Goal: Task Accomplishment & Management: Manage account settings

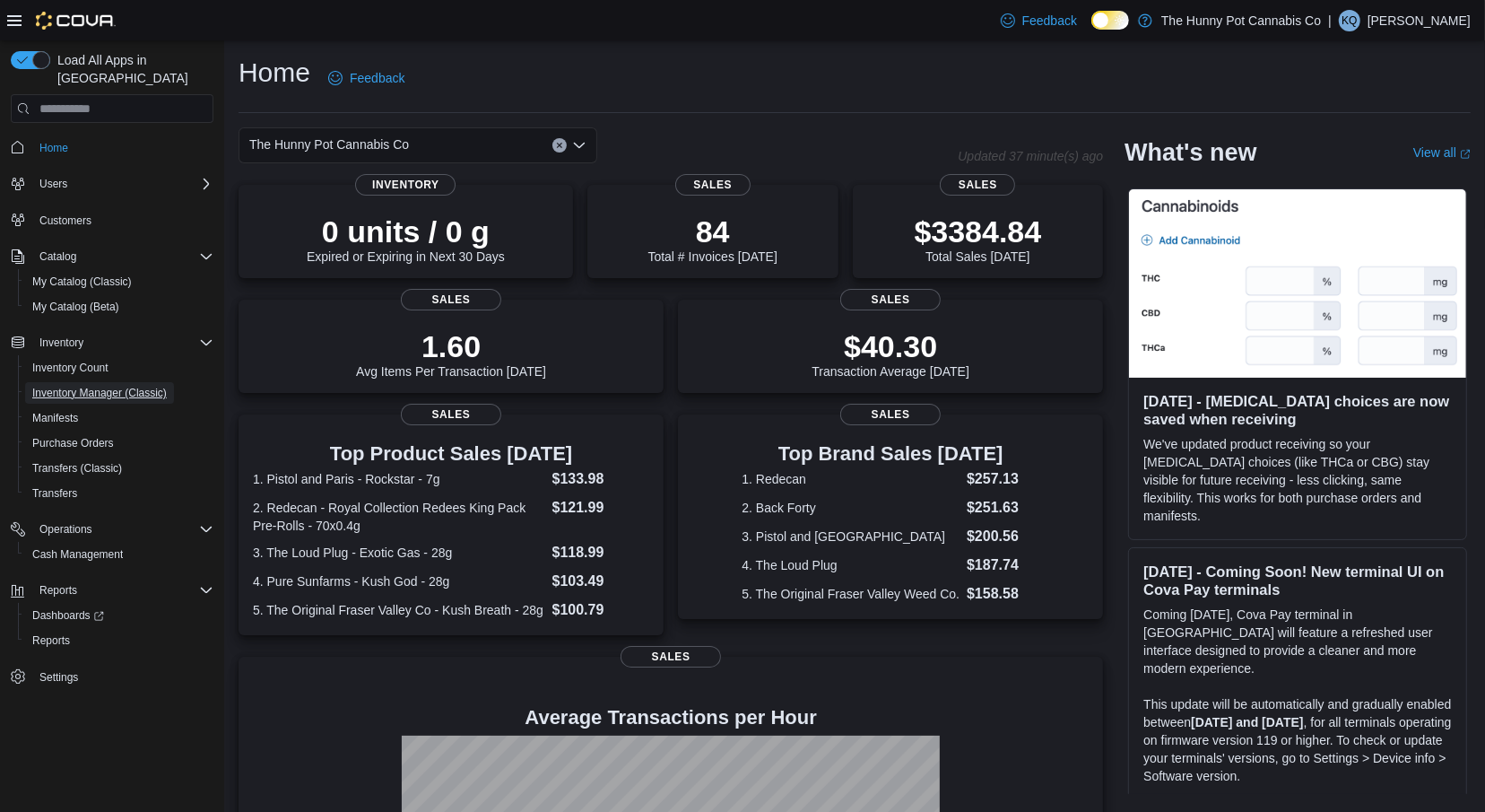
click at [152, 386] on span "Inventory Manager (Classic)" at bounding box center [99, 392] width 134 height 14
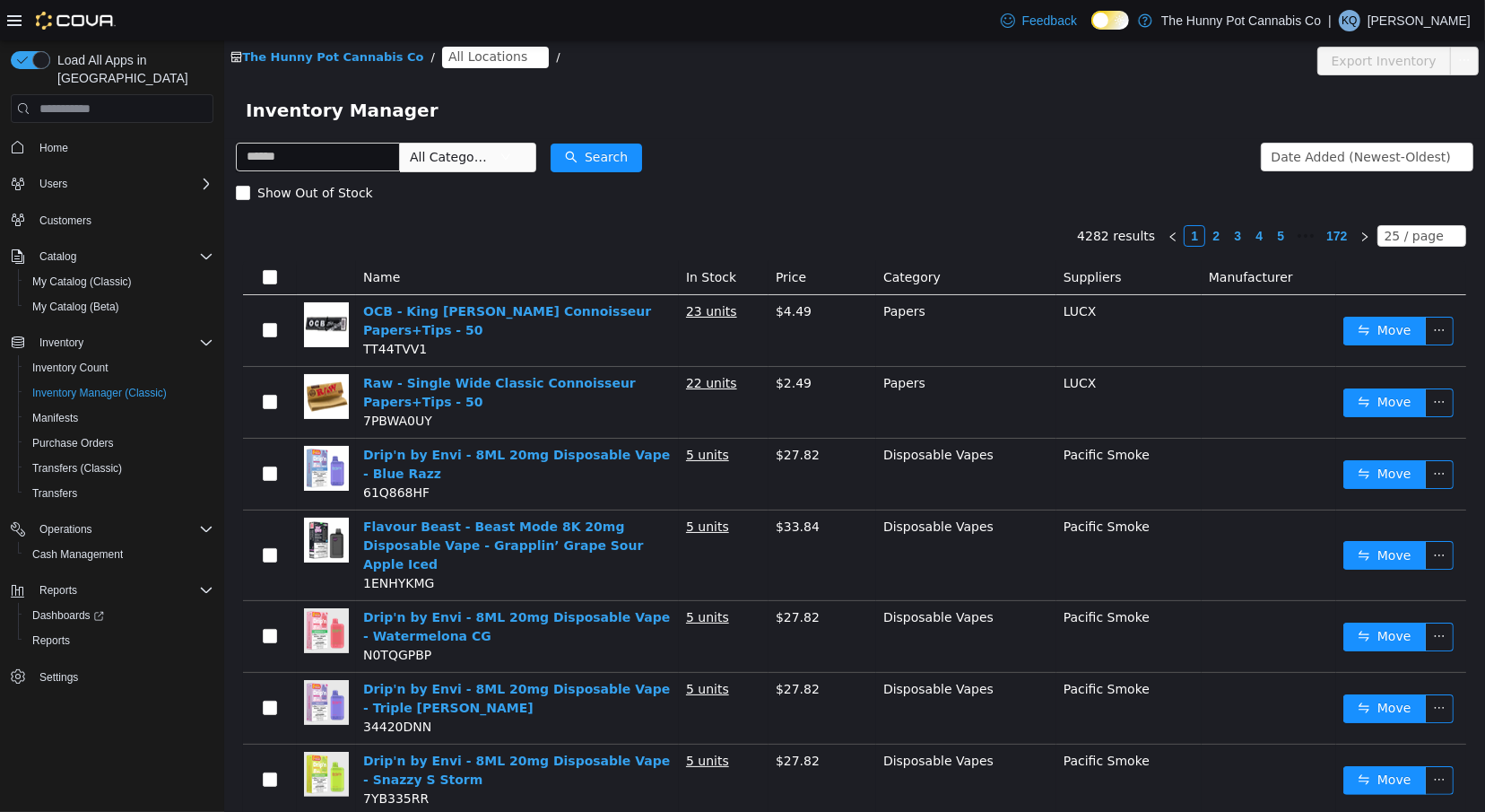
click at [449, 61] on span "All Locations" at bounding box center [488, 56] width 79 height 20
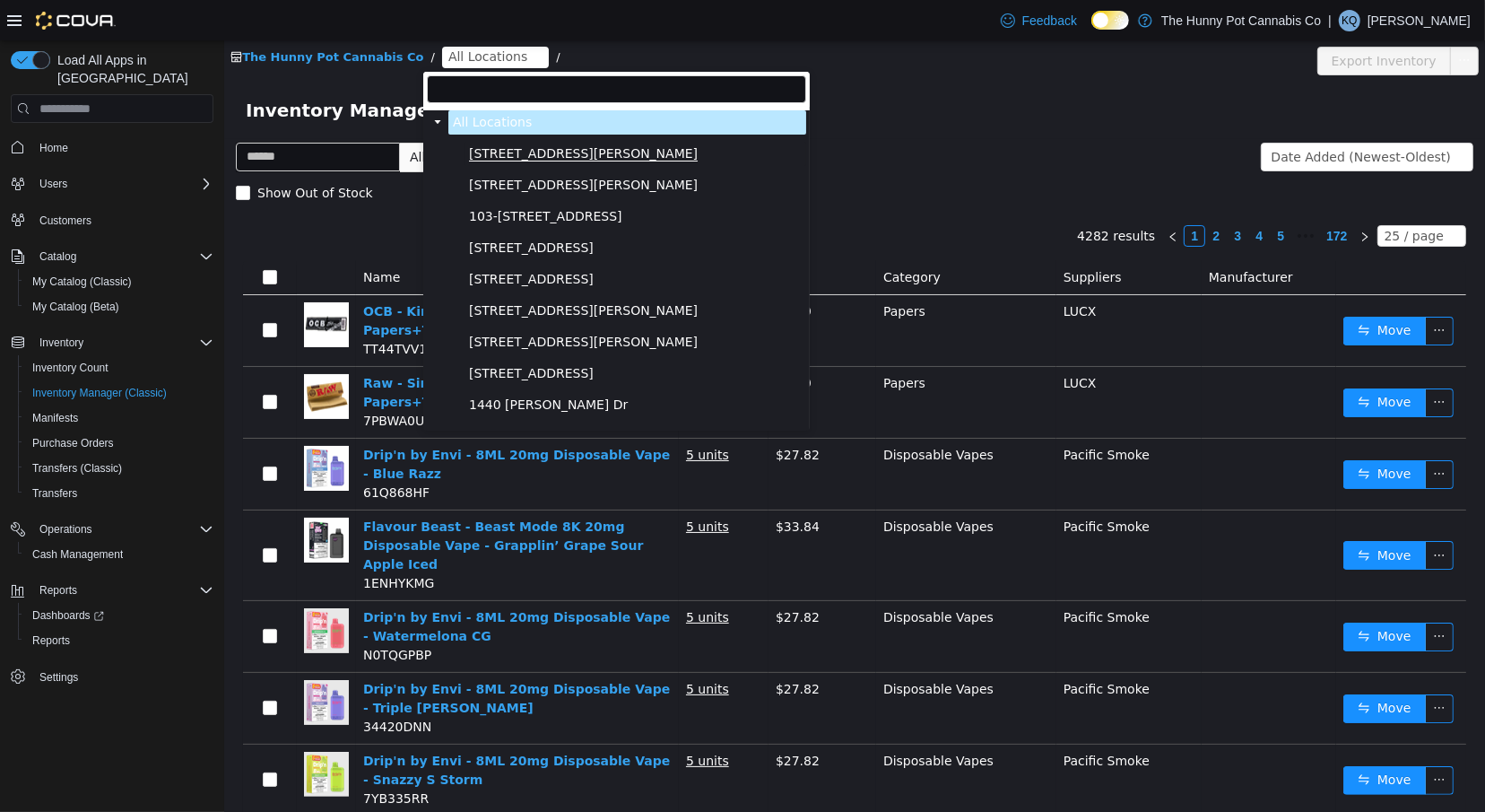
click at [482, 158] on span "[STREET_ADDRESS][PERSON_NAME]" at bounding box center [582, 154] width 229 height 15
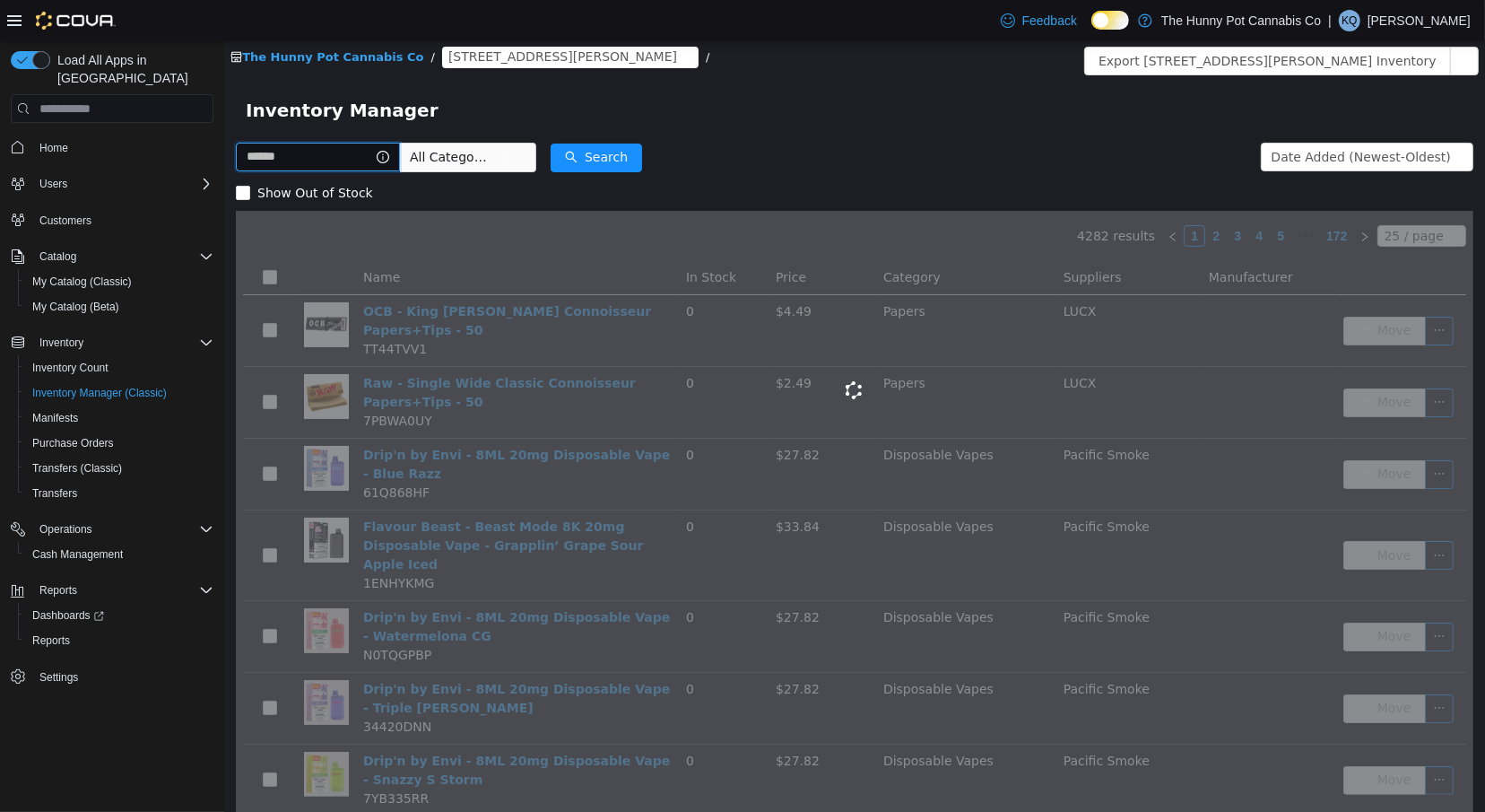
click at [376, 163] on input "text" at bounding box center [318, 157] width 164 height 28
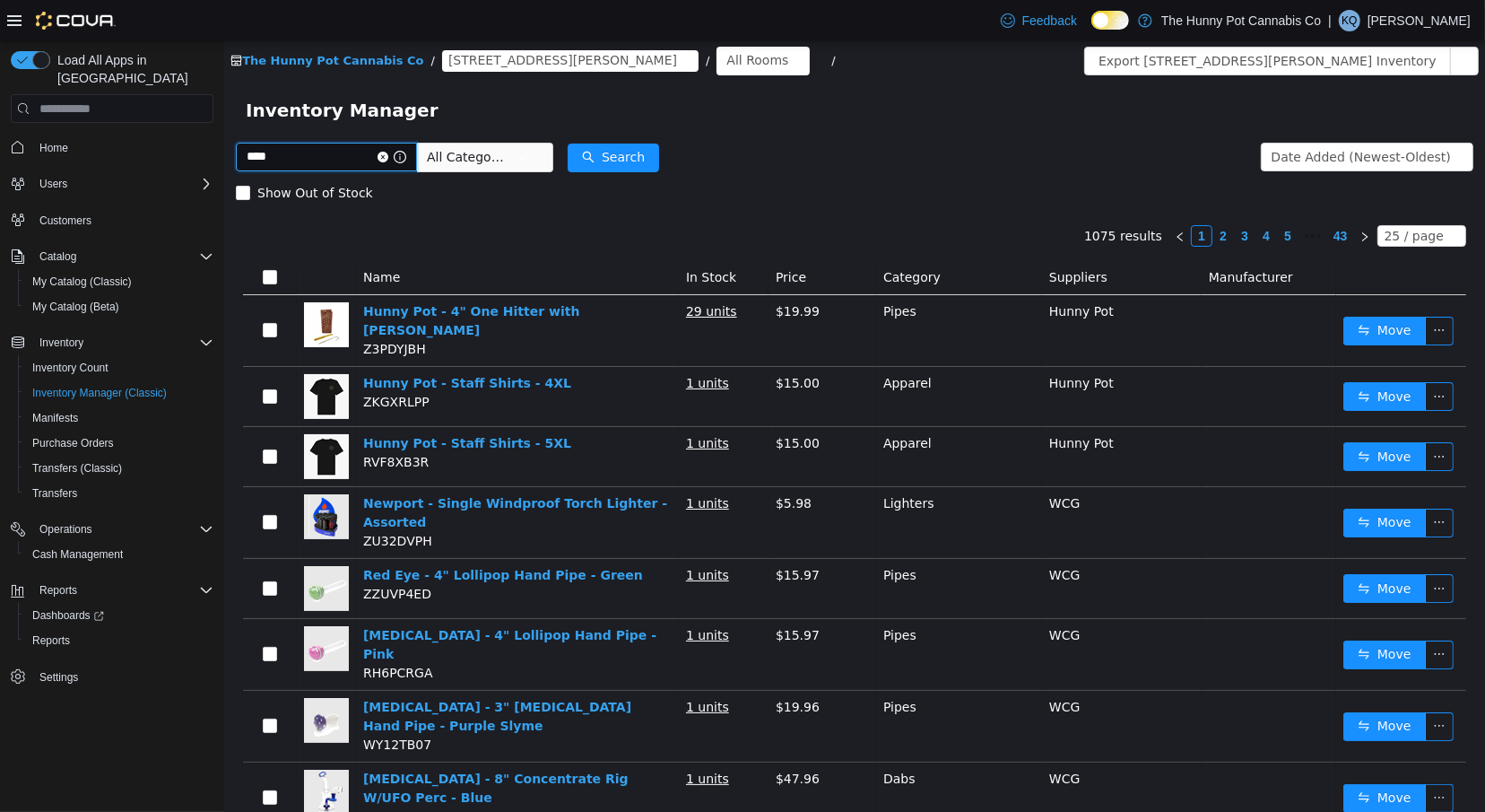
type input "****"
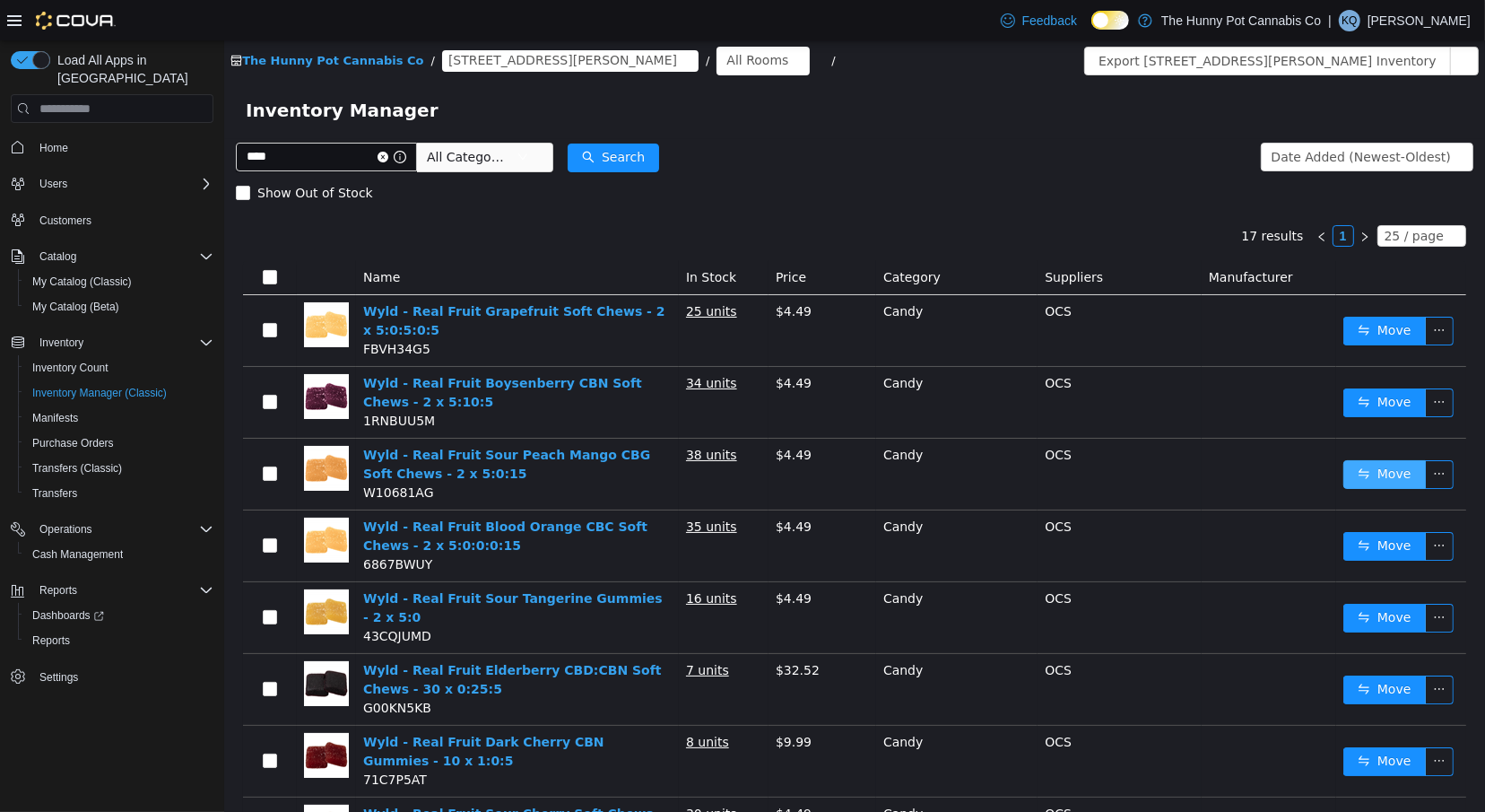
click at [1401, 467] on button "Move" at bounding box center [1384, 475] width 82 height 28
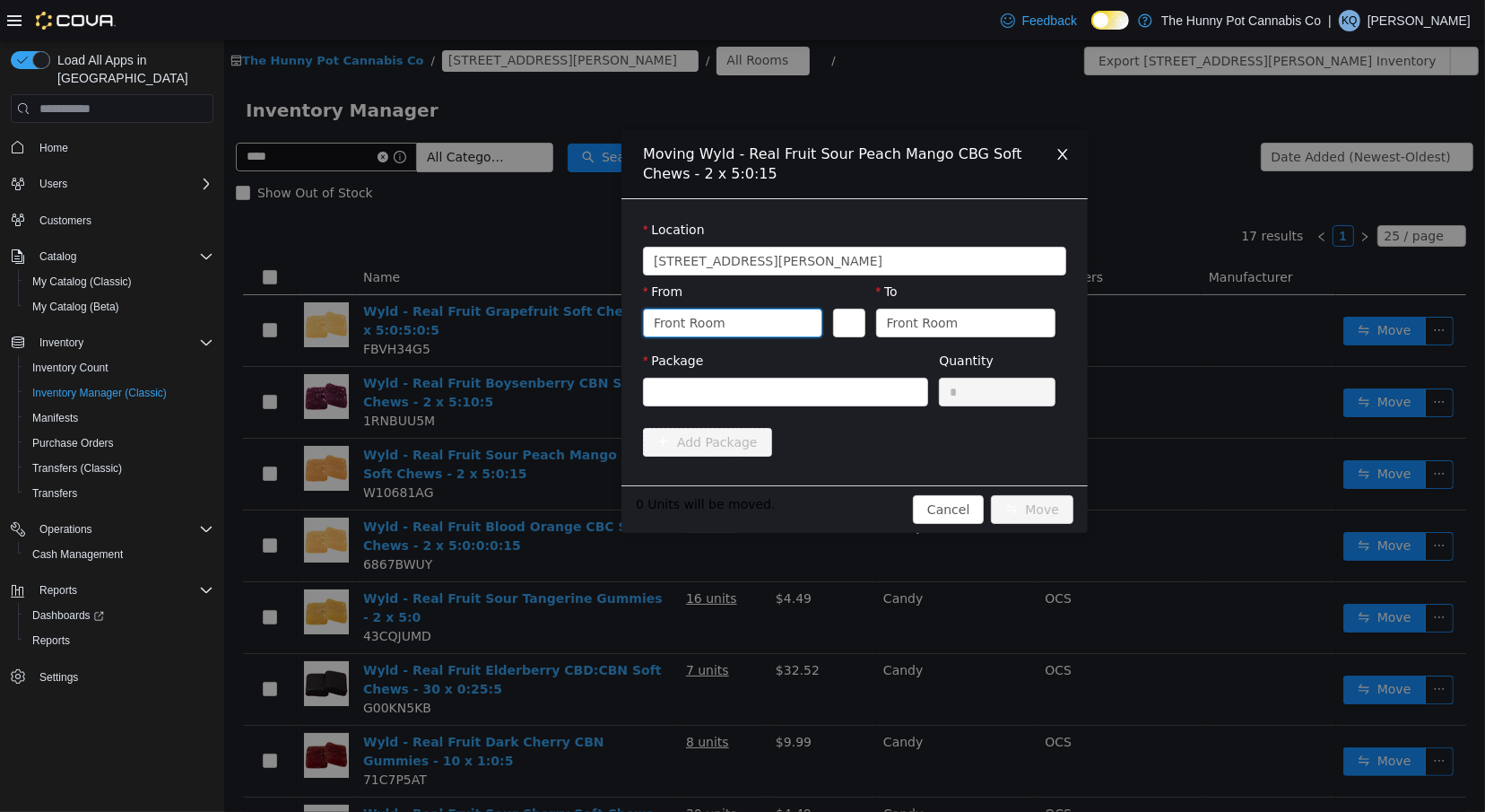
click at [702, 321] on div "Front Room" at bounding box center [689, 322] width 72 height 26
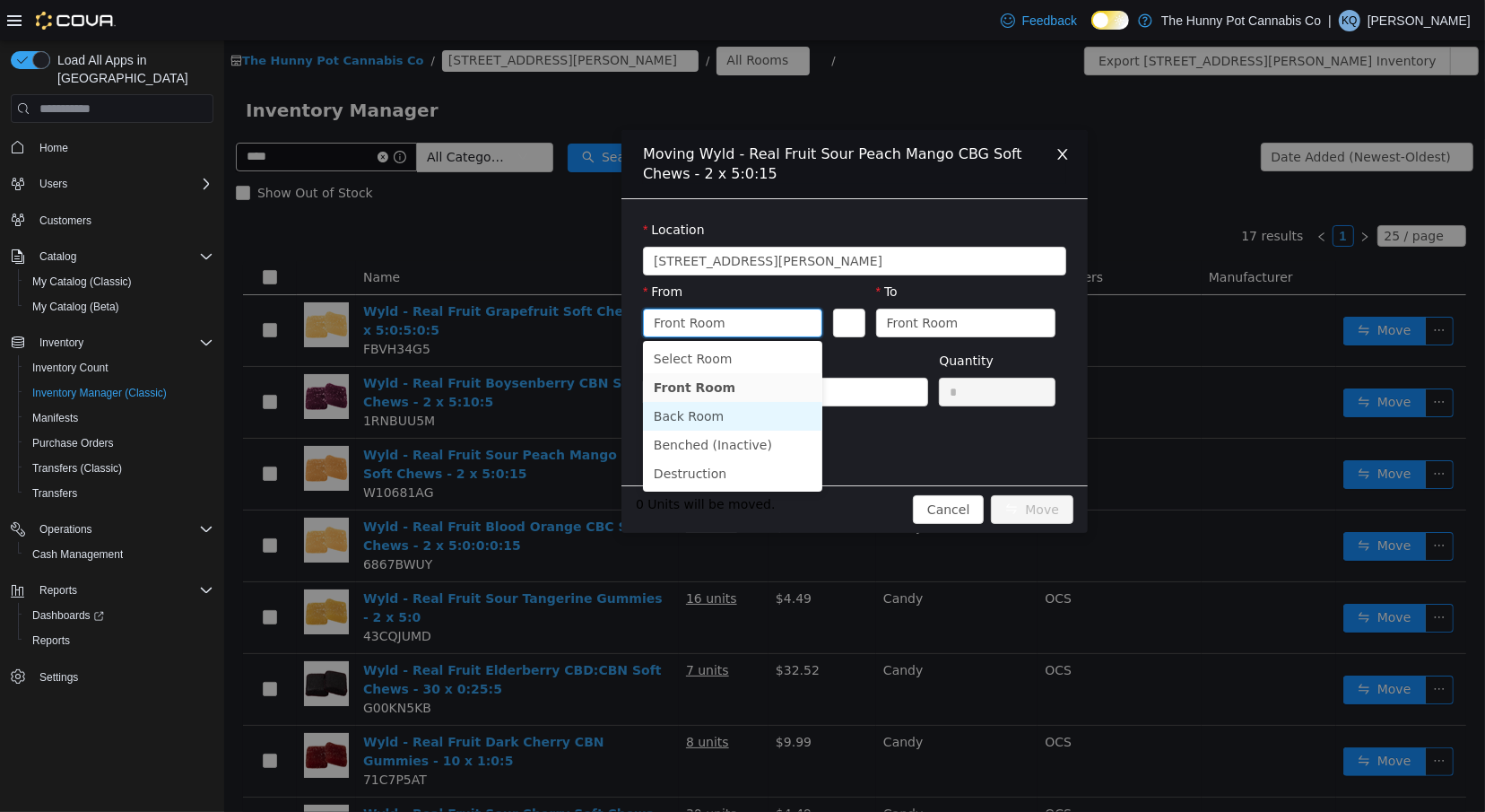
click at [704, 409] on li "Back Room" at bounding box center [732, 416] width 180 height 28
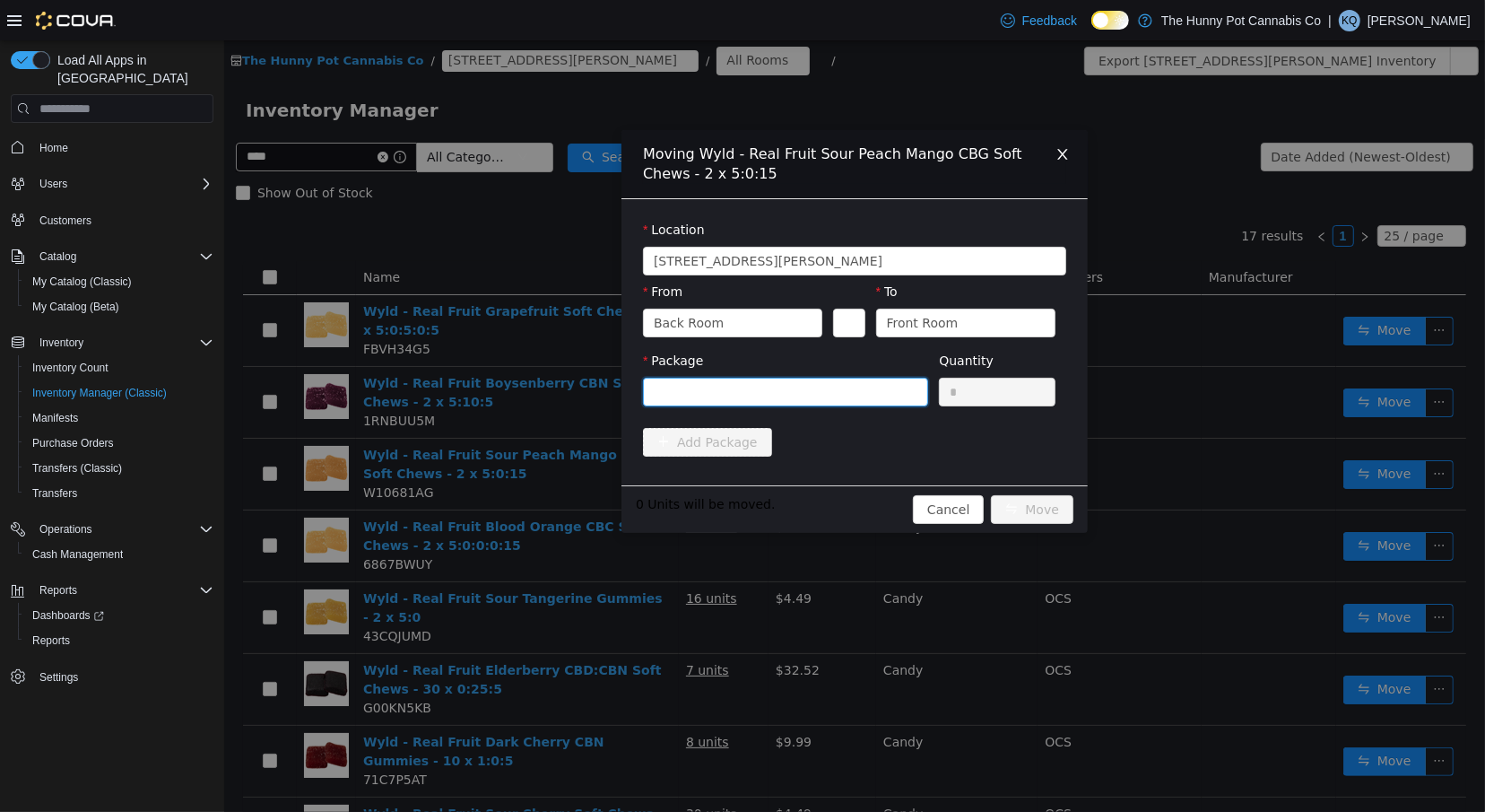
click at [860, 397] on div at bounding box center [779, 391] width 252 height 26
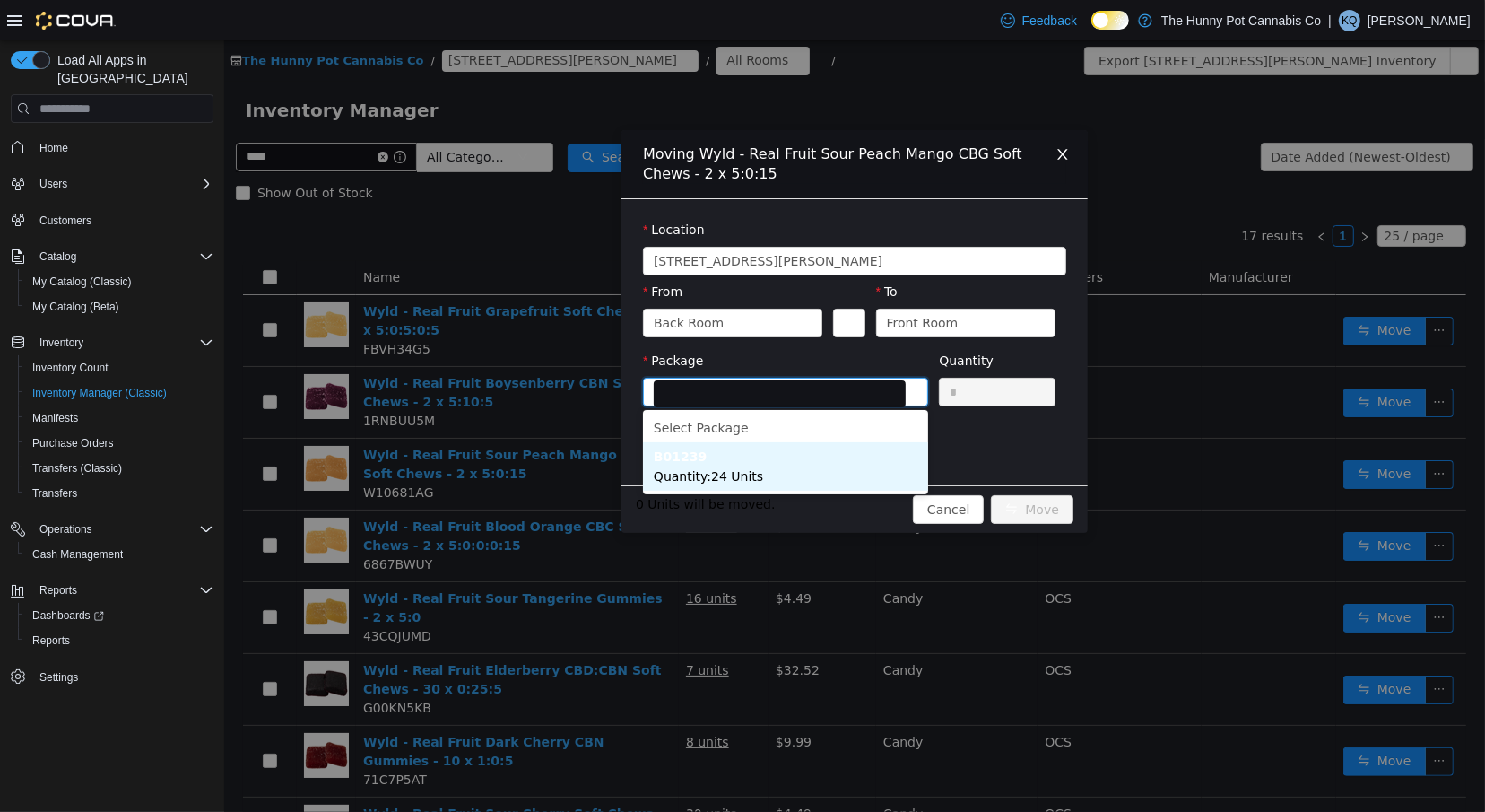
click at [860, 466] on li "B01239 Quantity : 24 Units" at bounding box center [785, 466] width 285 height 48
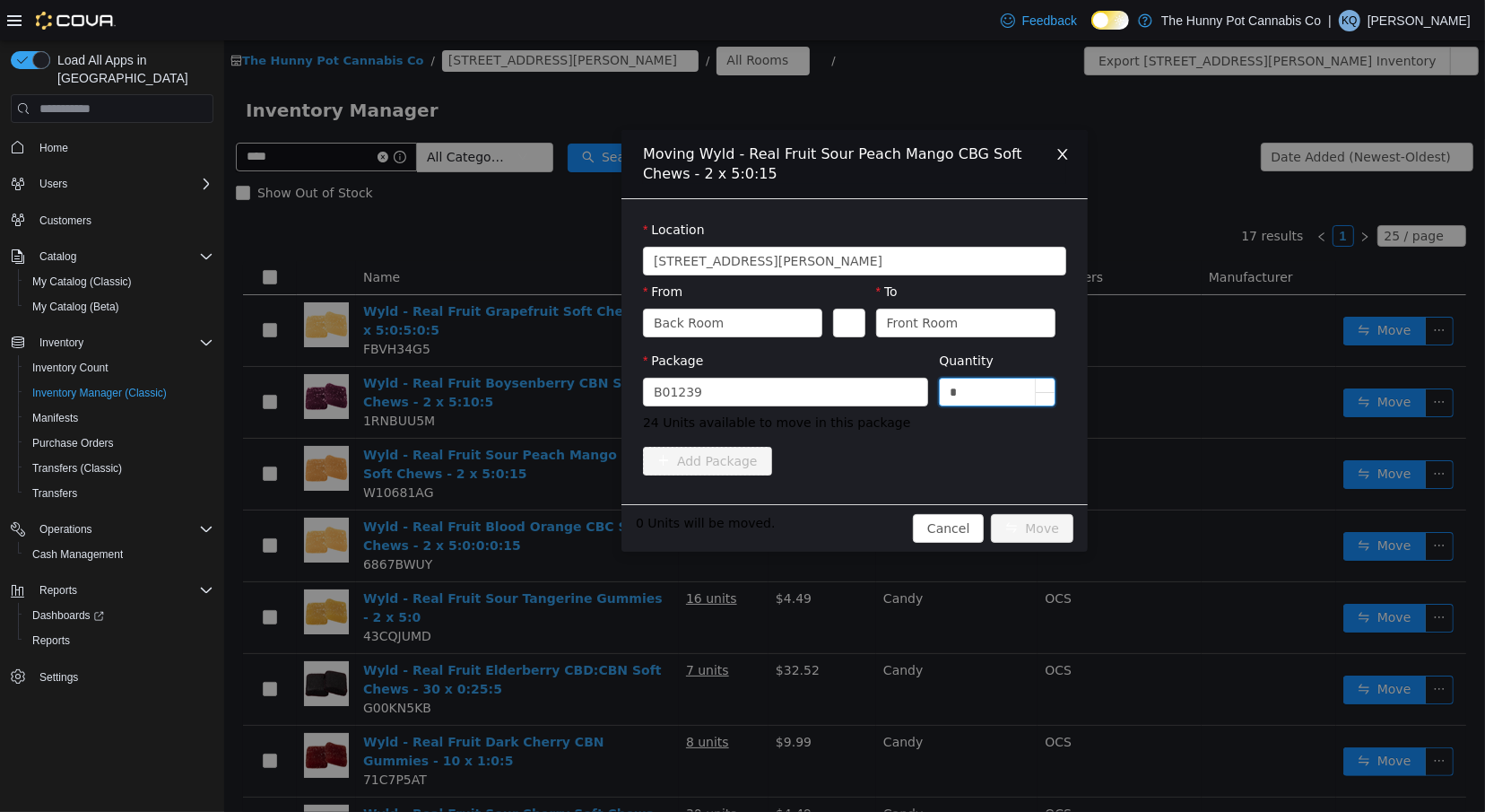
click at [988, 393] on input "*" at bounding box center [996, 391] width 114 height 26
type input "**"
click at [1053, 529] on button "Move" at bounding box center [1031, 528] width 82 height 28
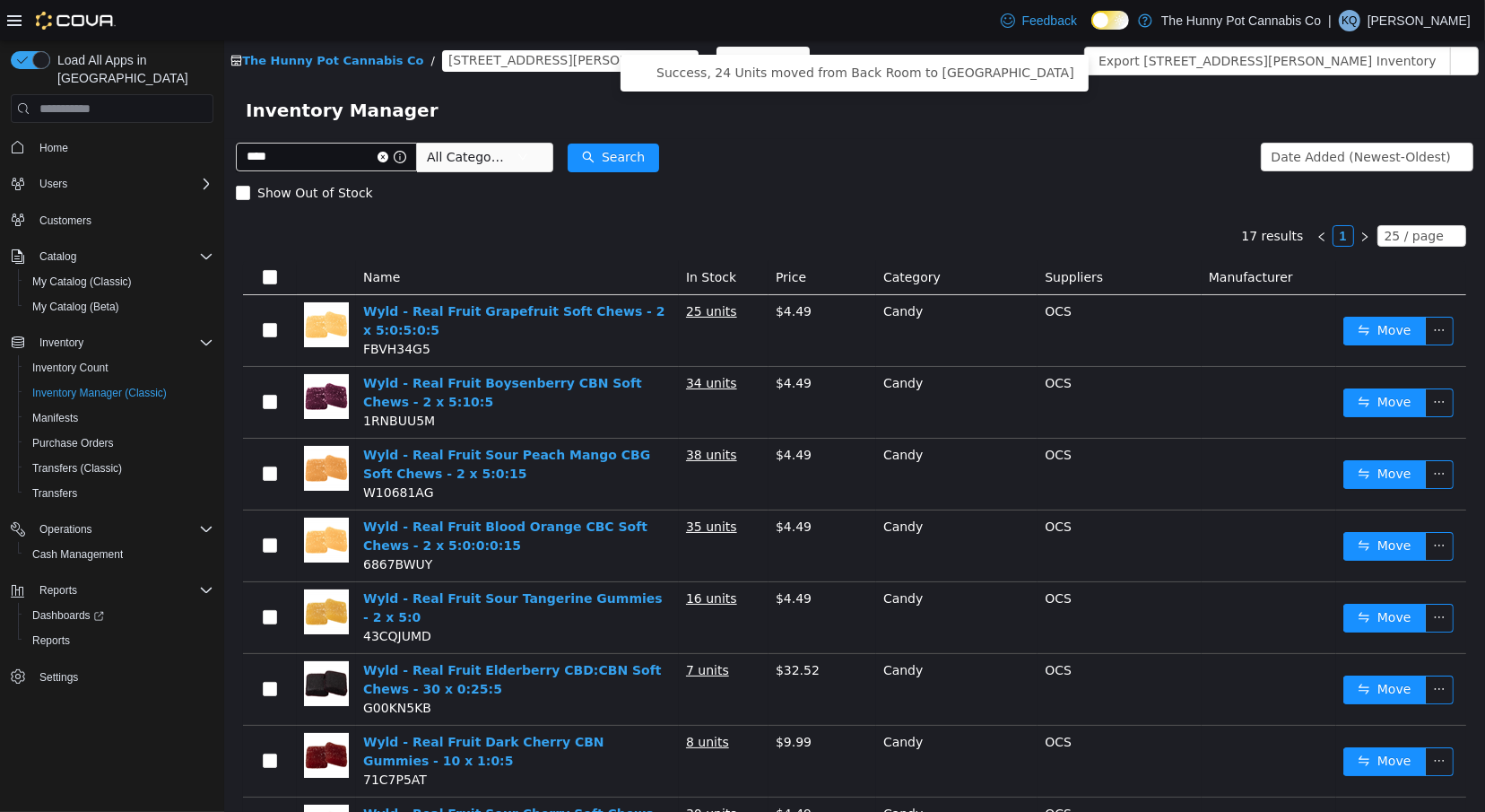
drag, startPoint x: 1135, startPoint y: 25, endPoint x: 1116, endPoint y: 250, distance: 225.8
click at [1125, 25] on icon at bounding box center [1120, 20] width 9 height 9
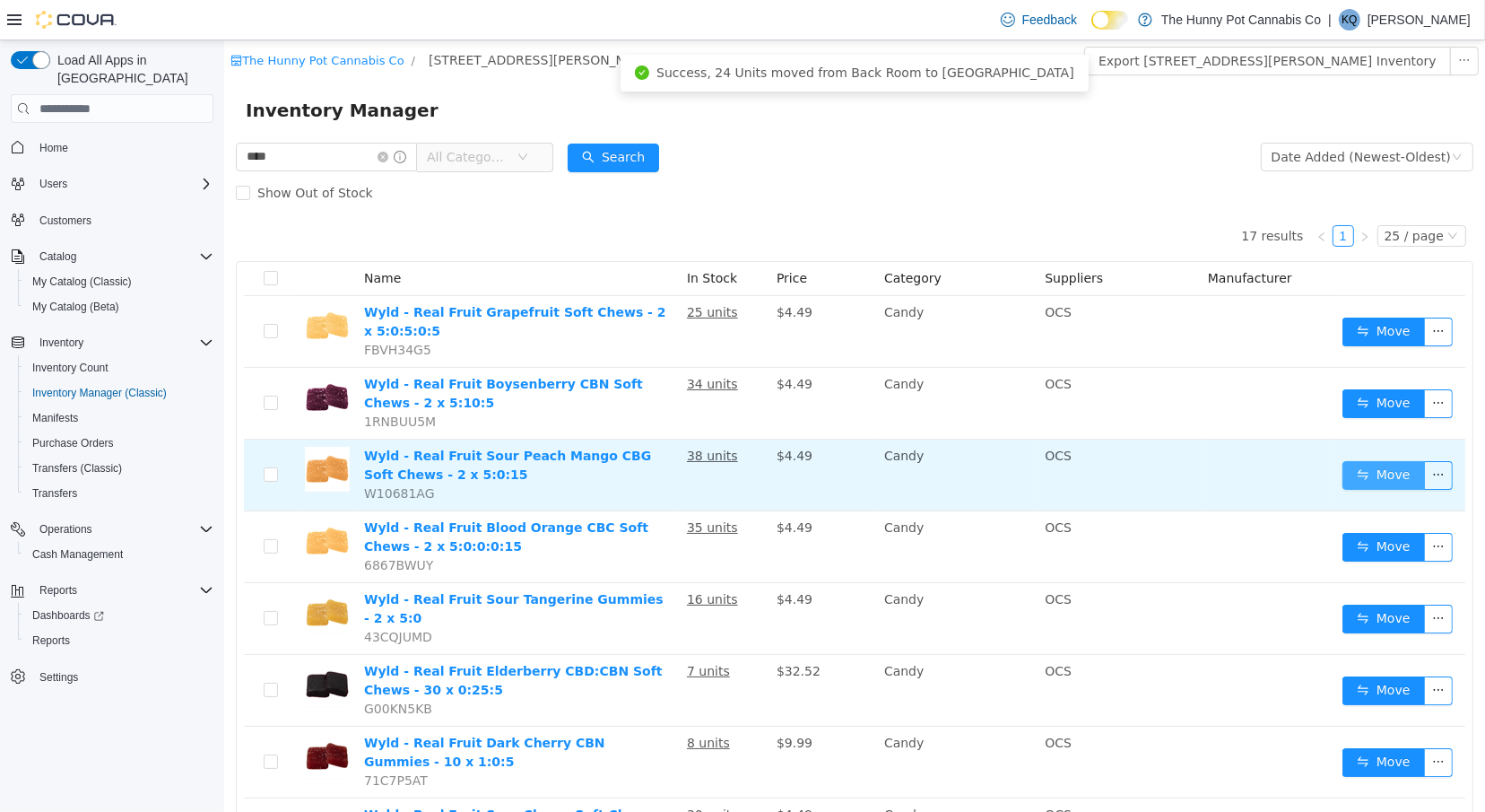
click at [1390, 475] on button "Move" at bounding box center [1383, 475] width 82 height 28
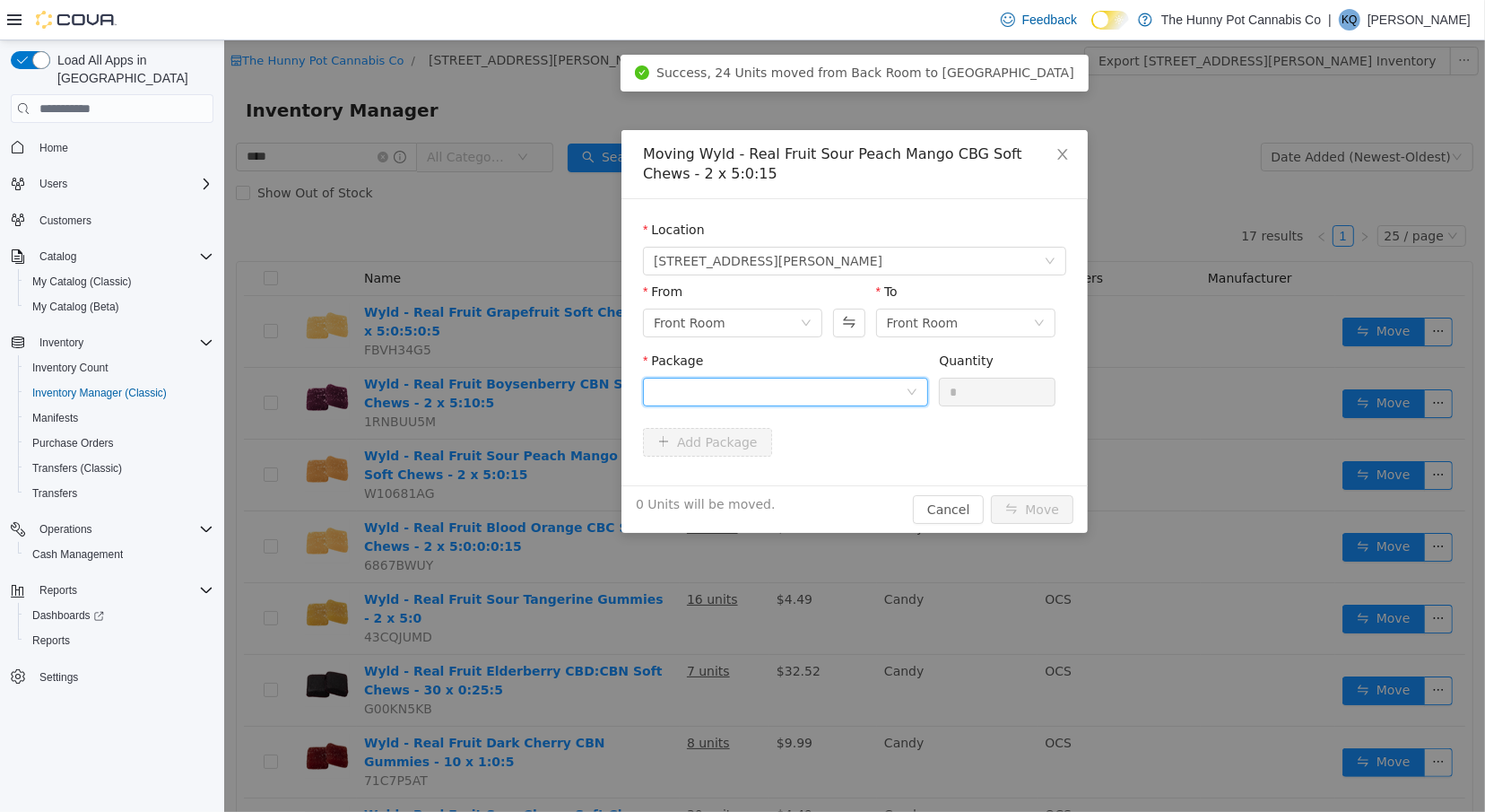
click at [734, 399] on div at bounding box center [779, 391] width 252 height 26
click at [1165, 405] on div "Moving Wyld - Real Fruit Sour Peach Mango CBG Soft Chews - 2 x 5:0:15 Location …" at bounding box center [854, 426] width 1261 height 771
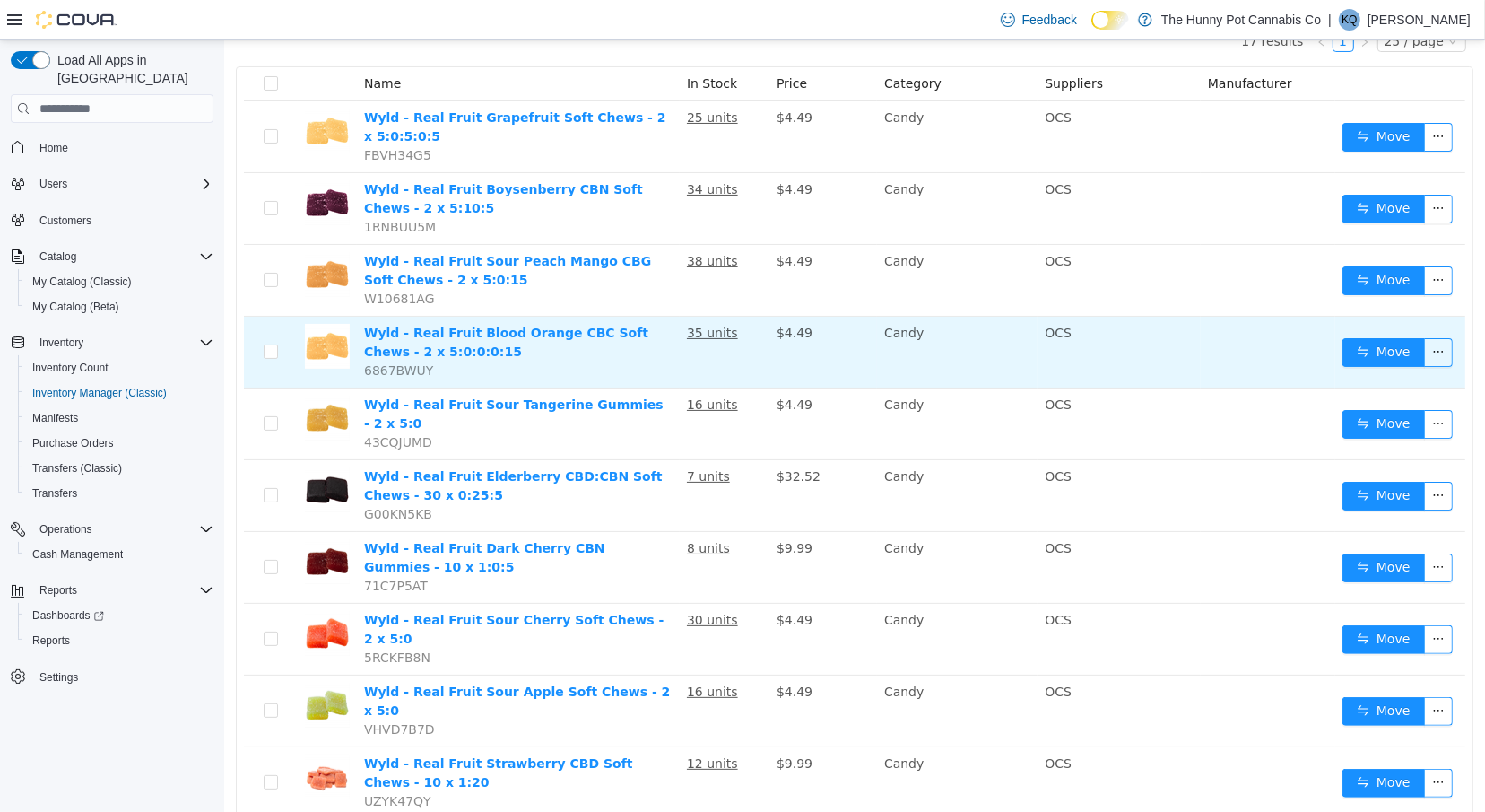
scroll to position [202, 0]
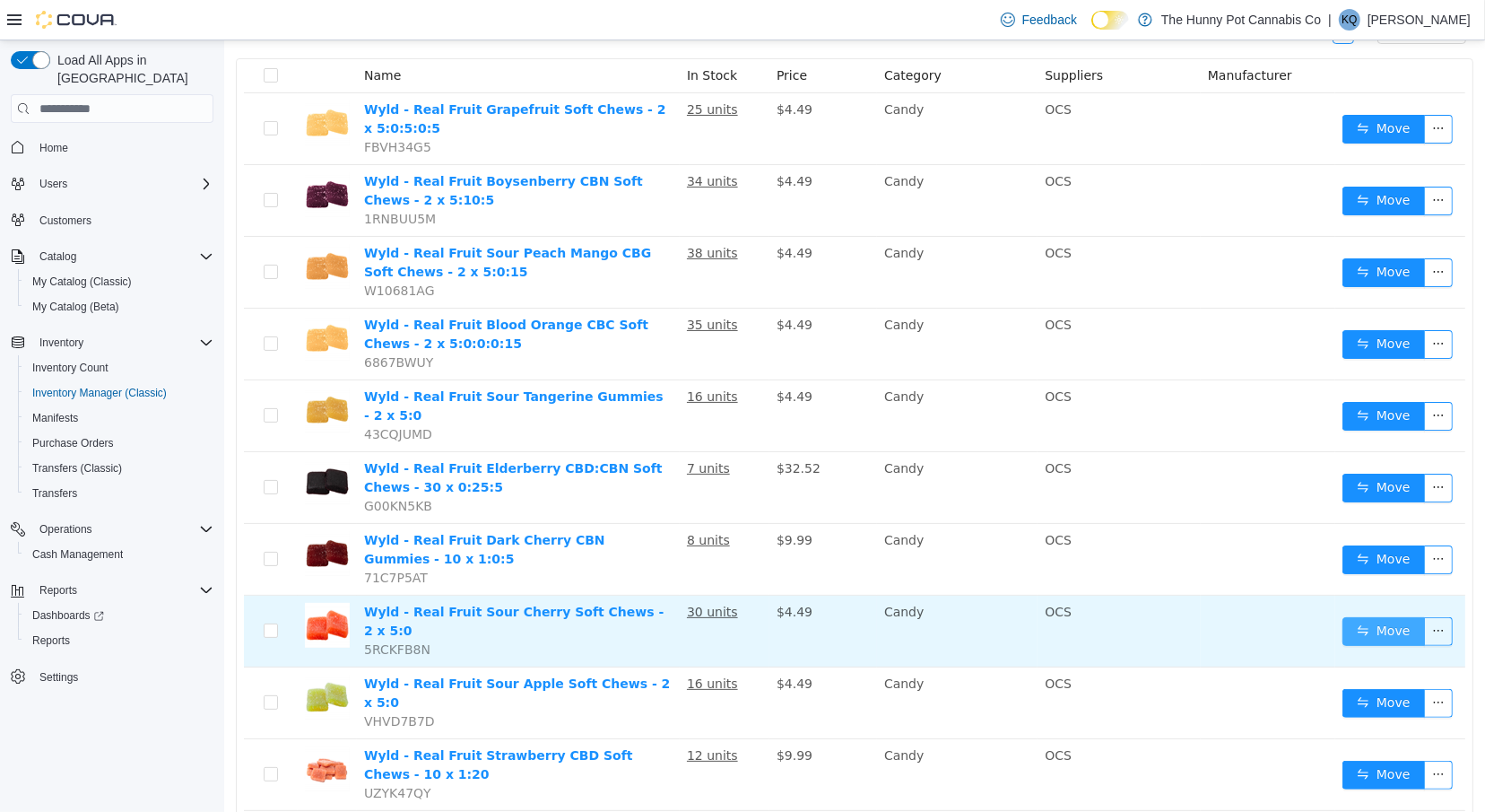
click at [1390, 617] on button "Move" at bounding box center [1383, 631] width 82 height 28
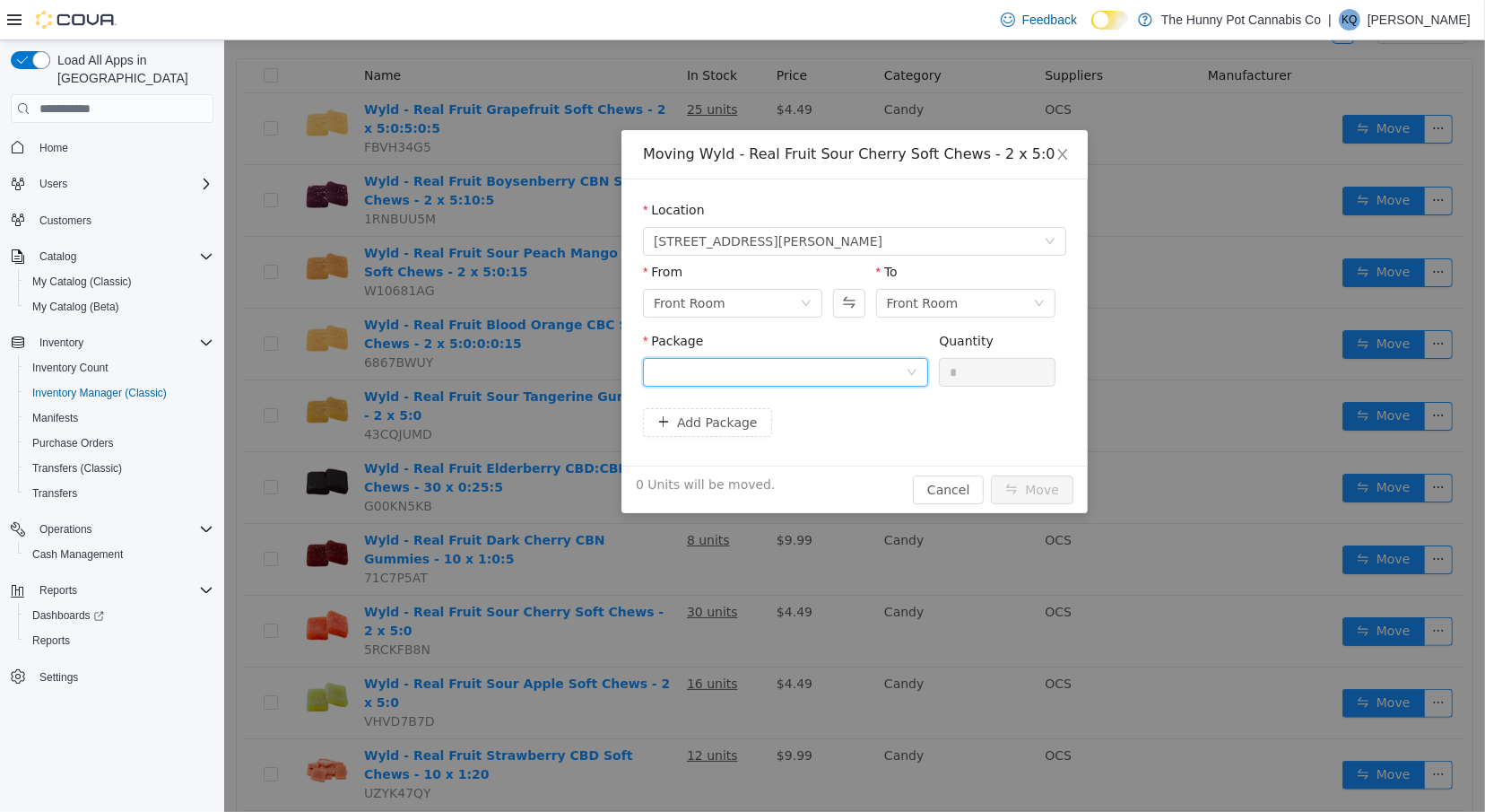
click at [782, 360] on div at bounding box center [779, 372] width 252 height 26
click at [931, 648] on div "Moving Wyld - Real Fruit Sour Cherry Soft Chews - 2 x 5:0 Location 100 Jamieson…" at bounding box center [854, 426] width 1261 height 771
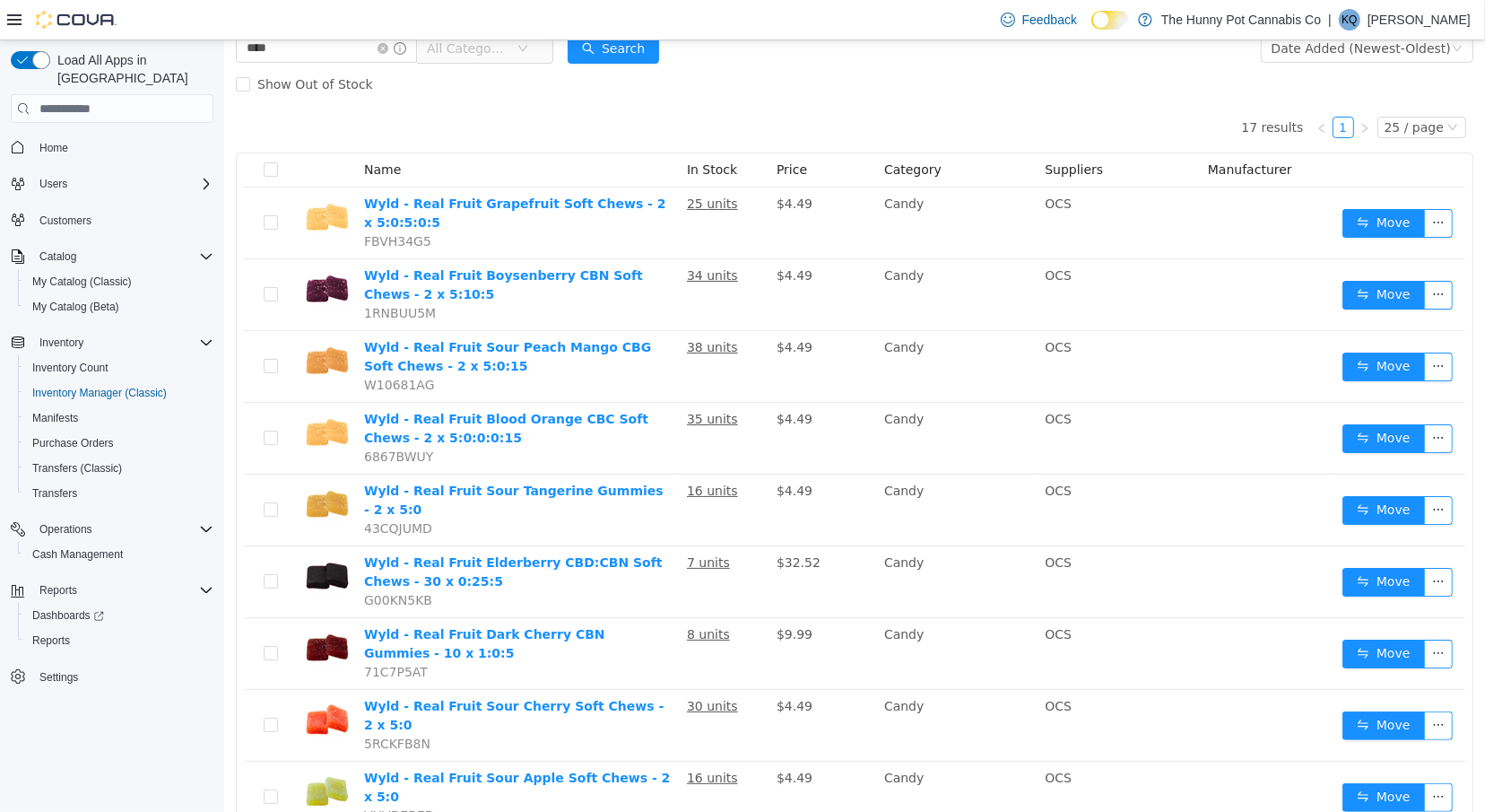
scroll to position [91, 0]
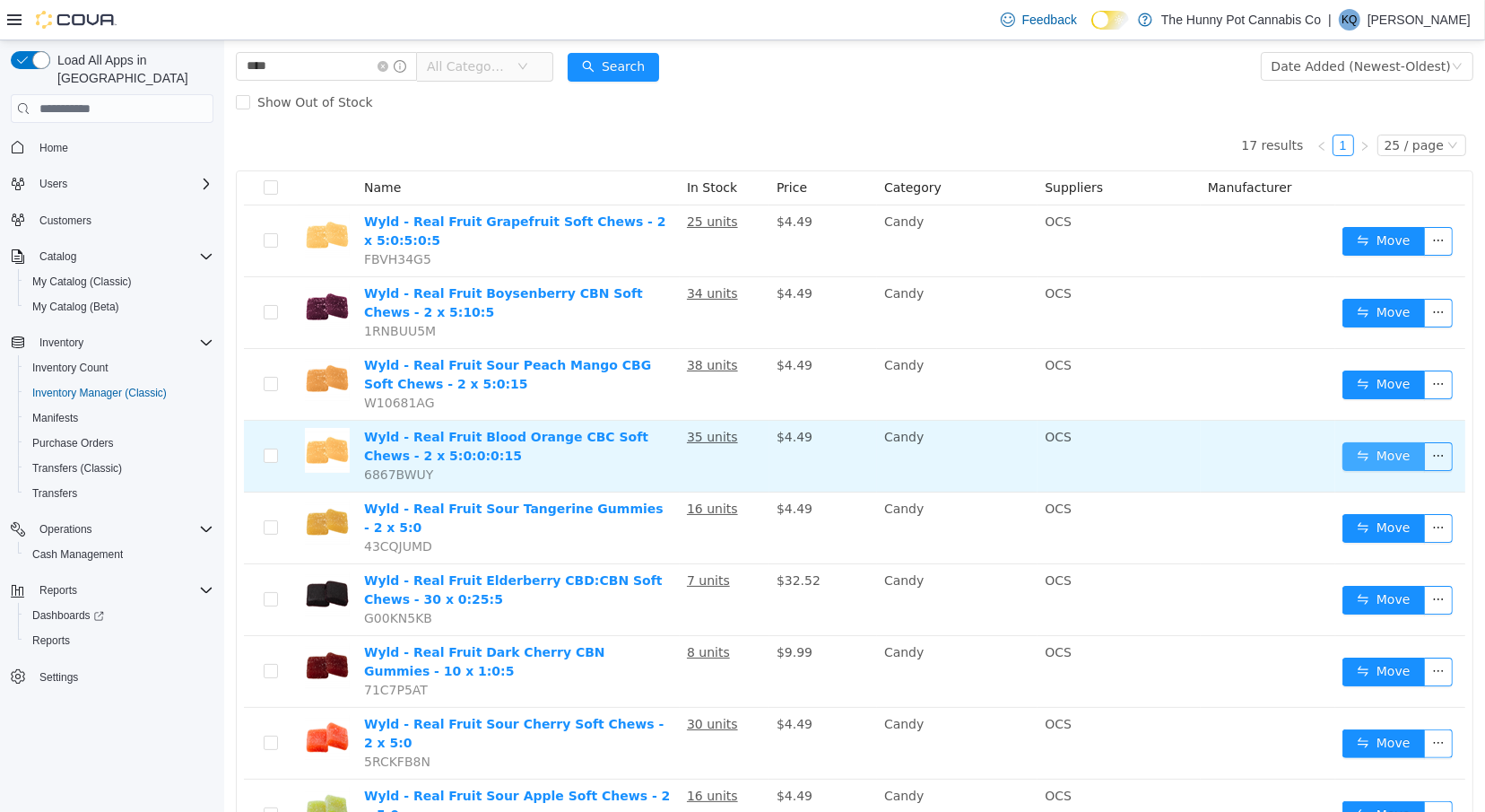
click at [1374, 449] on button "Move" at bounding box center [1383, 457] width 82 height 28
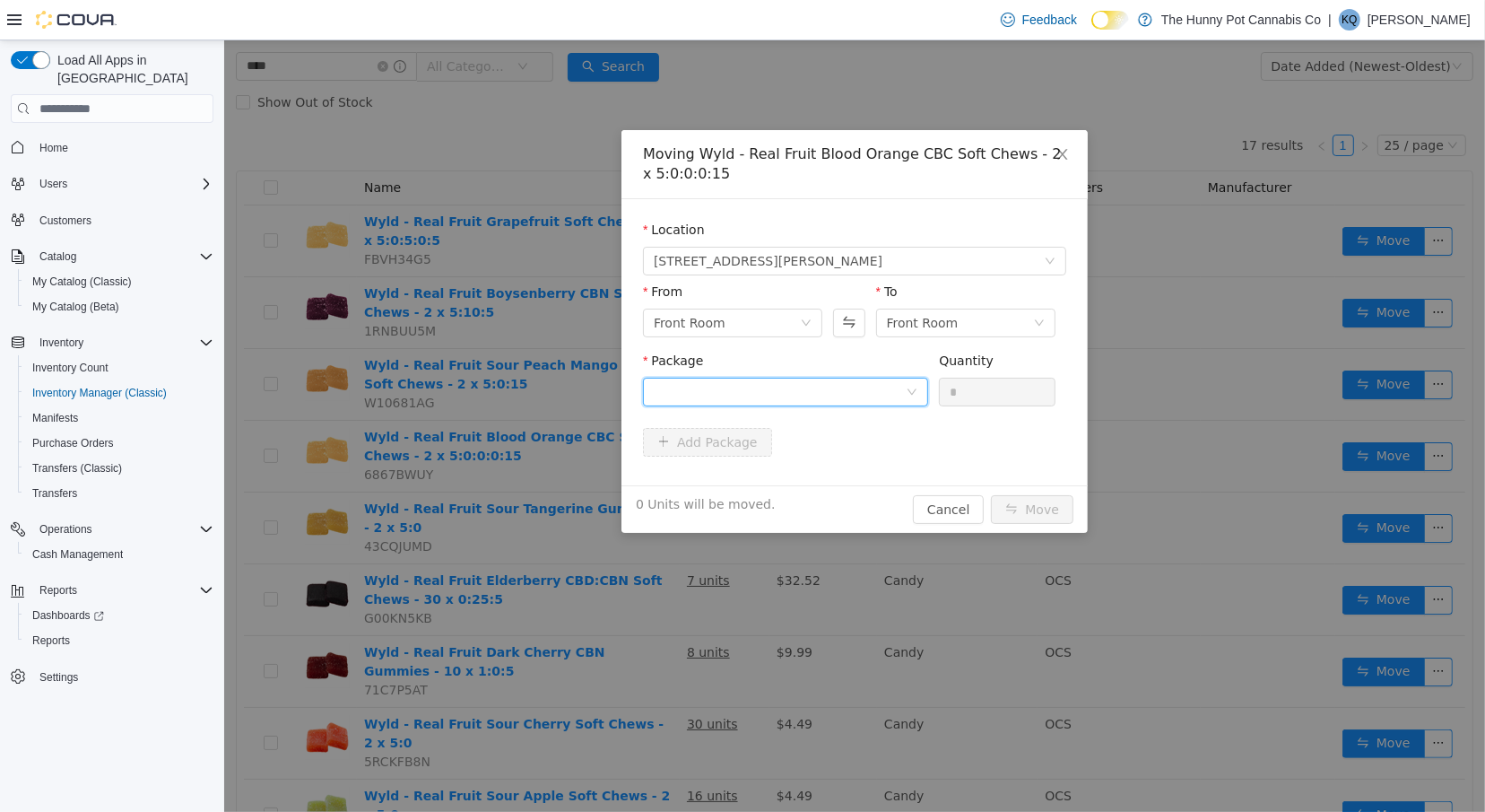
click at [714, 391] on div at bounding box center [779, 391] width 252 height 26
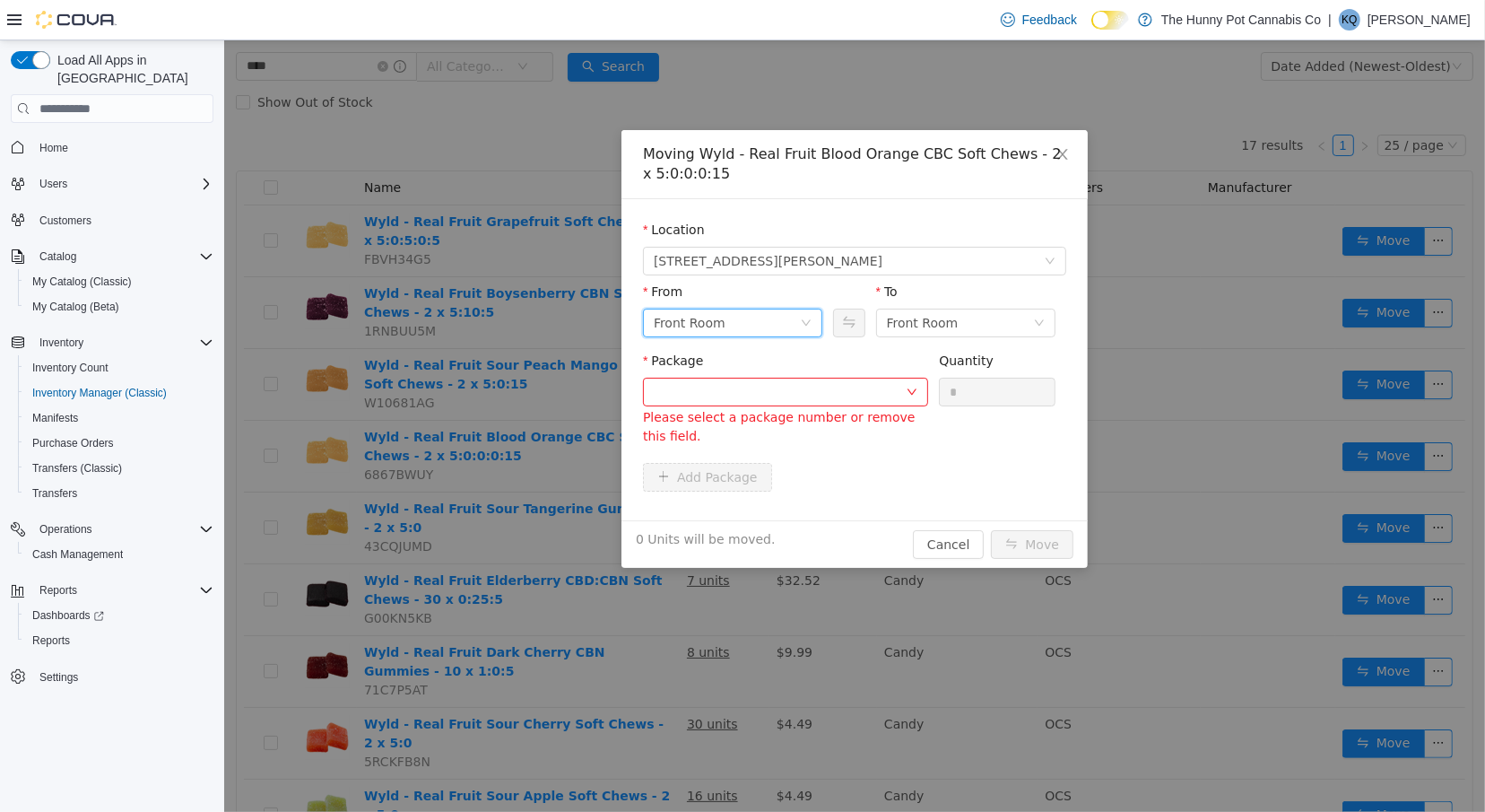
click at [712, 331] on div "Front Room" at bounding box center [689, 322] width 72 height 26
click at [725, 414] on li "Back Room" at bounding box center [732, 416] width 180 height 28
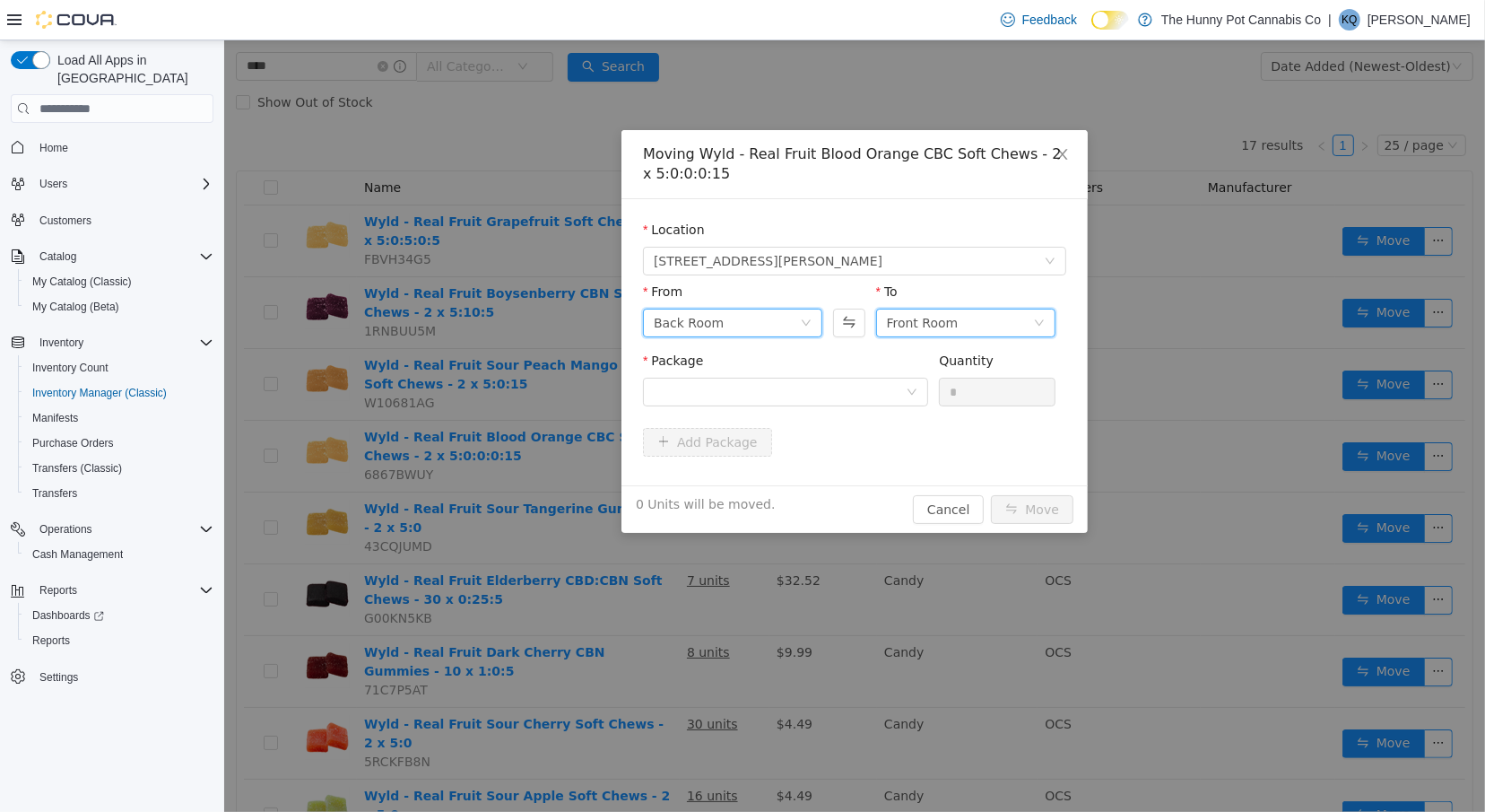
click at [914, 327] on div "Front Room" at bounding box center [923, 322] width 72 height 26
click at [836, 378] on div at bounding box center [779, 391] width 252 height 26
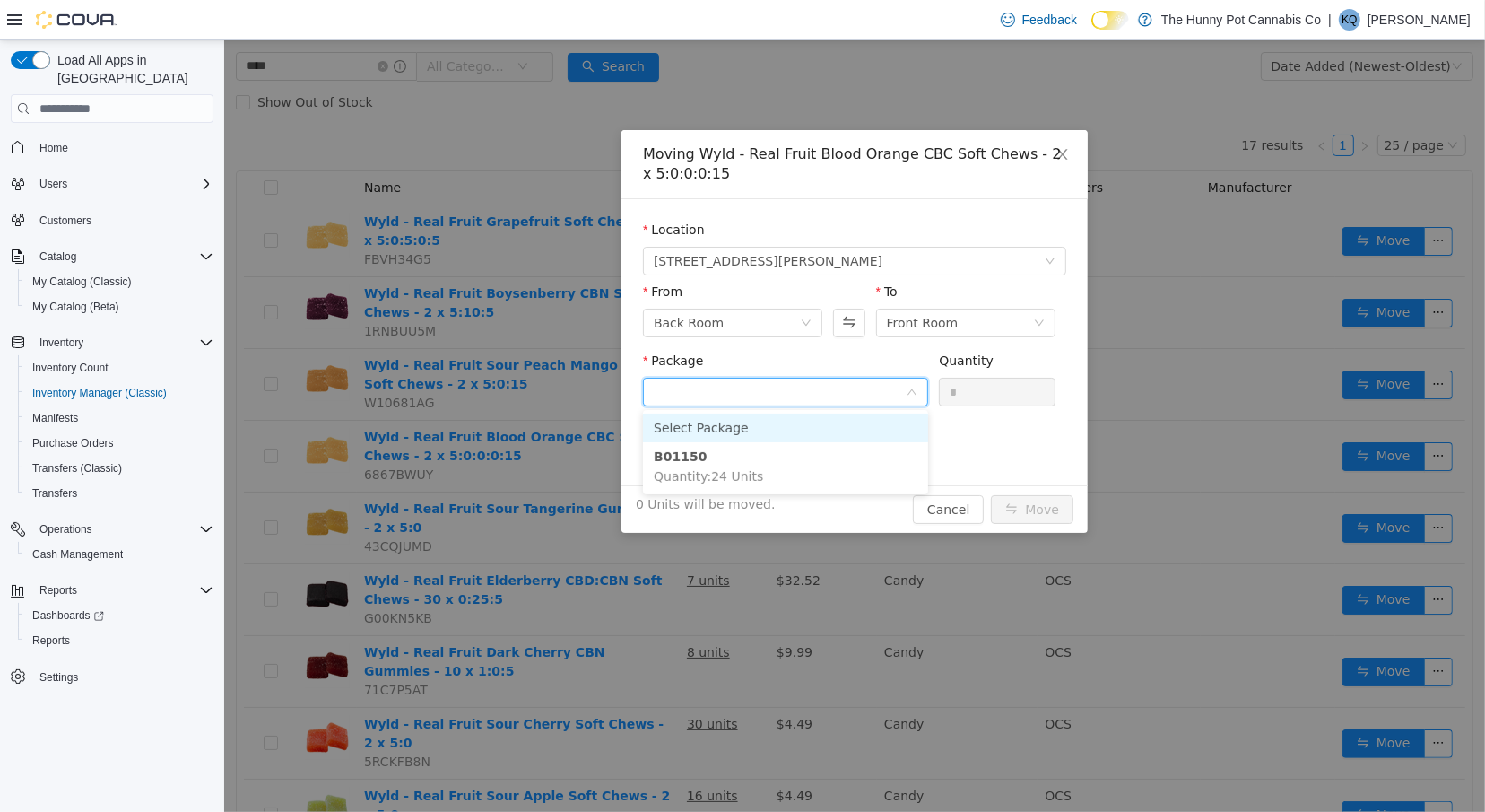
click at [836, 380] on input "Package" at bounding box center [779, 393] width 252 height 26
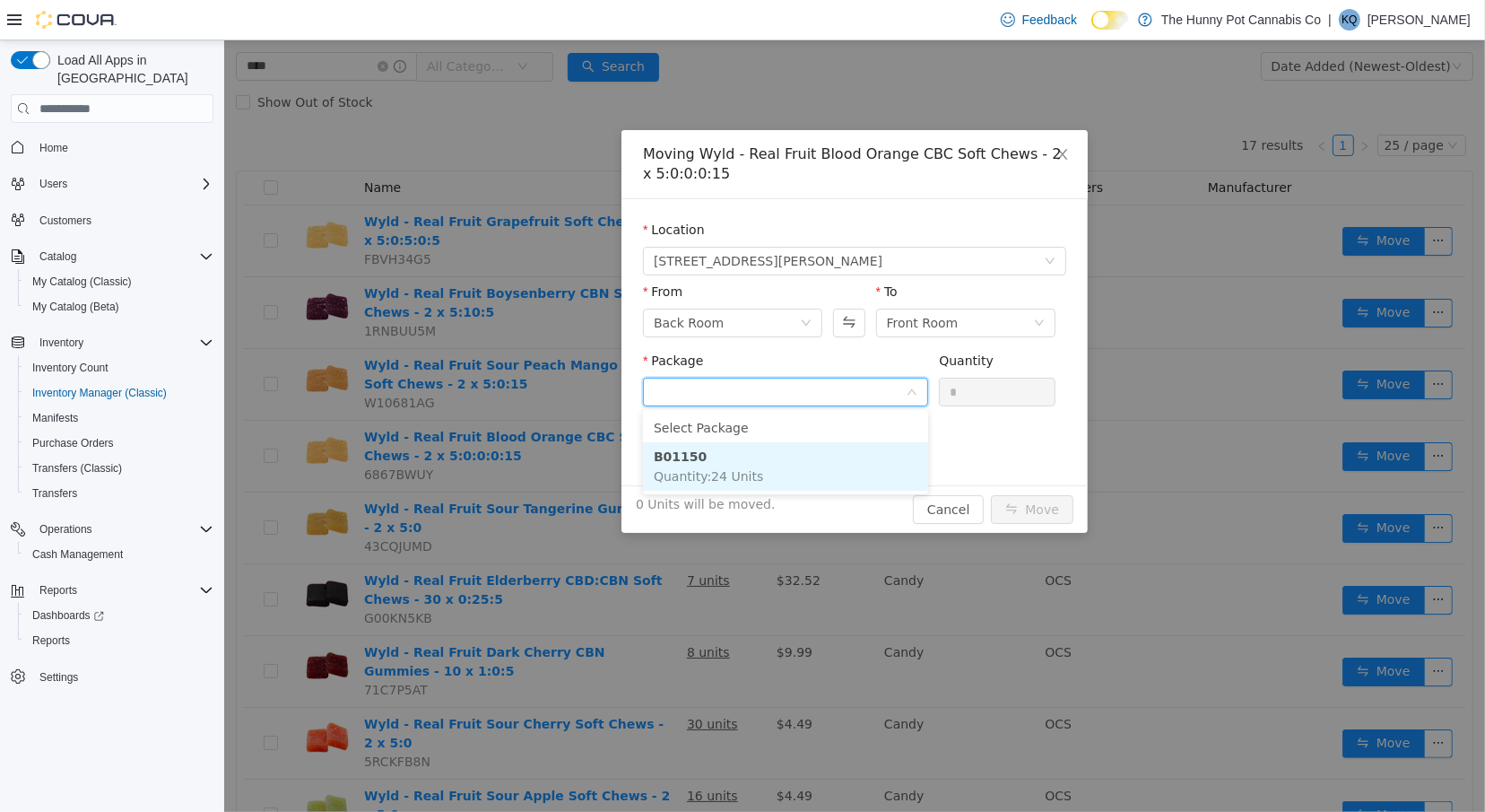
click at [822, 459] on li "B01150 Quantity : 24 Units" at bounding box center [785, 466] width 285 height 48
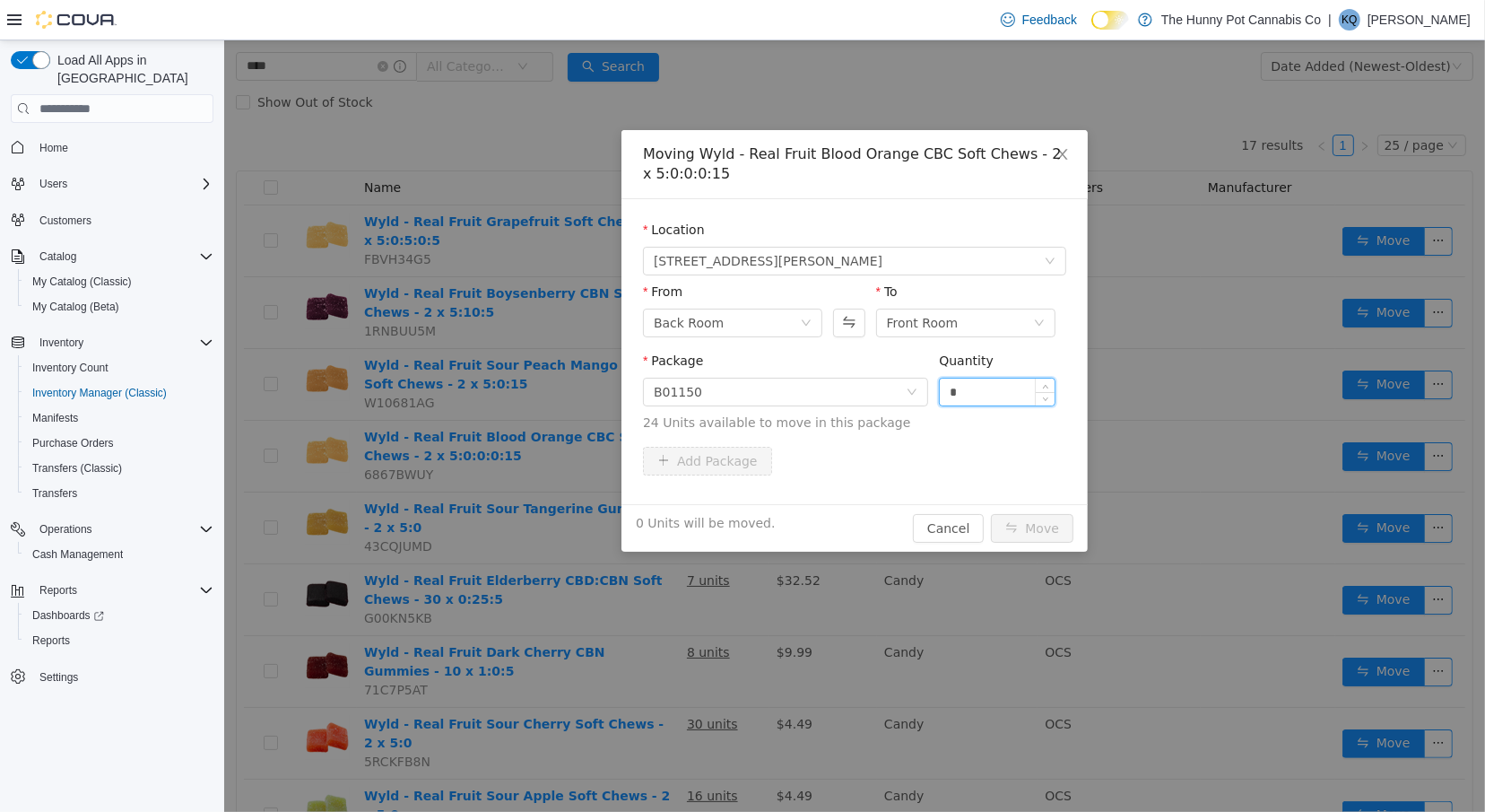
click at [971, 393] on input "*" at bounding box center [996, 391] width 114 height 26
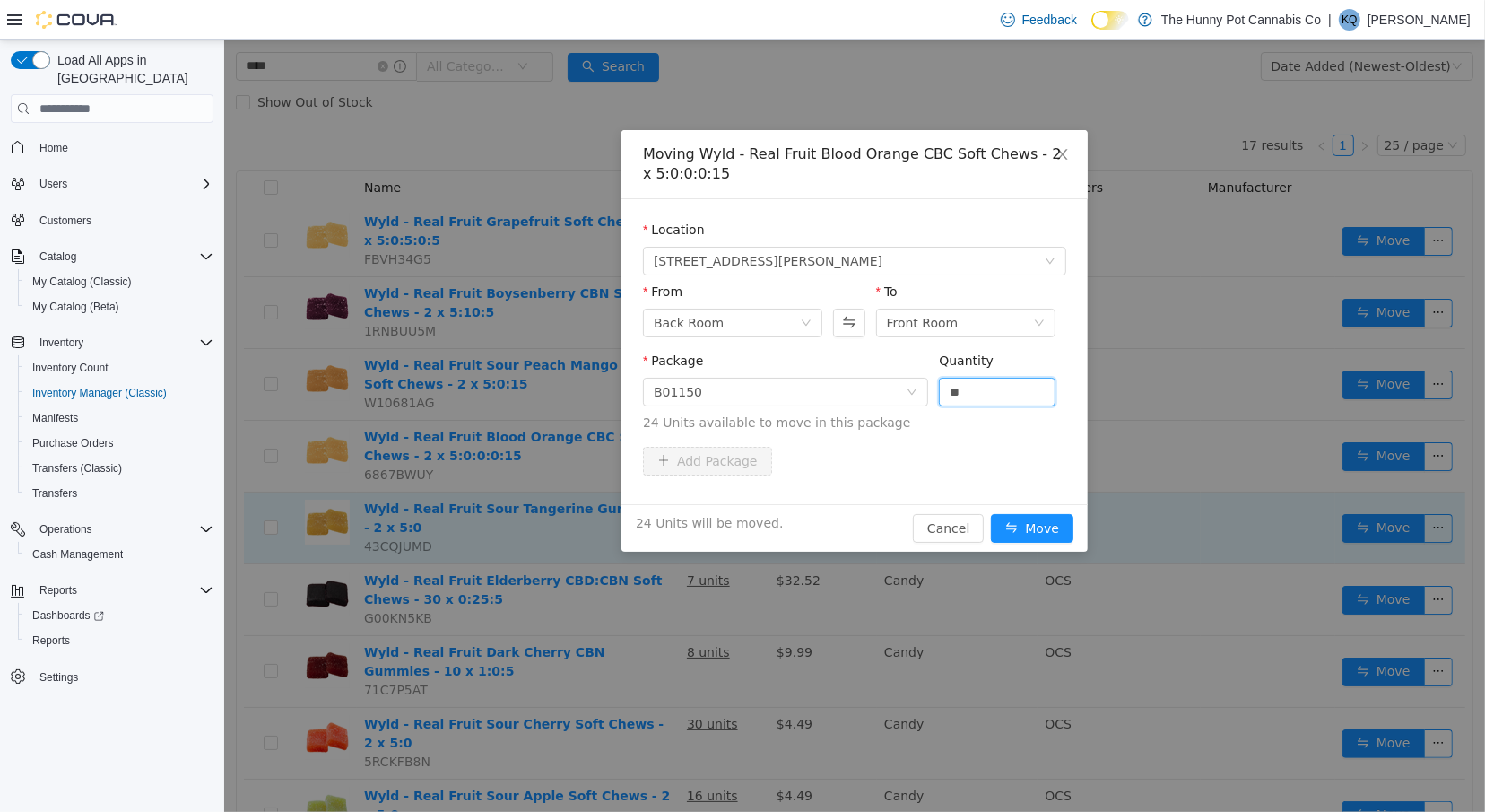
type input "**"
click at [1032, 553] on div "Moving Wyld - Real Fruit Blood Orange CBC Soft Chews - 2 x 5:0:0:0:15 Location …" at bounding box center [854, 426] width 1261 height 771
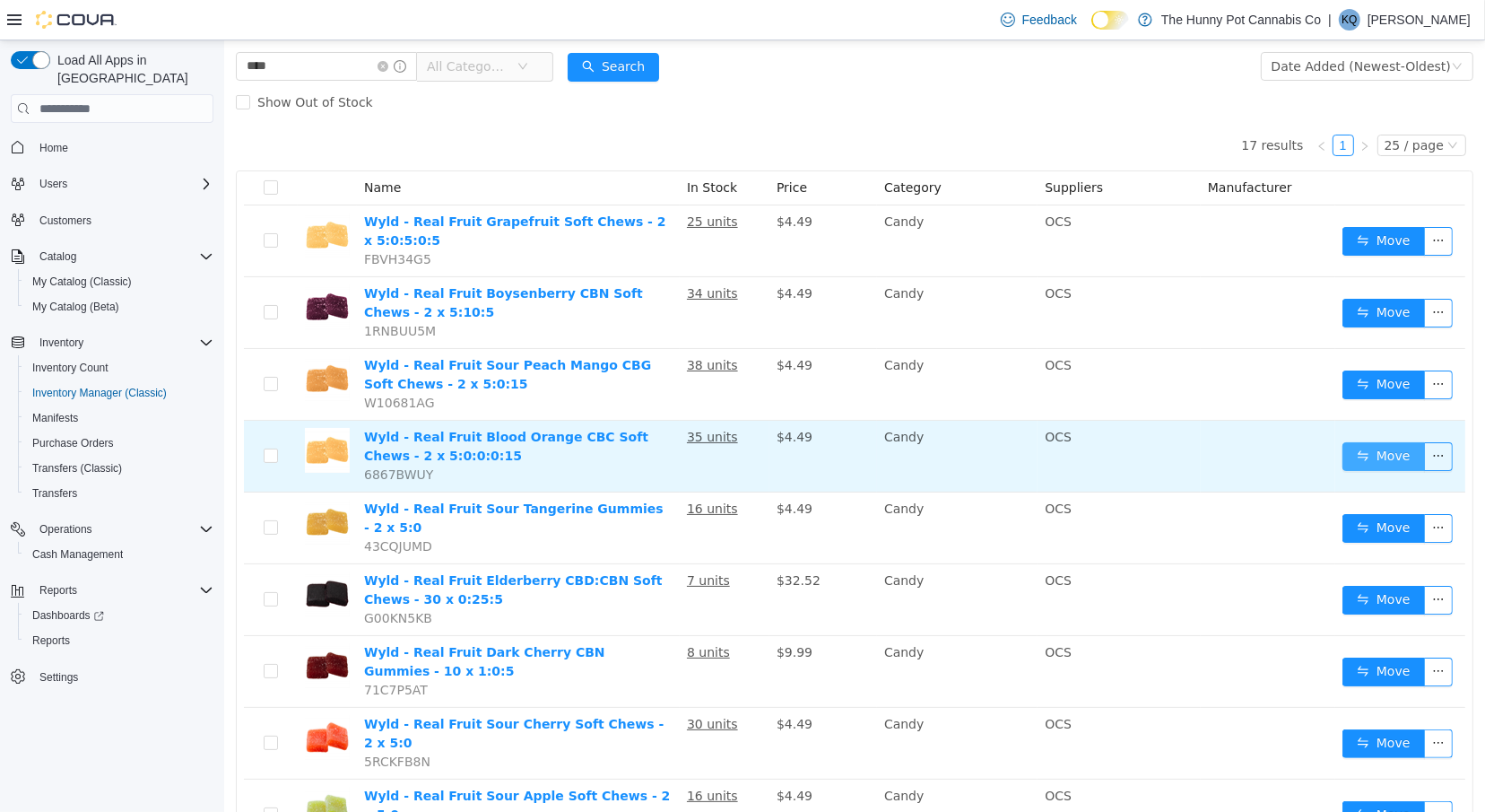
click at [1369, 455] on button "Move" at bounding box center [1383, 457] width 82 height 28
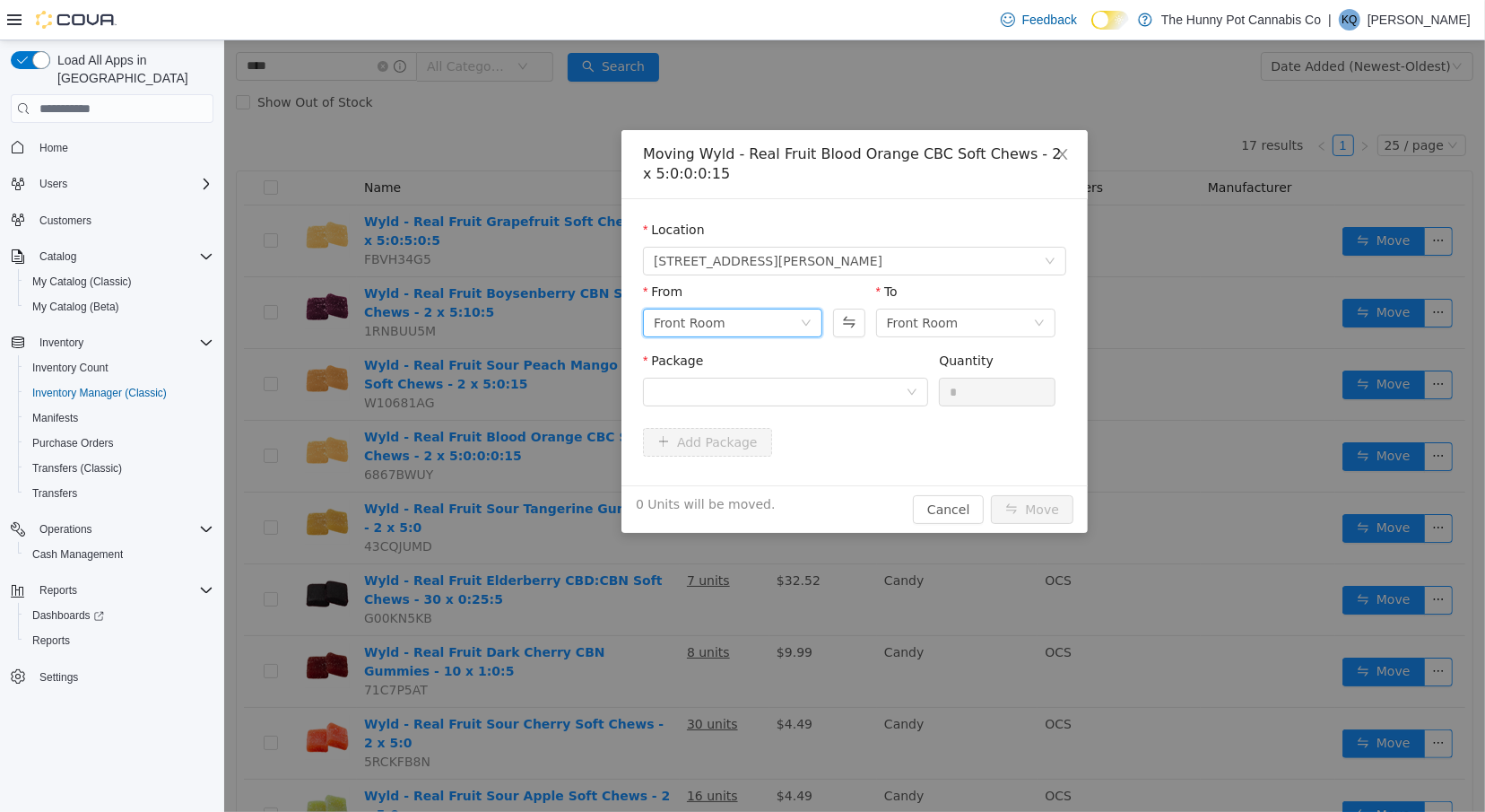
click at [734, 326] on div "Front Room" at bounding box center [726, 322] width 147 height 26
click at [757, 399] on li "Front Room" at bounding box center [732, 388] width 180 height 28
click at [743, 326] on div "Front Room" at bounding box center [726, 322] width 147 height 26
click at [741, 414] on li "Back Room" at bounding box center [732, 416] width 180 height 28
click at [804, 396] on div at bounding box center [779, 391] width 252 height 26
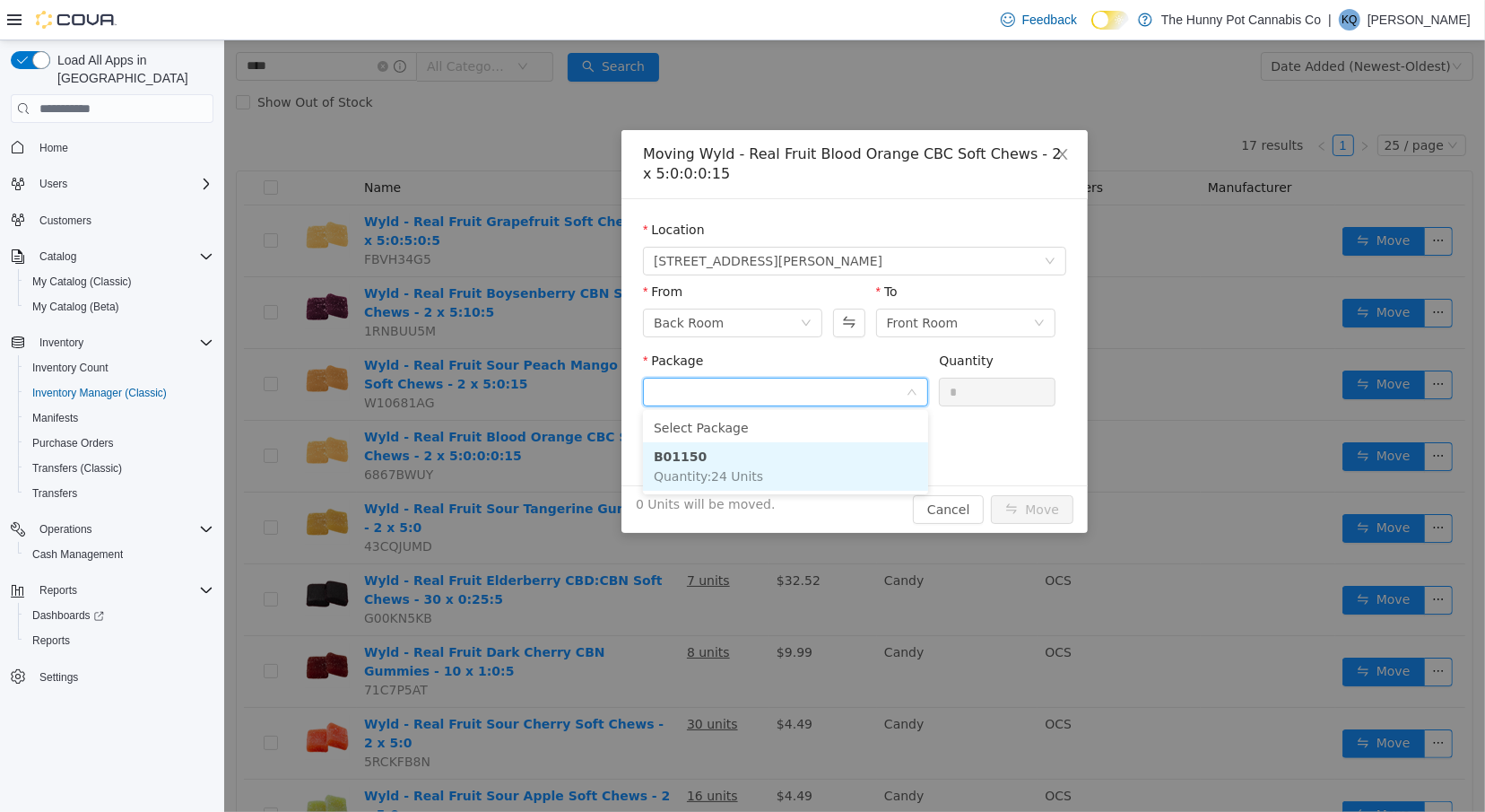
click at [815, 480] on li "B01150 Quantity : 24 Units" at bounding box center [785, 466] width 285 height 48
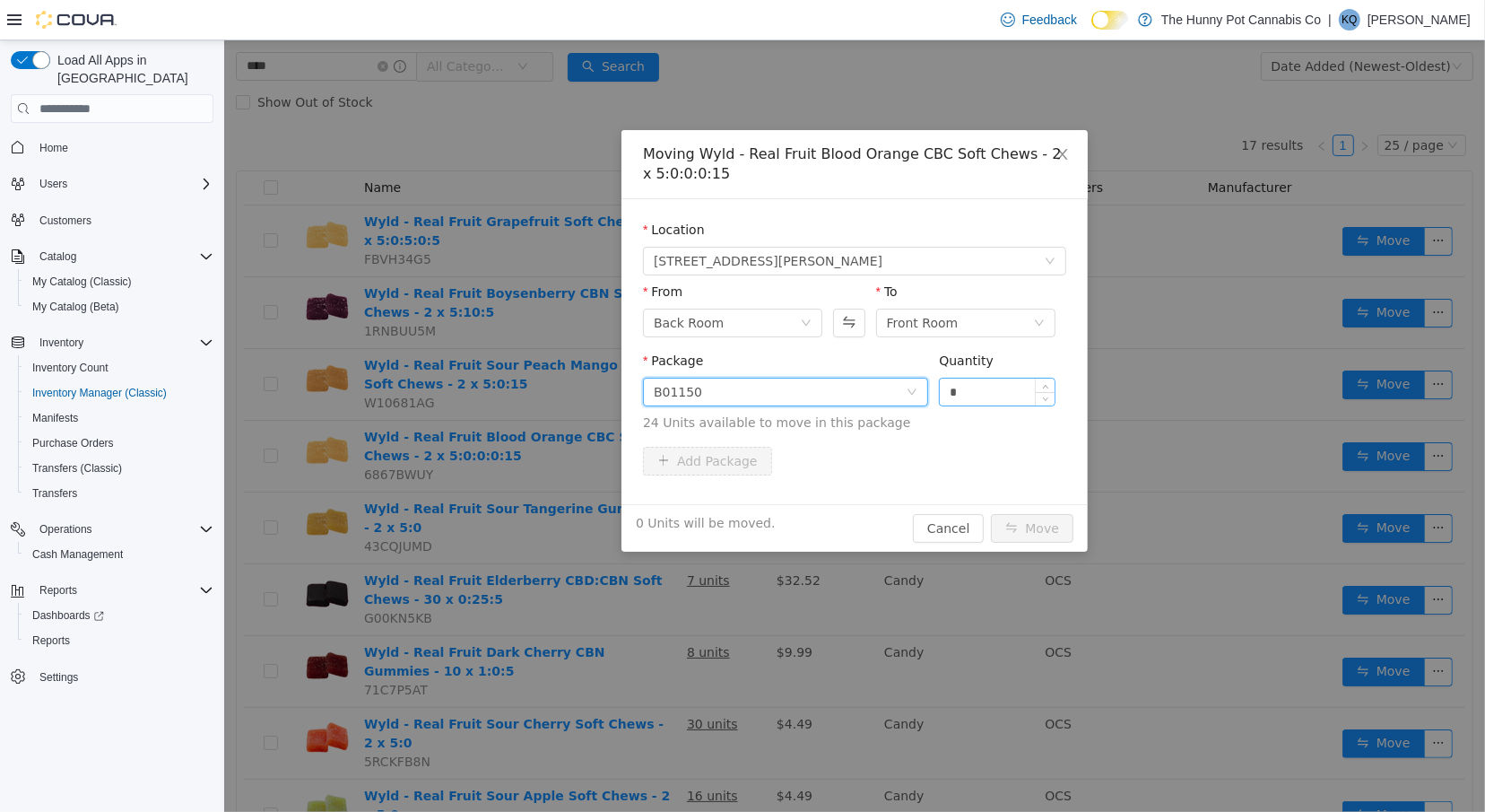
click at [968, 396] on input "*" at bounding box center [996, 391] width 114 height 26
type input "*"
type input "**"
click at [1022, 524] on button "Move" at bounding box center [1031, 528] width 82 height 28
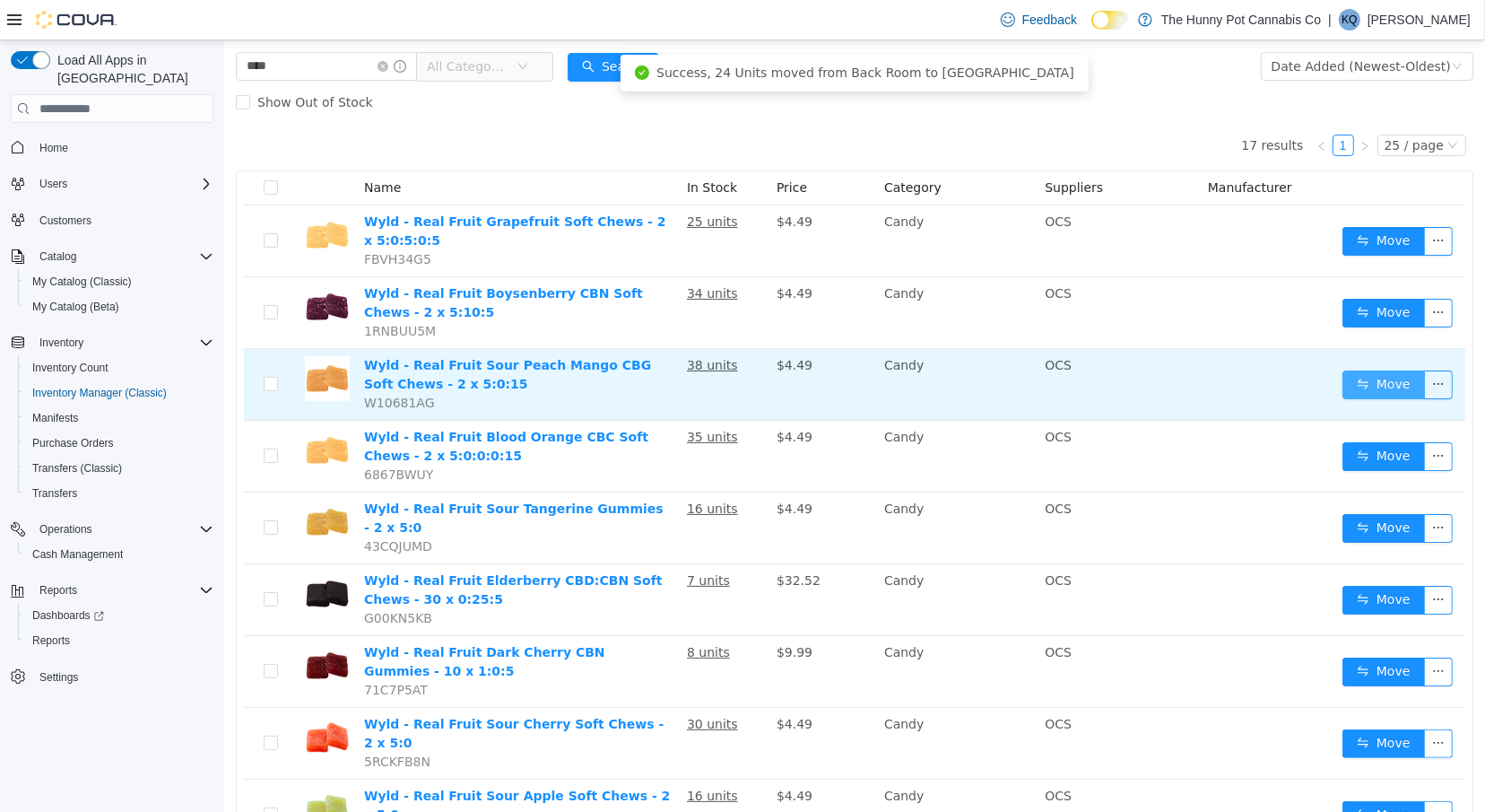
click at [1401, 383] on button "Move" at bounding box center [1383, 385] width 82 height 28
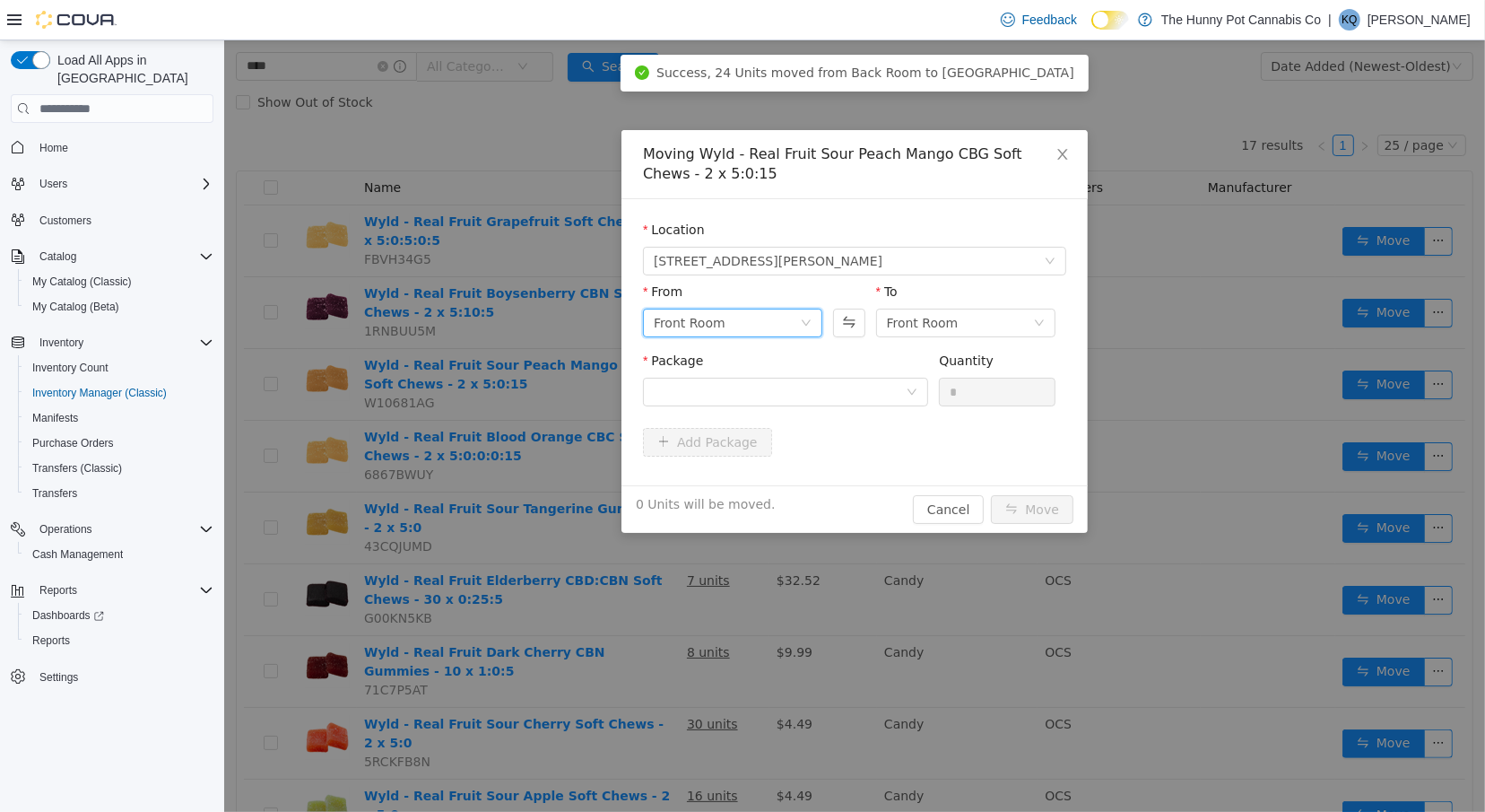
click at [785, 318] on div "Front Room" at bounding box center [726, 322] width 147 height 26
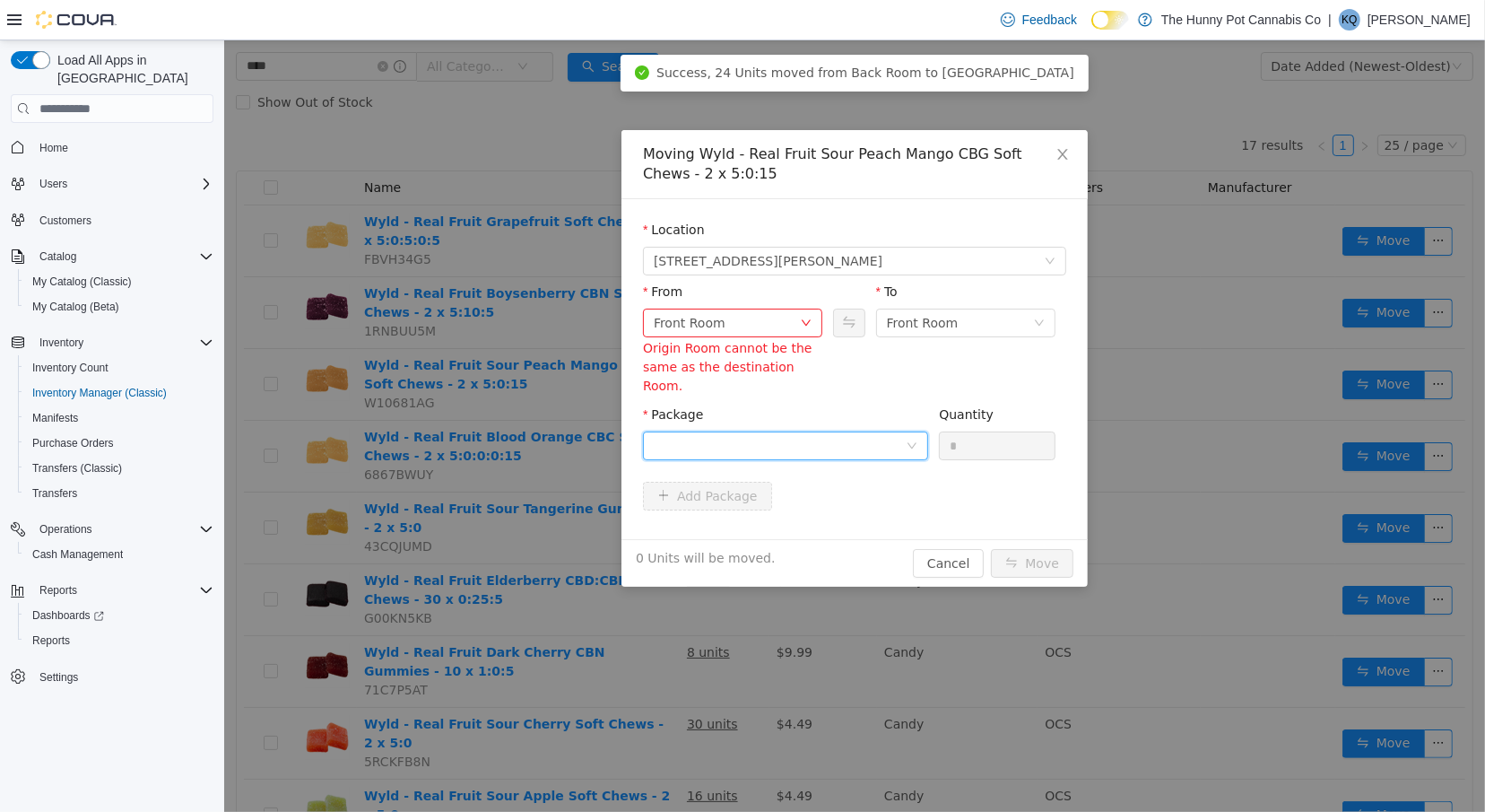
click at [899, 382] on form "Location 100 Jamieson Pkwy From Front Room Origin Room cannot be the same as th…" at bounding box center [854, 369] width 423 height 297
click at [862, 432] on div at bounding box center [779, 445] width 252 height 26
click at [1163, 234] on div "Moving Wyld - Real Fruit Sour Peach Mango CBG Soft Chews - 2 x 5:0:15 Location …" at bounding box center [854, 426] width 1261 height 771
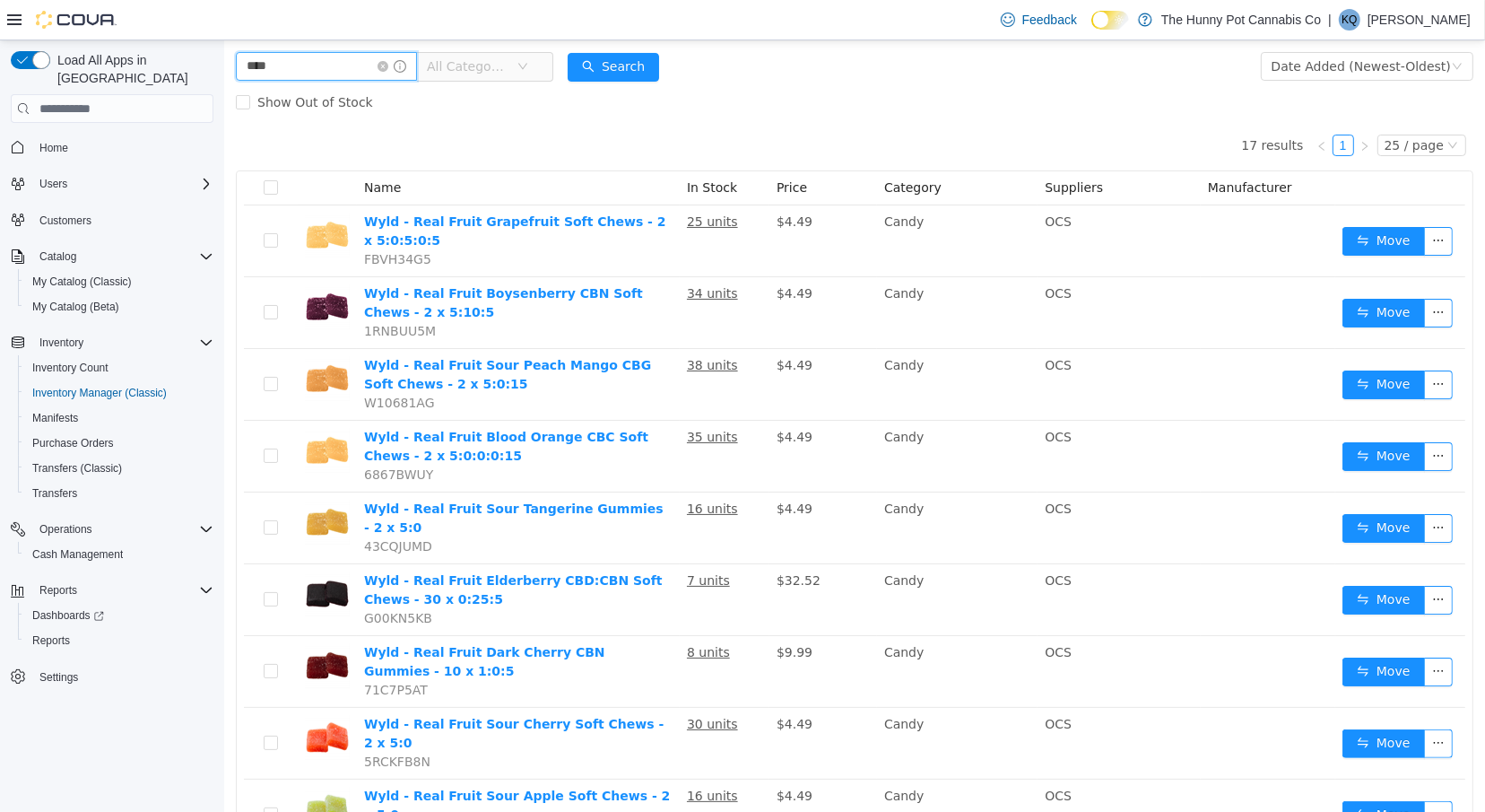
click at [258, 71] on input "****" at bounding box center [326, 66] width 181 height 28
type input "*********"
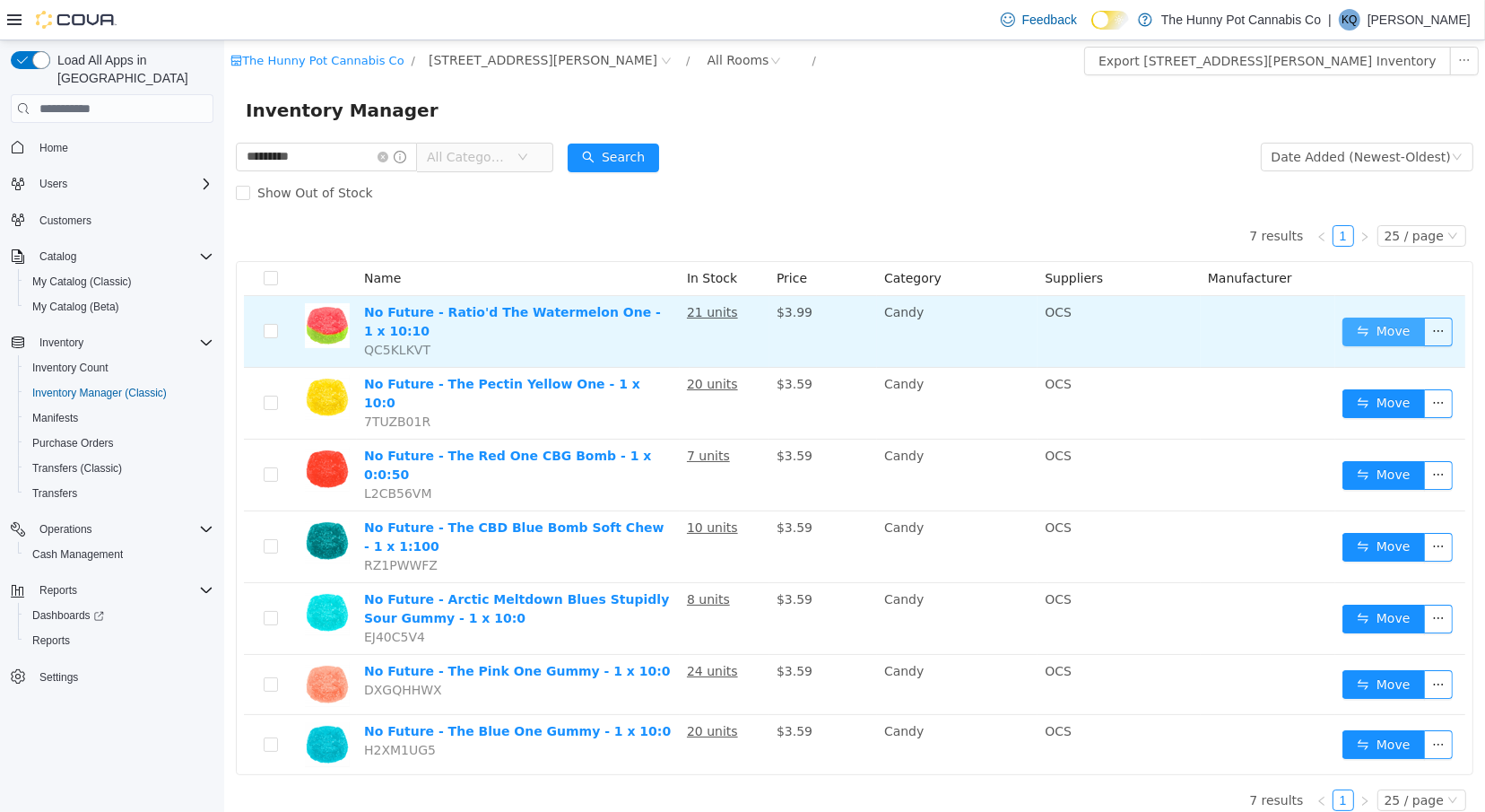
click at [1409, 327] on button "Move" at bounding box center [1383, 332] width 82 height 28
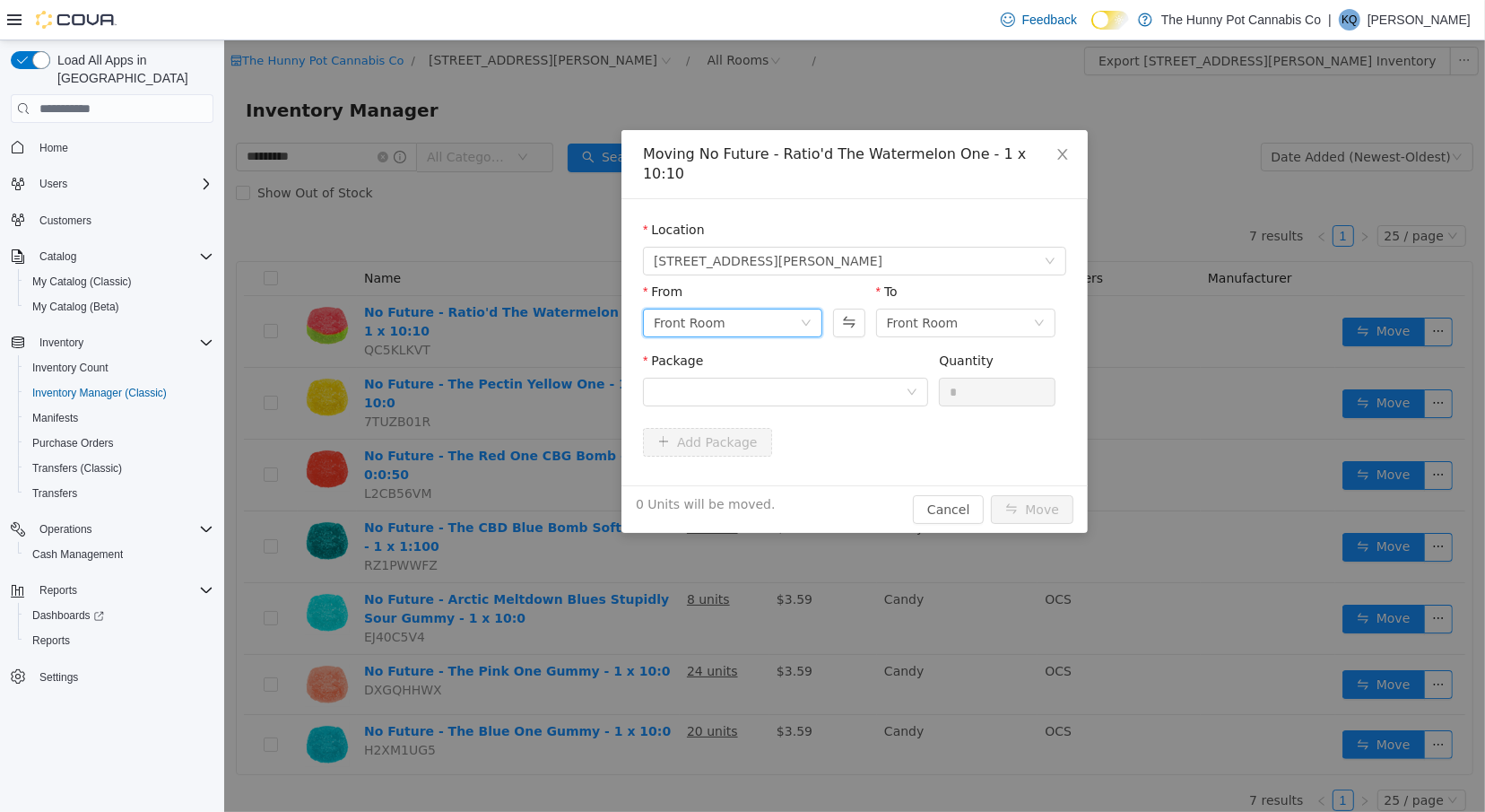
click at [778, 317] on div "Front Room" at bounding box center [732, 322] width 180 height 28
click at [736, 401] on li "Back Room" at bounding box center [732, 396] width 180 height 28
click at [828, 379] on div at bounding box center [779, 391] width 252 height 26
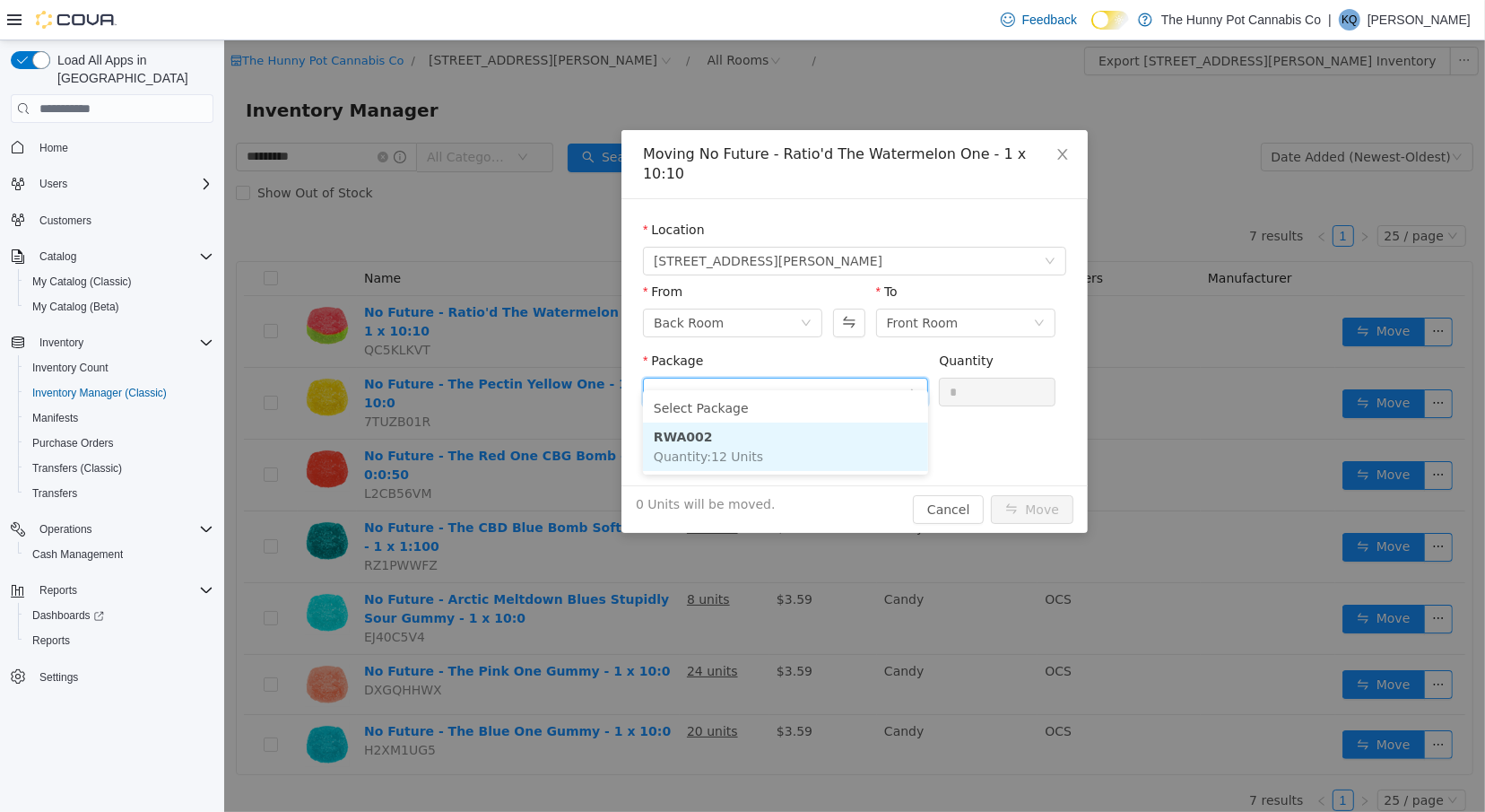
click at [820, 457] on li "RWA002 Quantity : 12 Units" at bounding box center [785, 446] width 285 height 48
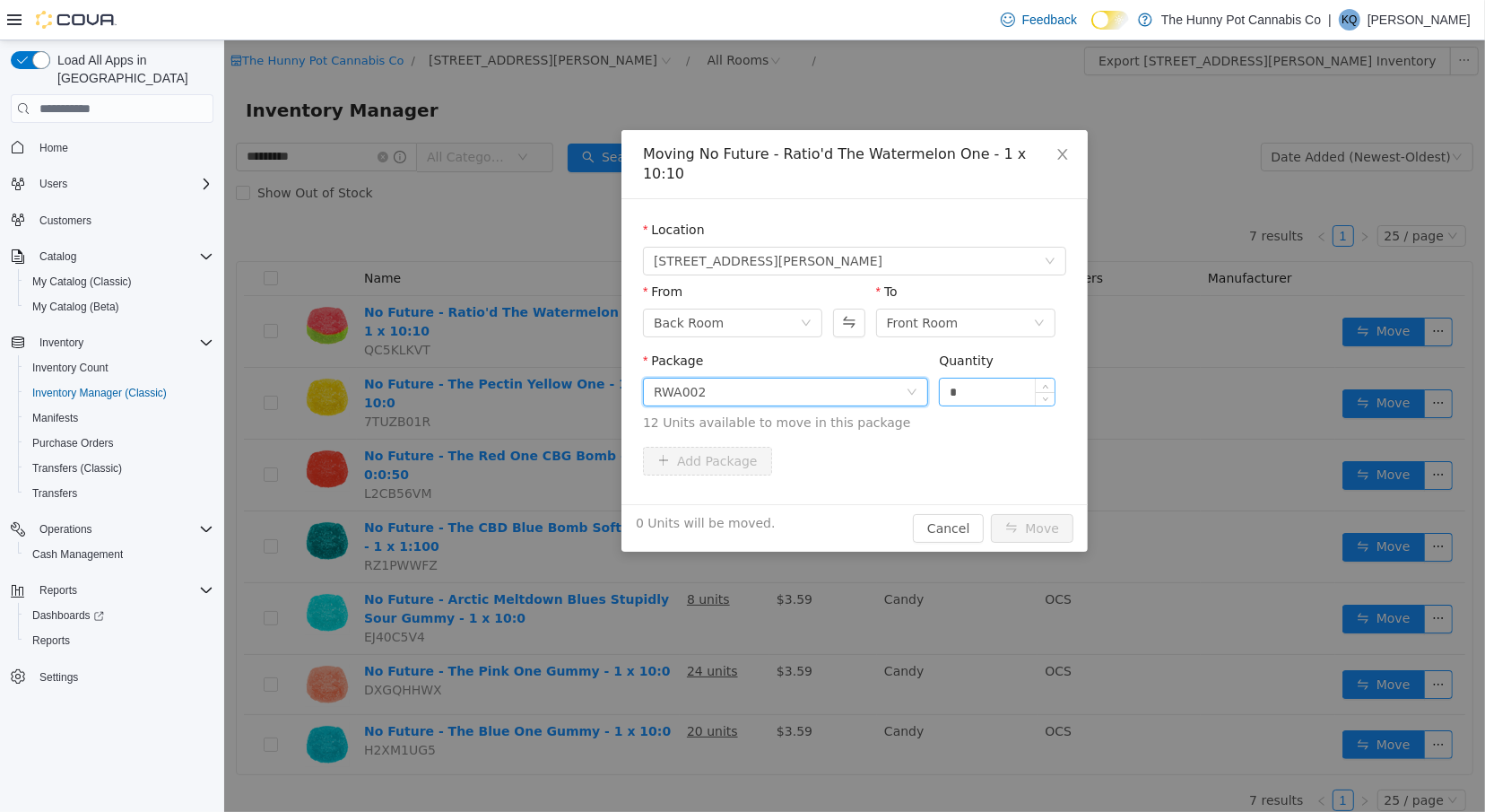
click at [991, 378] on input "*" at bounding box center [996, 391] width 114 height 26
type input "**"
click at [1023, 514] on button "Move" at bounding box center [1031, 528] width 82 height 28
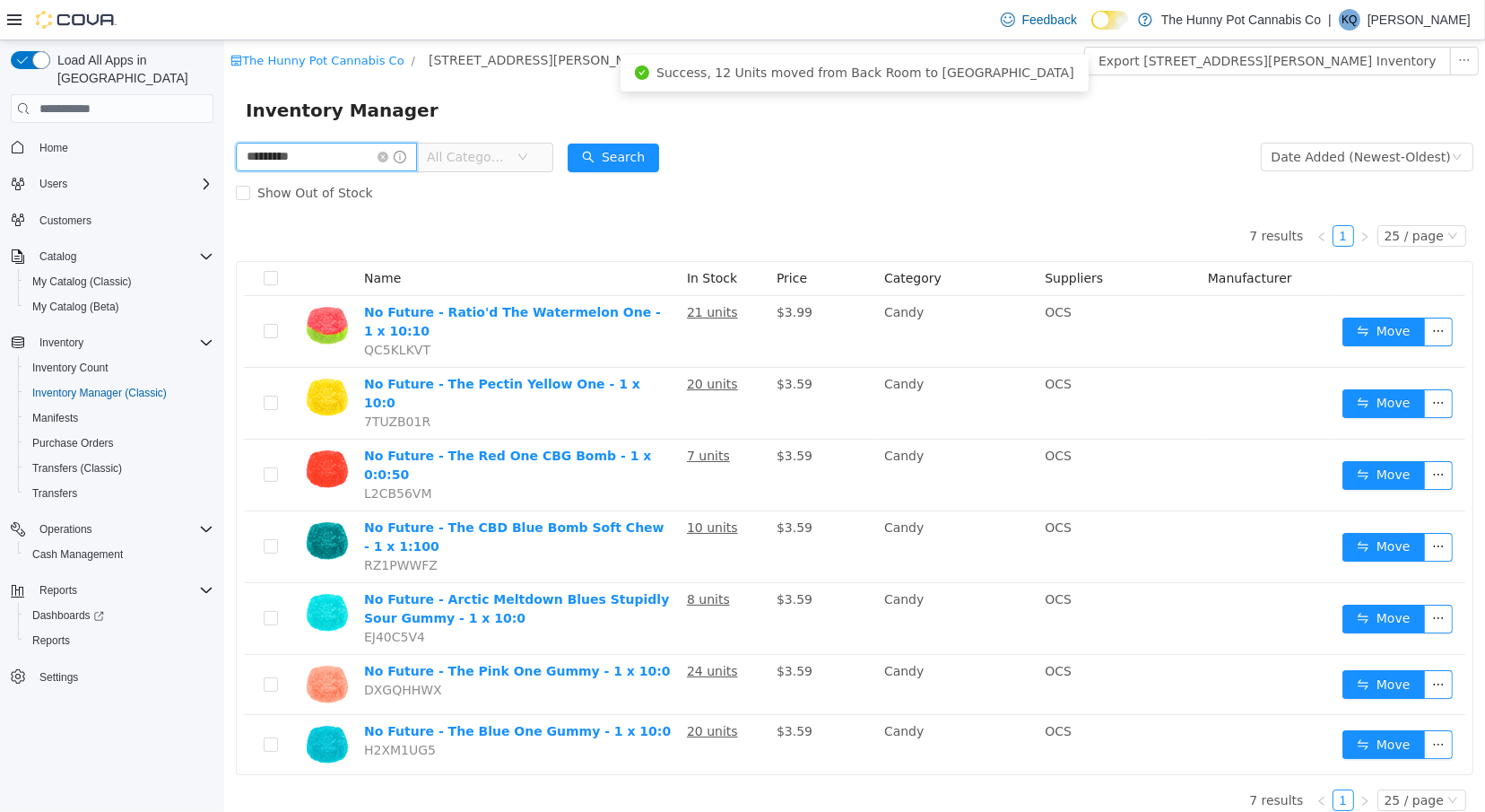
click at [327, 164] on input "*********" at bounding box center [326, 157] width 181 height 28
type input "***"
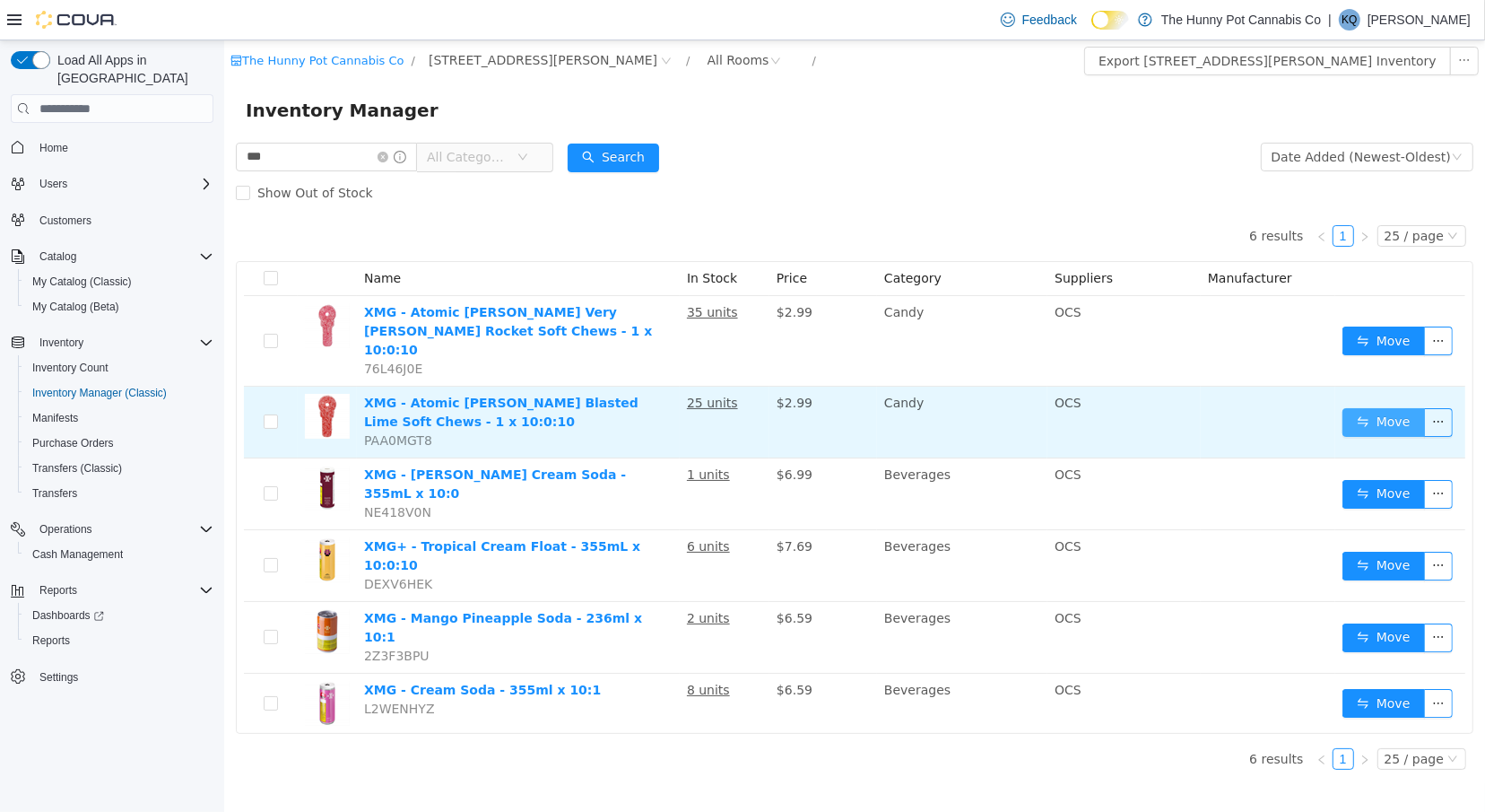
click at [1369, 408] on button "Move" at bounding box center [1383, 423] width 82 height 28
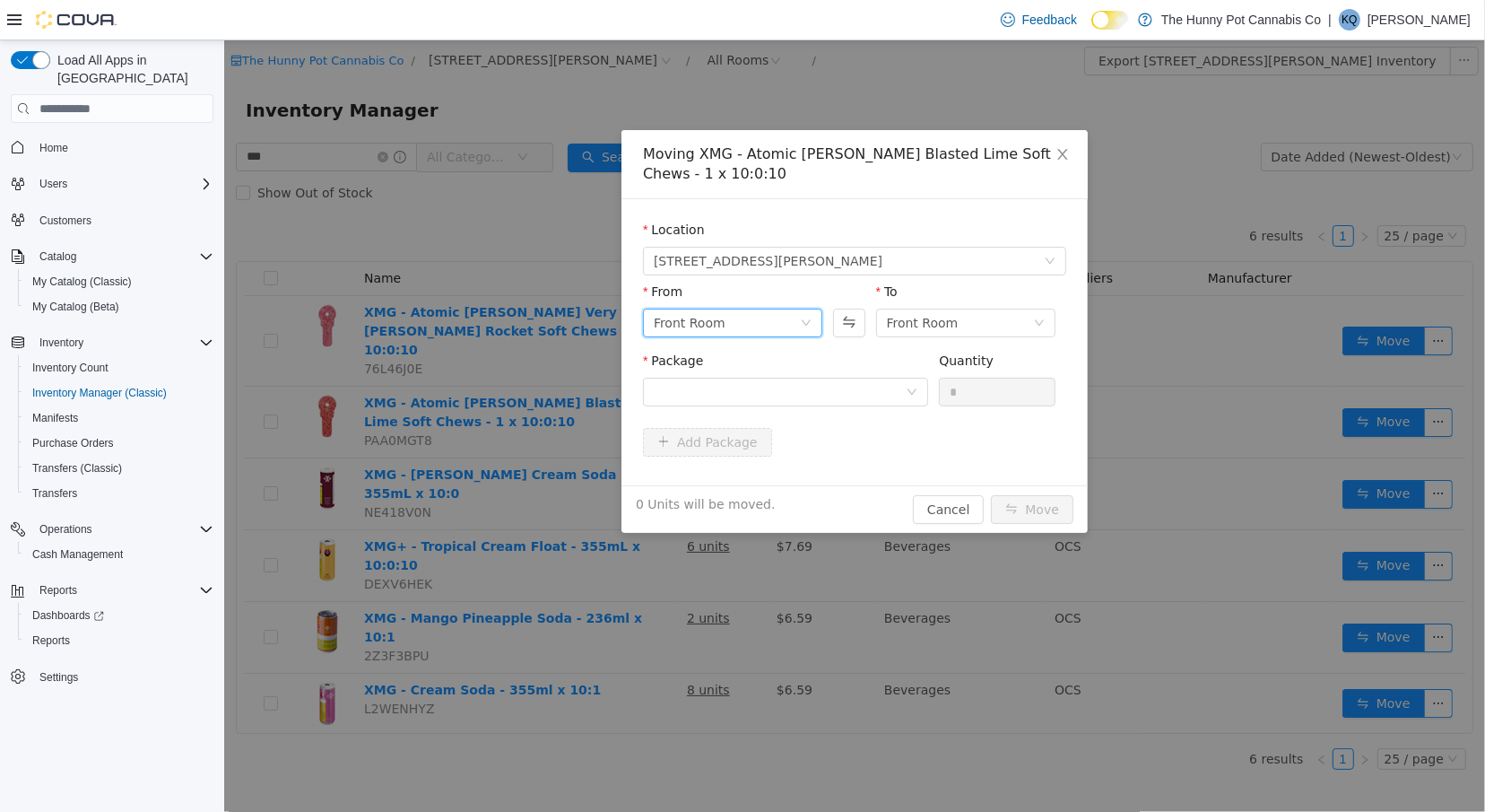
click at [810, 314] on div "Front Room" at bounding box center [732, 322] width 180 height 28
click at [773, 408] on li "Back Room" at bounding box center [732, 416] width 180 height 28
click at [818, 401] on div at bounding box center [779, 391] width 252 height 26
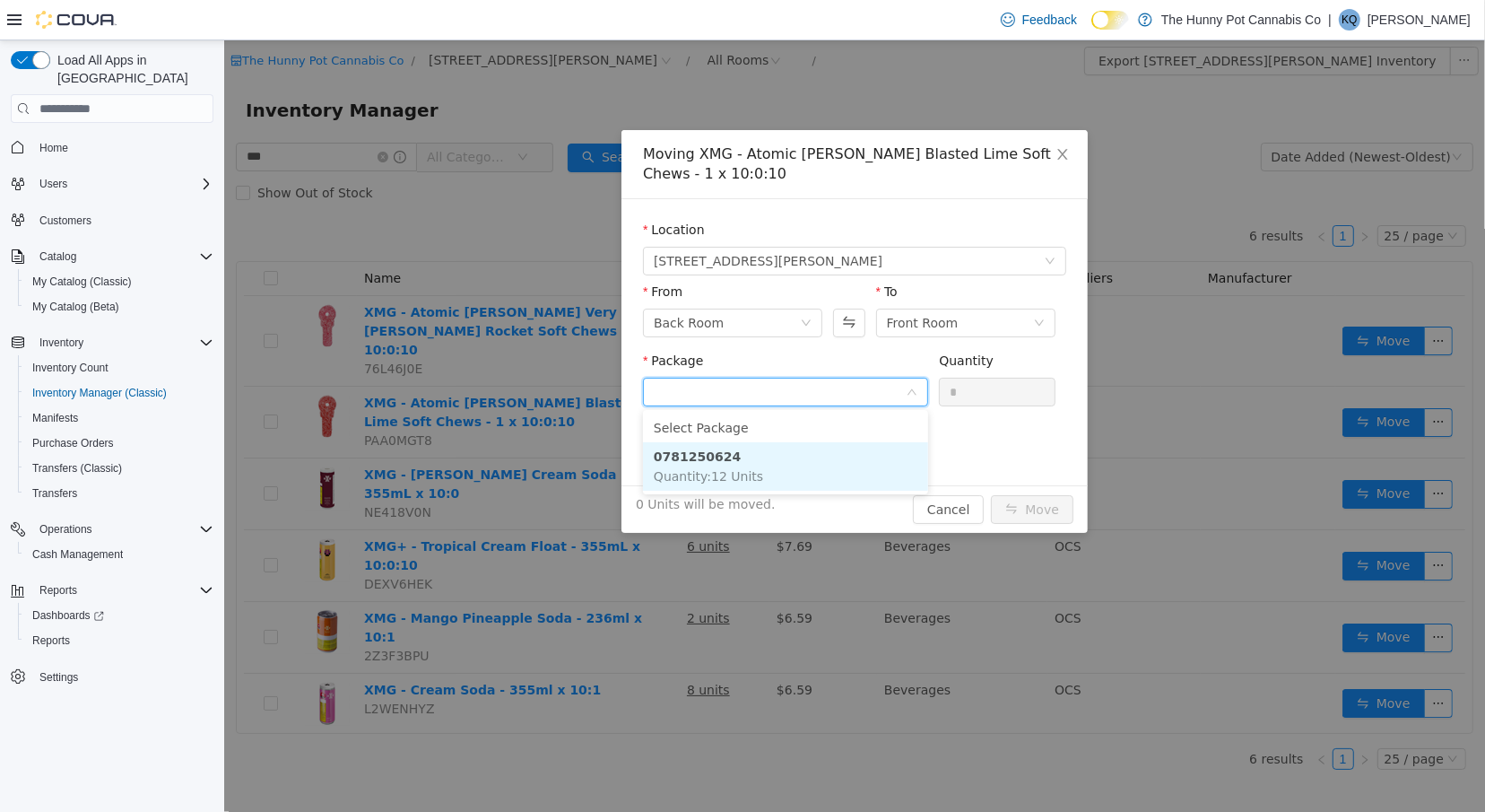
click at [821, 479] on li "0781250624 Quantity : 12 Units" at bounding box center [785, 466] width 285 height 48
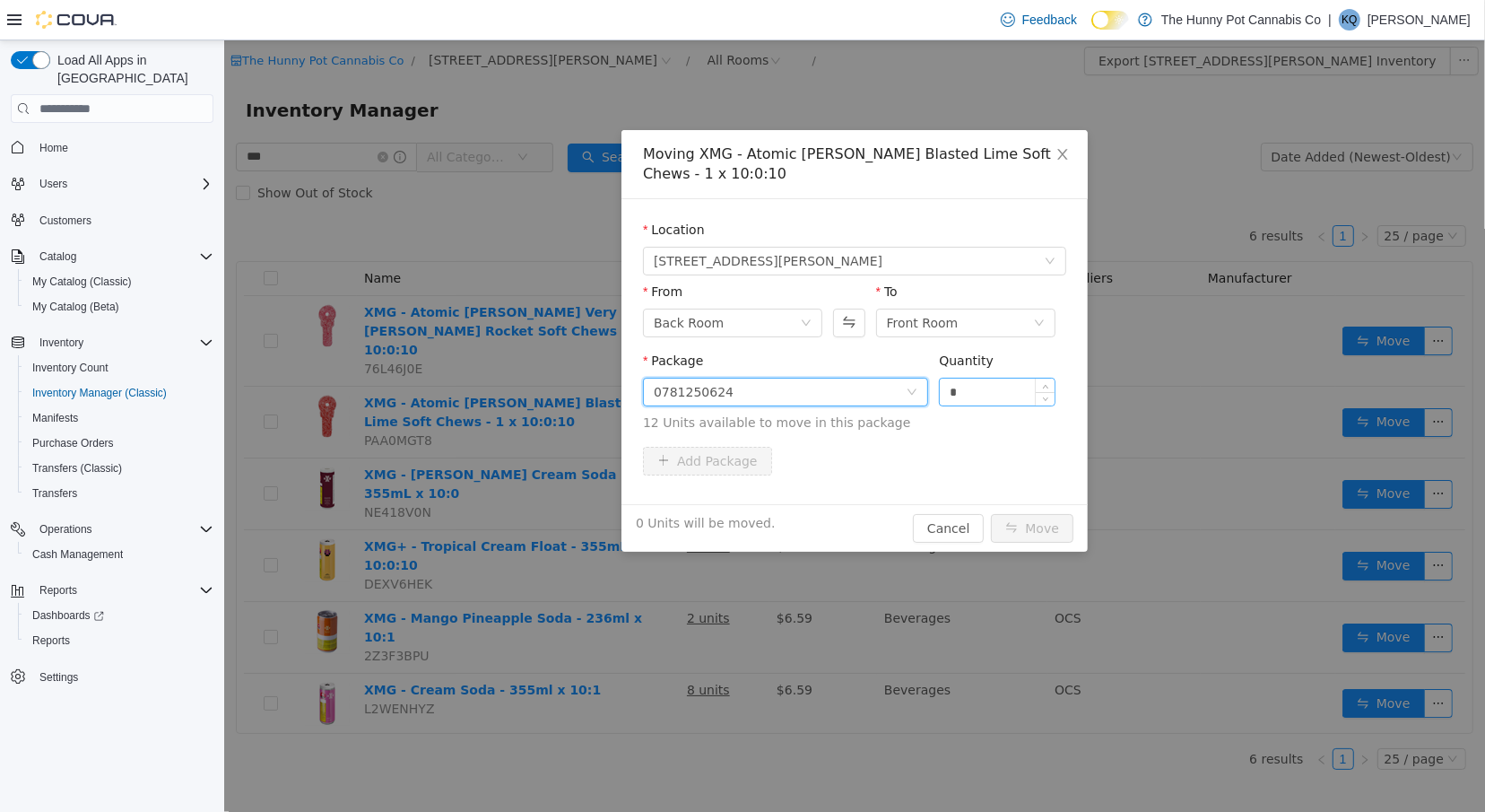
click at [978, 382] on input "*" at bounding box center [996, 391] width 114 height 26
type input "**"
click at [1025, 532] on button "Move" at bounding box center [1031, 528] width 82 height 28
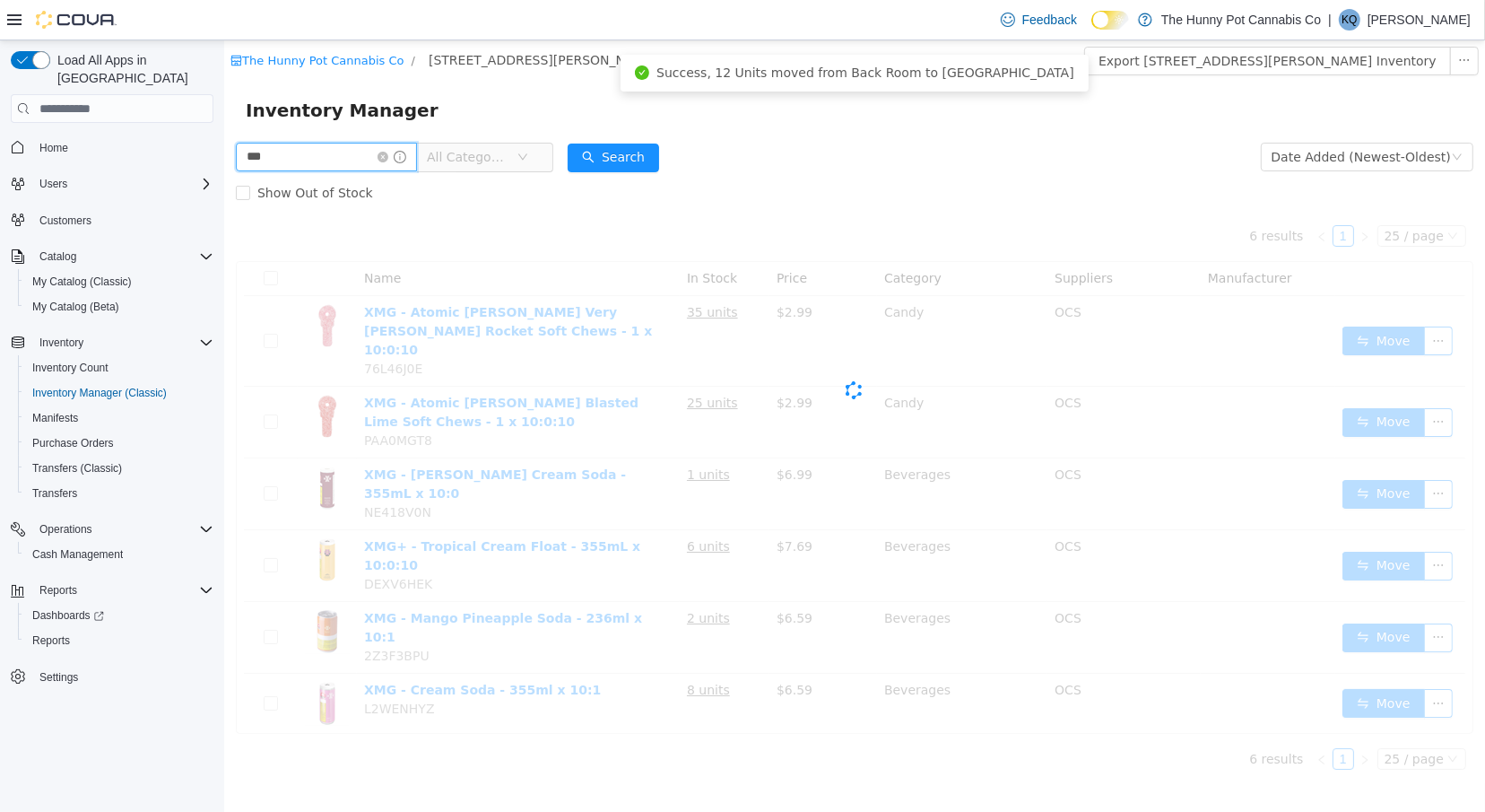
click at [325, 155] on input "***" at bounding box center [326, 157] width 181 height 28
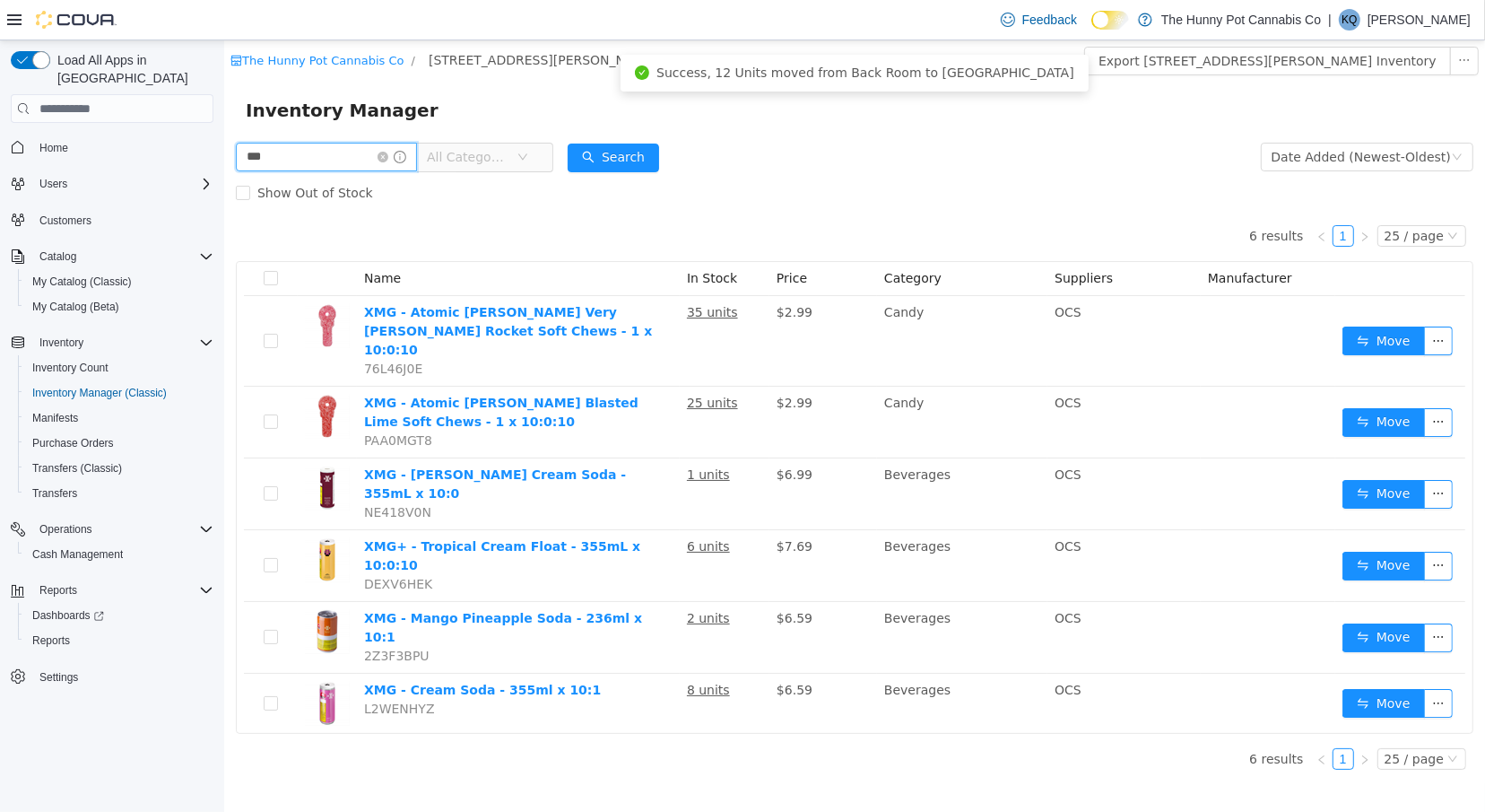
click at [325, 155] on input "***" at bounding box center [326, 157] width 181 height 28
type input "******"
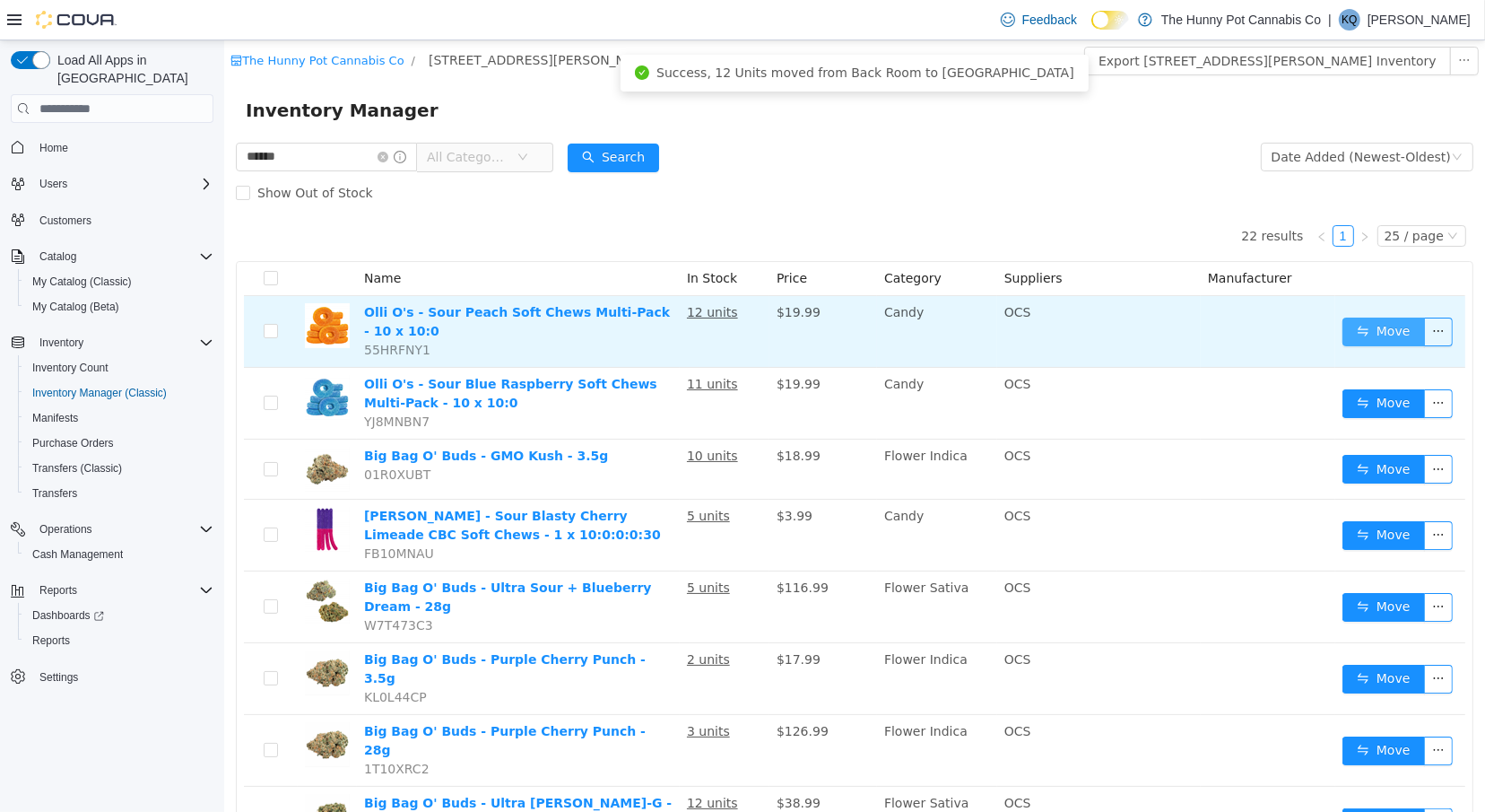
click at [1395, 320] on button "Move" at bounding box center [1383, 332] width 82 height 28
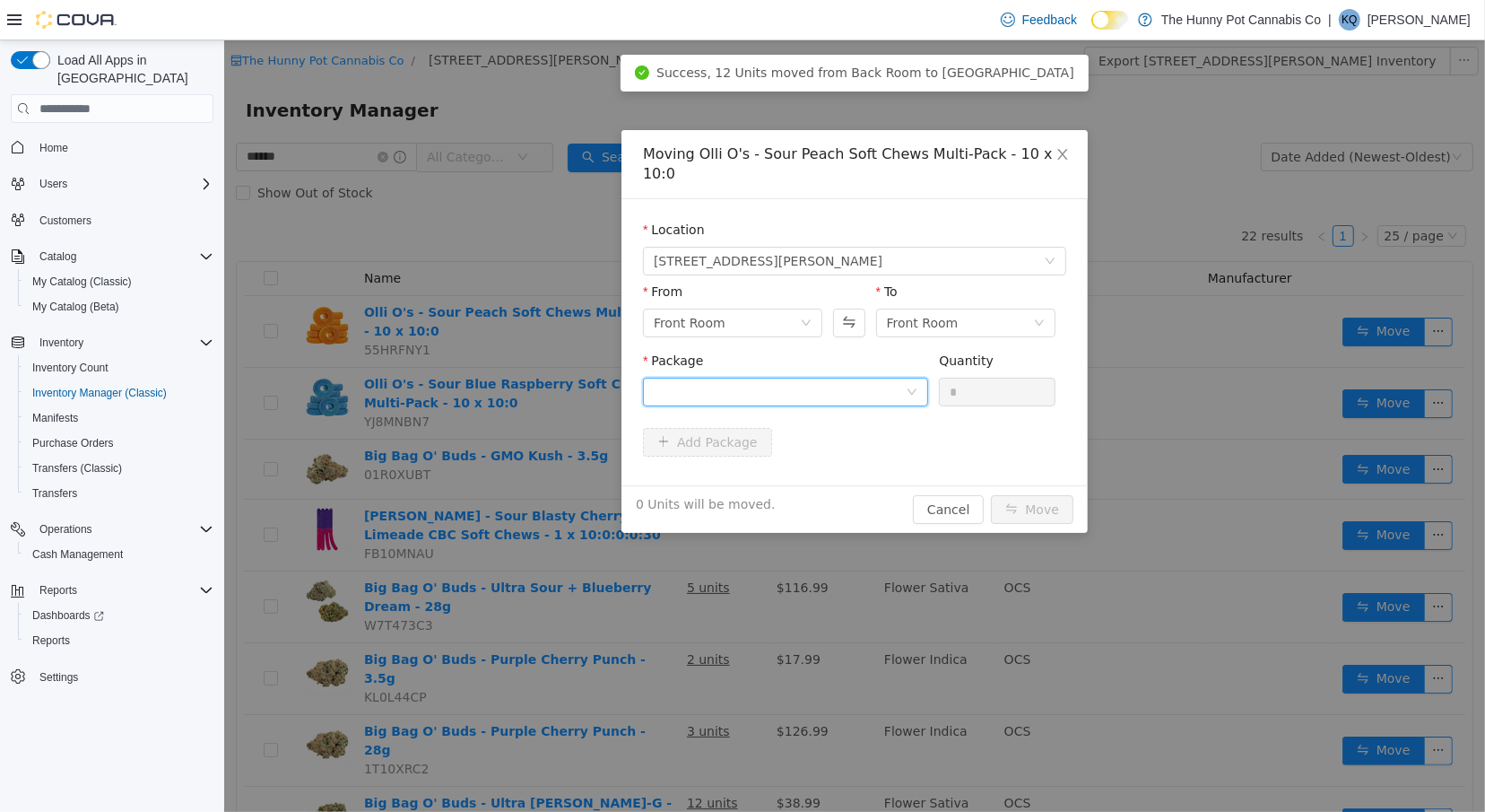
click at [787, 378] on div at bounding box center [779, 391] width 252 height 26
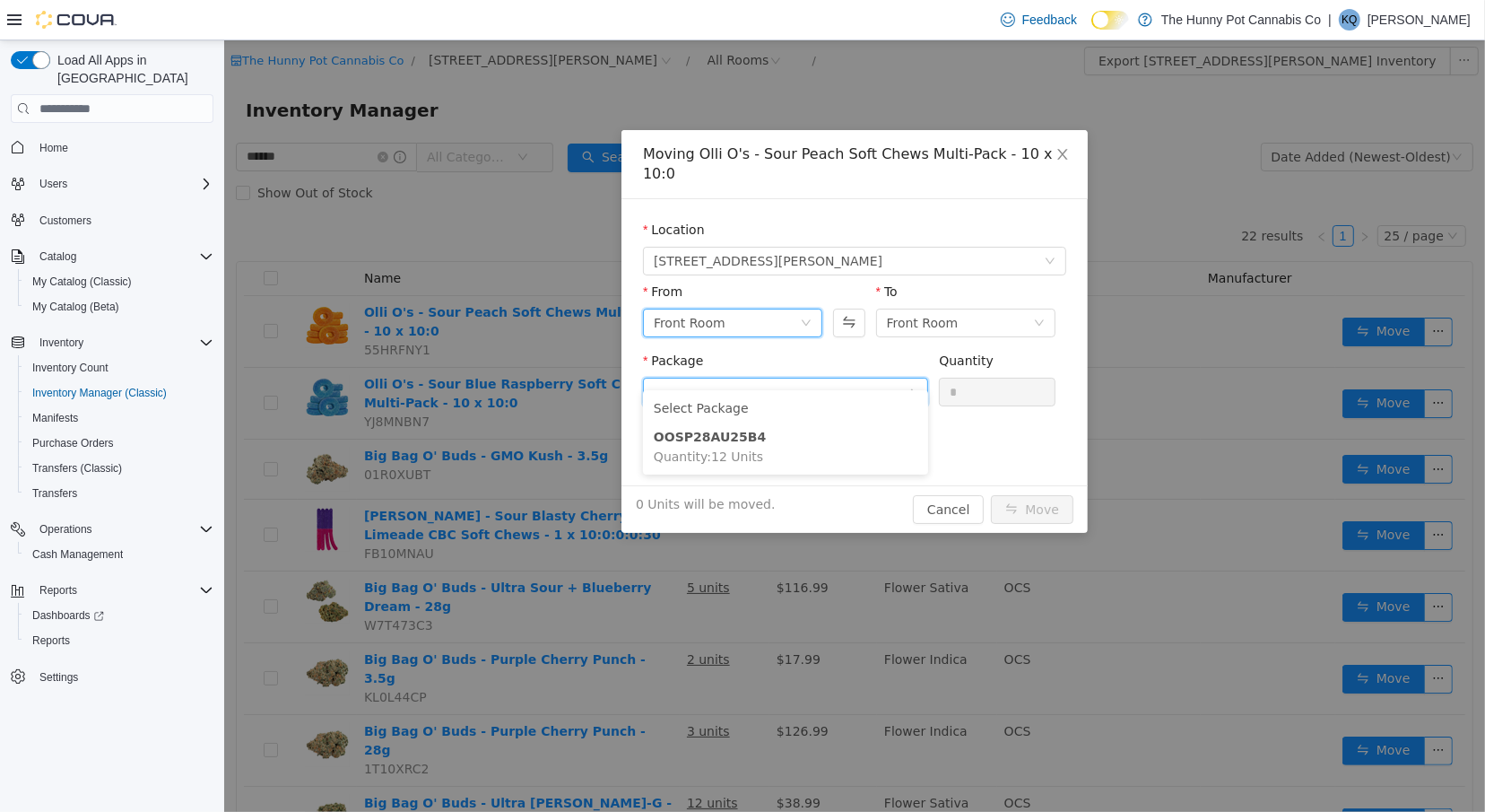
click at [752, 309] on div "Front Room" at bounding box center [726, 322] width 147 height 26
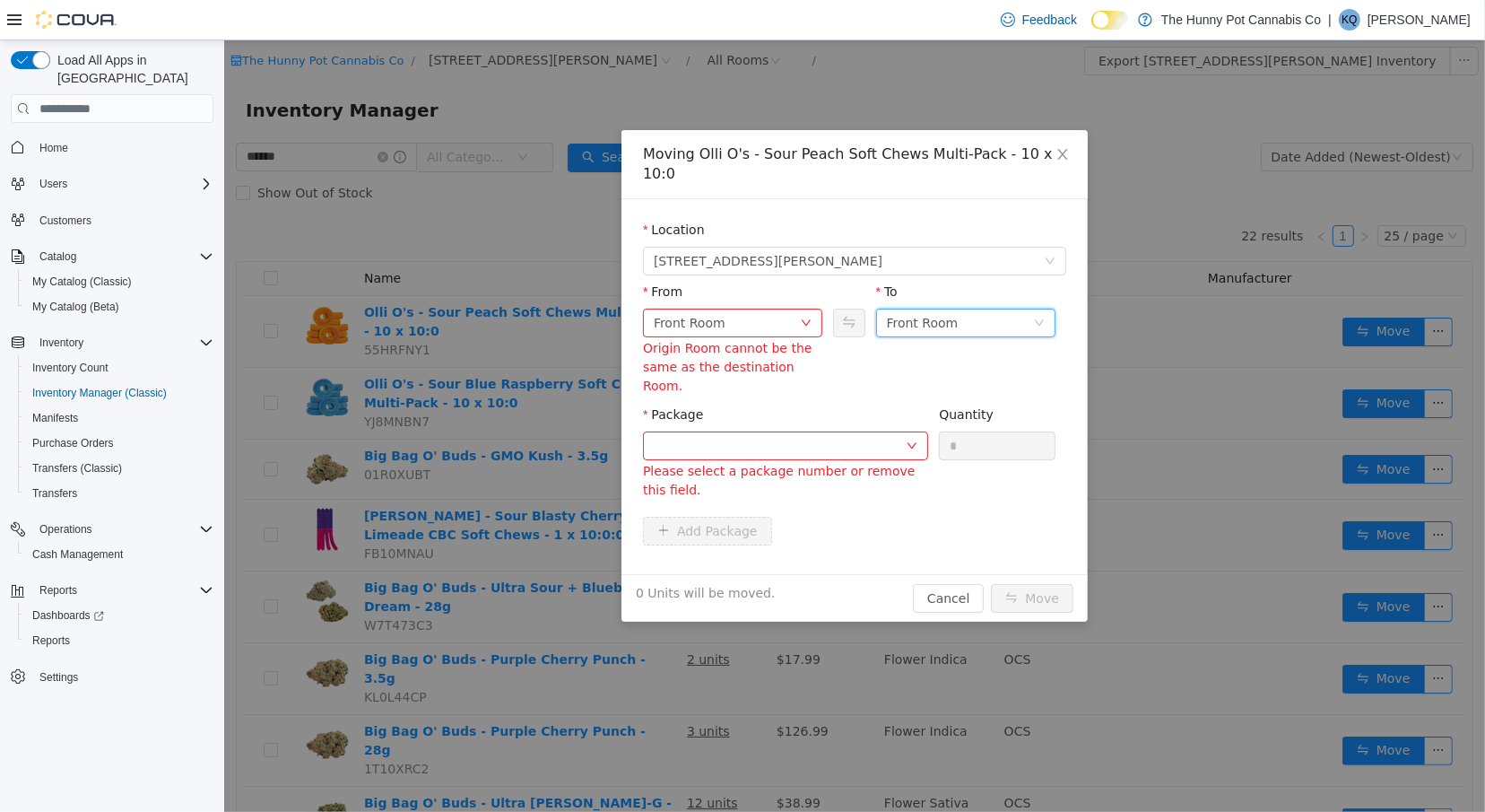
click at [980, 309] on div "Front Room" at bounding box center [959, 322] width 147 height 26
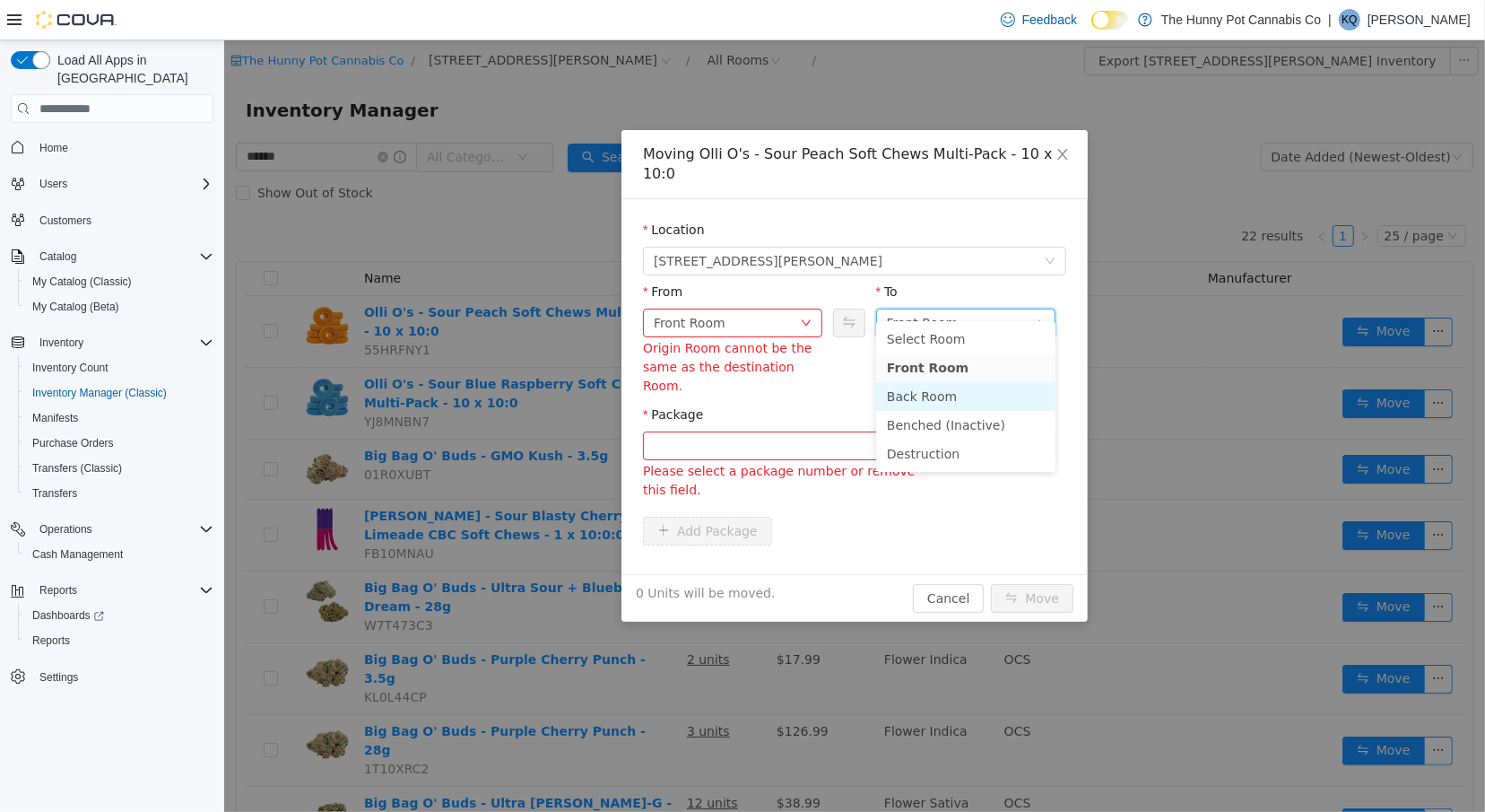
click at [966, 396] on li "Back Room" at bounding box center [965, 396] width 180 height 28
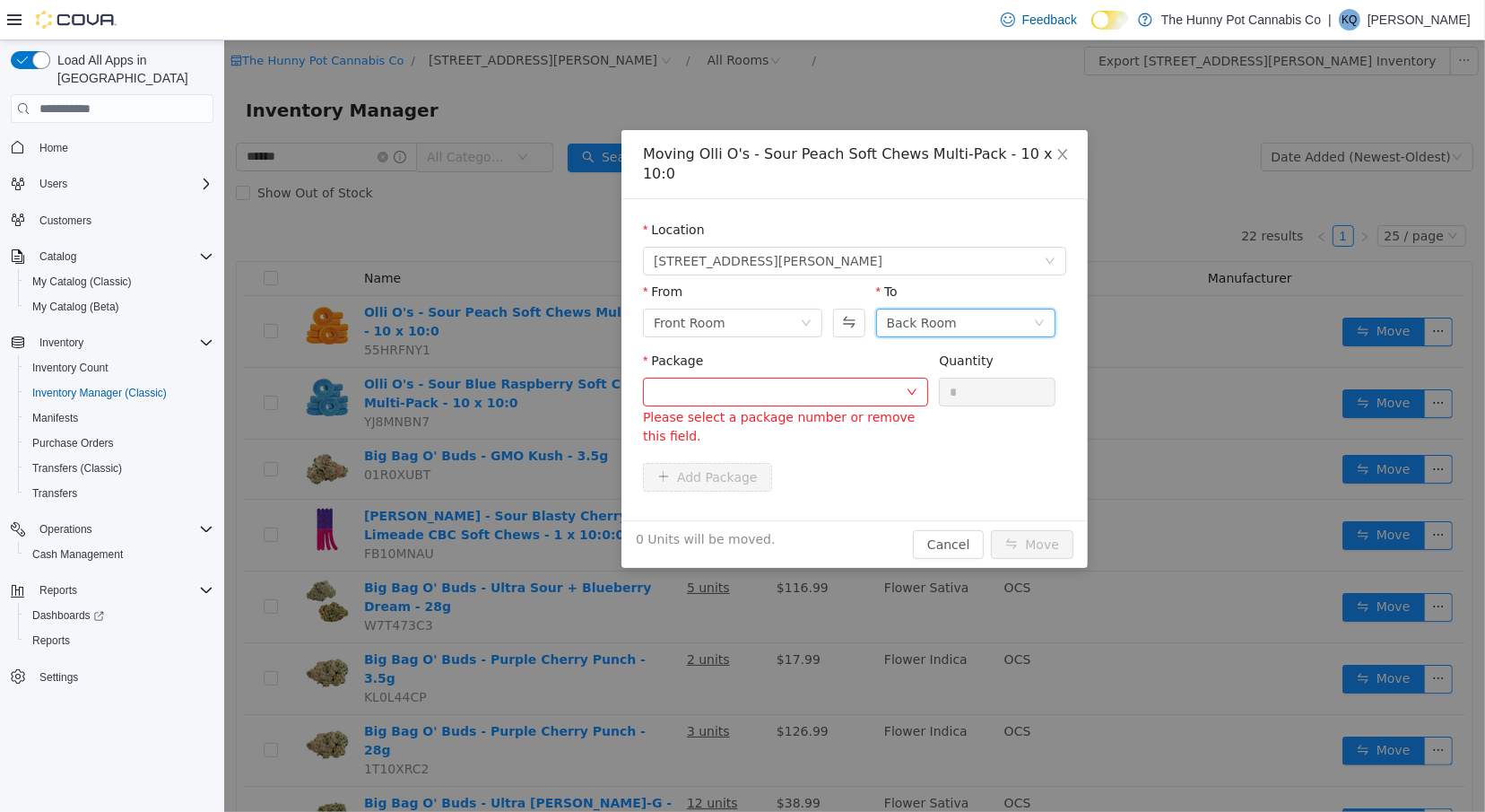
click at [848, 408] on div "Please select a package number or remove this field." at bounding box center [785, 427] width 285 height 38
click at [838, 379] on div at bounding box center [779, 391] width 252 height 26
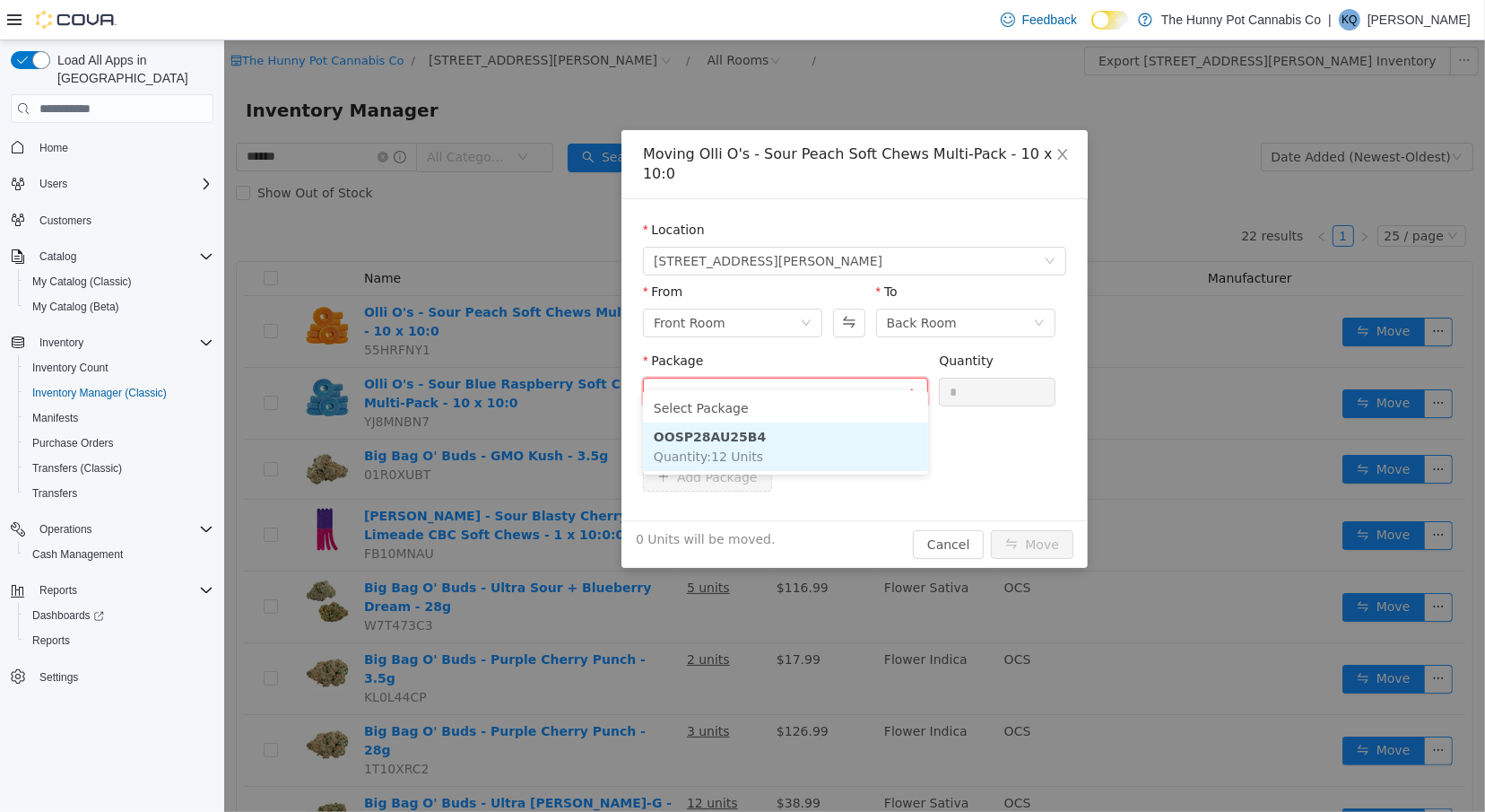
click at [837, 450] on li "OOSP28AU25B4 Quantity : 12 Units" at bounding box center [785, 446] width 285 height 48
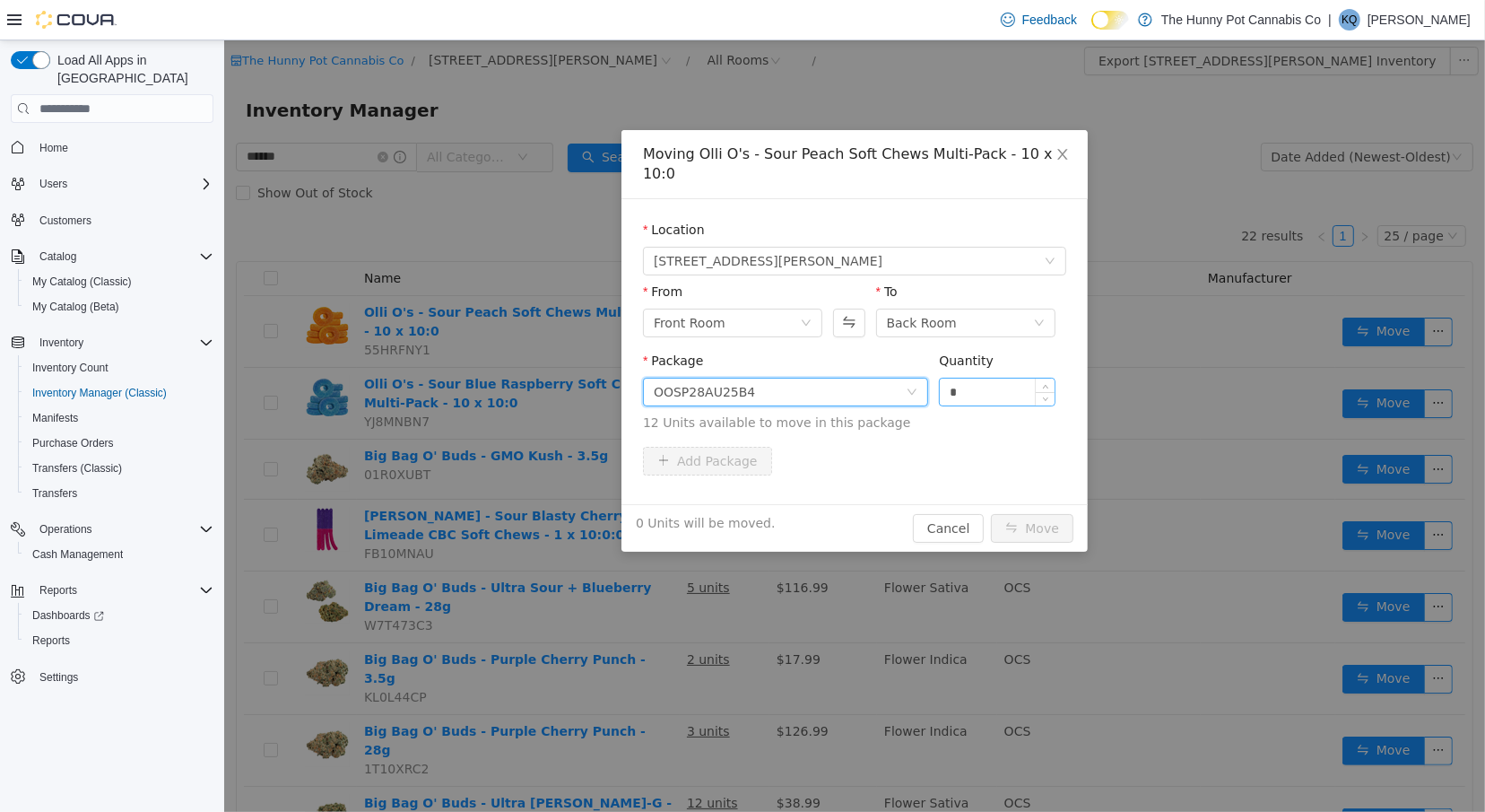
click at [992, 378] on input "*" at bounding box center [996, 391] width 114 height 26
type input "*"
click at [1029, 520] on button "Move" at bounding box center [1031, 528] width 82 height 28
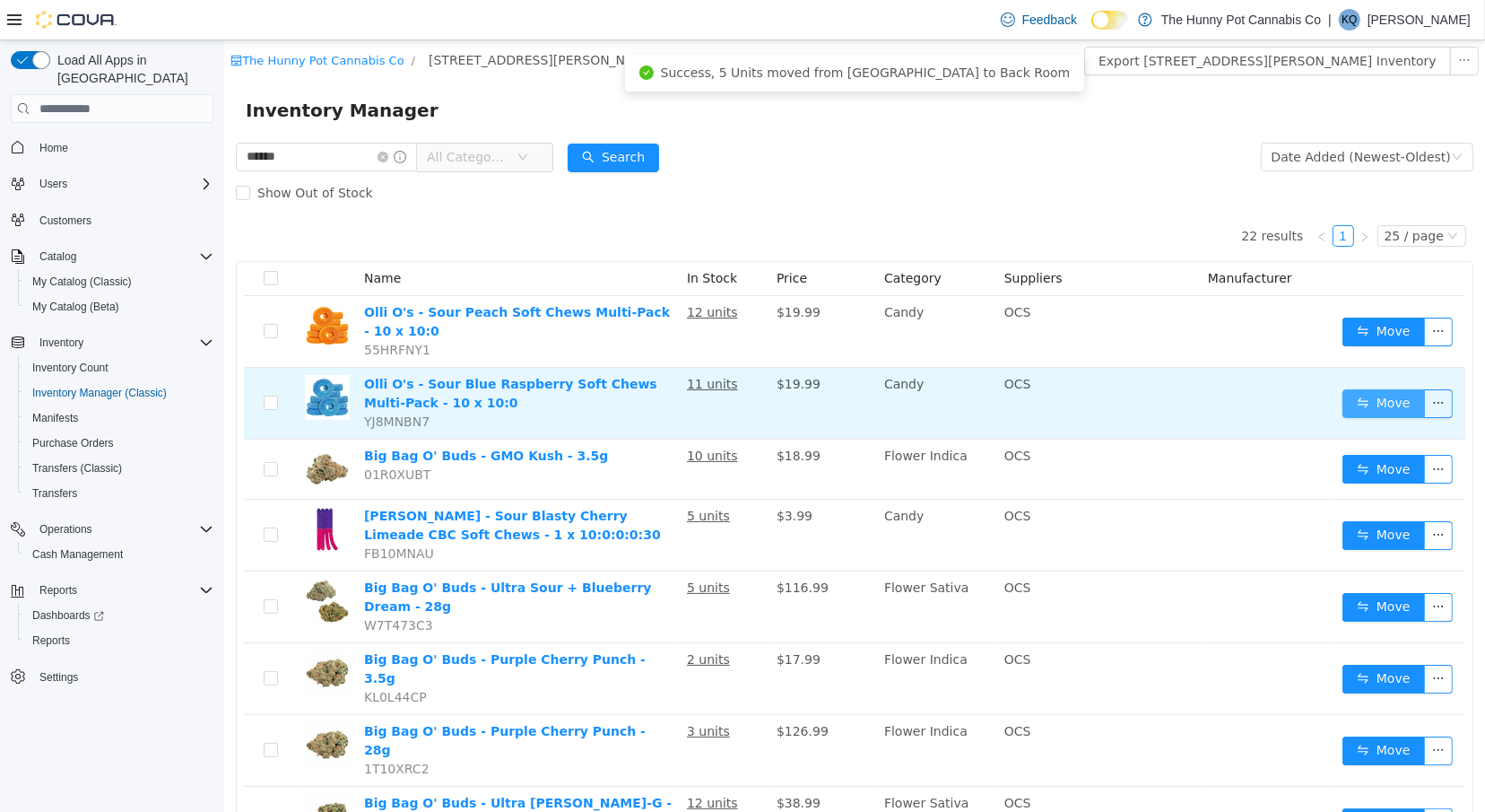
click at [1391, 402] on button "Move" at bounding box center [1383, 404] width 82 height 28
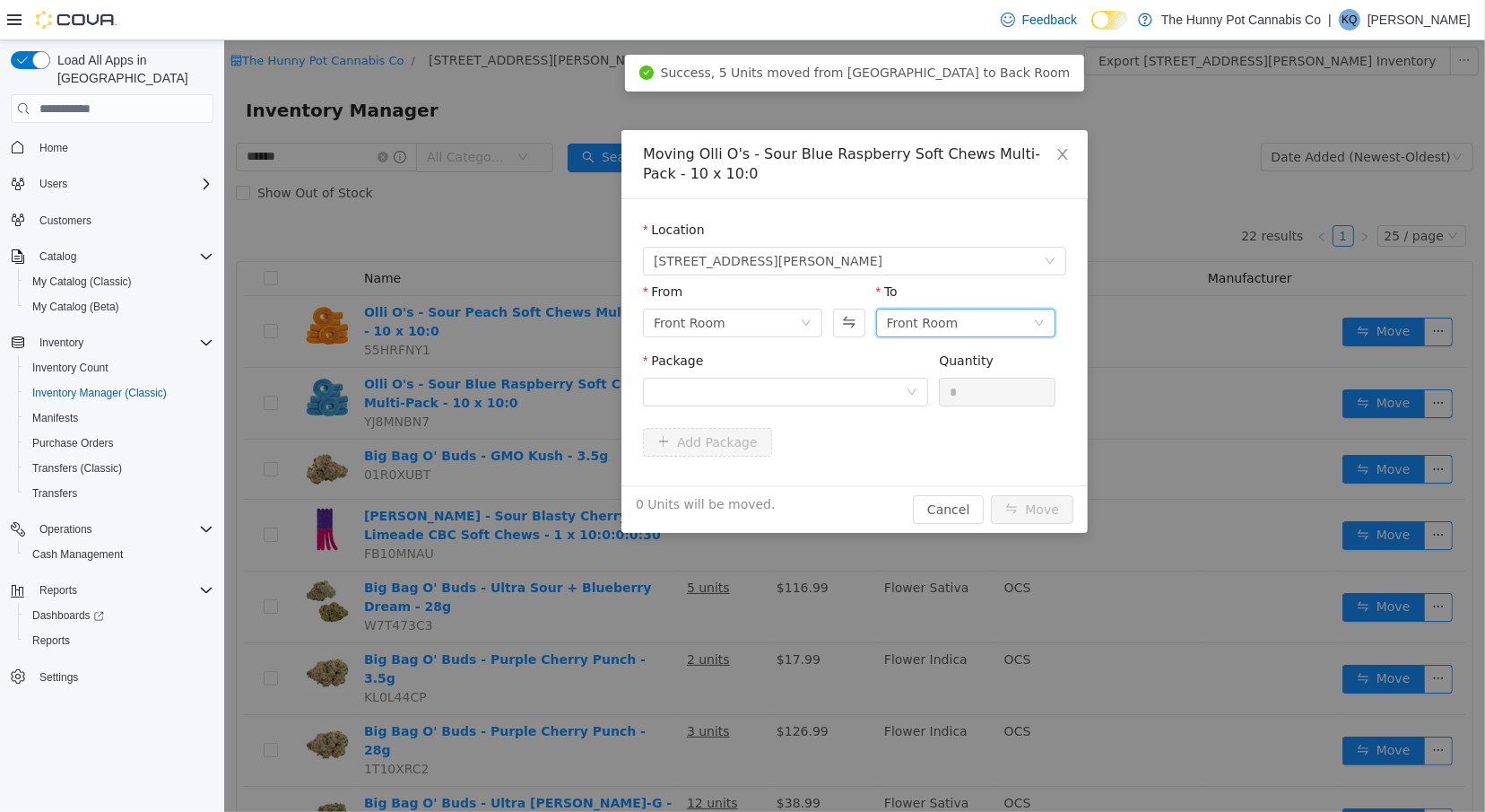
click at [916, 327] on div "Front Room" at bounding box center [923, 322] width 72 height 26
click at [916, 409] on li "Back Room" at bounding box center [965, 416] width 180 height 28
click at [872, 398] on div at bounding box center [779, 391] width 252 height 26
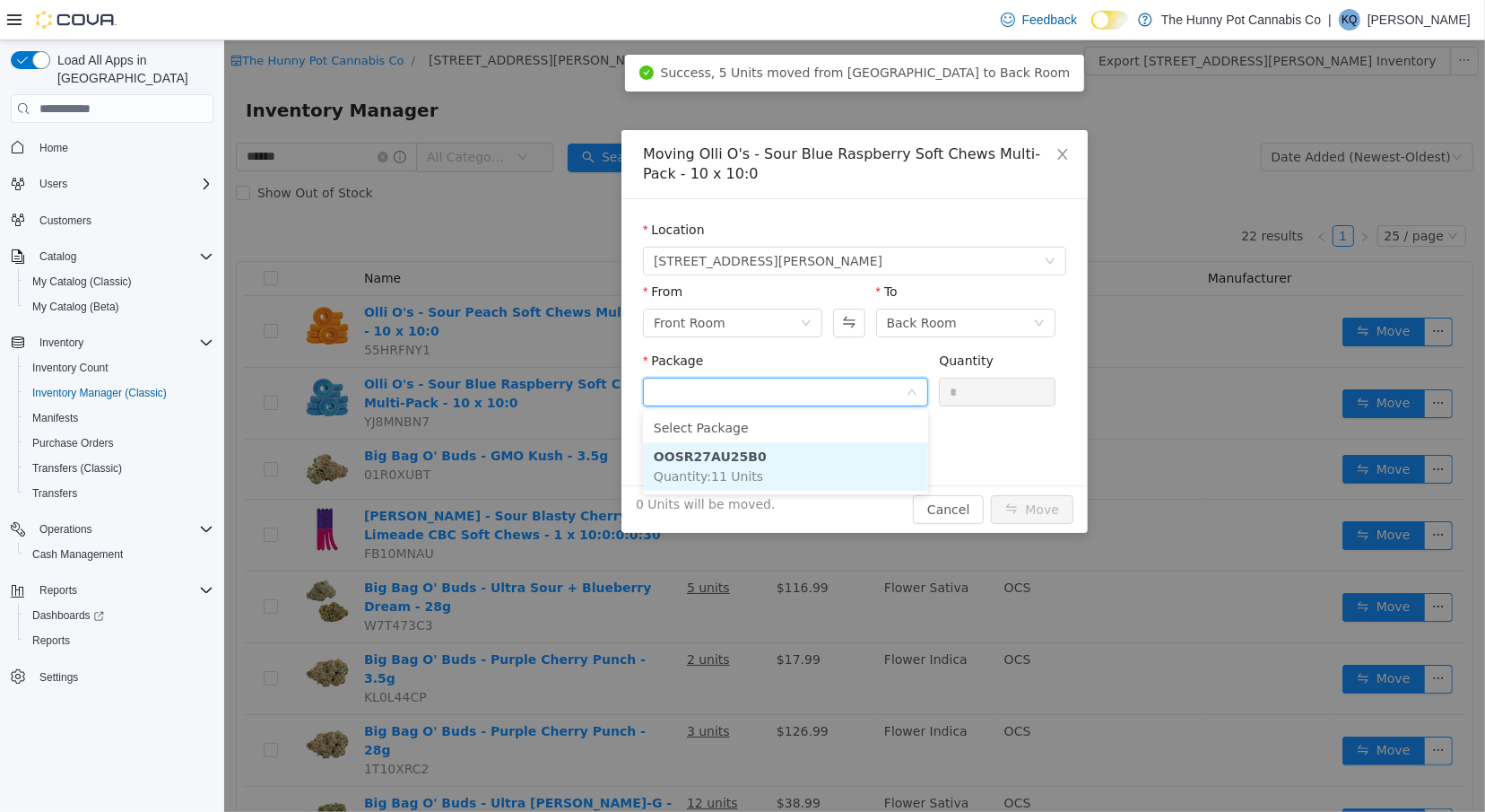
click at [870, 446] on li "OOSR27AU25B0 Quantity : 11 Units" at bounding box center [785, 466] width 285 height 48
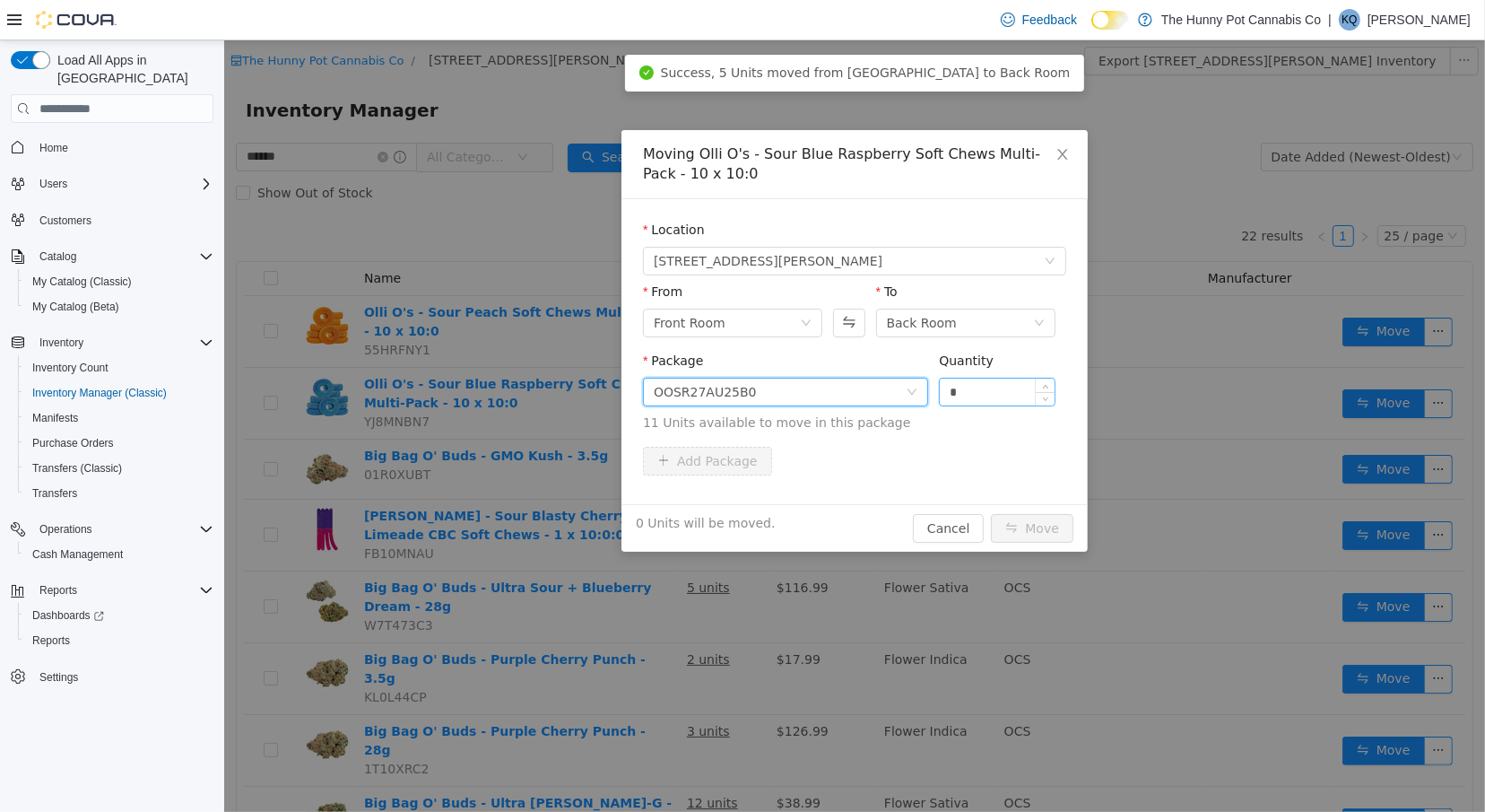
click at [979, 397] on input "*" at bounding box center [996, 391] width 114 height 26
type input "*"
click at [1019, 529] on button "Move" at bounding box center [1031, 528] width 82 height 28
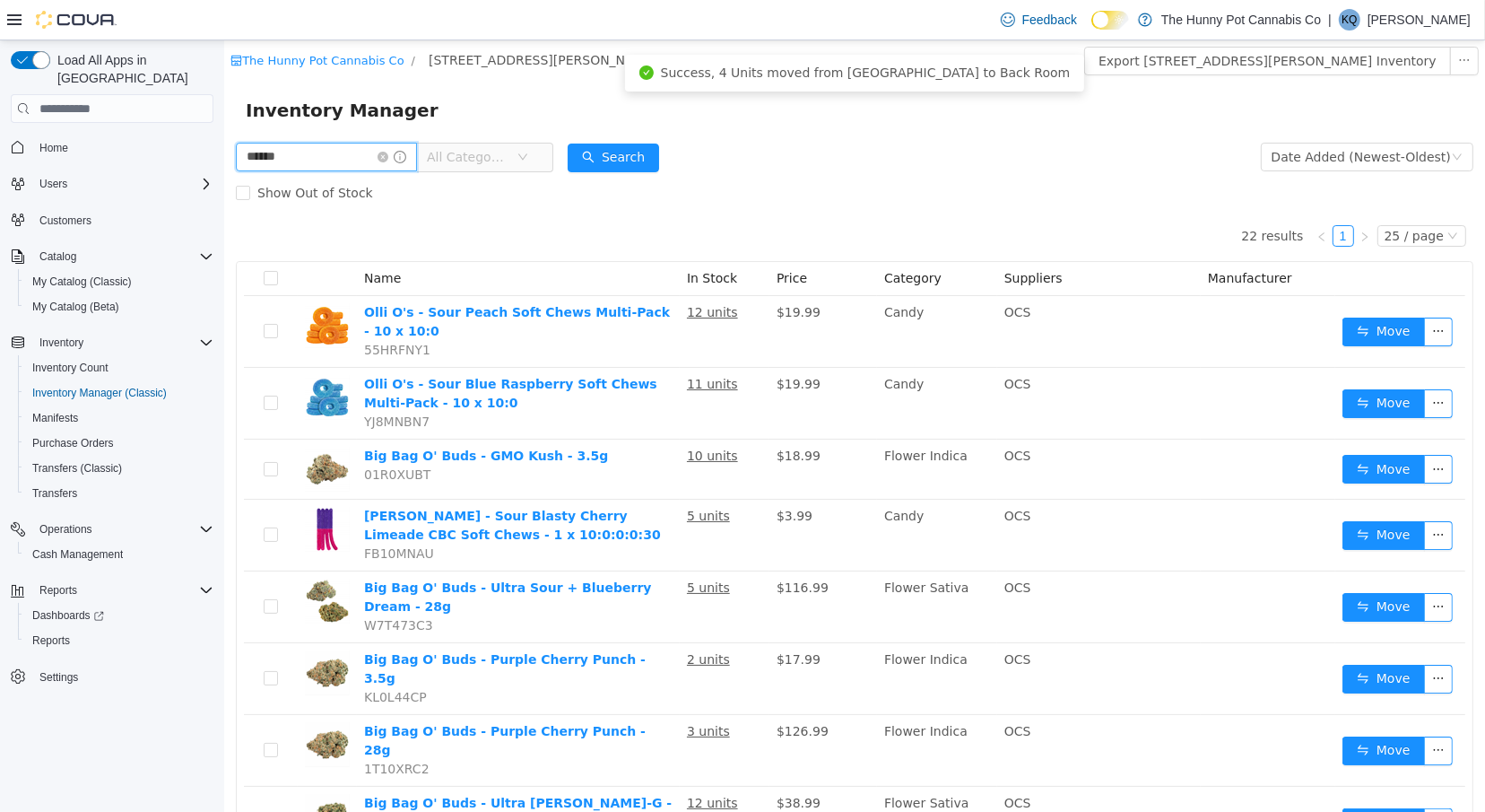
click at [345, 163] on input "******" at bounding box center [326, 157] width 181 height 28
type input "*******"
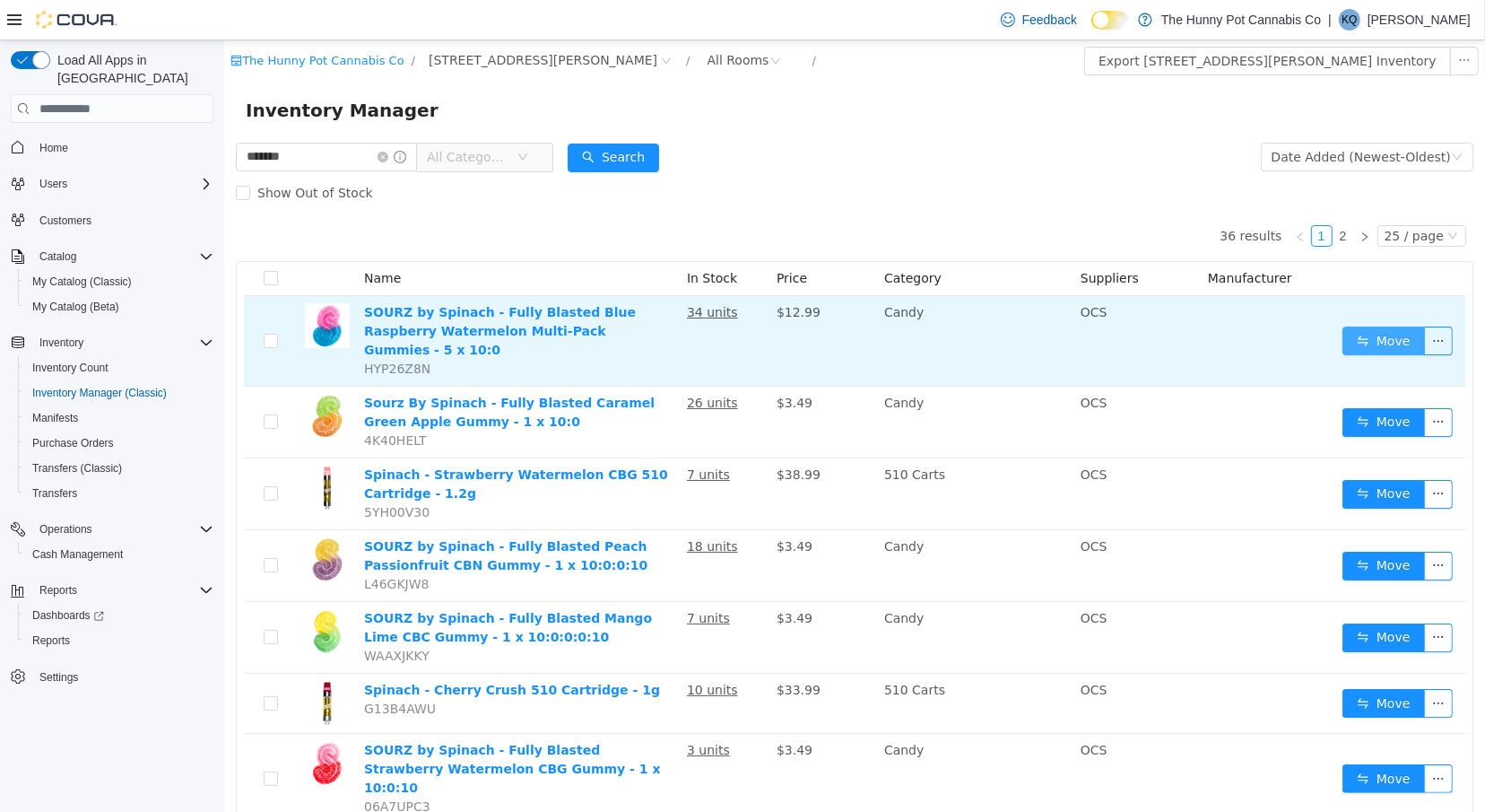
click at [1353, 337] on button "Move" at bounding box center [1383, 340] width 82 height 28
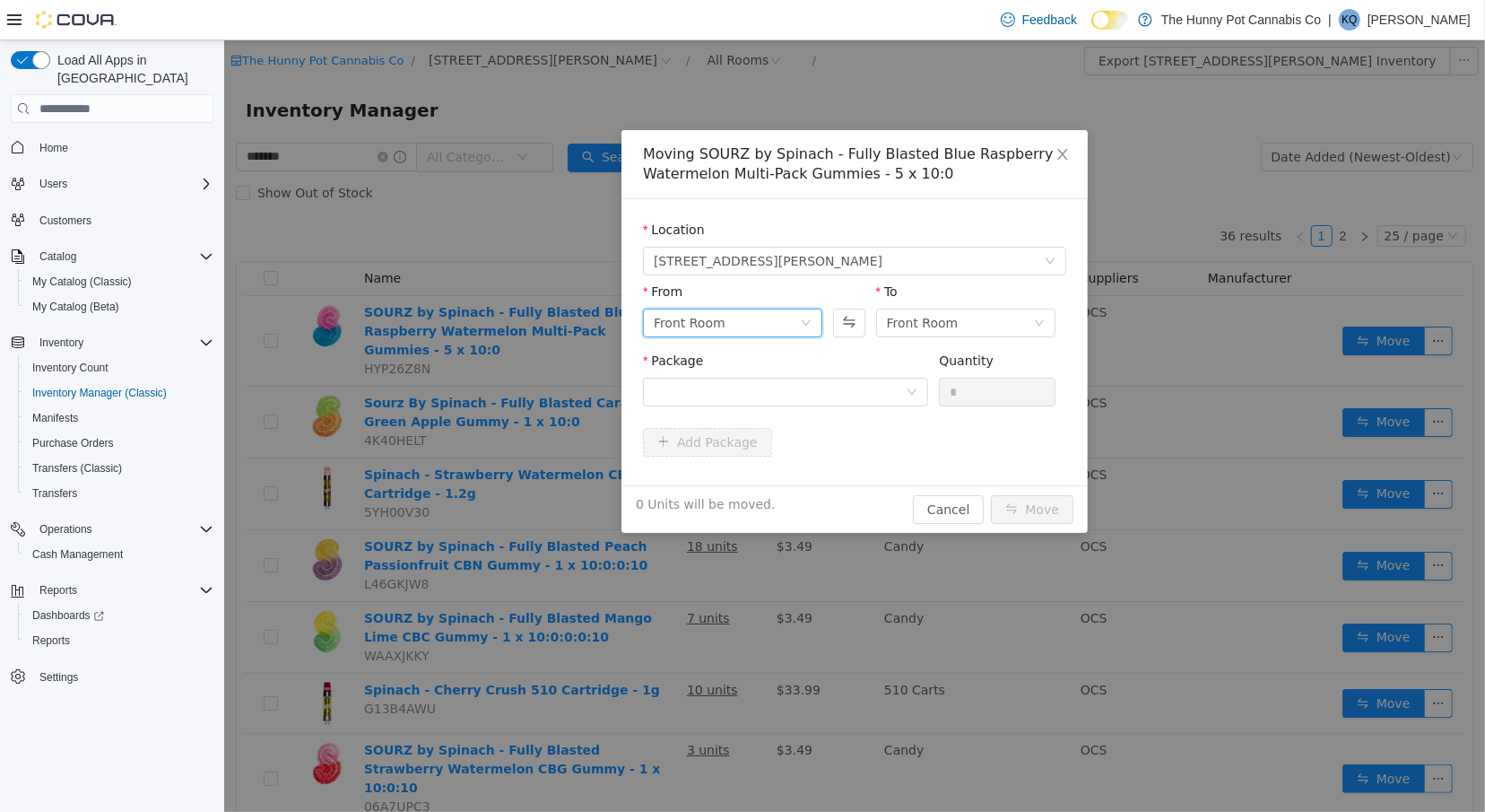
click at [766, 320] on div "Front Room" at bounding box center [726, 322] width 147 height 26
click at [767, 422] on li "Back Room" at bounding box center [732, 416] width 180 height 28
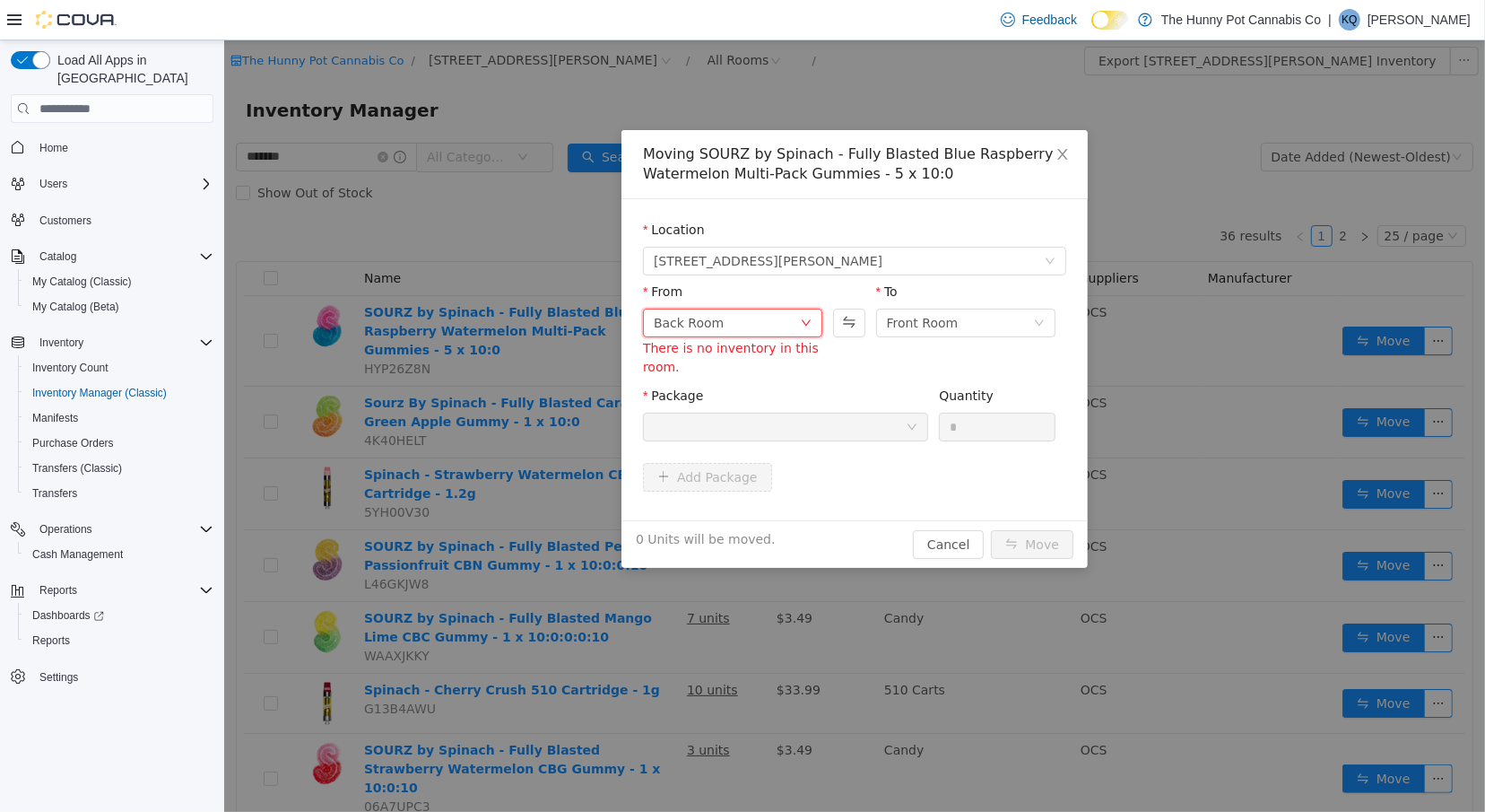
click at [759, 328] on div "Back Room" at bounding box center [726, 322] width 147 height 26
click at [753, 381] on li "Front Room" at bounding box center [732, 388] width 180 height 28
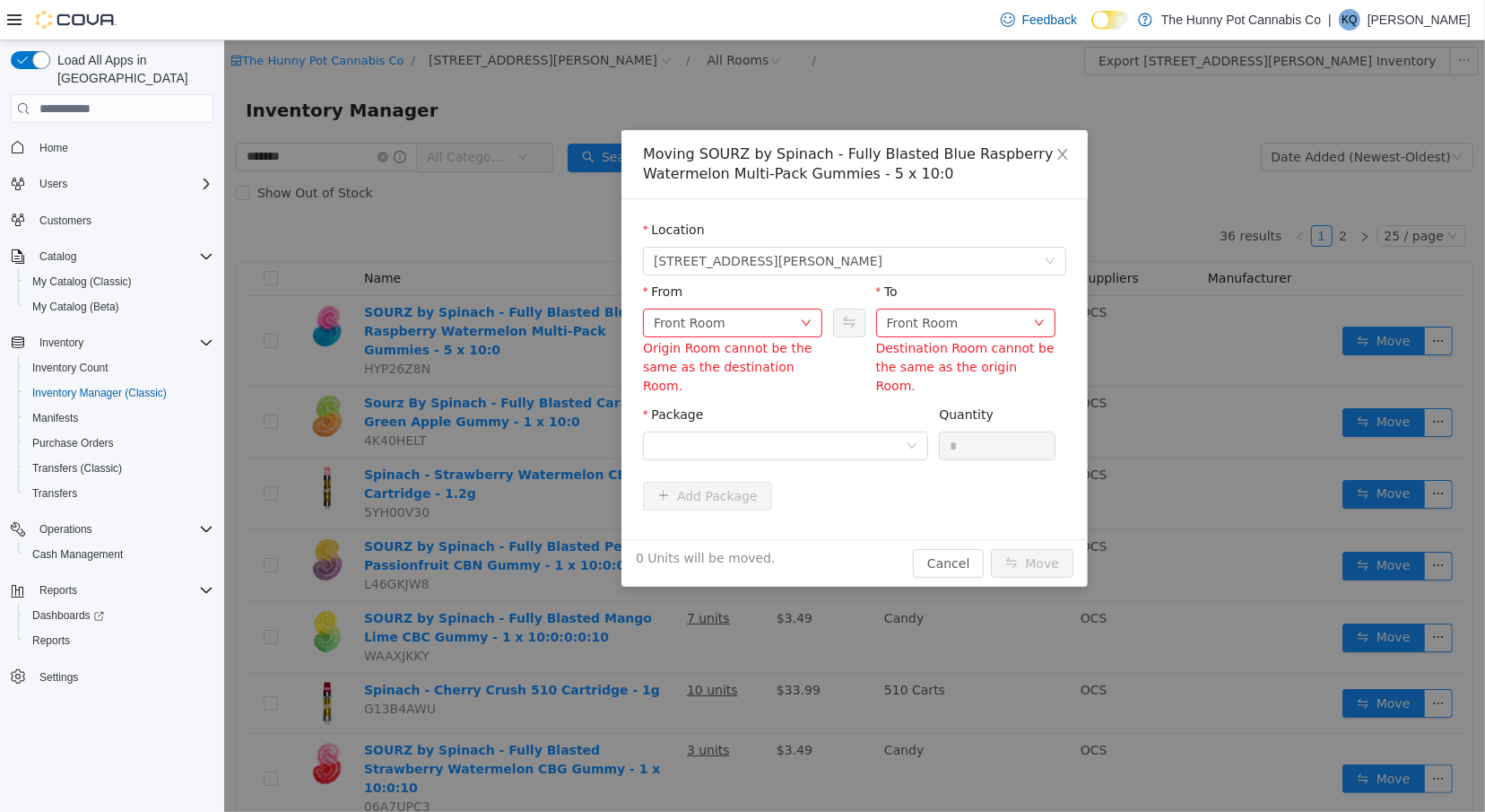
click at [924, 343] on div "Destination Room cannot be the same as the origin Room." at bounding box center [965, 368] width 180 height 57
click at [916, 324] on div "Front Room" at bounding box center [923, 322] width 72 height 26
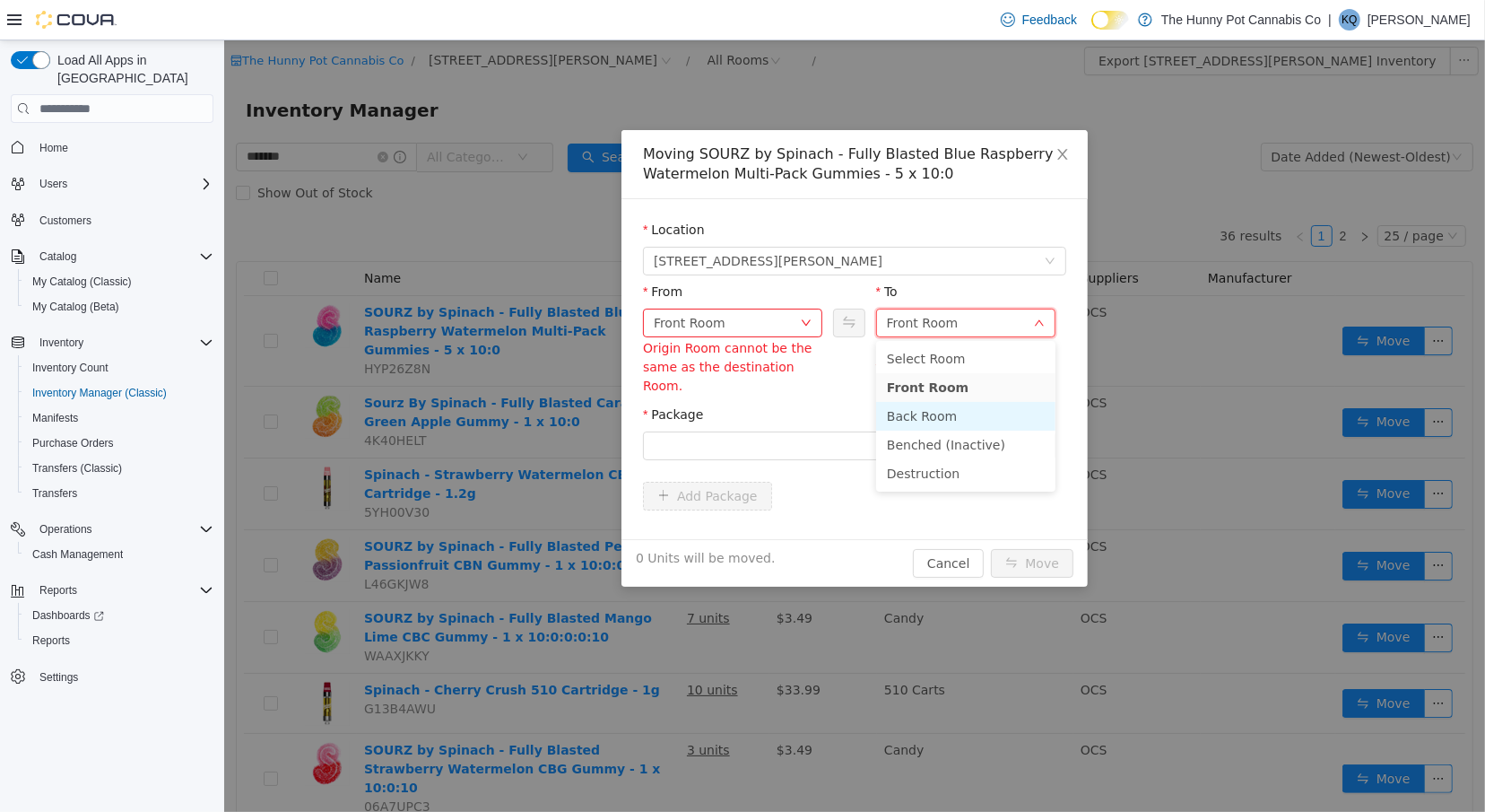
click at [922, 418] on li "Back Room" at bounding box center [965, 416] width 180 height 28
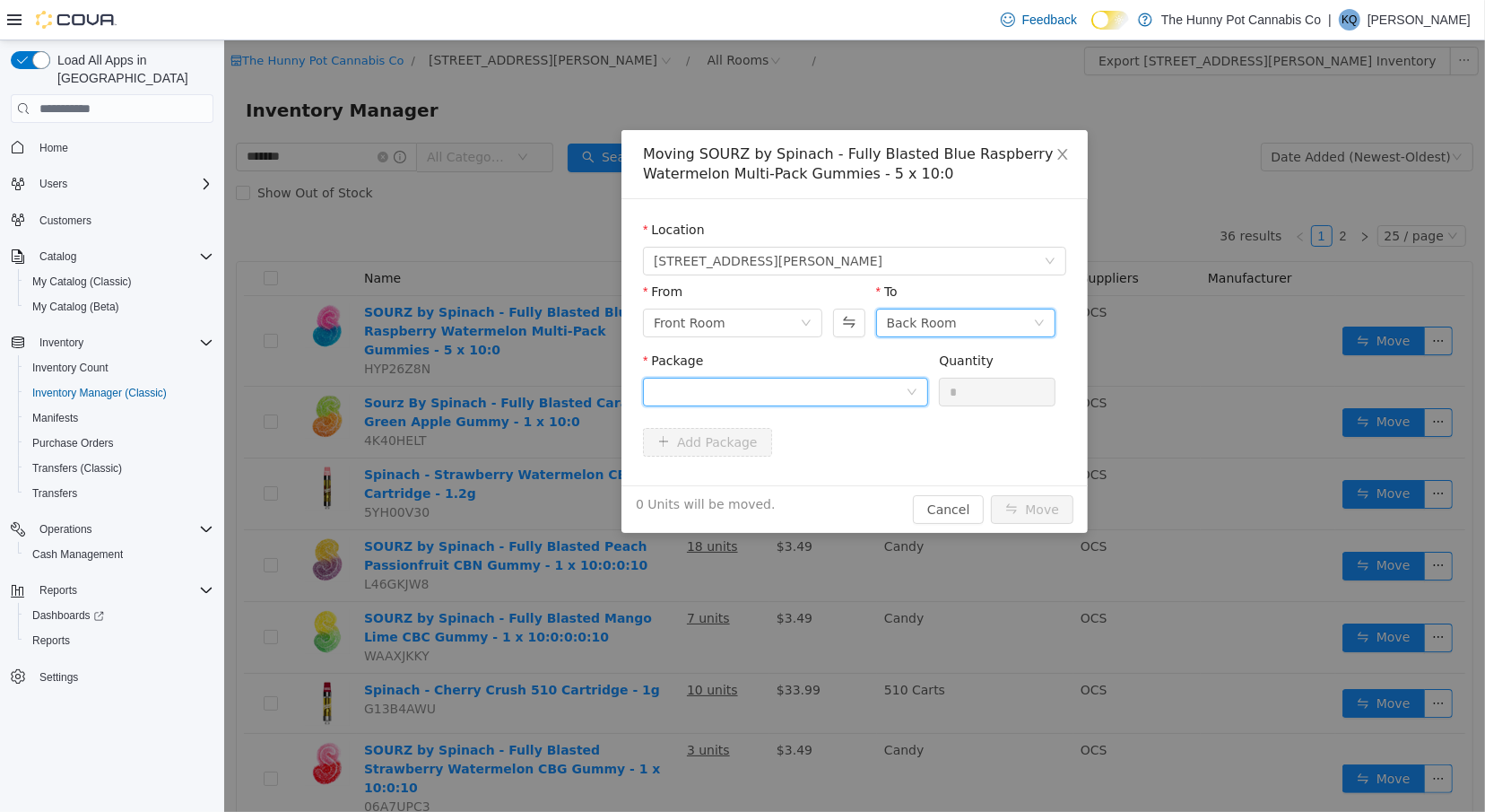
click at [835, 397] on div at bounding box center [779, 391] width 252 height 26
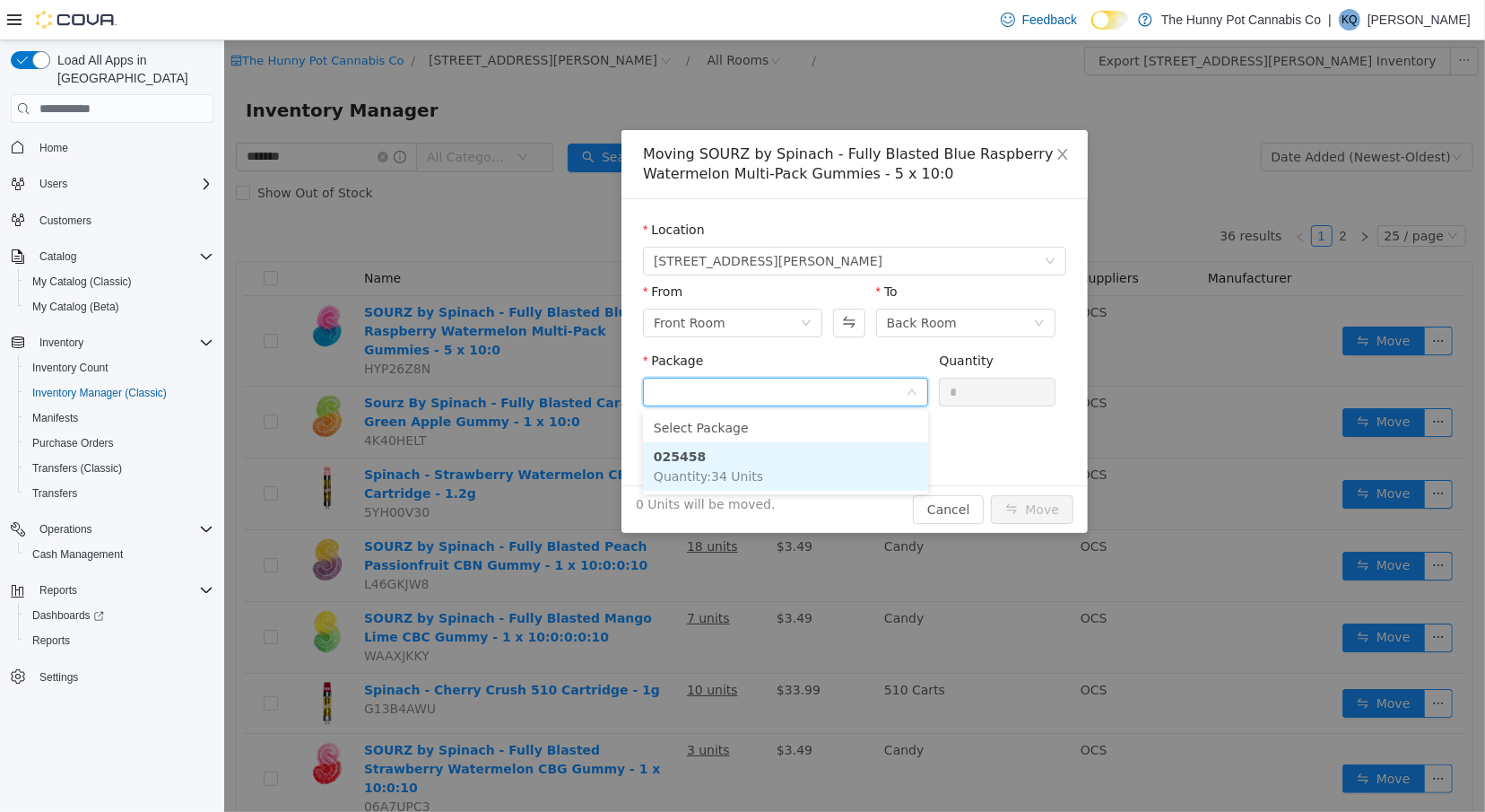
click at [839, 469] on li "025458 Quantity : 34 Units" at bounding box center [785, 466] width 285 height 48
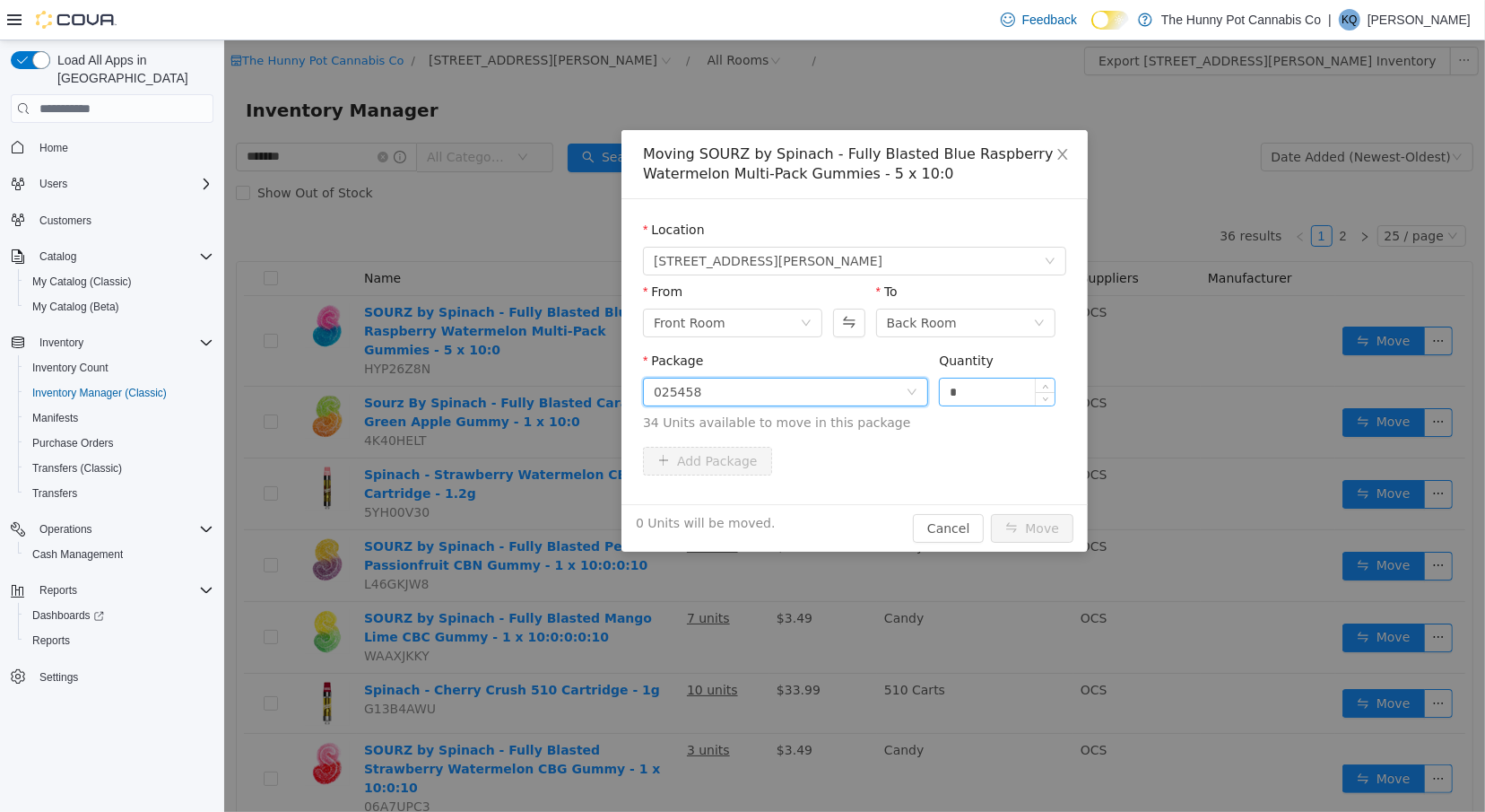
click at [1002, 393] on input "*" at bounding box center [996, 391] width 114 height 26
type input "**"
click at [1044, 523] on button "Move" at bounding box center [1031, 528] width 82 height 28
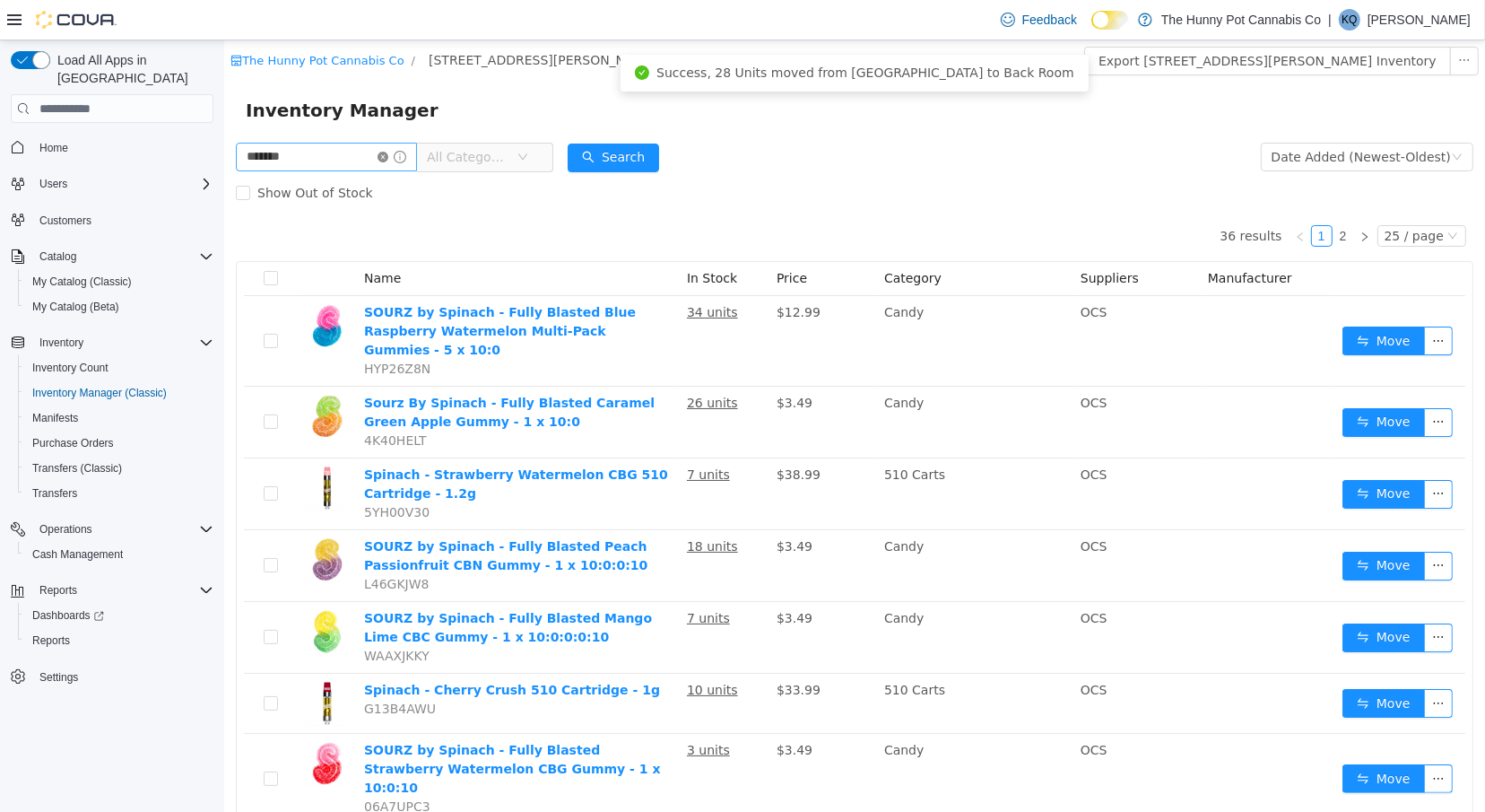
click at [388, 161] on icon "icon: close-circle" at bounding box center [382, 156] width 10 height 10
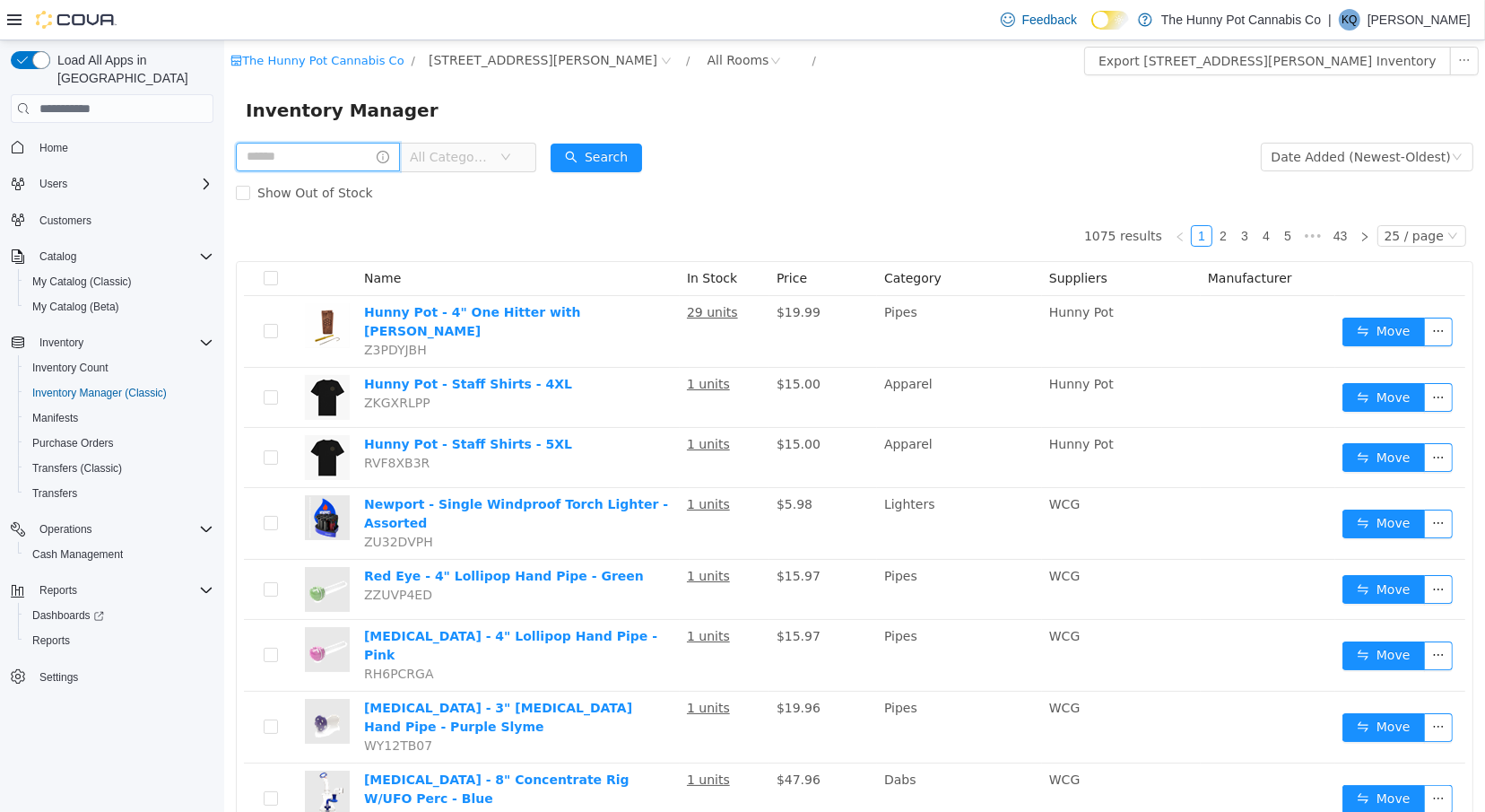
click at [354, 164] on input "text" at bounding box center [318, 157] width 164 height 28
type input "********"
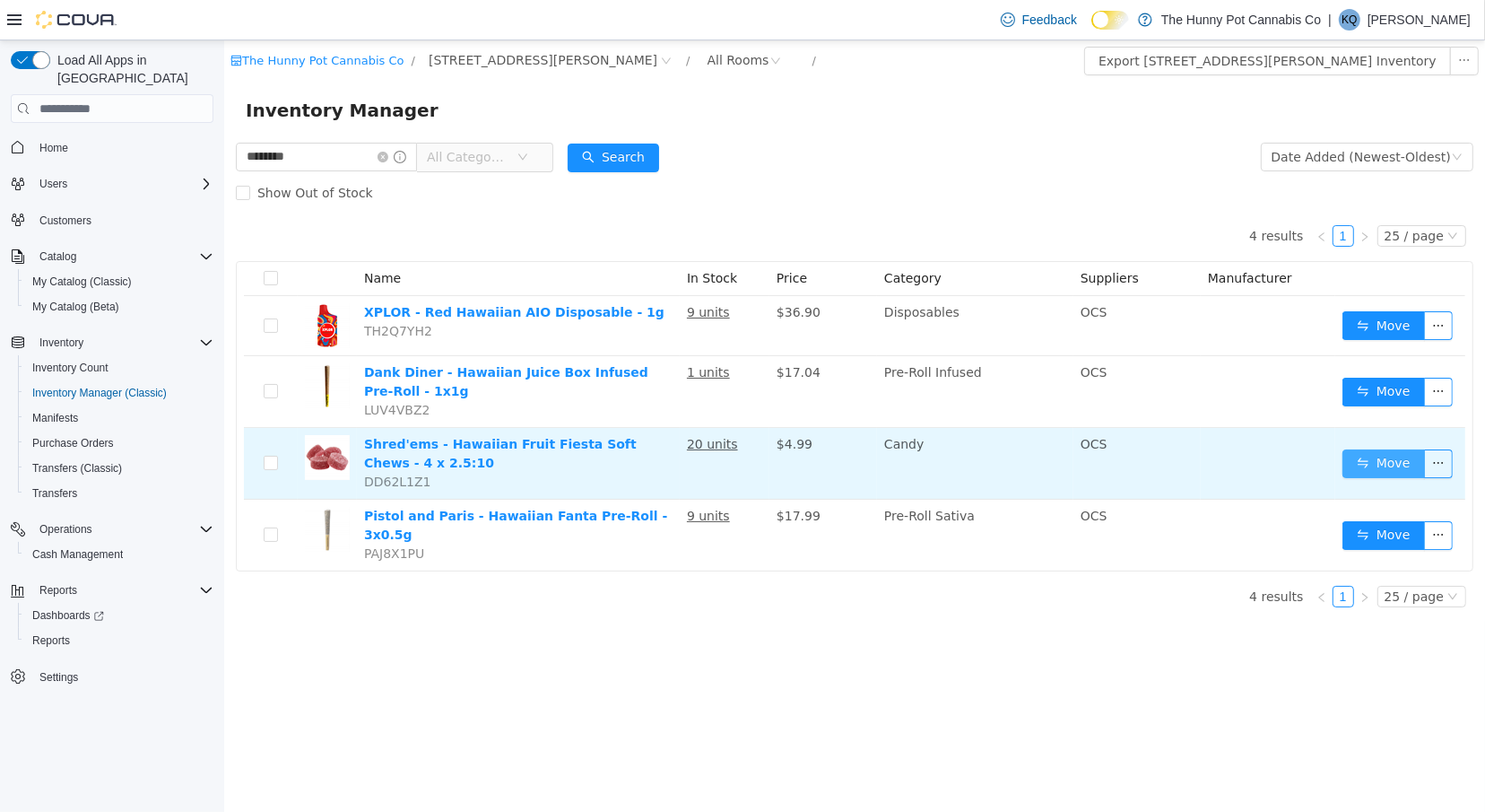
click at [1366, 466] on button "Move" at bounding box center [1383, 463] width 82 height 28
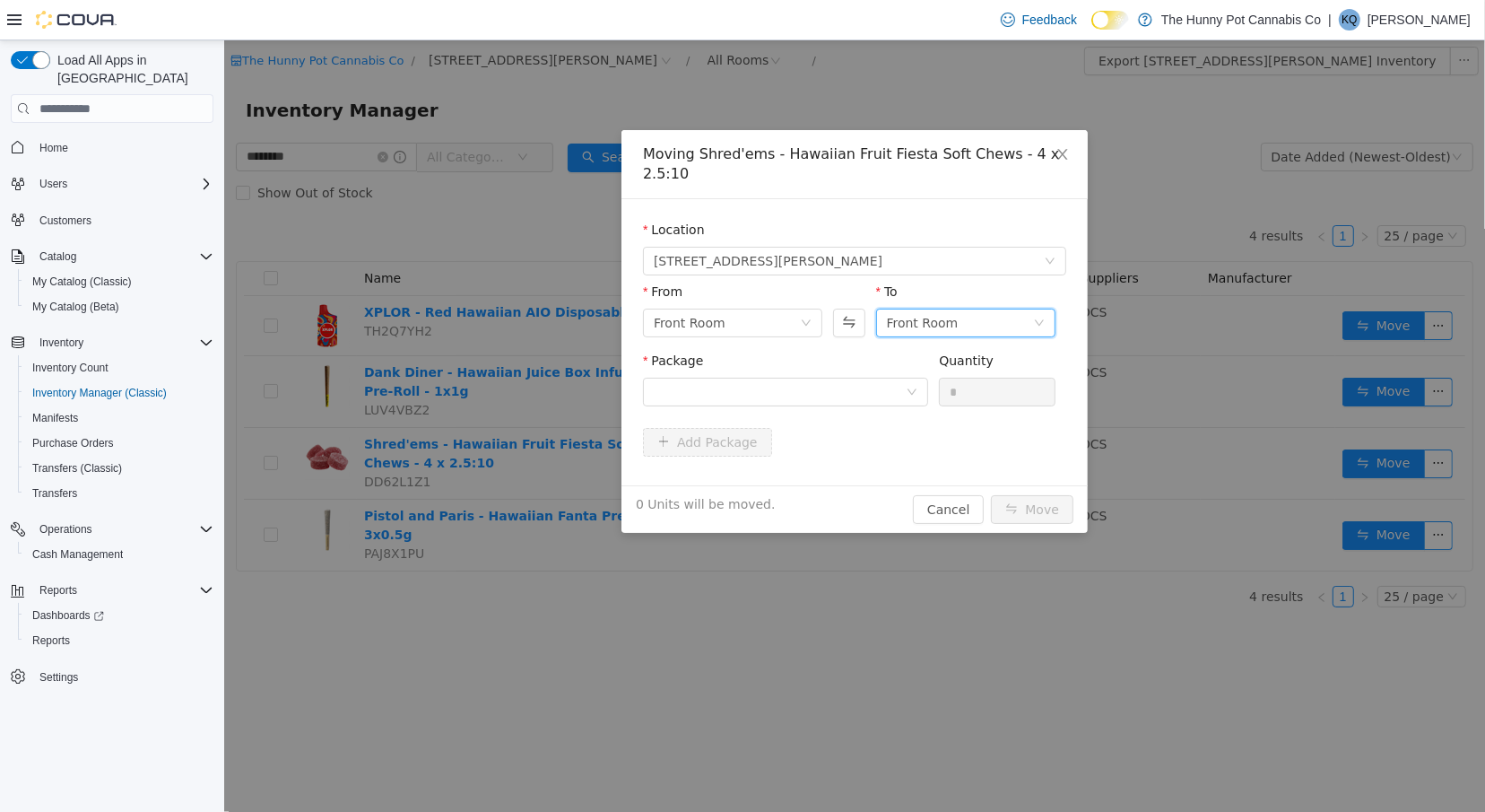
click at [924, 328] on div "Front Room" at bounding box center [923, 322] width 72 height 26
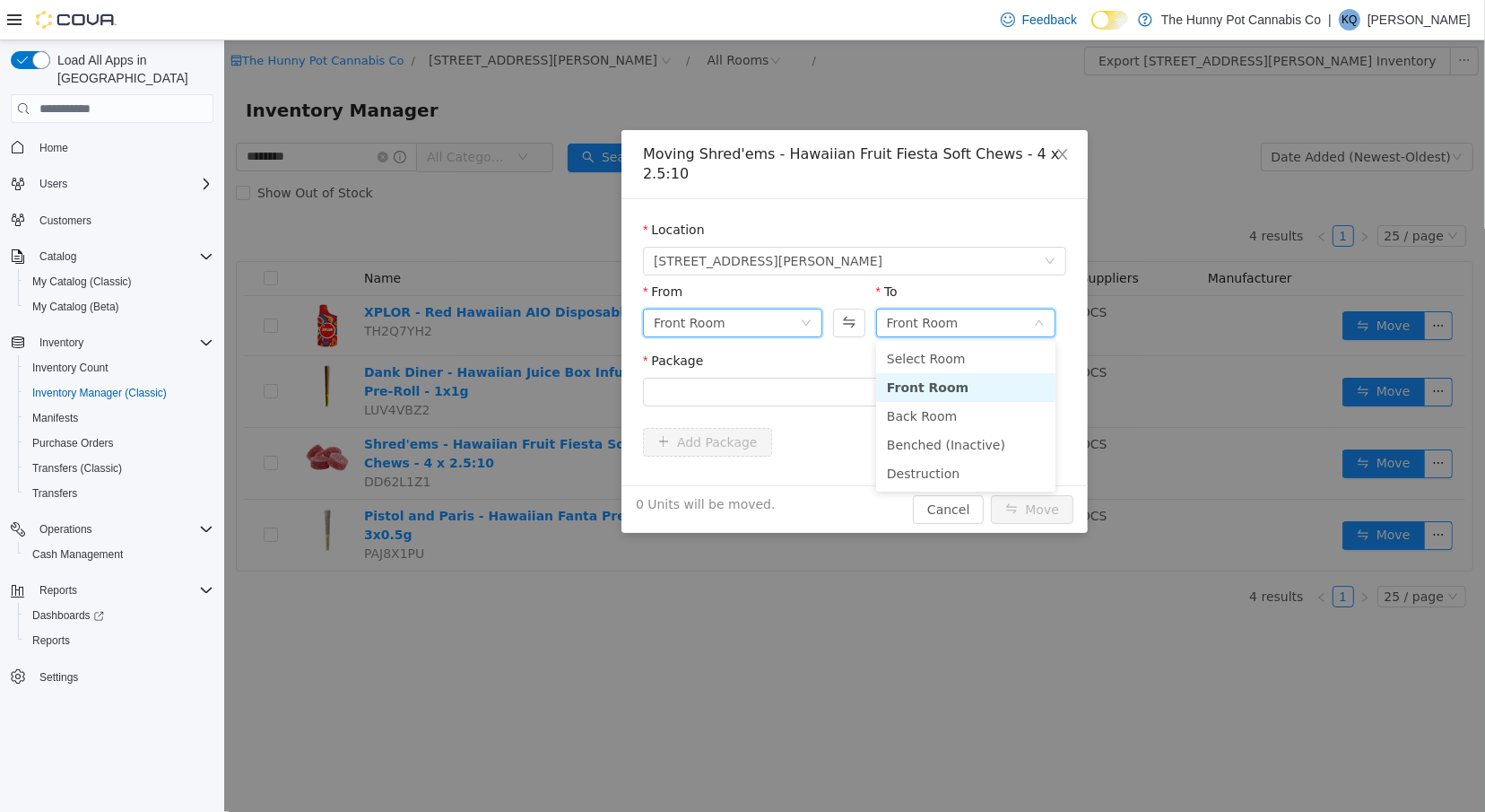
click at [799, 323] on div "Front Room" at bounding box center [726, 322] width 147 height 26
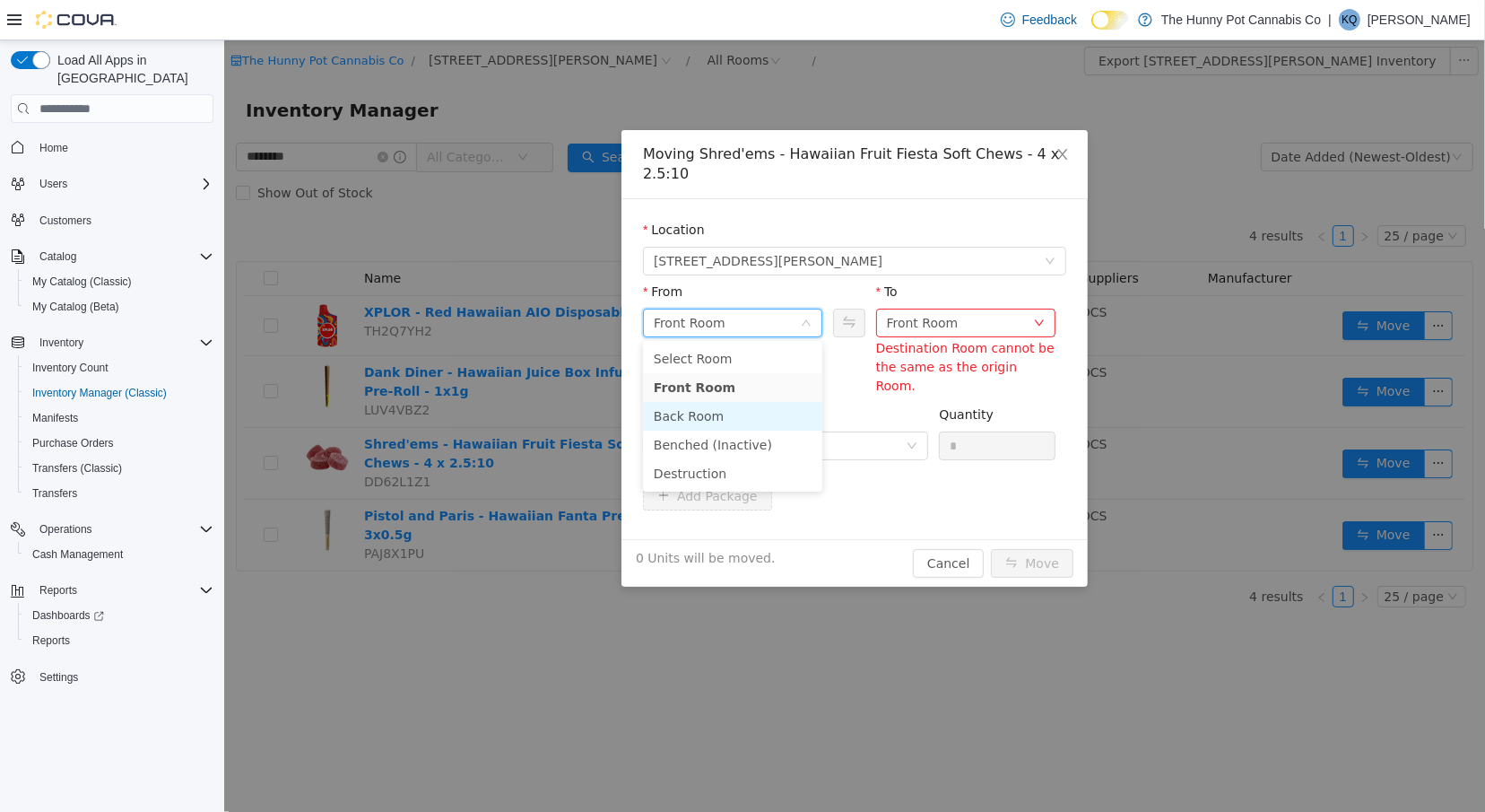
click at [786, 416] on li "Back Room" at bounding box center [732, 416] width 180 height 28
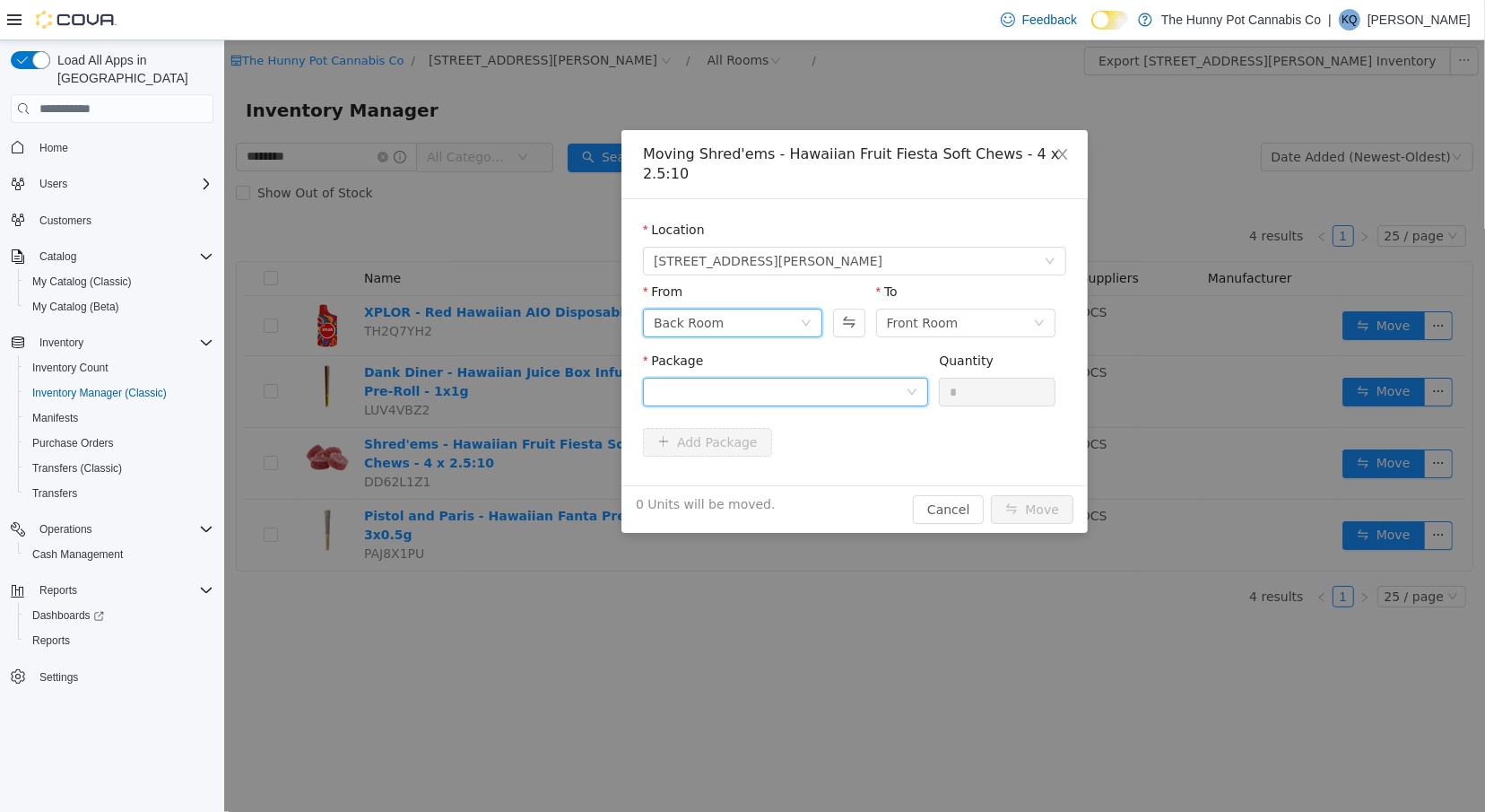
click at [872, 391] on div at bounding box center [779, 391] width 252 height 26
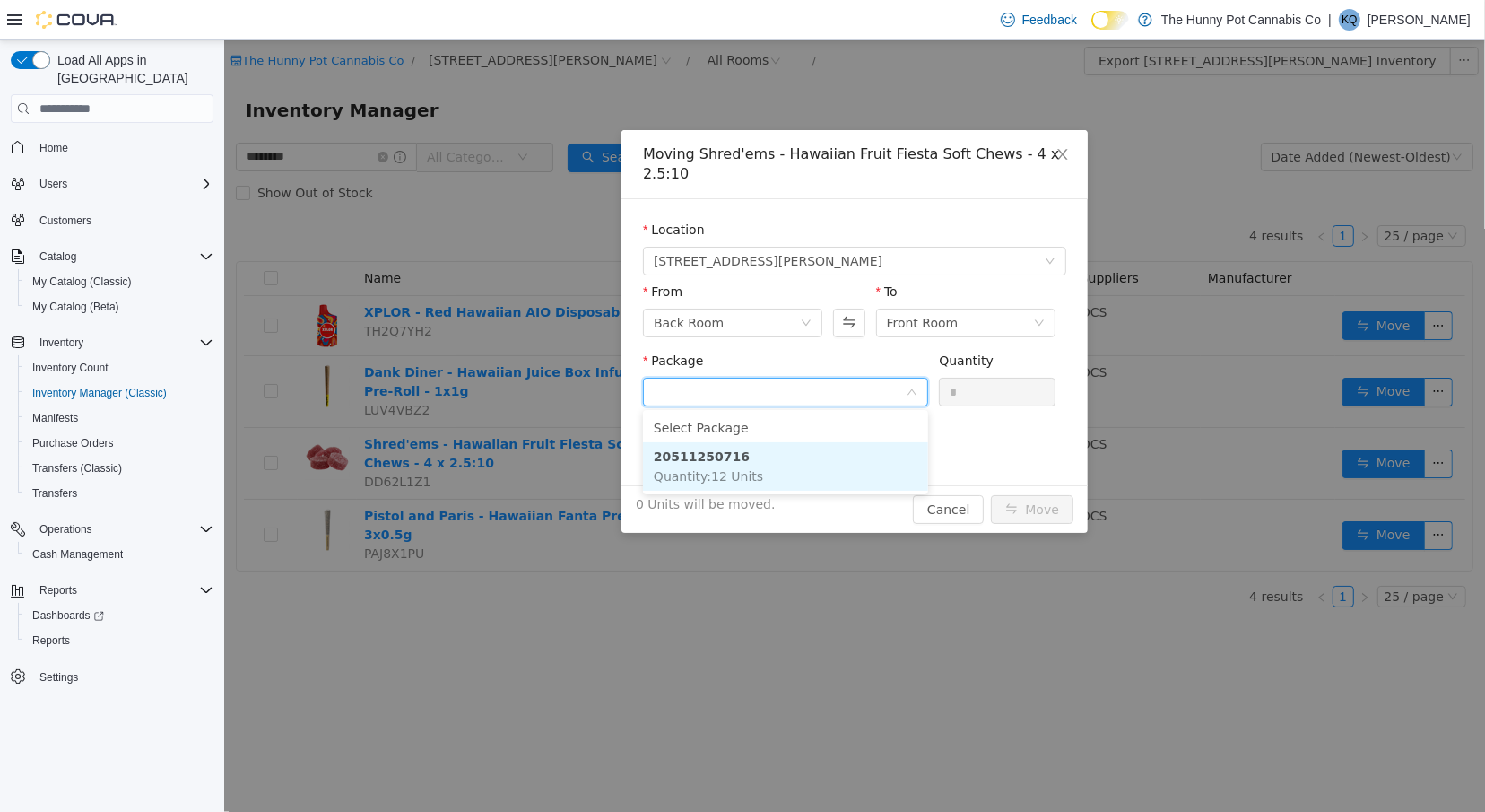
click at [848, 459] on li "20511250716 Quantity : 12 Units" at bounding box center [785, 466] width 285 height 48
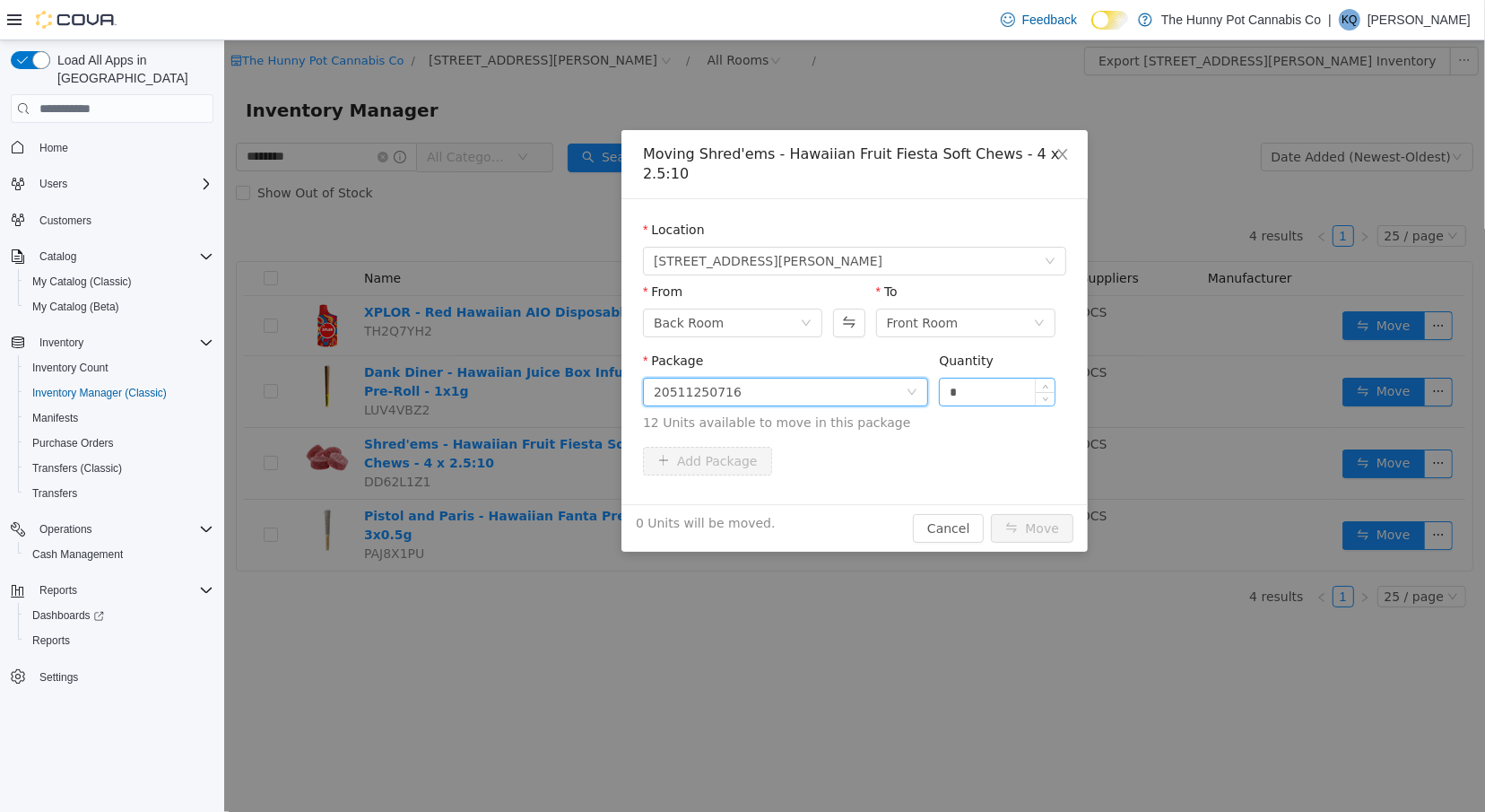
click at [1001, 401] on input "*" at bounding box center [996, 391] width 114 height 26
type input "**"
click at [1039, 523] on button "Move" at bounding box center [1031, 528] width 82 height 28
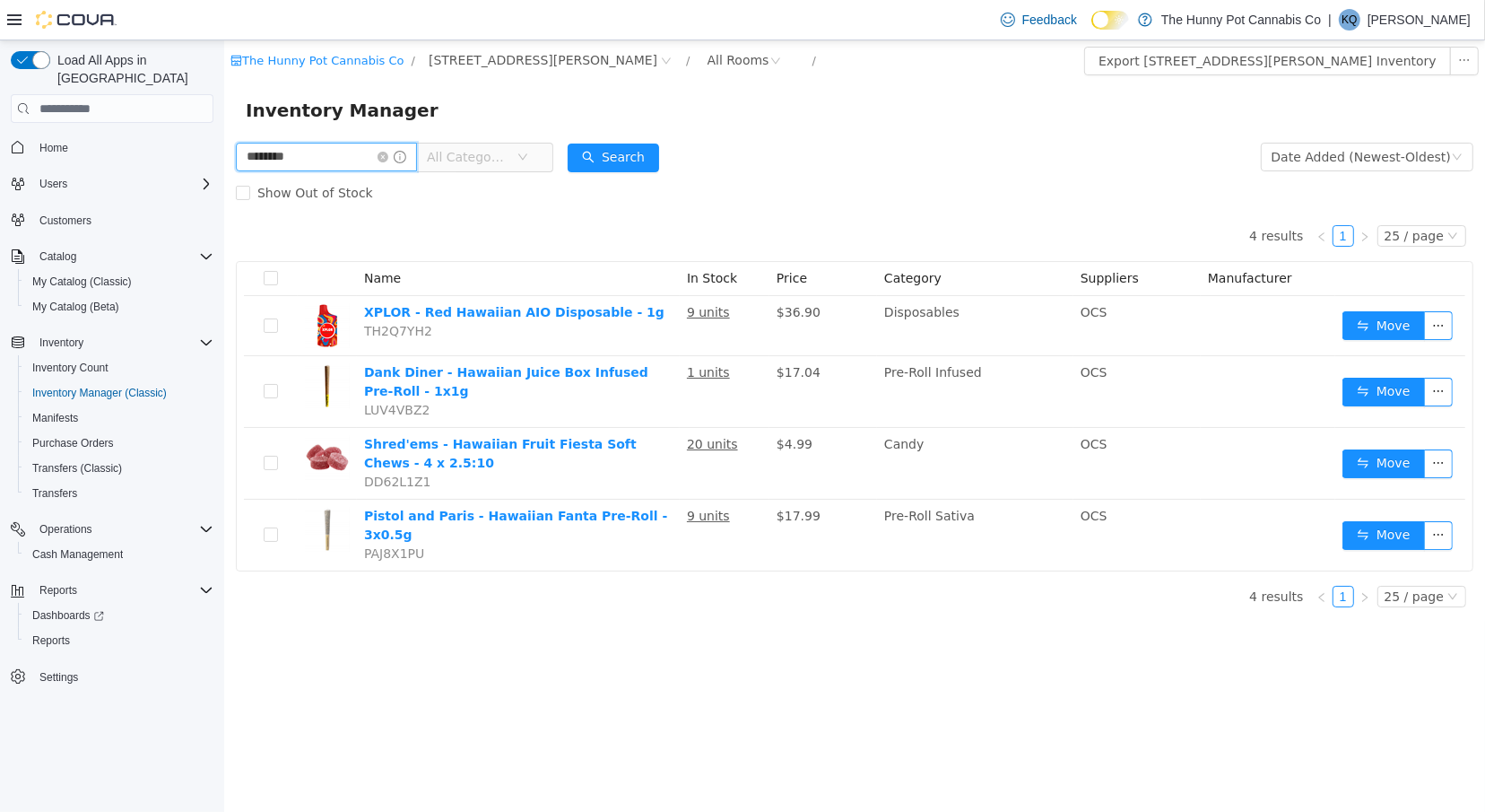
click at [341, 148] on input "********" at bounding box center [326, 157] width 181 height 28
type input "*****"
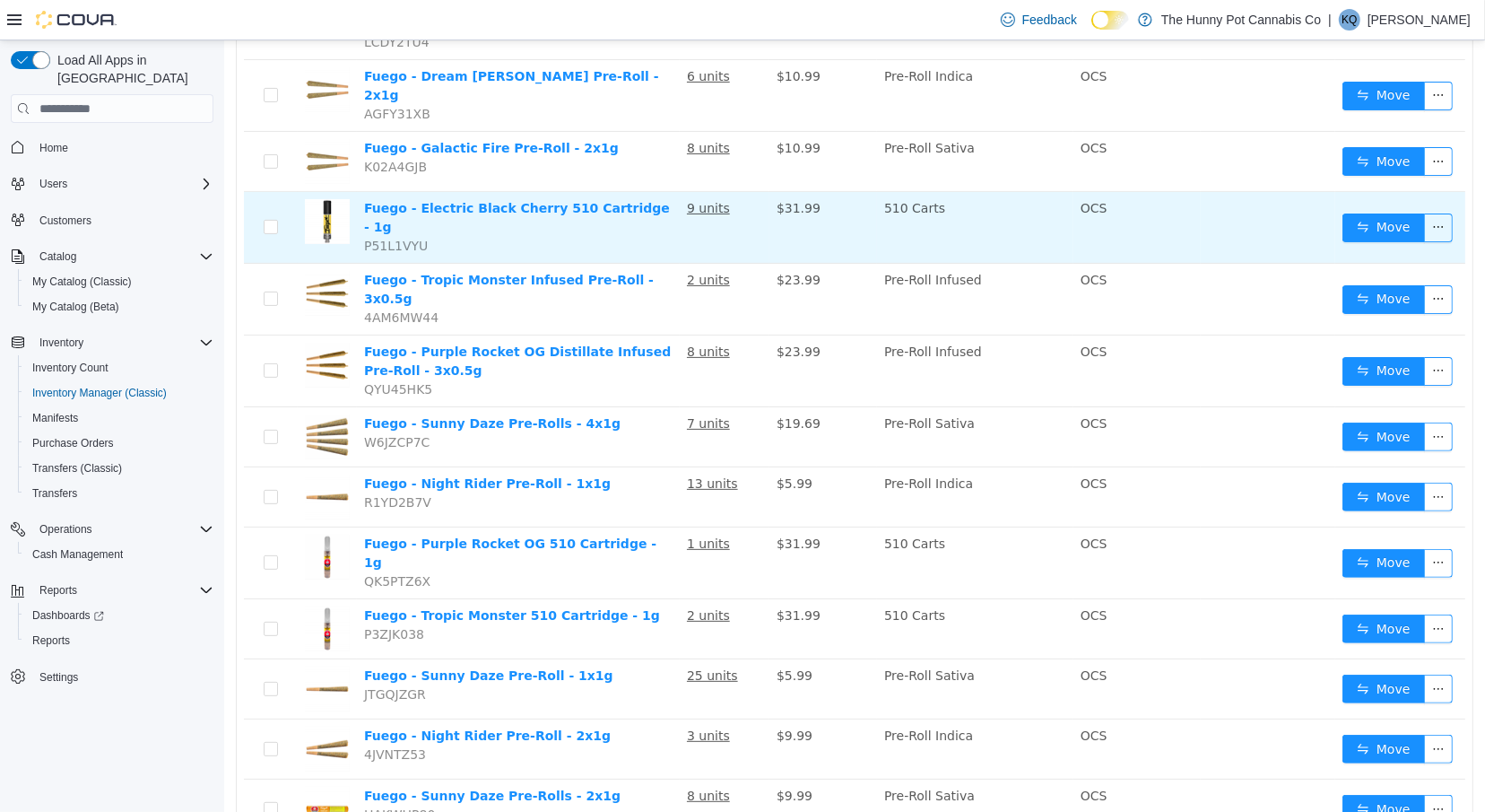
scroll to position [406, 0]
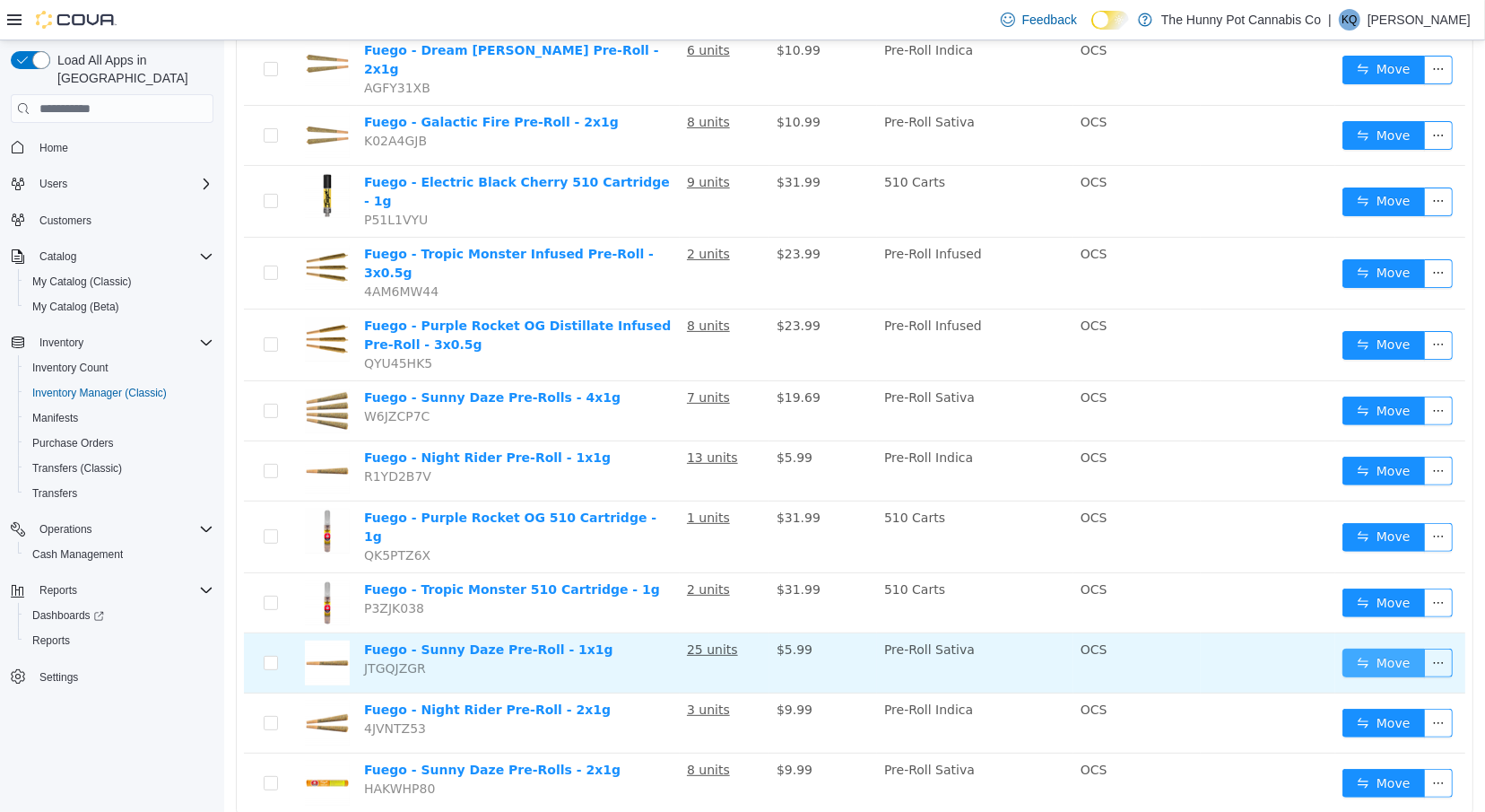
click at [1375, 648] on button "Move" at bounding box center [1383, 663] width 82 height 28
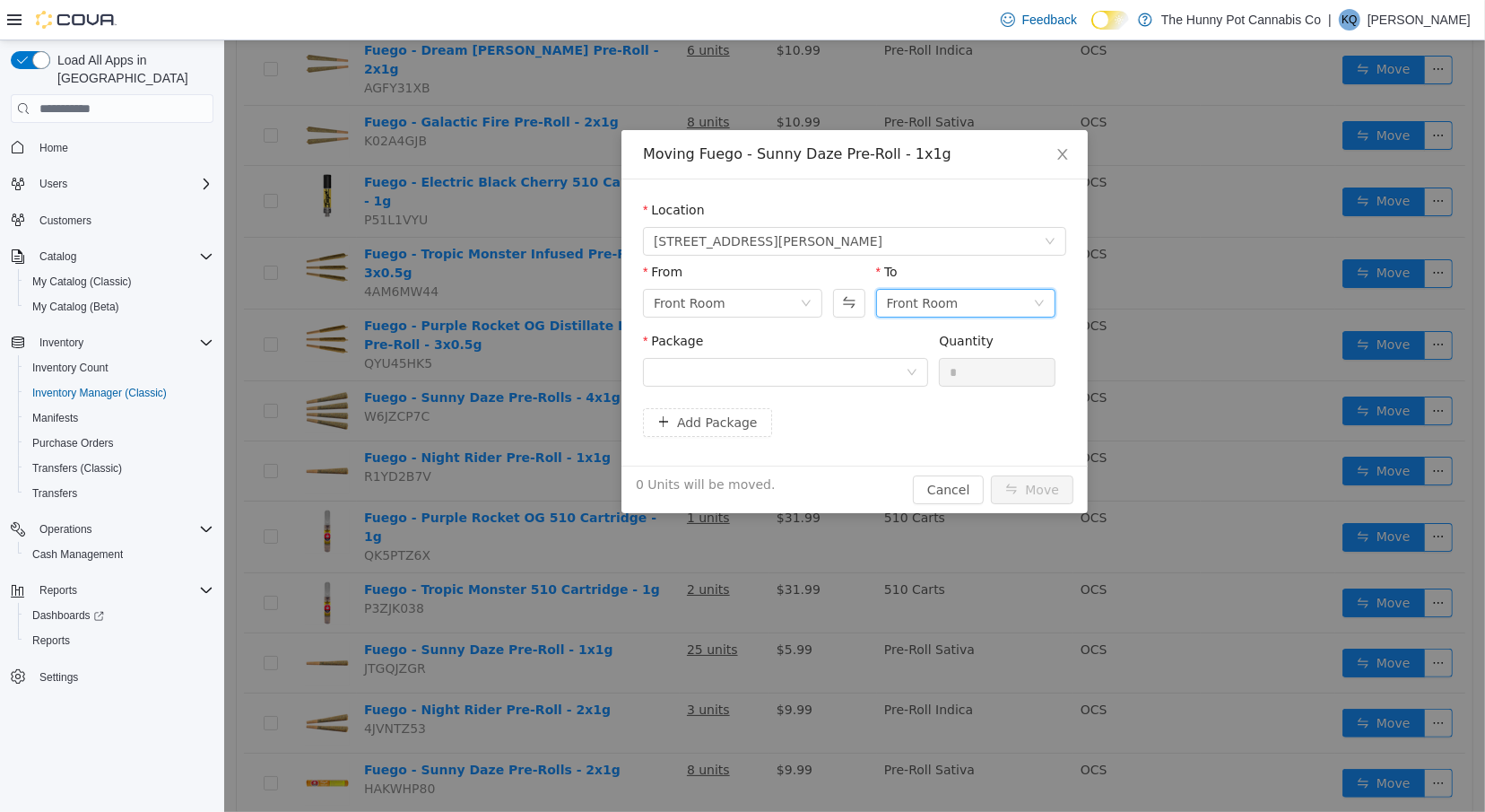
click at [952, 300] on div "Front Room" at bounding box center [923, 303] width 72 height 26
click at [933, 393] on li "Back Room" at bounding box center [965, 396] width 180 height 28
click at [837, 374] on div at bounding box center [779, 372] width 252 height 26
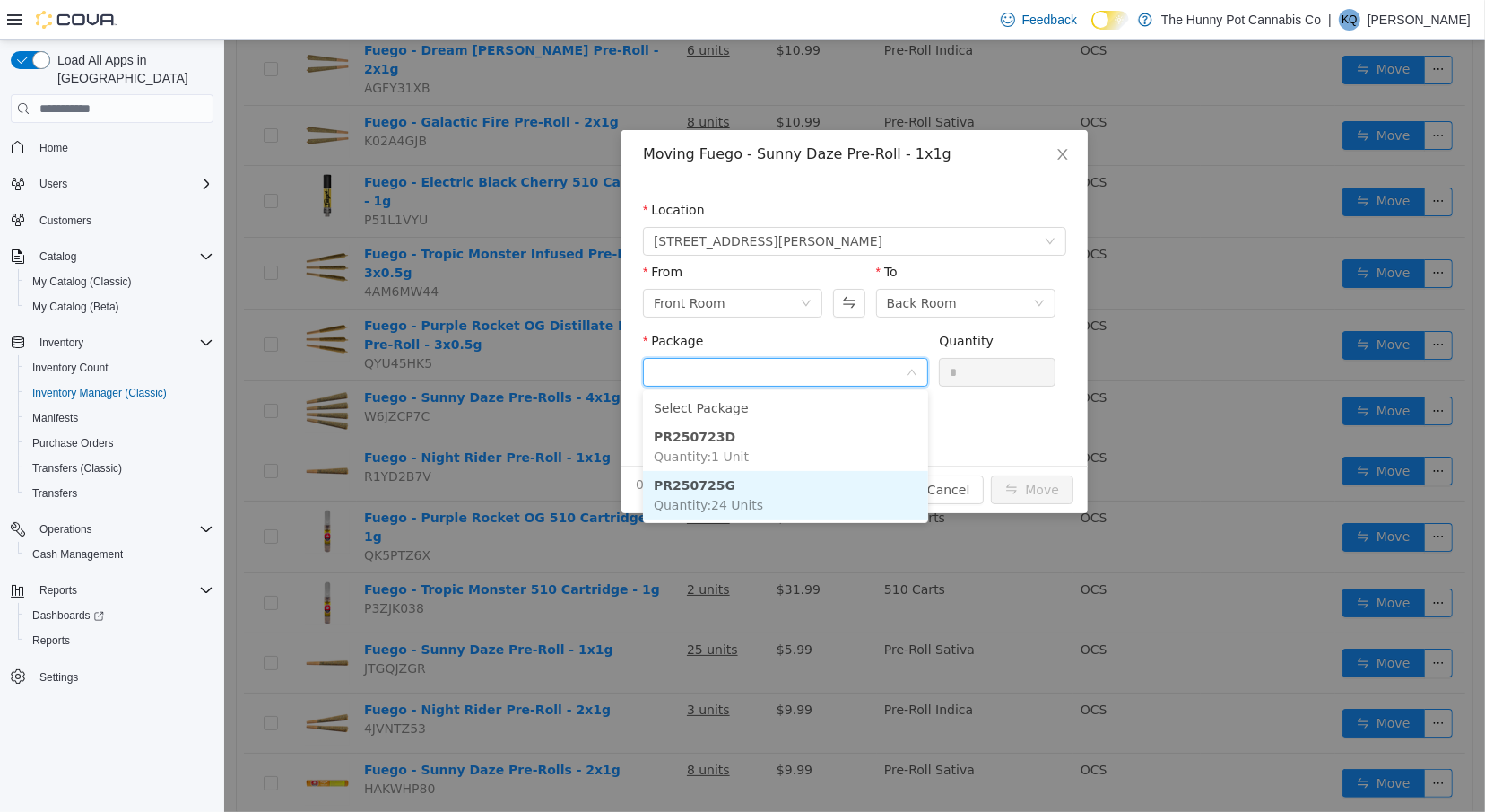
click at [820, 488] on li "PR250725G Quantity : 24 Units" at bounding box center [785, 494] width 285 height 48
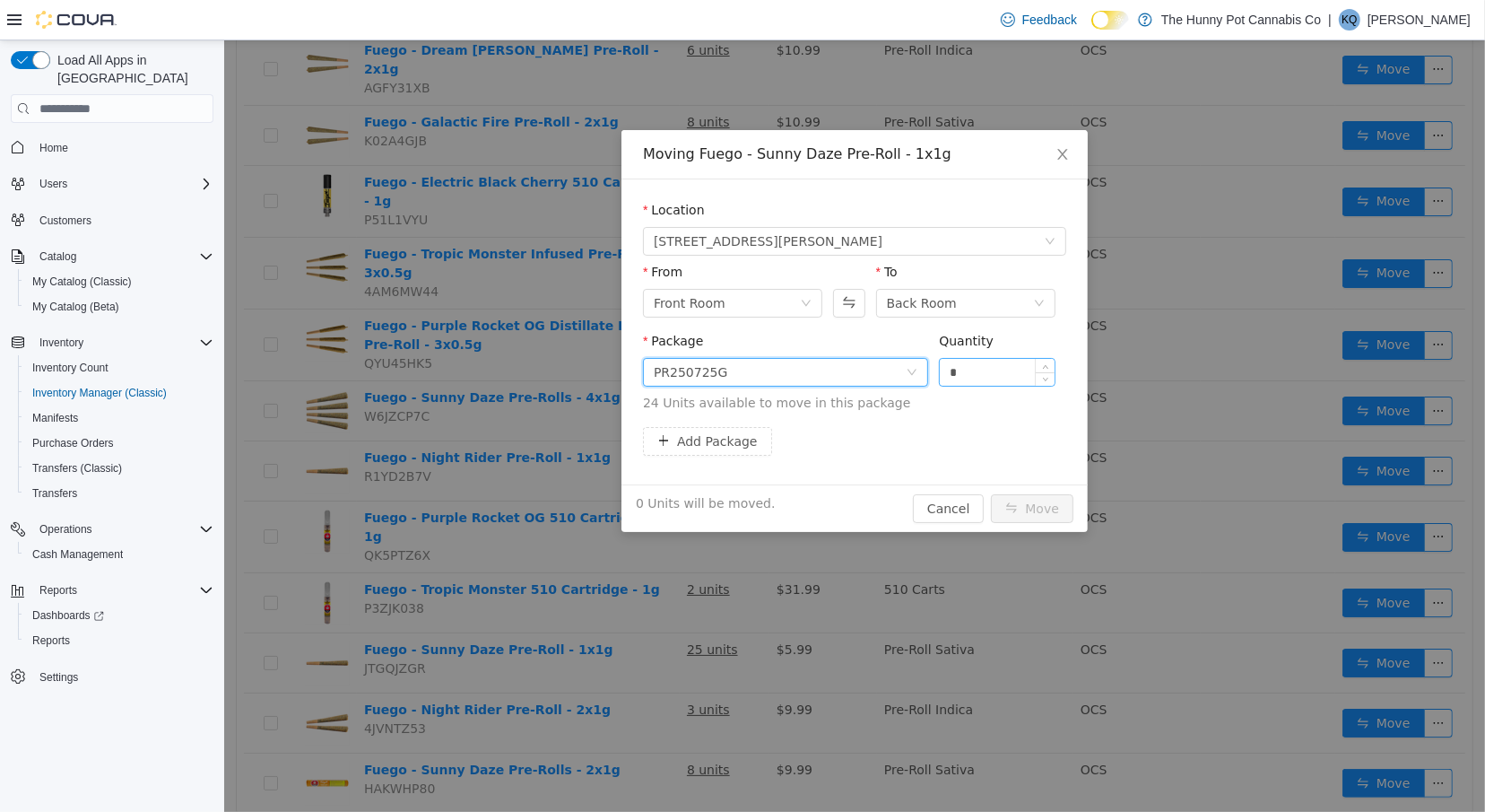
click at [996, 374] on input "*" at bounding box center [996, 372] width 114 height 26
type input "**"
click at [1035, 502] on button "Move" at bounding box center [1031, 509] width 82 height 28
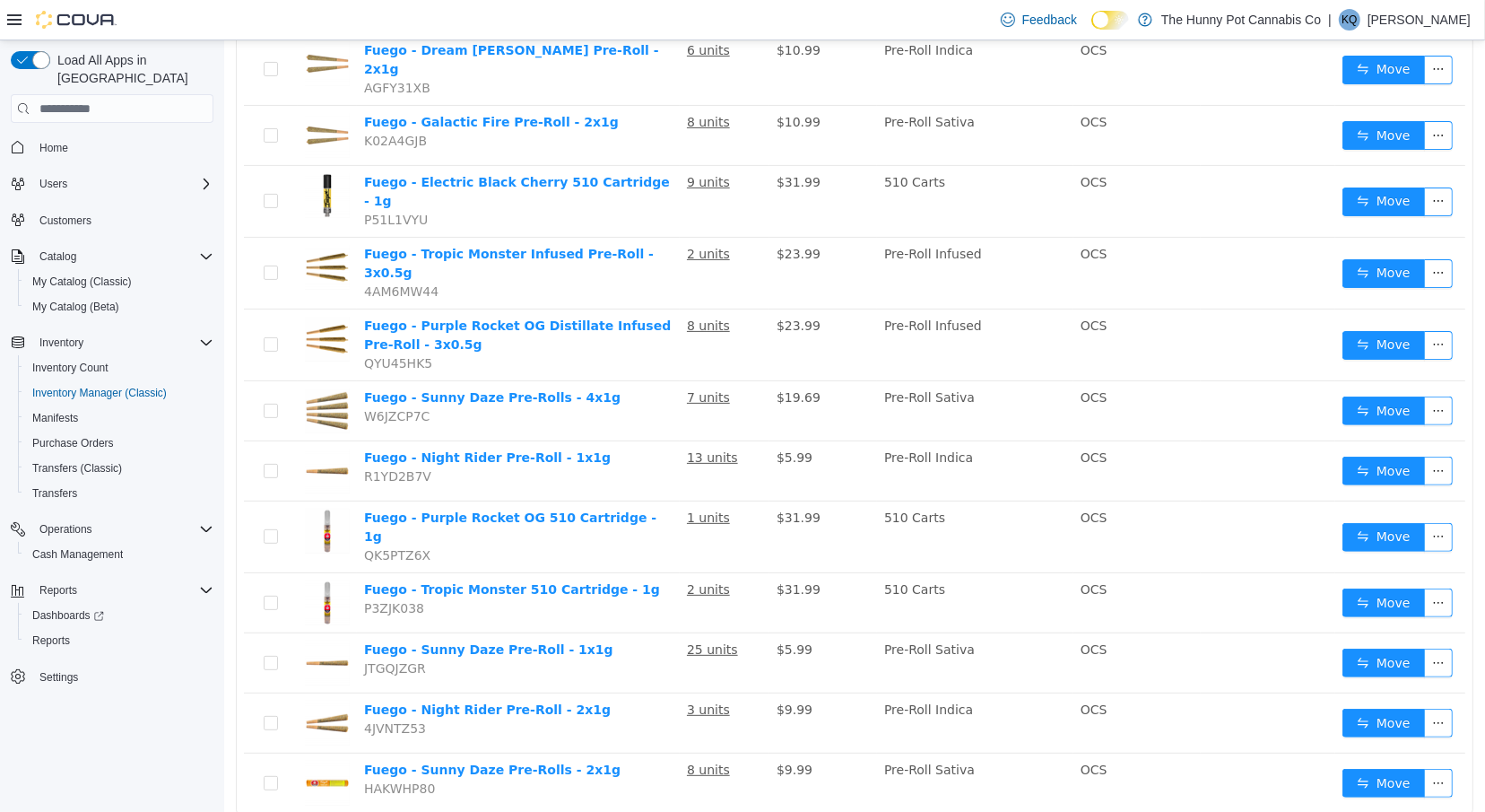
click at [51, 133] on button "Home" at bounding box center [112, 147] width 217 height 26
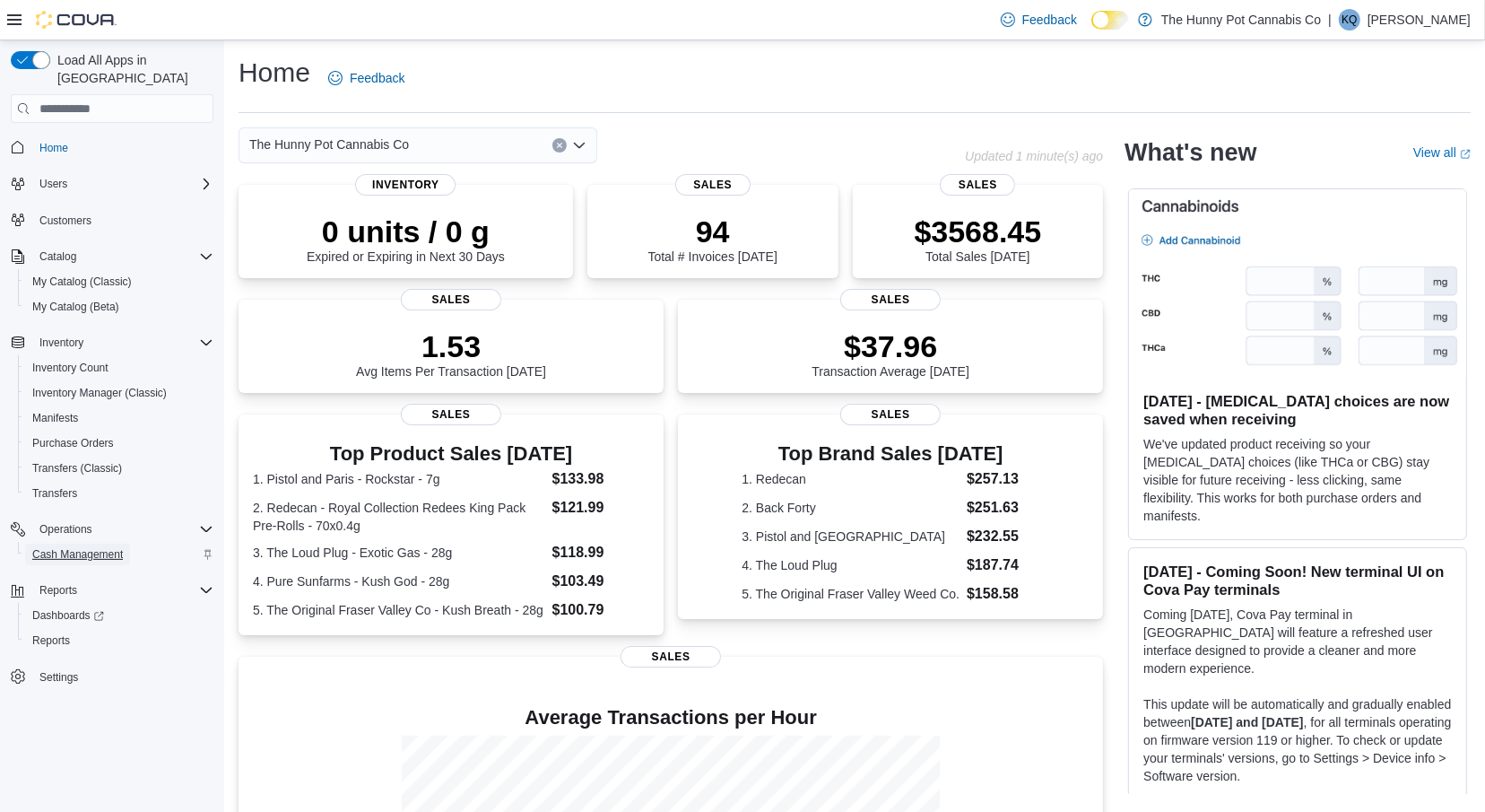
click at [67, 547] on span "Cash Management" at bounding box center [78, 554] width 91 height 14
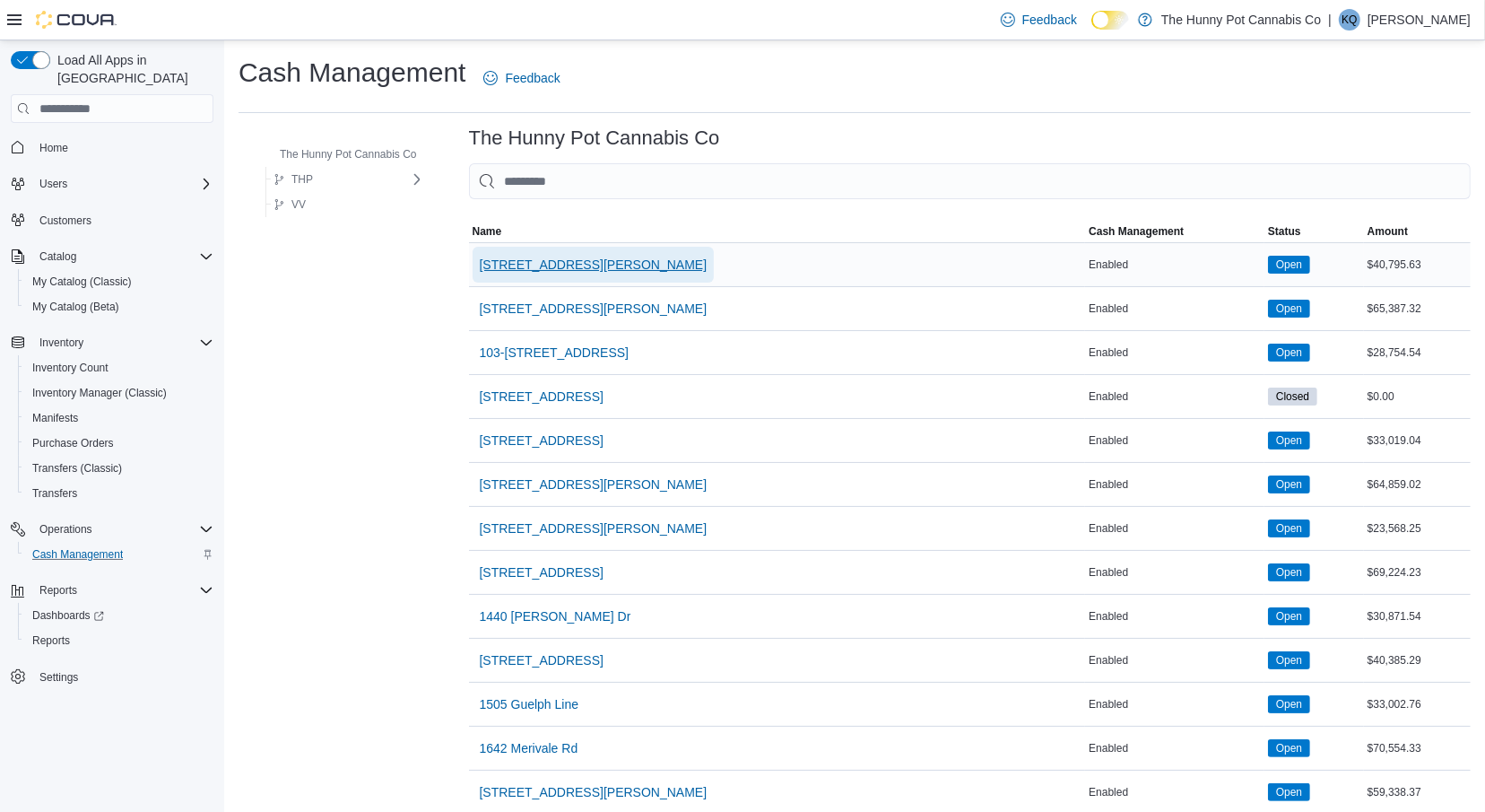
click at [512, 266] on span "[STREET_ADDRESS][PERSON_NAME]" at bounding box center [594, 264] width 228 height 18
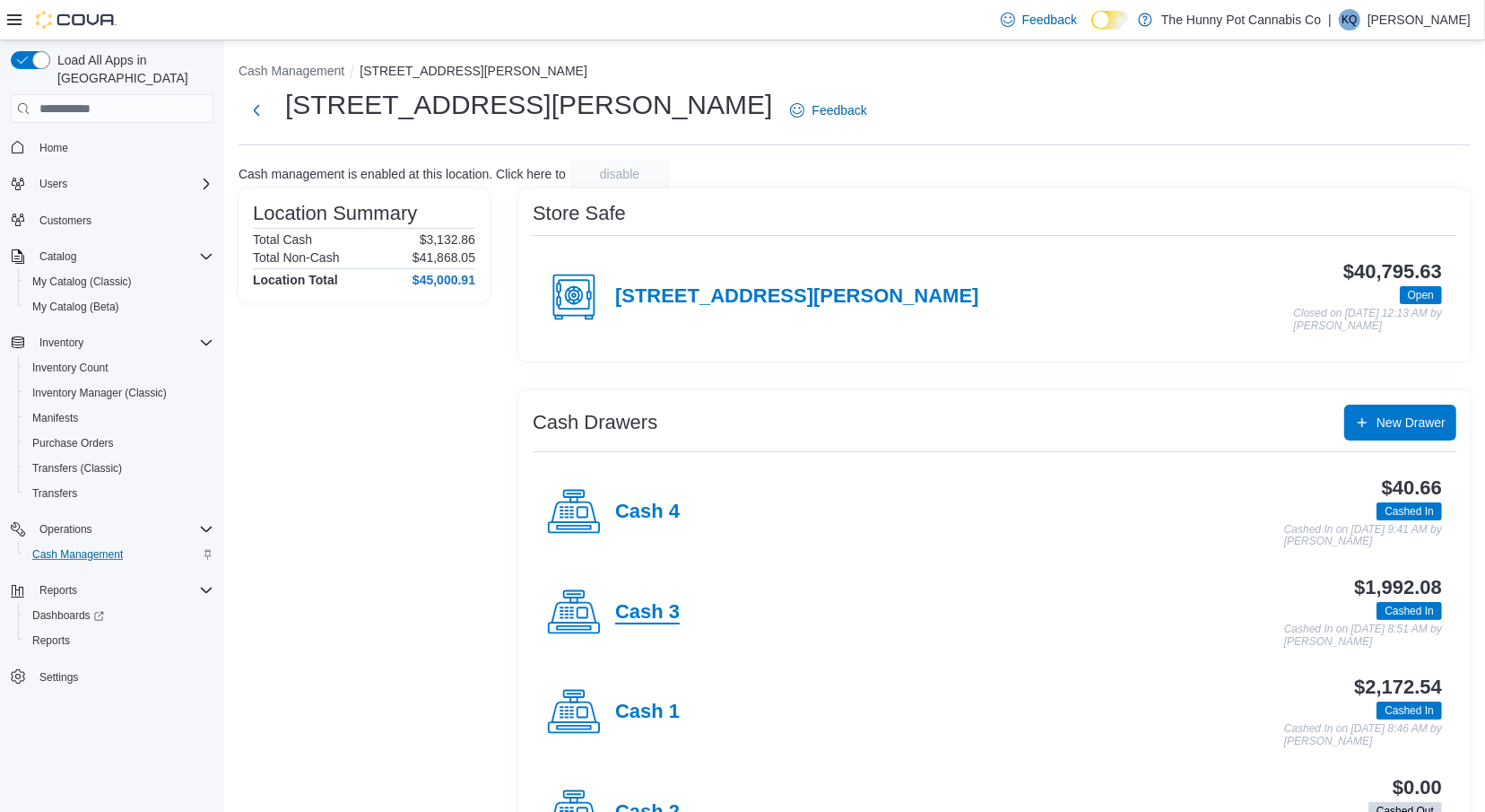
click at [653, 613] on h4 "Cash 3" at bounding box center [648, 613] width 64 height 24
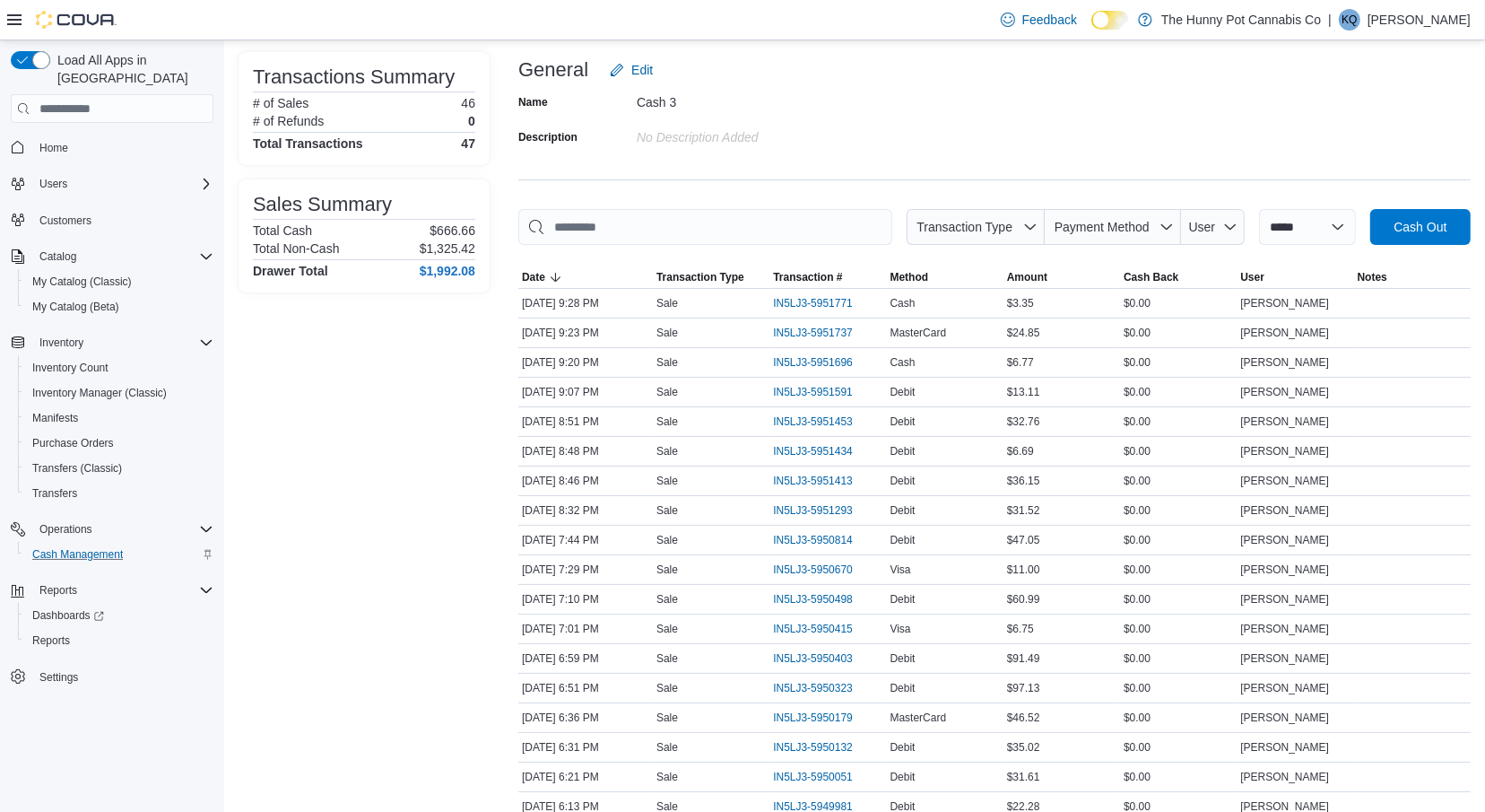
scroll to position [106, 0]
click at [64, 141] on span "Home" at bounding box center [54, 147] width 28 height 14
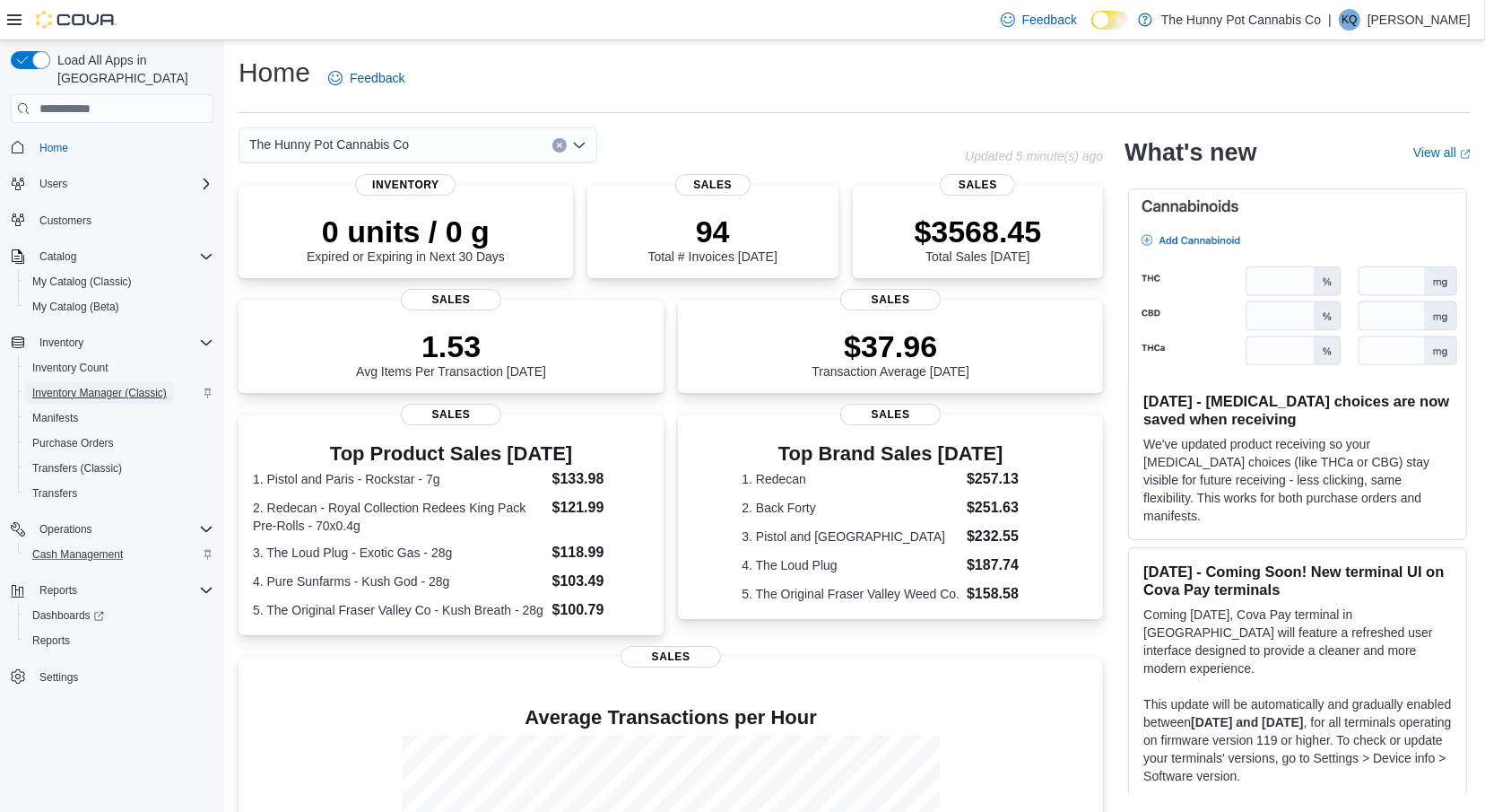
click at [118, 386] on span "Inventory Manager (Classic)" at bounding box center [99, 392] width 134 height 14
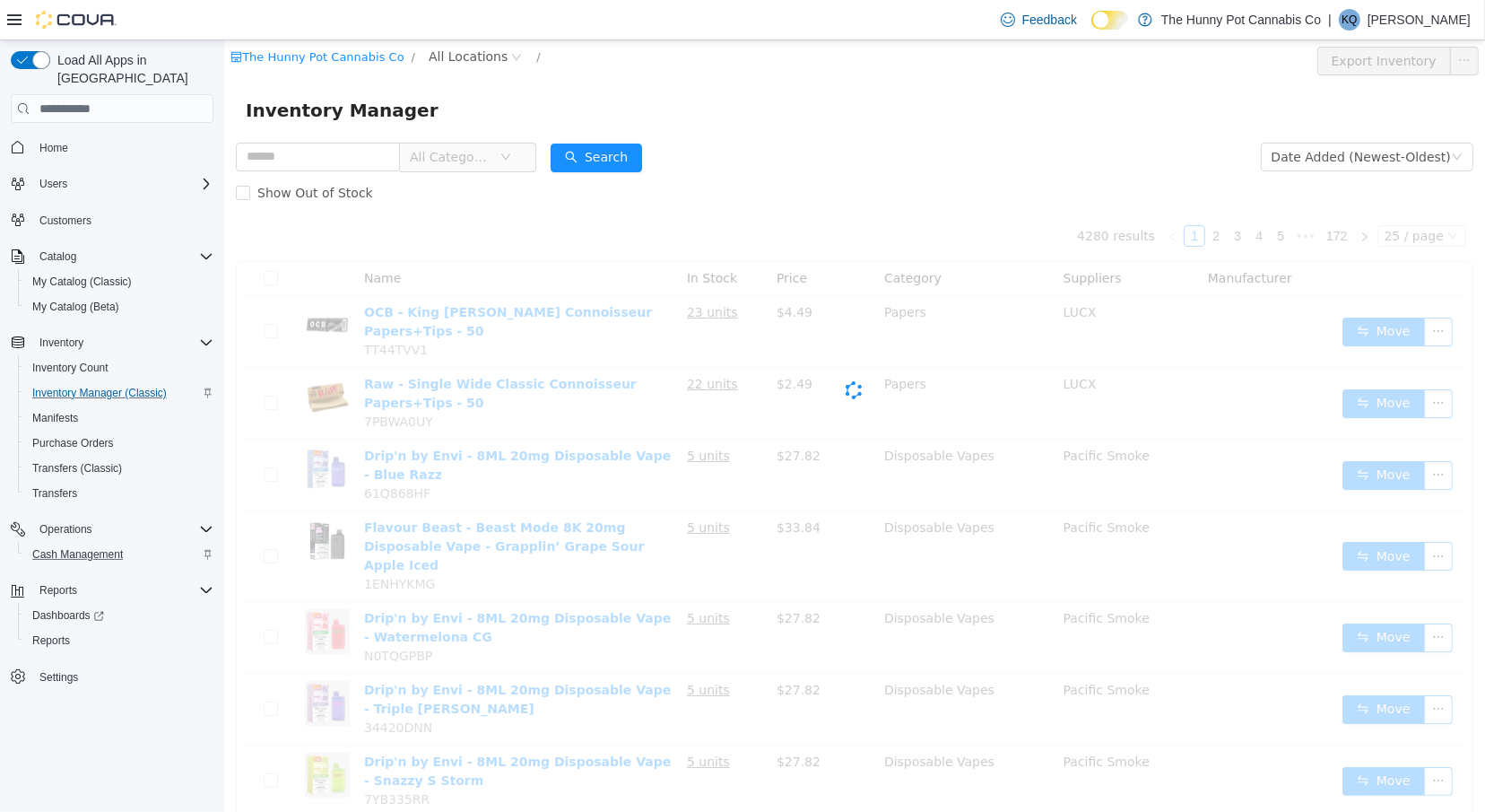
click at [461, 68] on div "The Hunny Pot Cannabis Co / All Locations /" at bounding box center [750, 60] width 1041 height 28
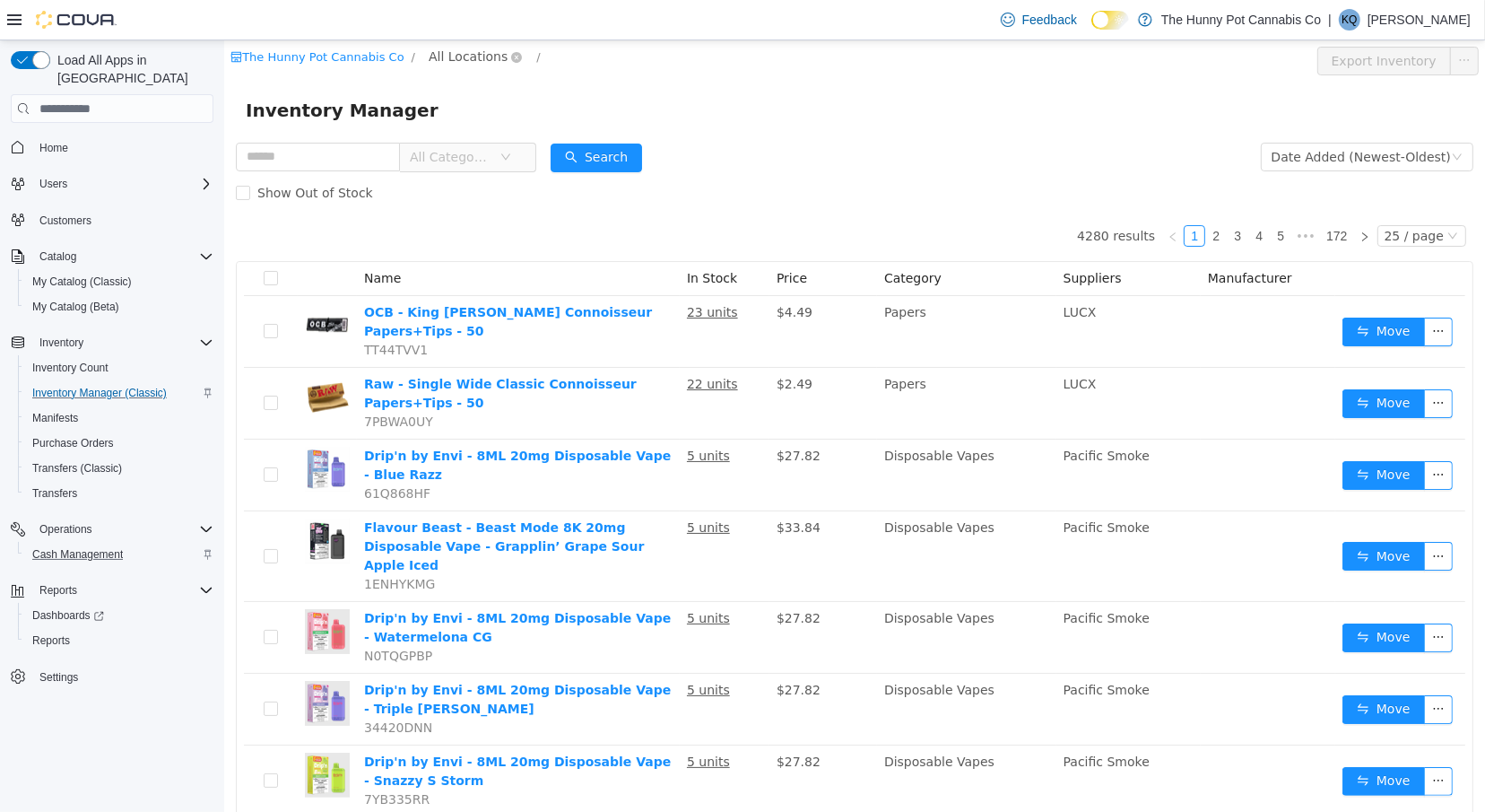
click at [456, 56] on span "All Locations" at bounding box center [468, 56] width 79 height 20
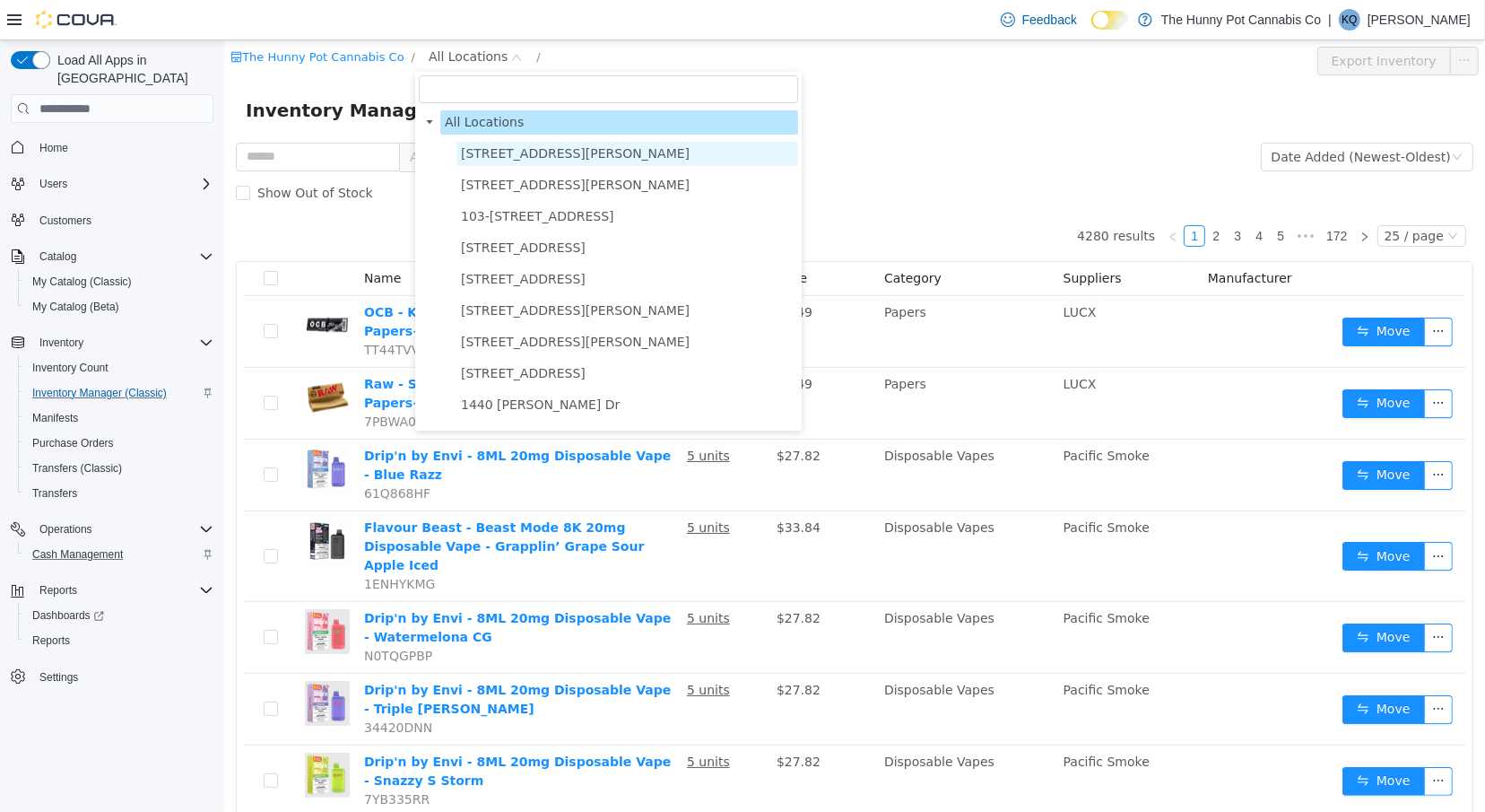
click at [476, 149] on span "[STREET_ADDRESS][PERSON_NAME]" at bounding box center [575, 153] width 229 height 14
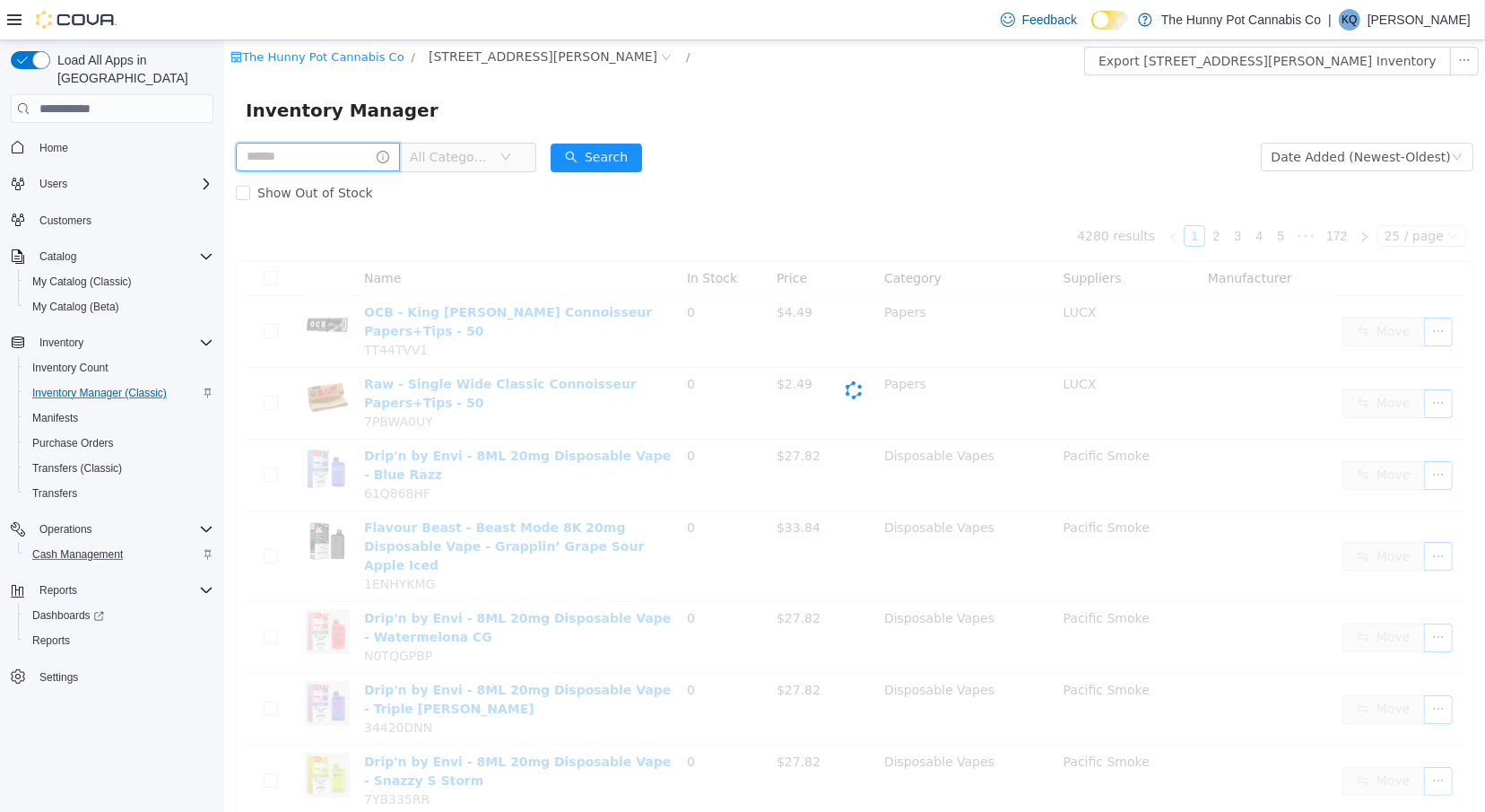
click at [366, 158] on input "text" at bounding box center [318, 157] width 164 height 28
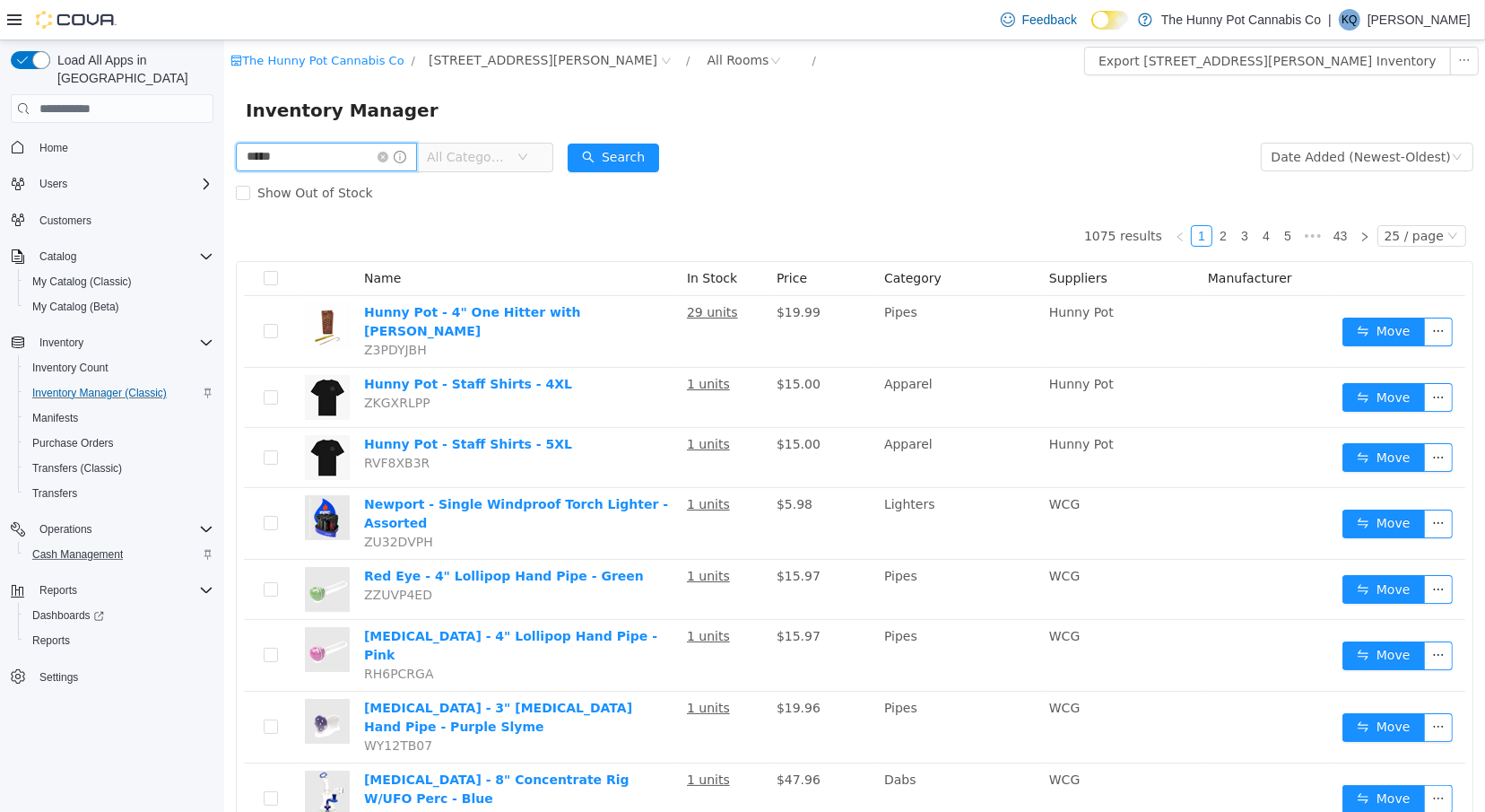
type input "*****"
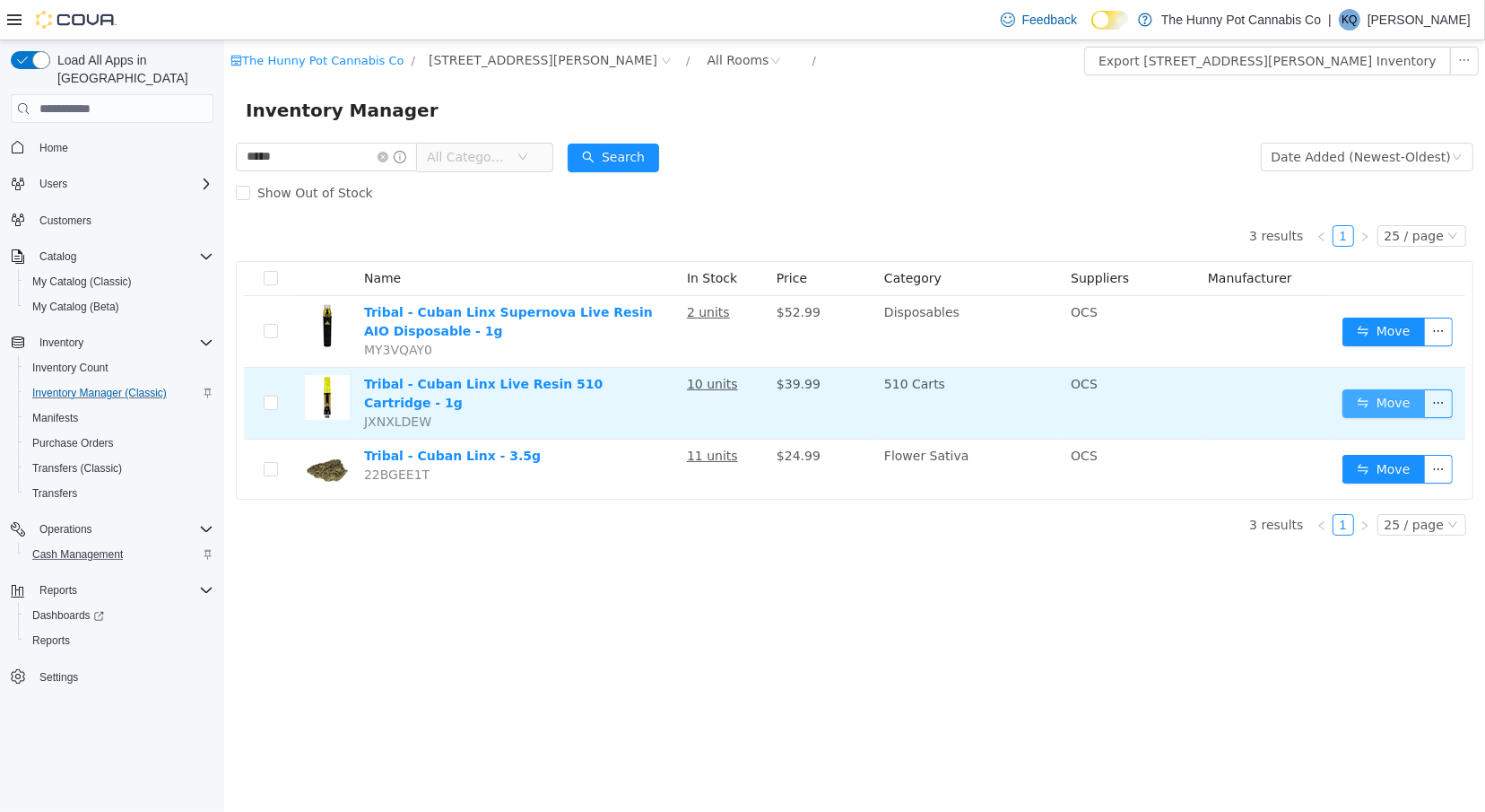
click at [1387, 394] on button "Move" at bounding box center [1383, 404] width 82 height 28
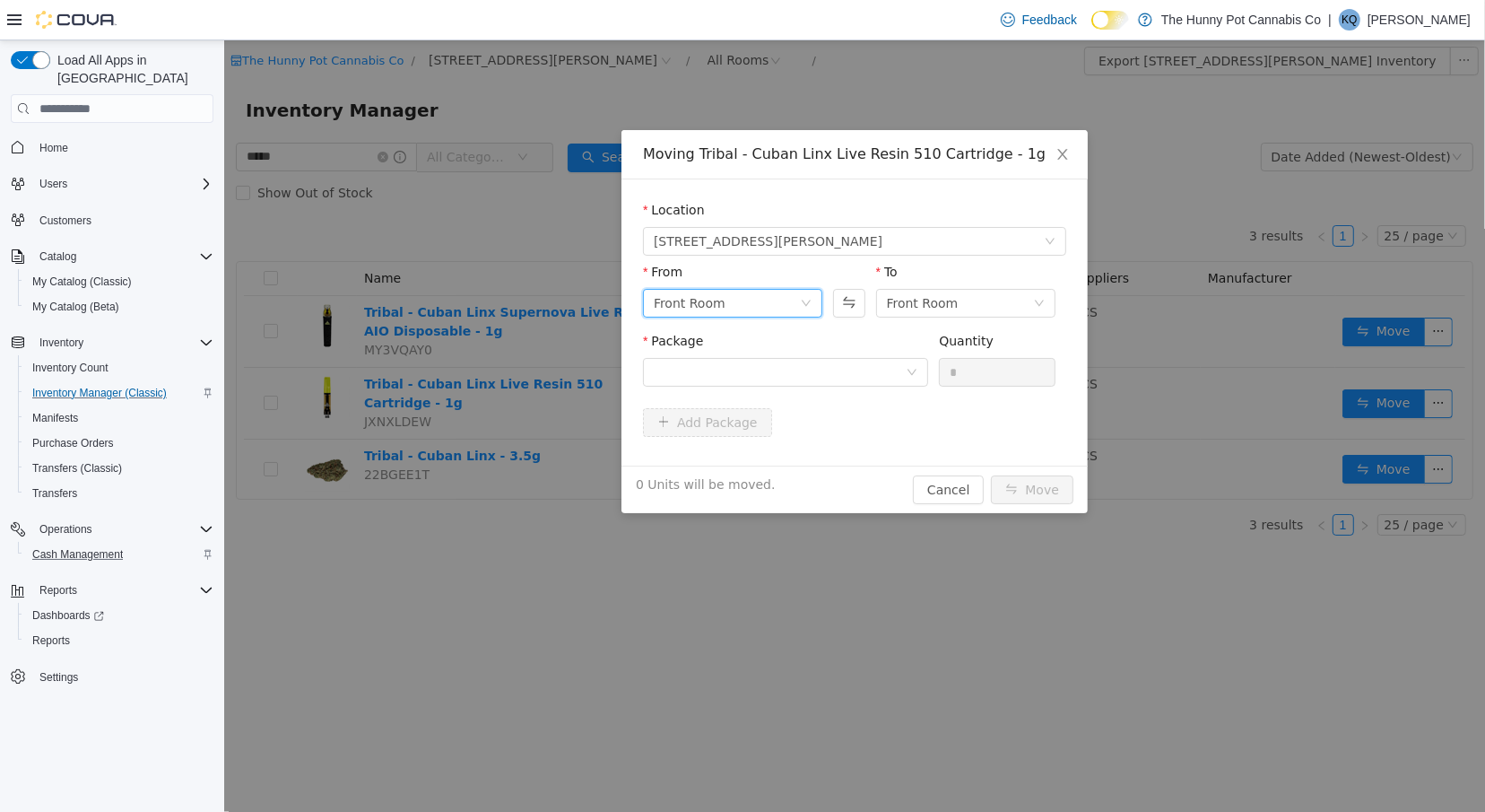
click at [725, 307] on div "Front Room" at bounding box center [726, 303] width 147 height 26
click at [712, 397] on li "Back Room" at bounding box center [732, 396] width 180 height 28
click at [800, 374] on div at bounding box center [779, 372] width 252 height 26
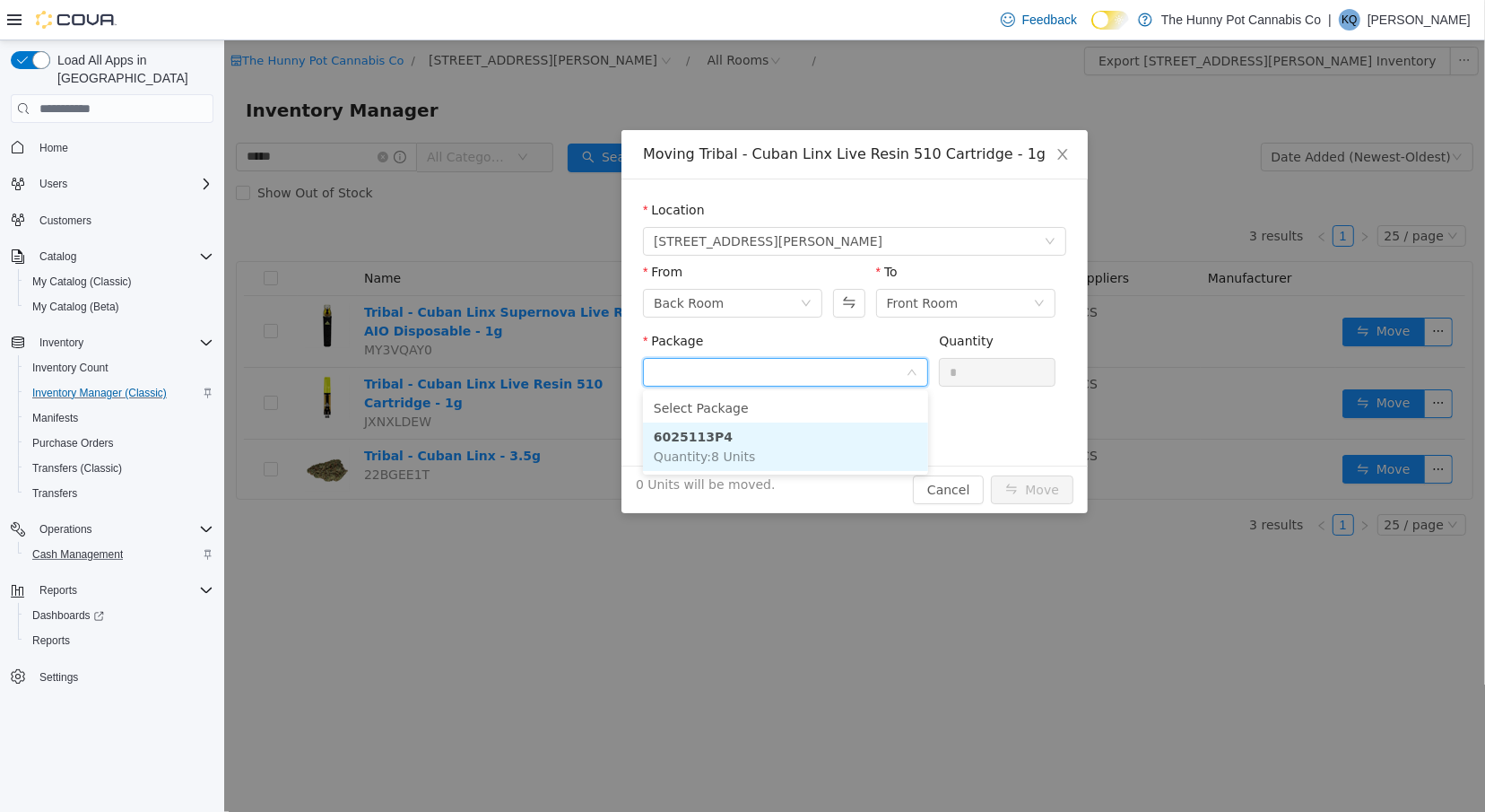
click at [805, 442] on li "6025113P4 Quantity : 8 Units" at bounding box center [785, 446] width 285 height 48
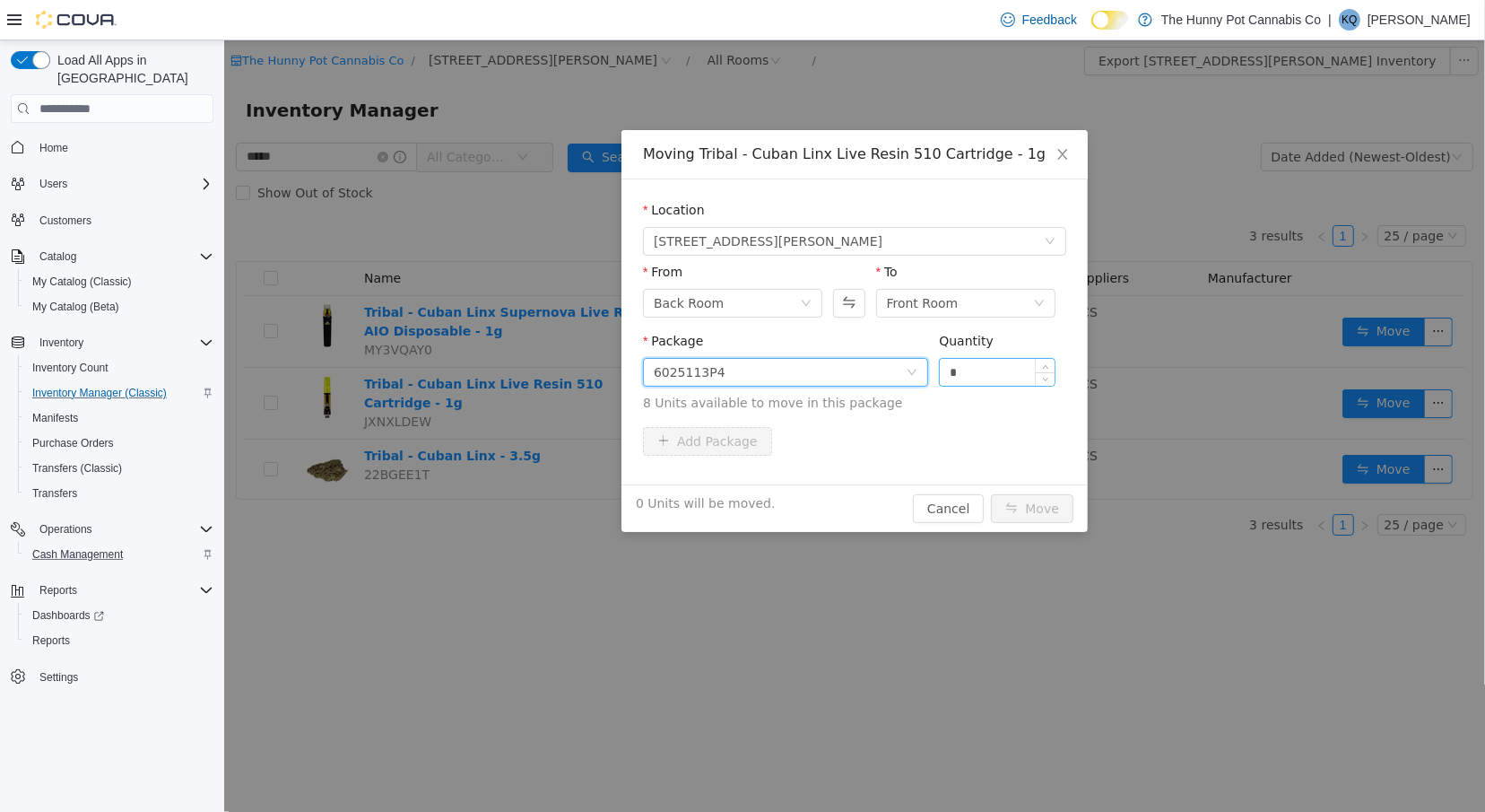
click at [988, 379] on input "*" at bounding box center [996, 372] width 114 height 26
type input "*"
click at [1017, 510] on button "Move" at bounding box center [1031, 509] width 82 height 28
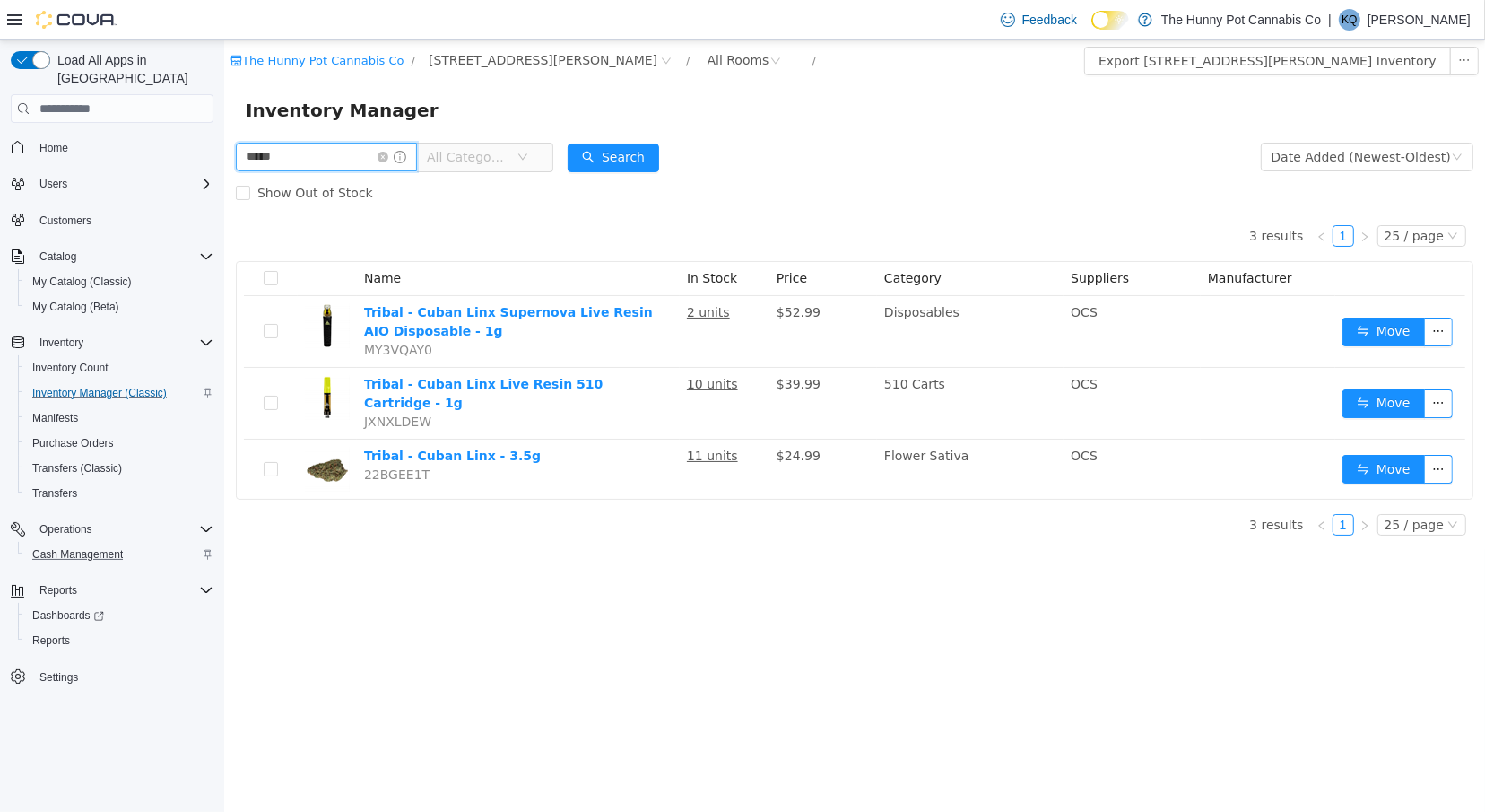
click at [338, 163] on input "*****" at bounding box center [326, 157] width 181 height 28
type input "****"
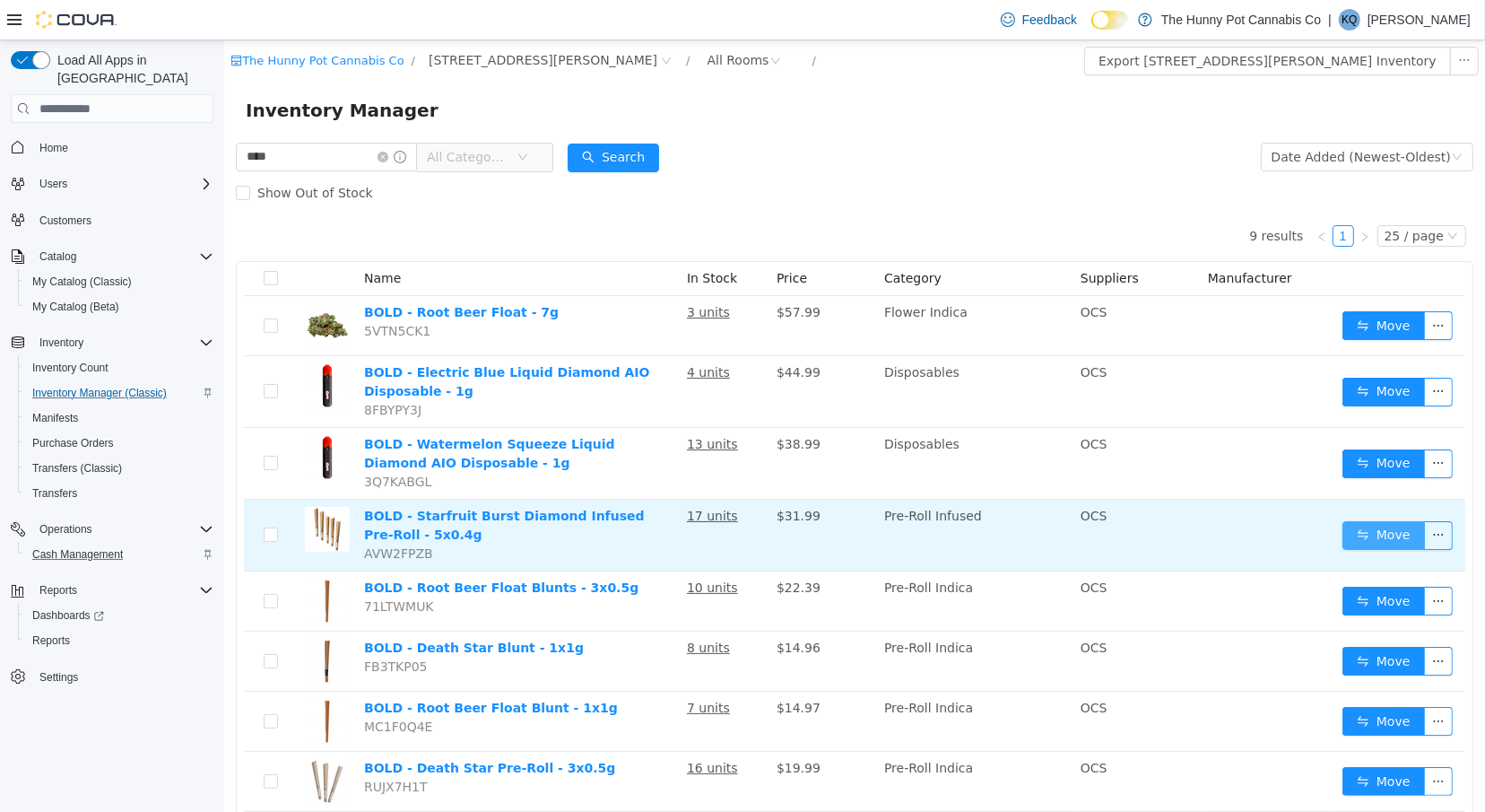
click at [1379, 546] on button "Move" at bounding box center [1383, 535] width 82 height 28
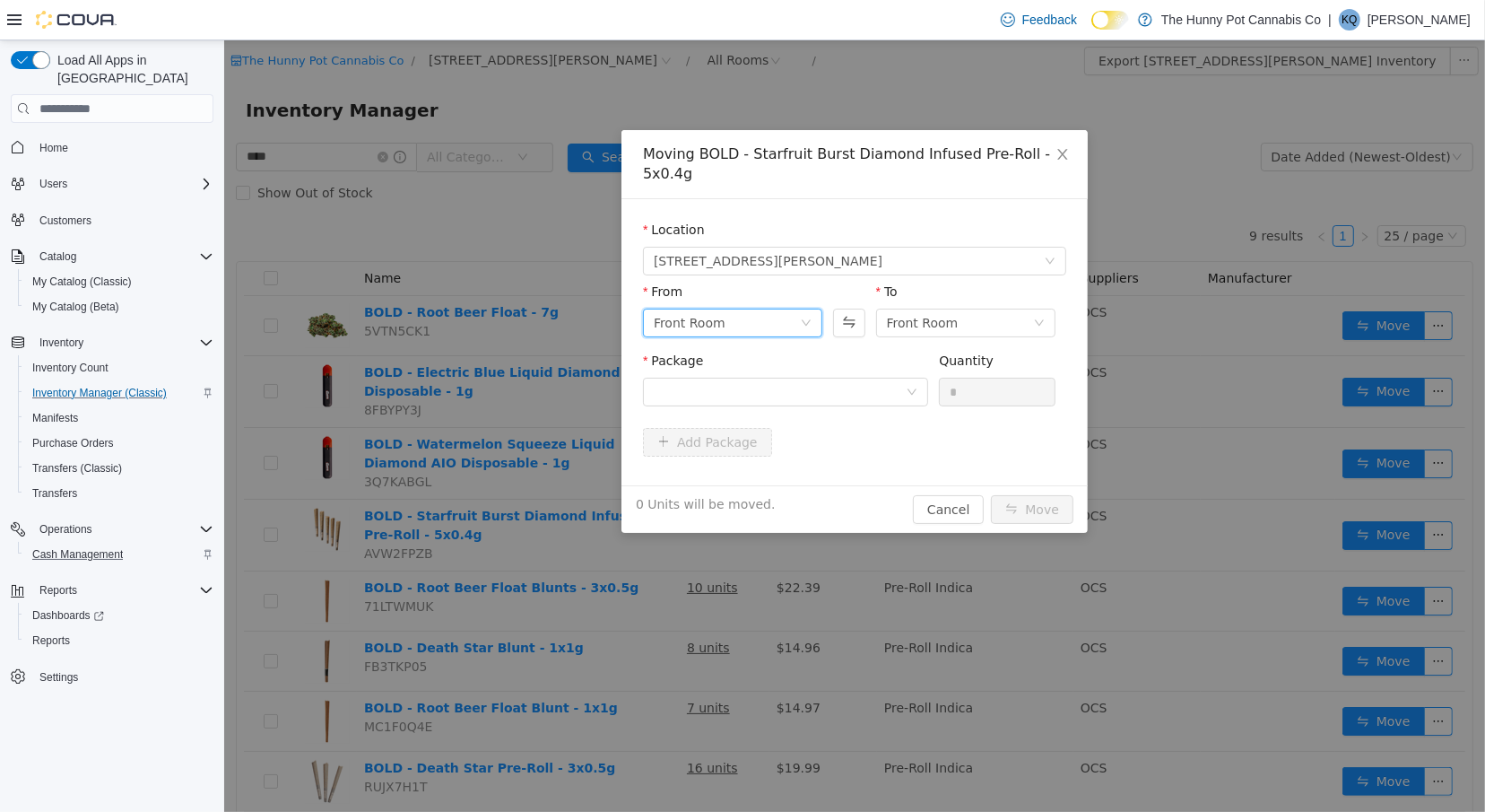
click at [772, 320] on div "Front Room" at bounding box center [726, 322] width 147 height 26
click at [734, 418] on li "Back Room" at bounding box center [732, 416] width 180 height 28
click at [876, 380] on div at bounding box center [779, 391] width 252 height 26
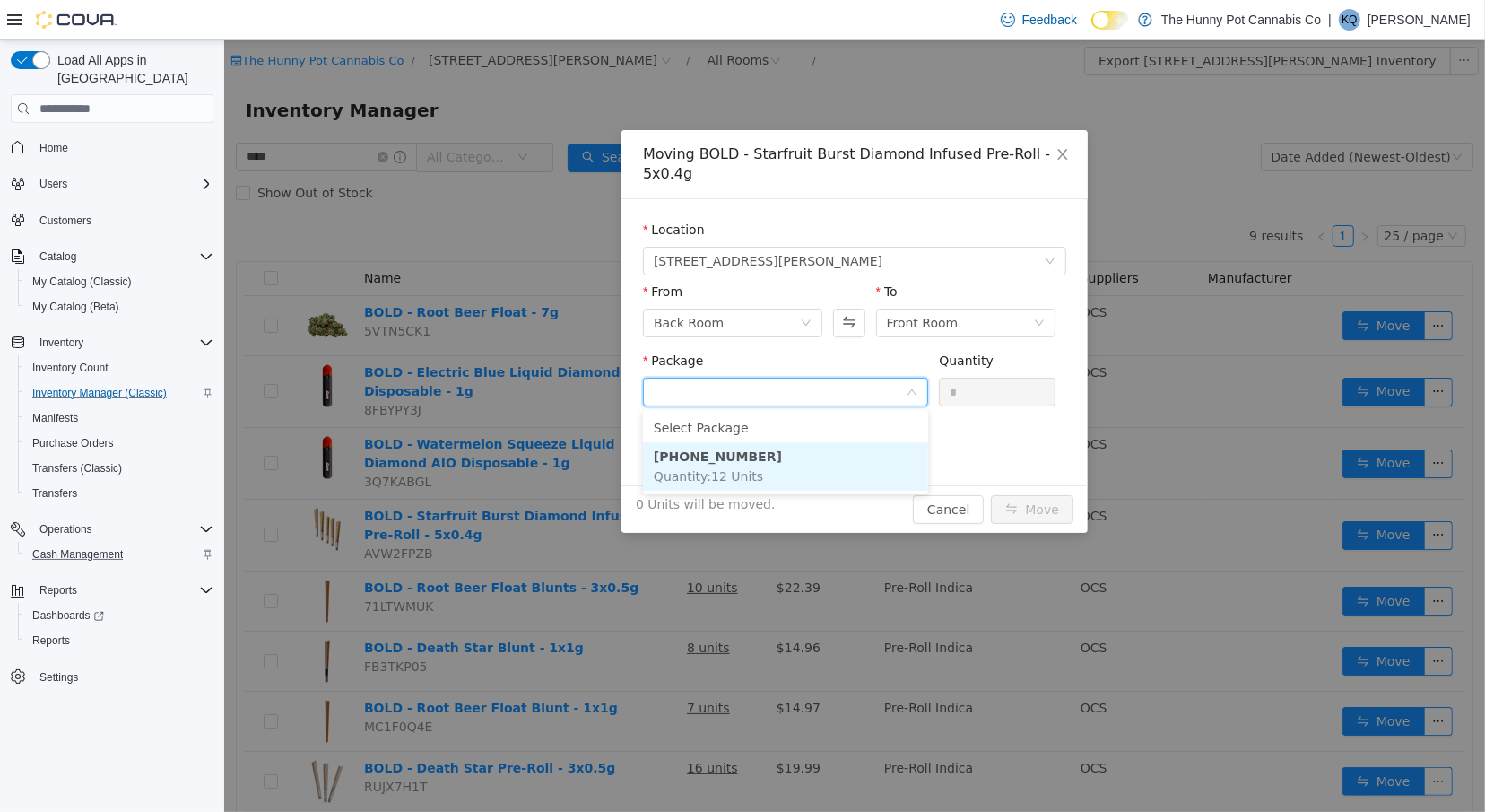
click at [836, 487] on li "[PHONE_NUMBER] Quantity : 12 Units" at bounding box center [785, 466] width 285 height 48
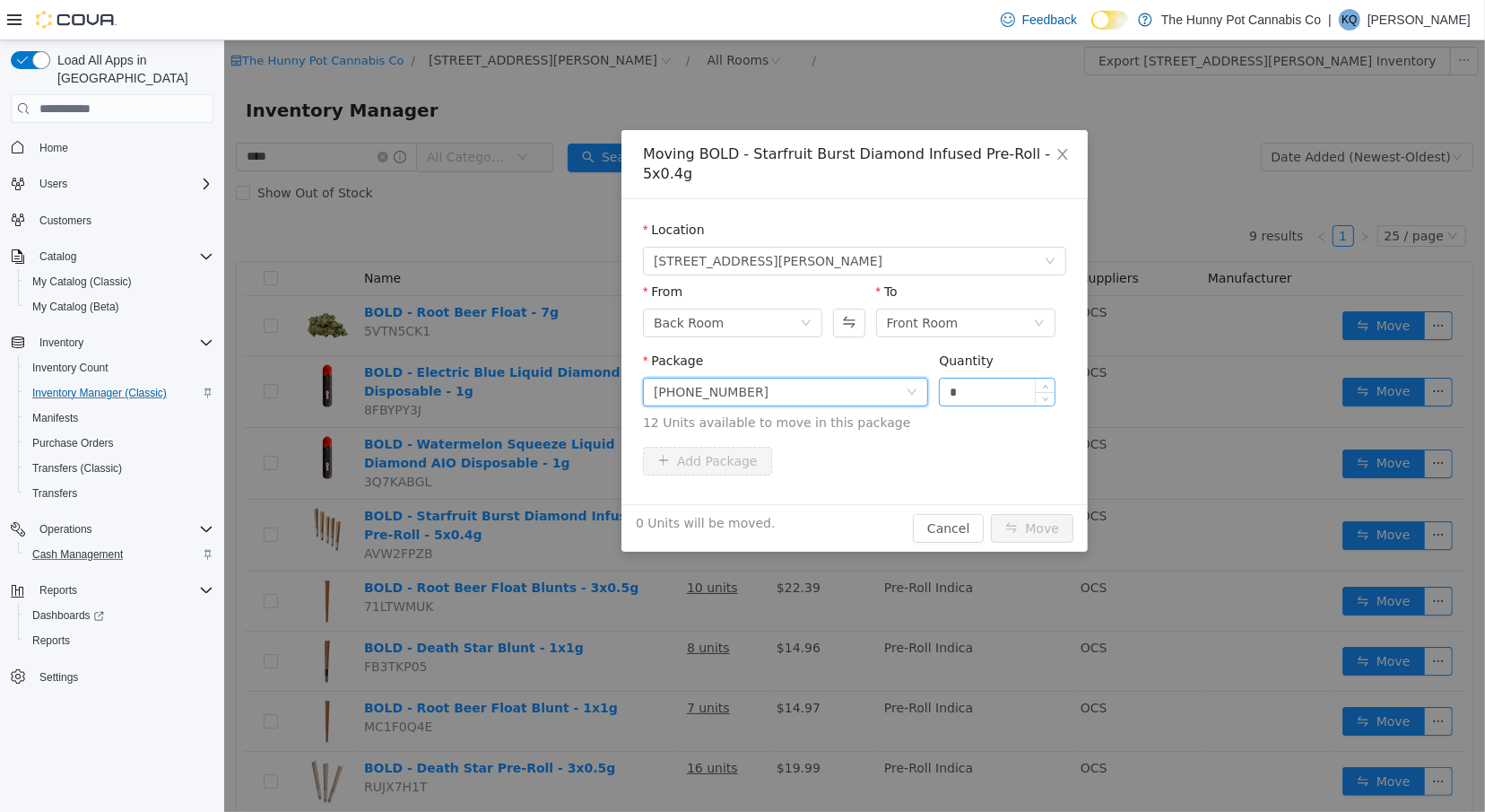
click at [964, 396] on input "*" at bounding box center [996, 391] width 114 height 26
type input "**"
click at [1033, 528] on button "Move" at bounding box center [1031, 528] width 82 height 28
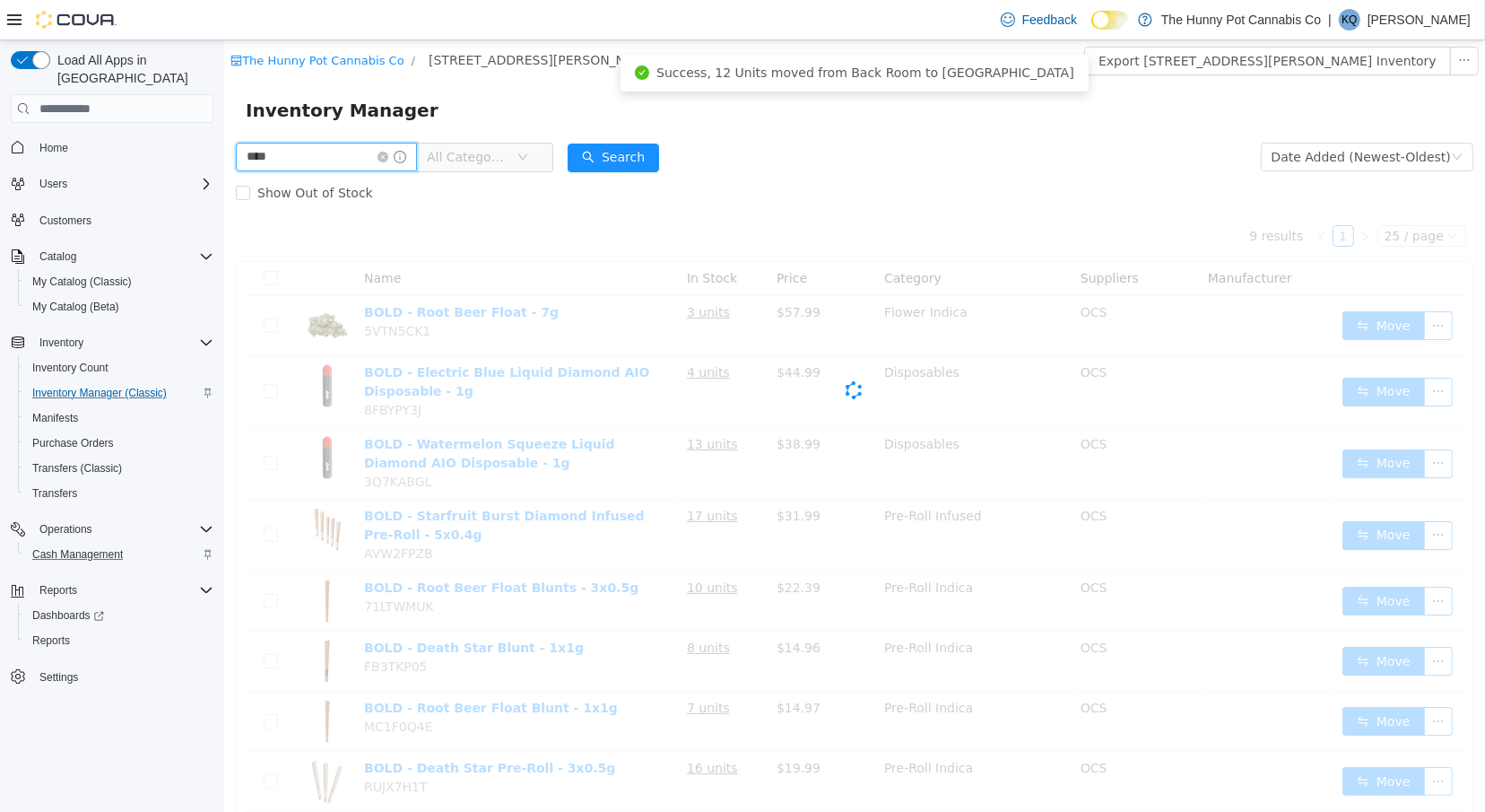
click at [320, 160] on input "****" at bounding box center [326, 157] width 181 height 28
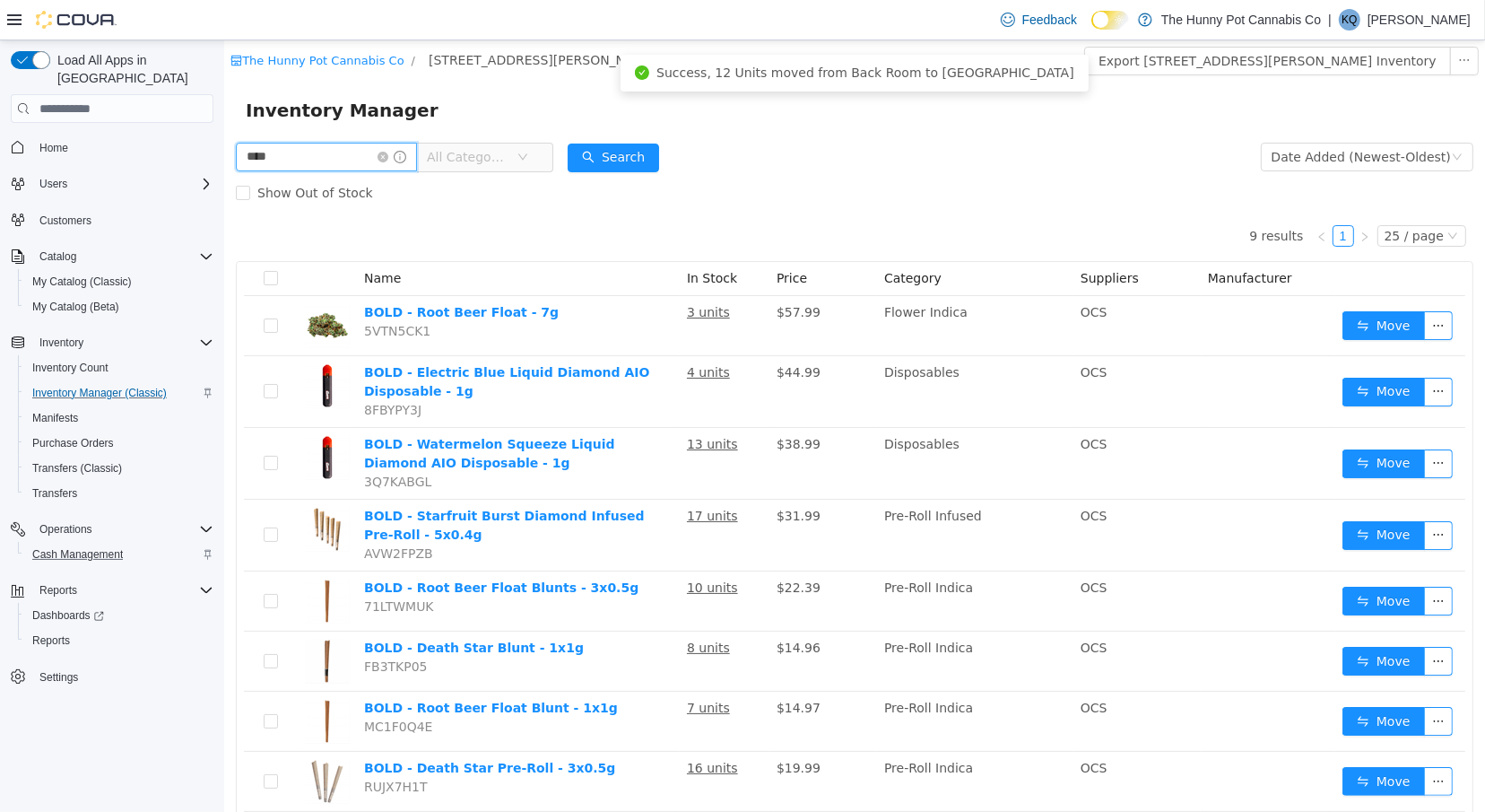
click at [320, 160] on input "****" at bounding box center [326, 157] width 181 height 28
type input "*********"
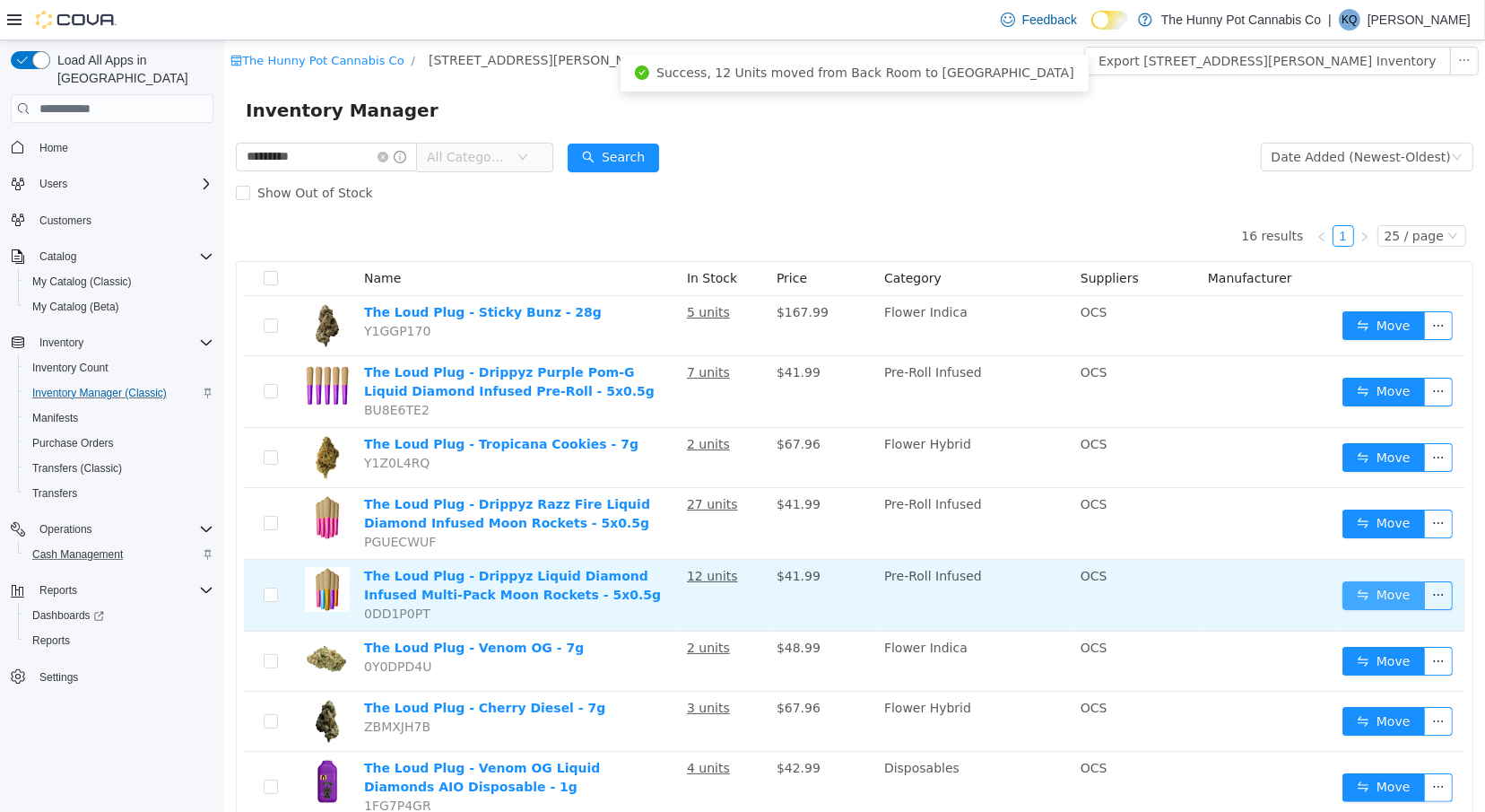
click at [1383, 603] on button "Move" at bounding box center [1383, 596] width 82 height 28
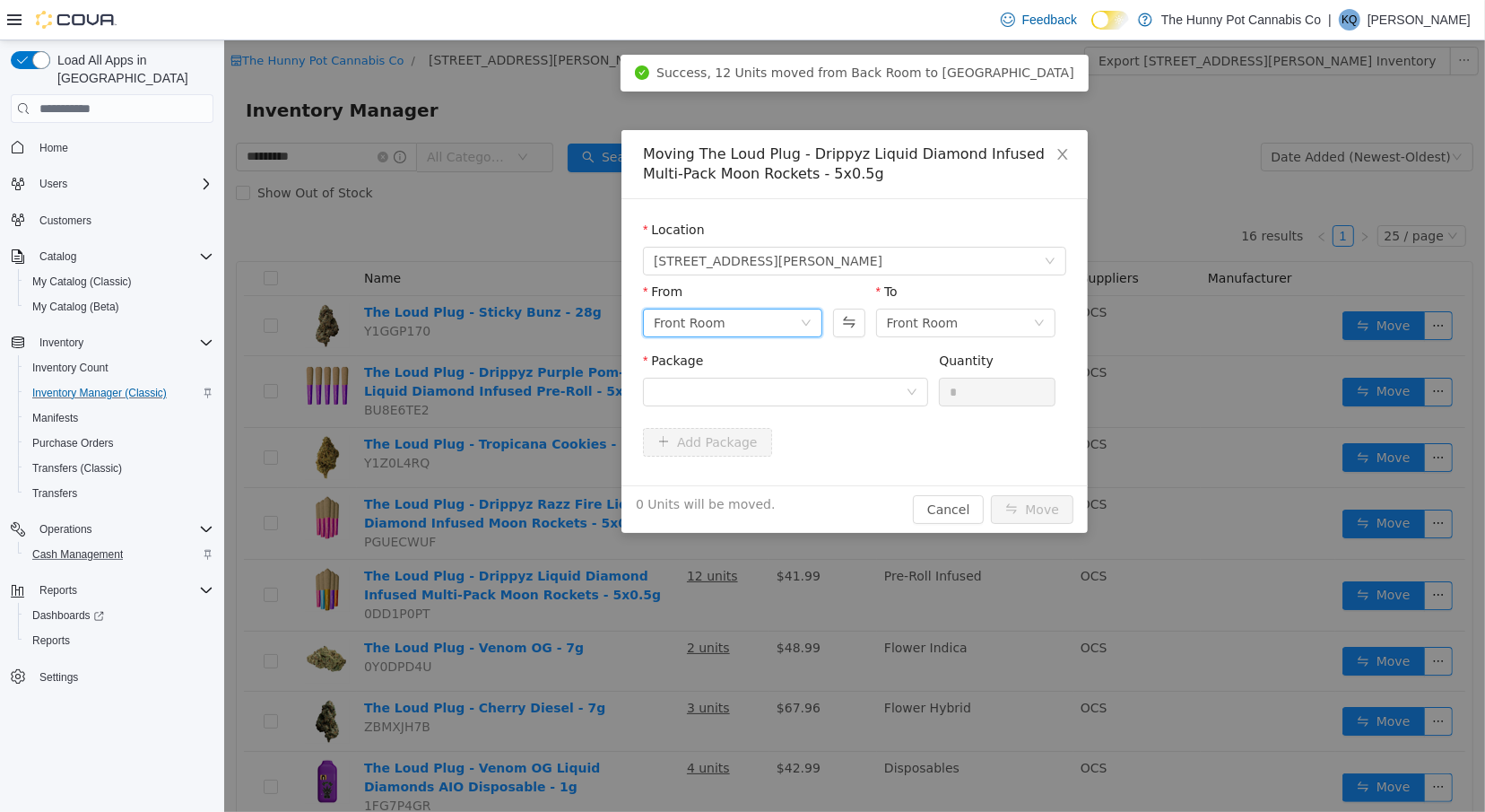
click at [736, 330] on div "Front Room" at bounding box center [726, 322] width 147 height 26
click at [733, 411] on li "Back Room" at bounding box center [732, 416] width 180 height 28
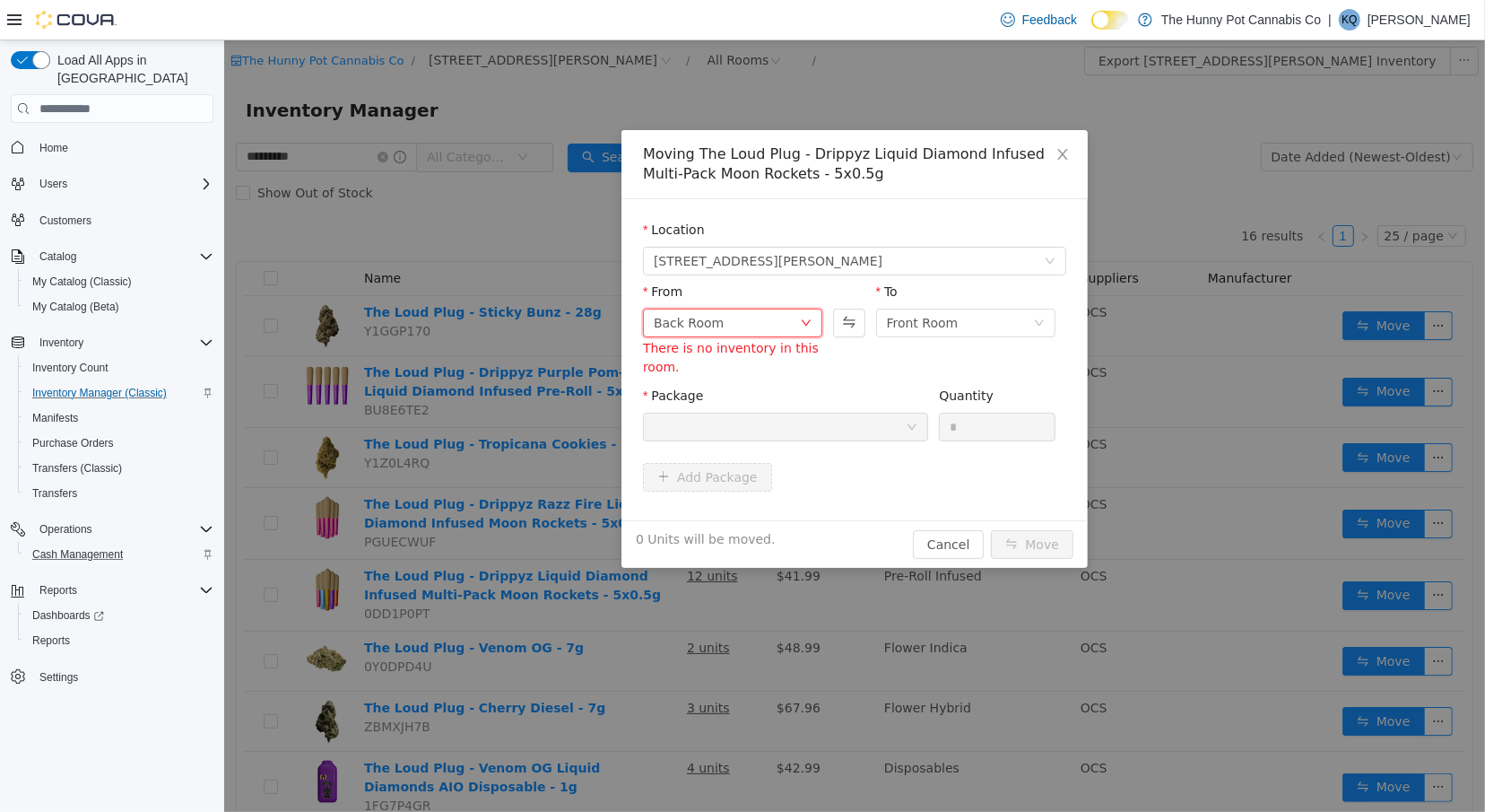
click at [830, 417] on div at bounding box center [779, 426] width 252 height 26
click at [752, 327] on div "Back Room" at bounding box center [726, 322] width 147 height 26
click at [729, 391] on li "Front Room" at bounding box center [732, 388] width 180 height 28
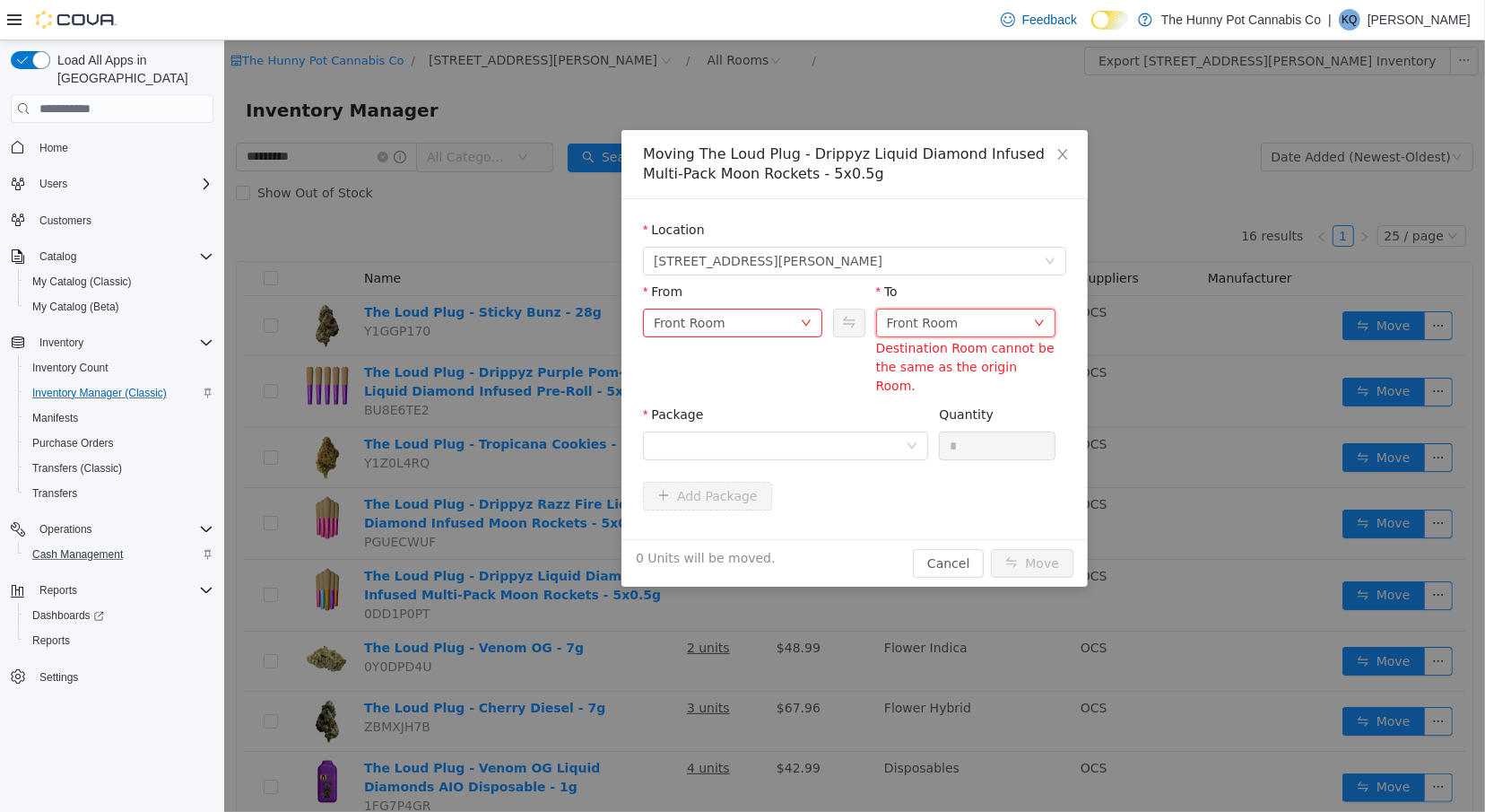
click at [902, 321] on div "Front Room" at bounding box center [923, 322] width 72 height 26
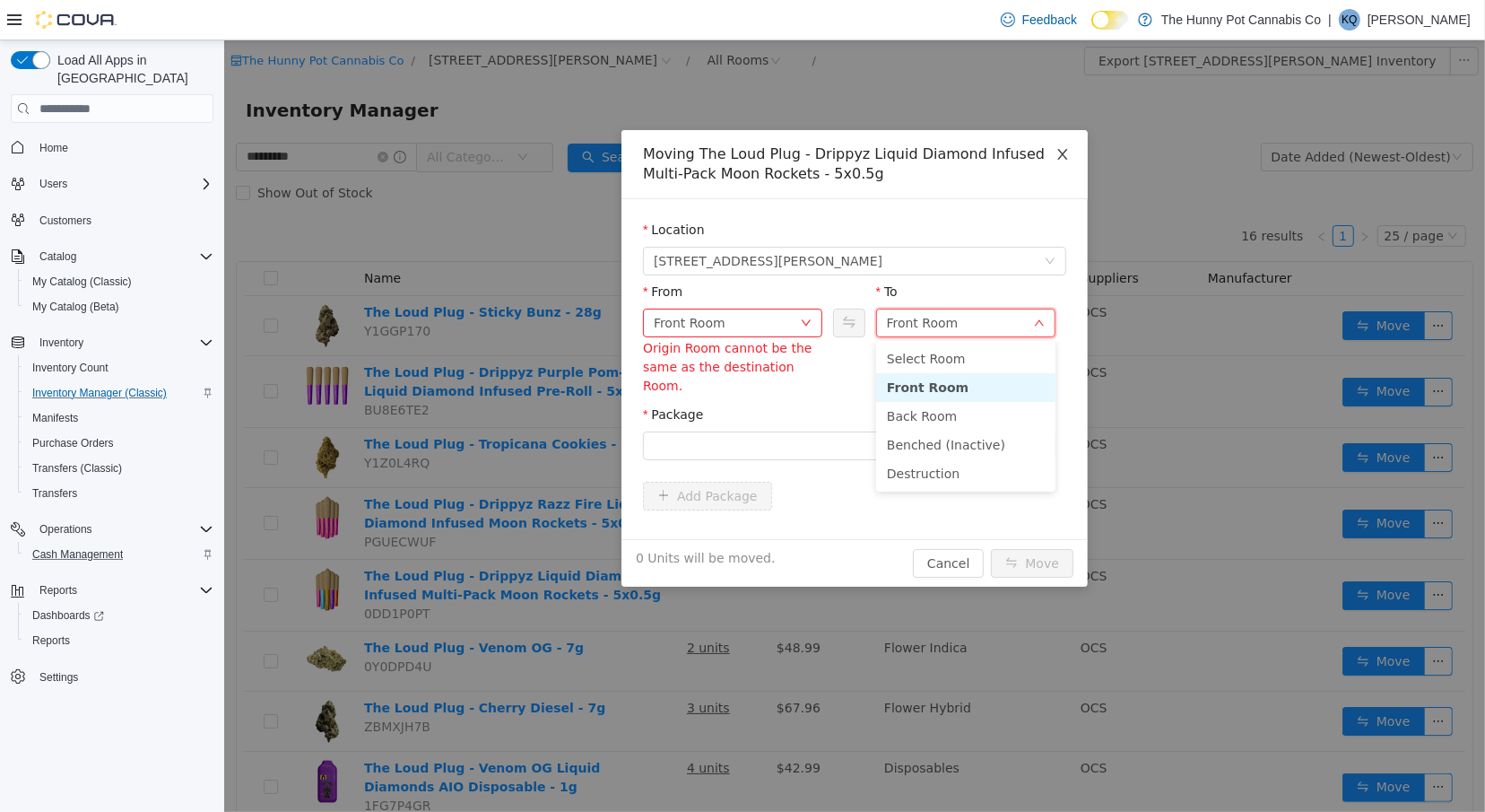
click at [1057, 155] on icon "icon: close" at bounding box center [1062, 154] width 14 height 14
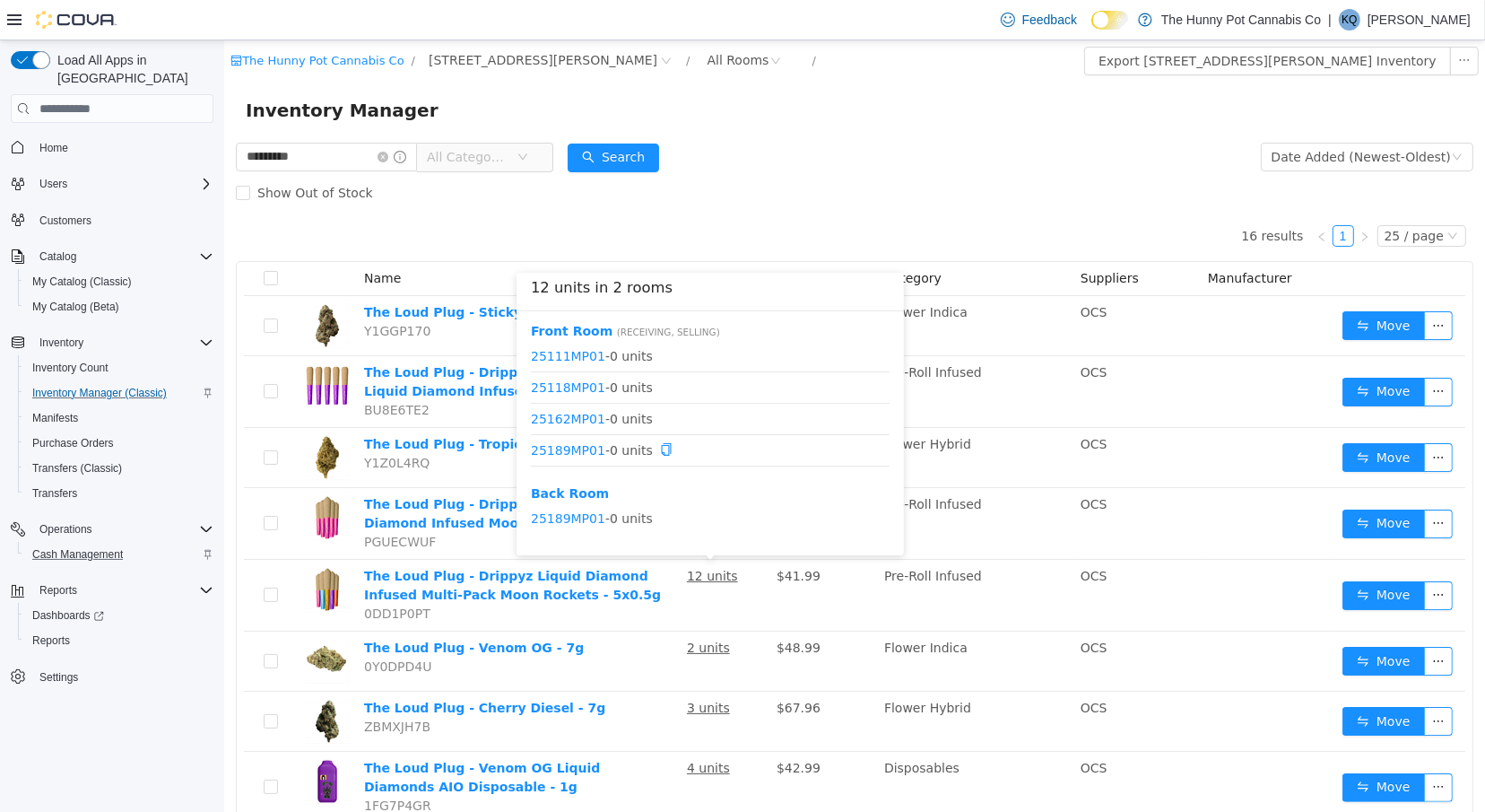
scroll to position [23, 0]
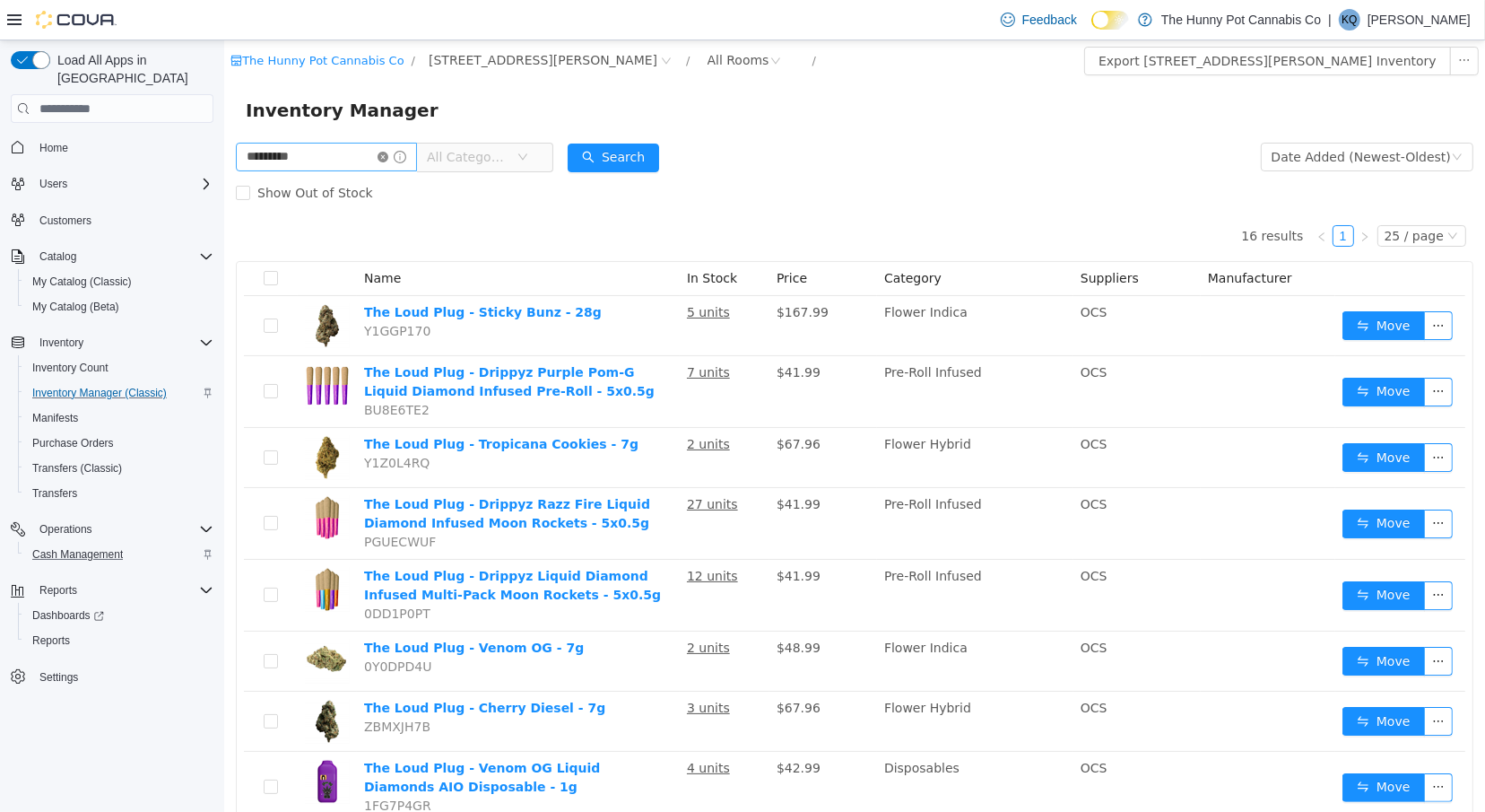
click at [388, 159] on icon "icon: close-circle" at bounding box center [382, 156] width 10 height 10
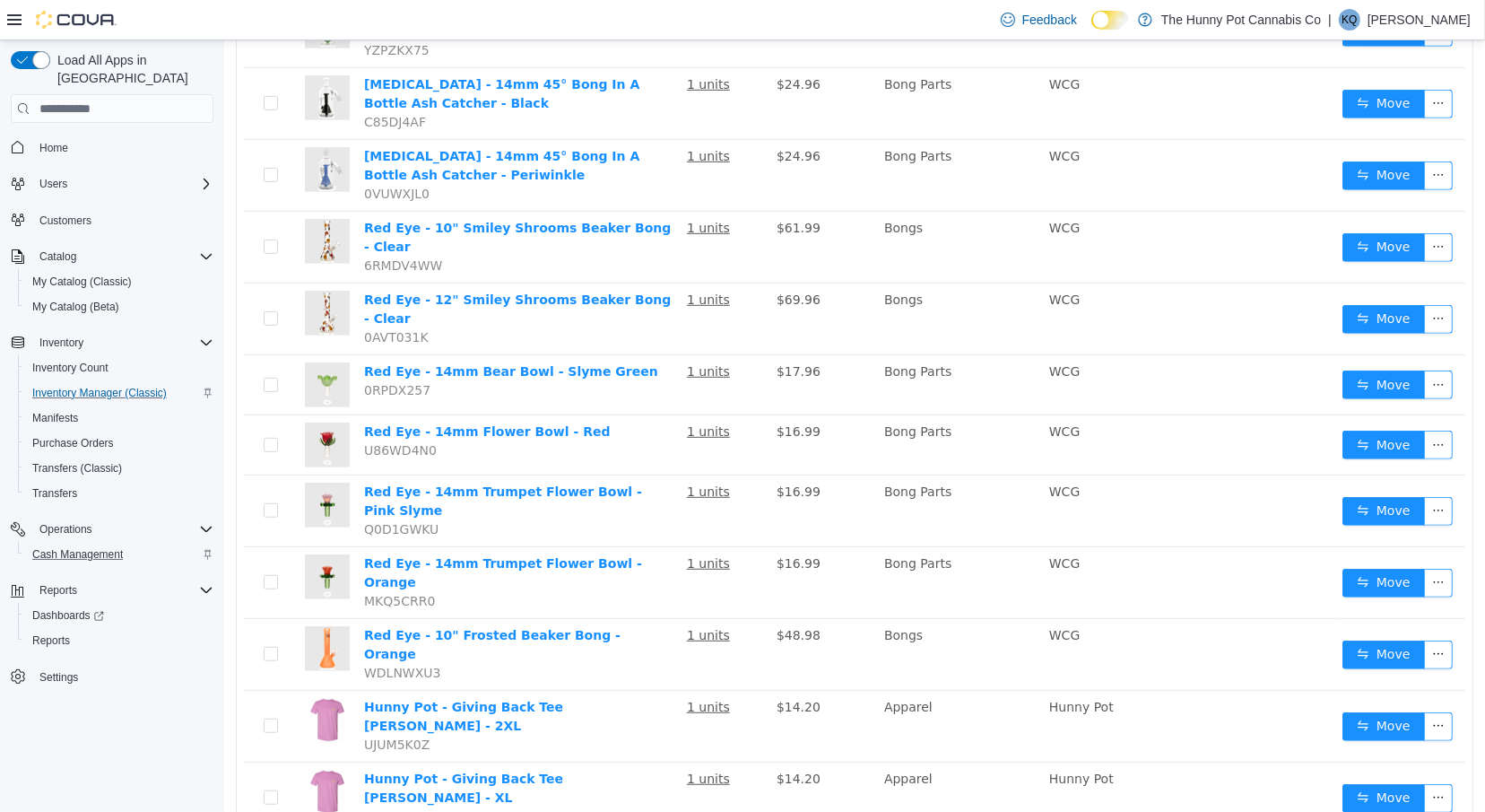
scroll to position [1075, 0]
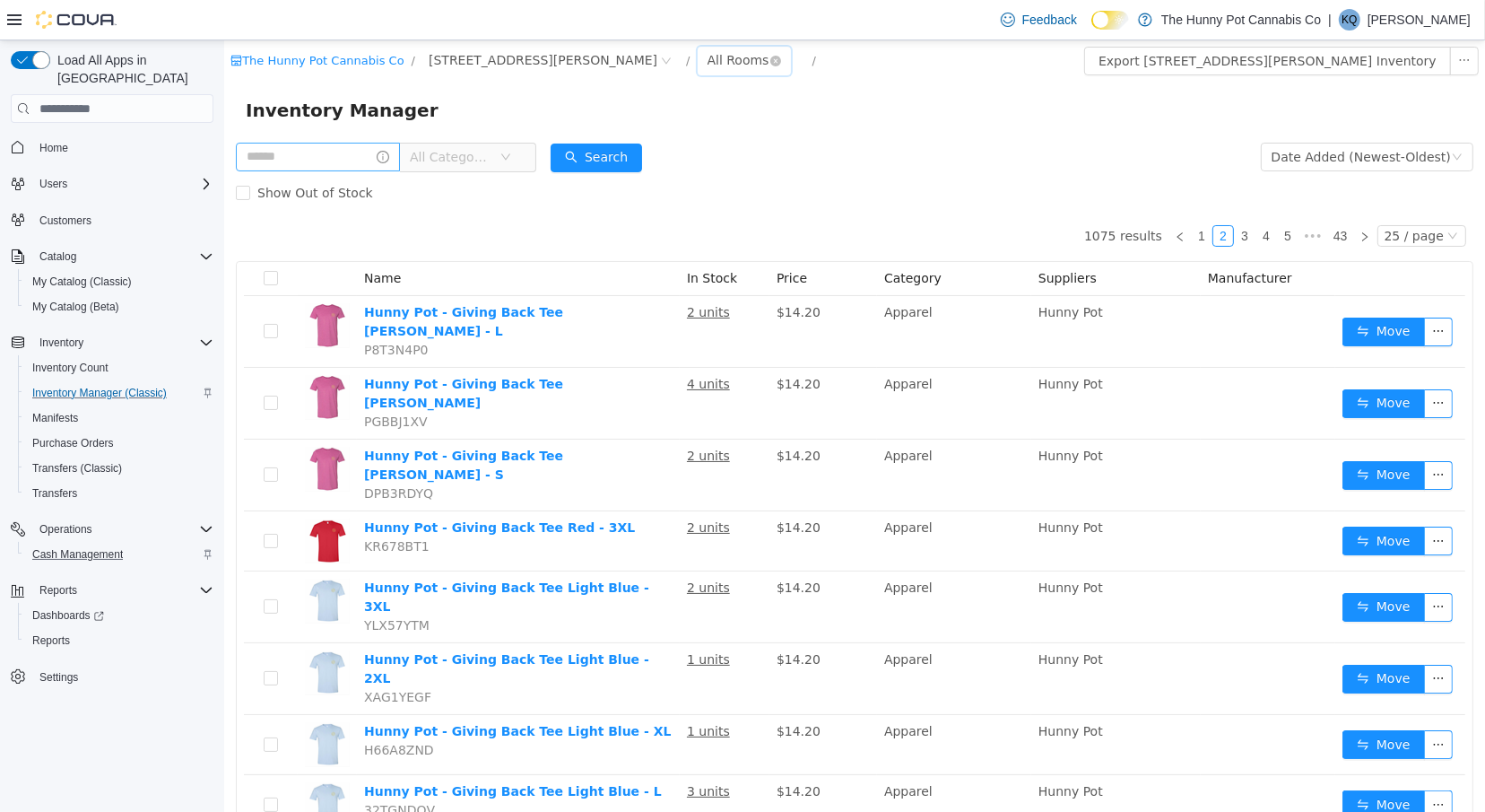
click at [707, 54] on div "All Rooms" at bounding box center [737, 60] width 61 height 26
click at [622, 130] on li "Front Room" at bounding box center [630, 126] width 108 height 28
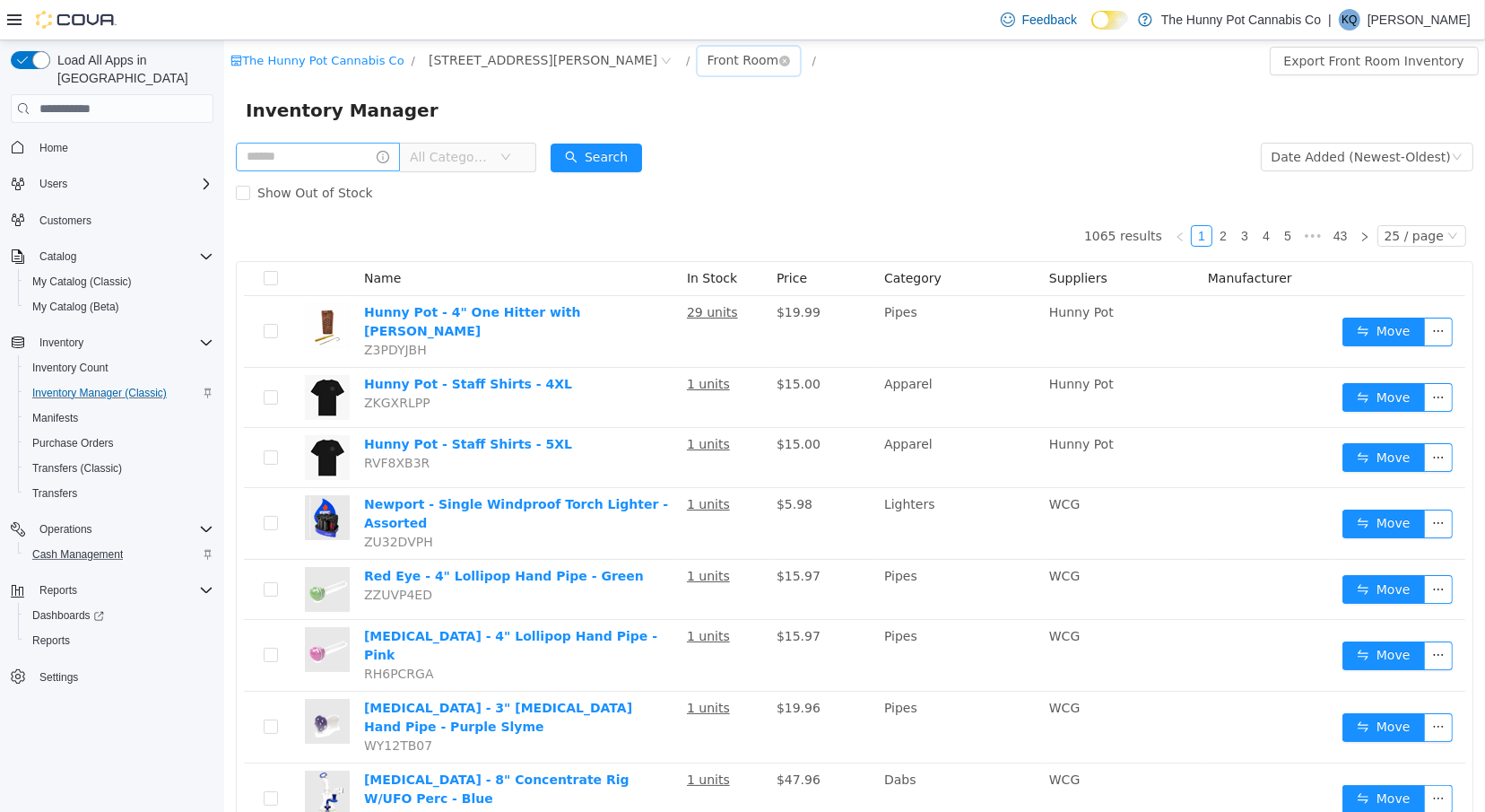
click at [707, 66] on div "Front Room" at bounding box center [743, 60] width 72 height 26
click at [626, 151] on li "Back Room" at bounding box center [630, 154] width 108 height 28
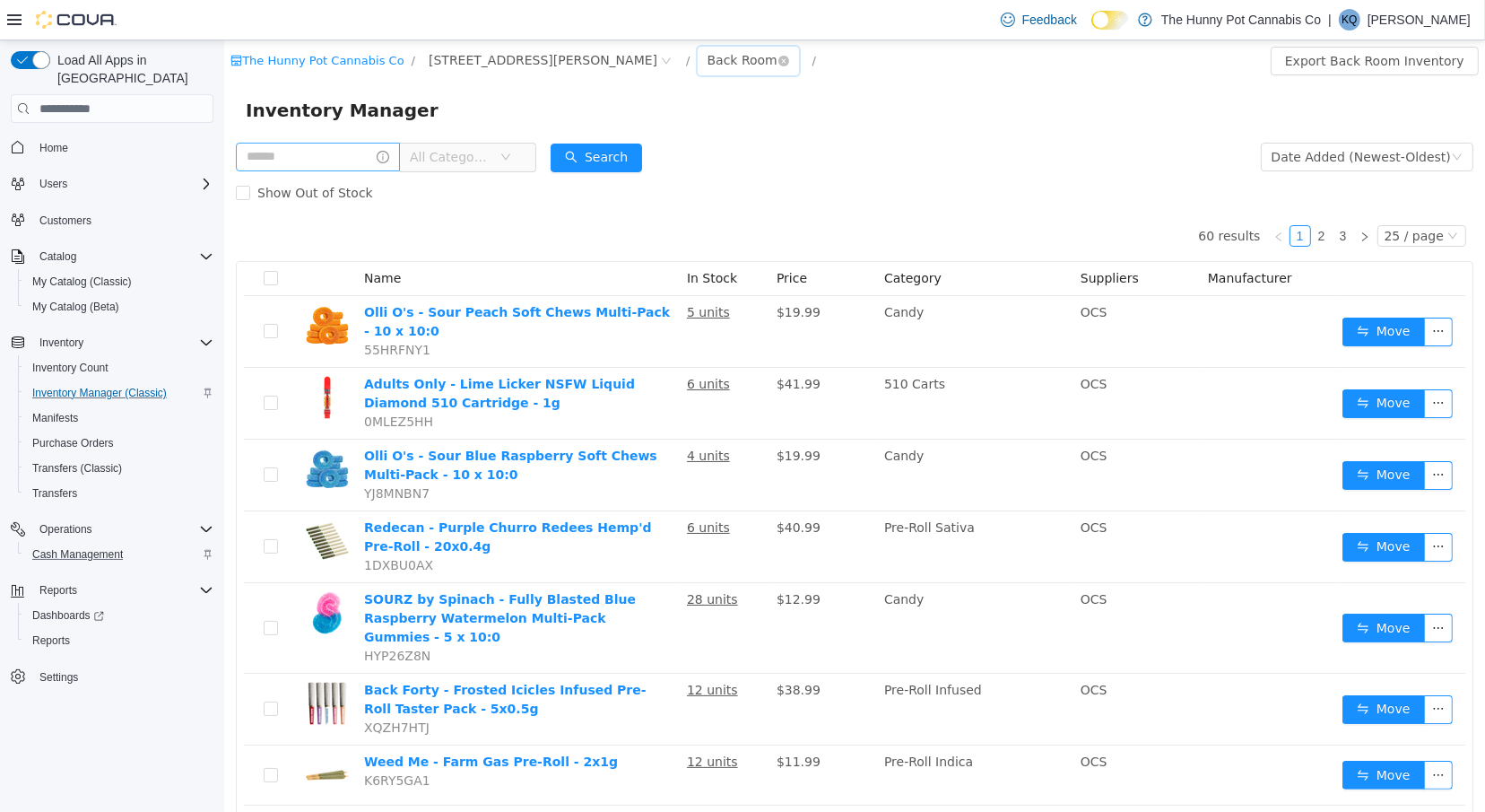
click at [707, 60] on div "Back Room" at bounding box center [742, 60] width 70 height 26
click at [624, 119] on li "Front Room" at bounding box center [630, 126] width 108 height 28
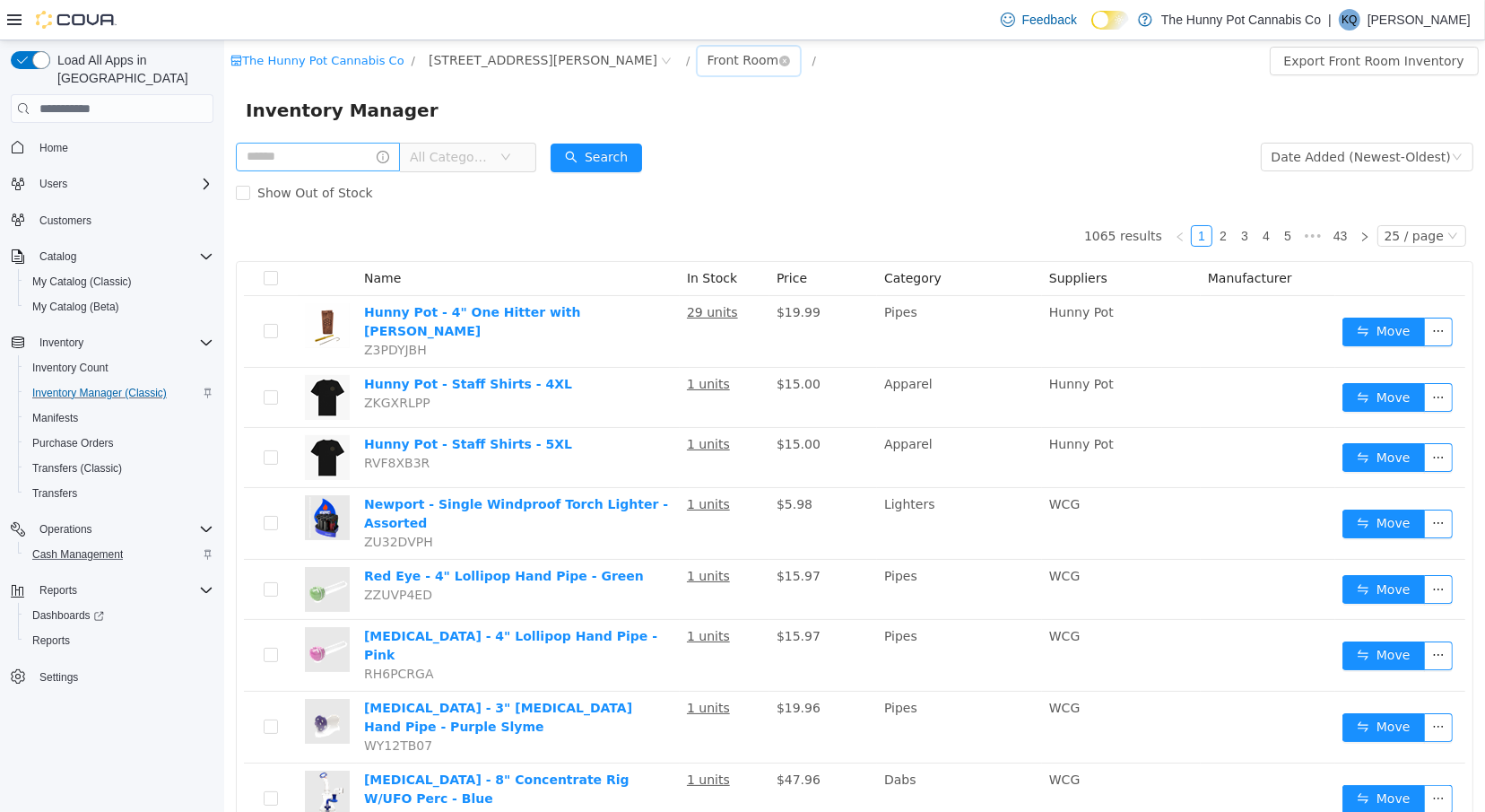
click at [707, 64] on div "Front Room" at bounding box center [743, 60] width 72 height 26
click at [629, 104] on li "All Rooms" at bounding box center [630, 96] width 108 height 28
click at [250, 155] on input "text" at bounding box center [318, 157] width 164 height 28
type input "******"
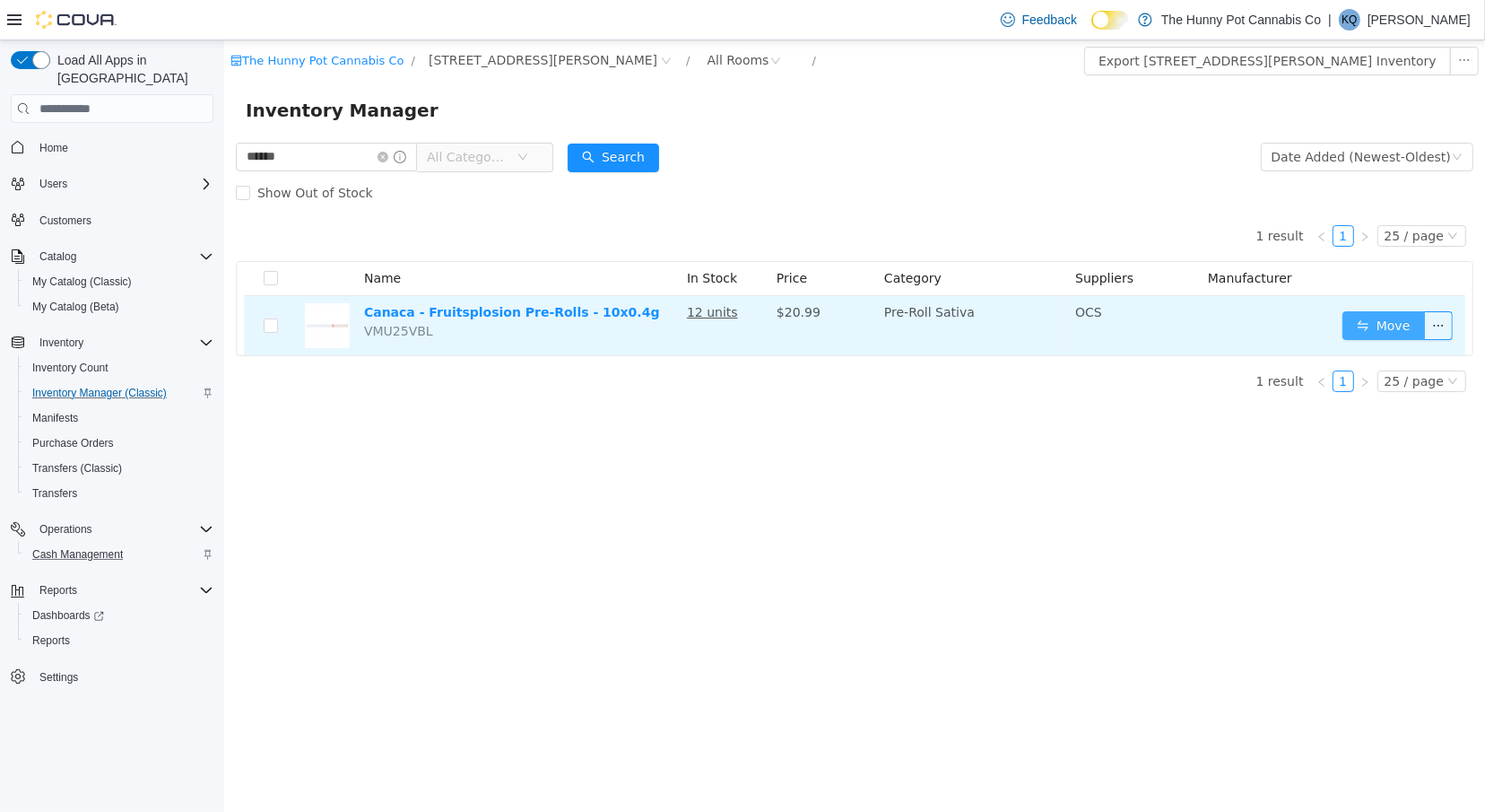
click at [1363, 328] on button "Move" at bounding box center [1383, 325] width 82 height 28
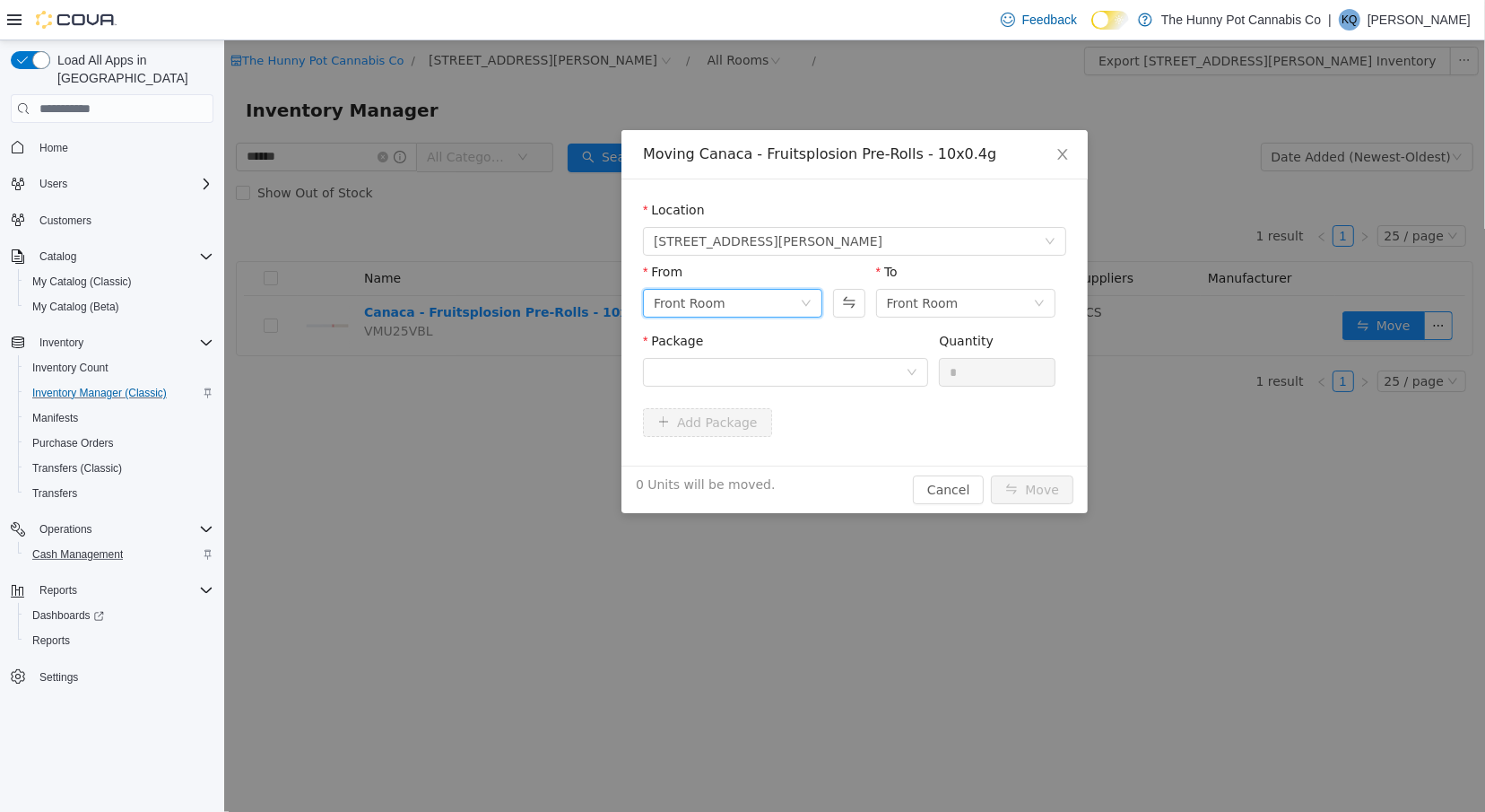
click at [755, 290] on div "Front Room" at bounding box center [726, 303] width 147 height 26
click at [742, 399] on li "Back Room" at bounding box center [732, 396] width 180 height 28
click at [845, 374] on div at bounding box center [779, 372] width 252 height 26
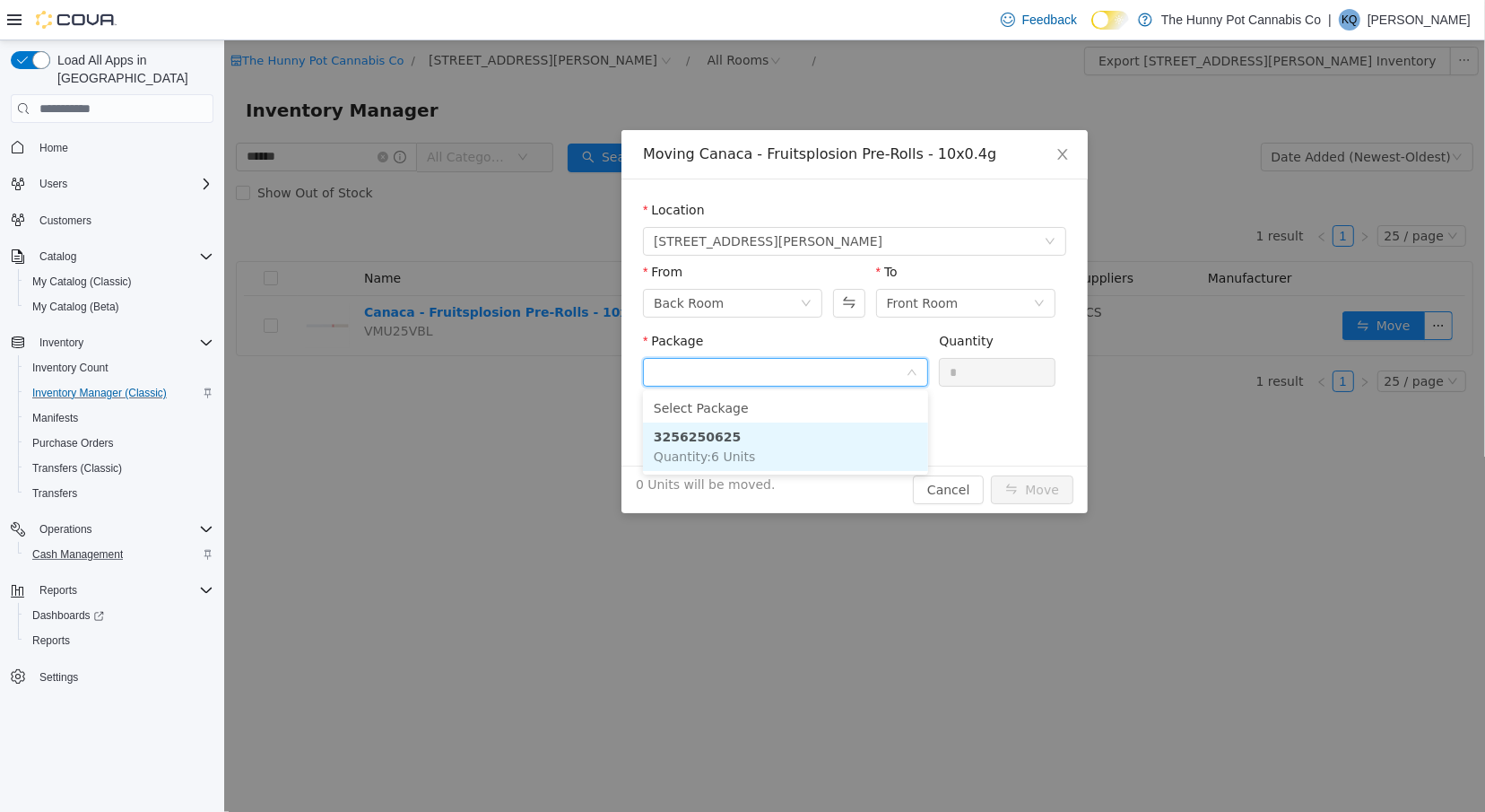
click at [841, 449] on li "3256250625 Quantity : 6 Units" at bounding box center [785, 446] width 285 height 48
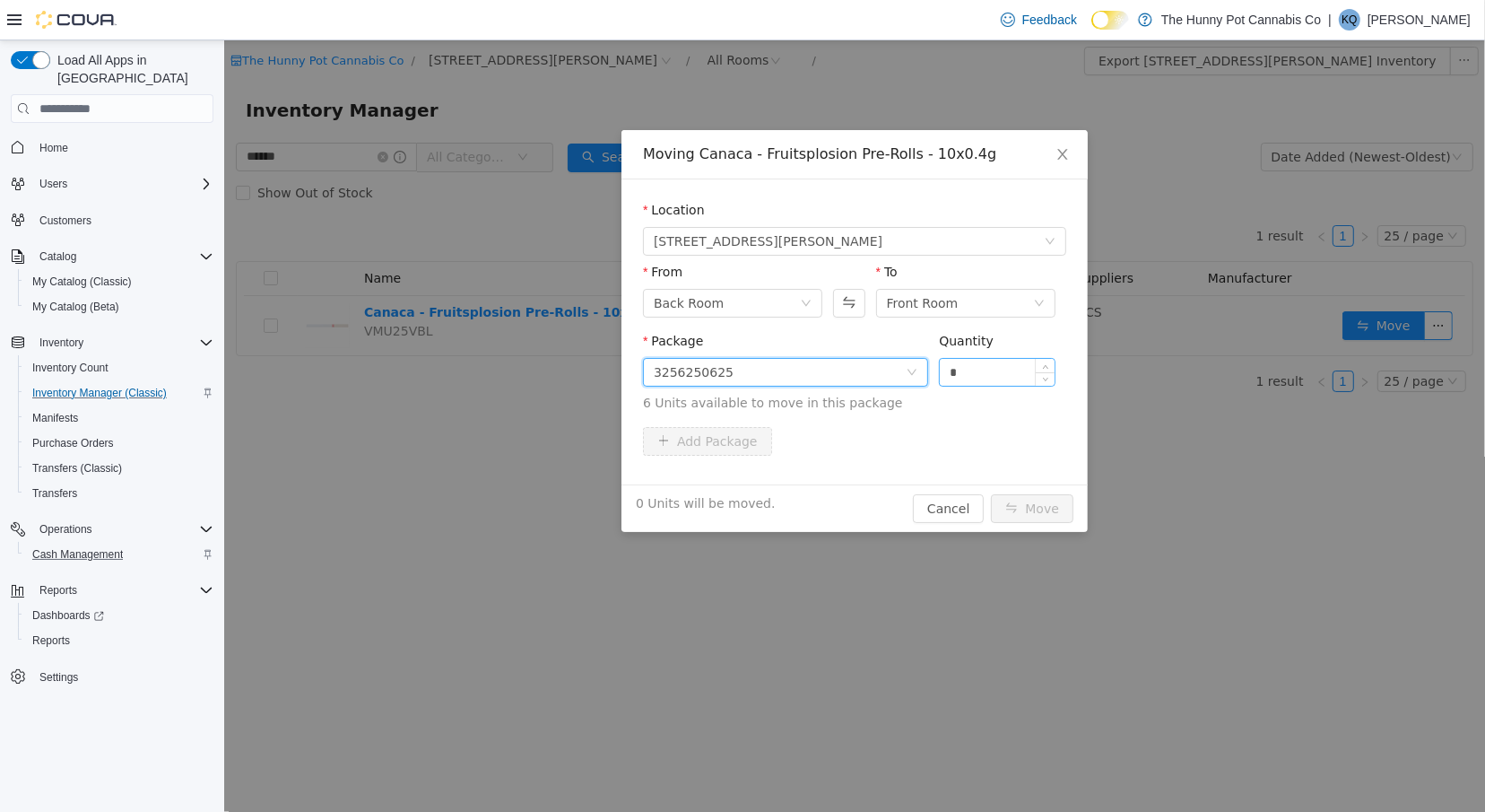
click at [987, 378] on input "*" at bounding box center [996, 372] width 114 height 26
type input "*"
click at [1027, 513] on button "Move" at bounding box center [1031, 509] width 82 height 28
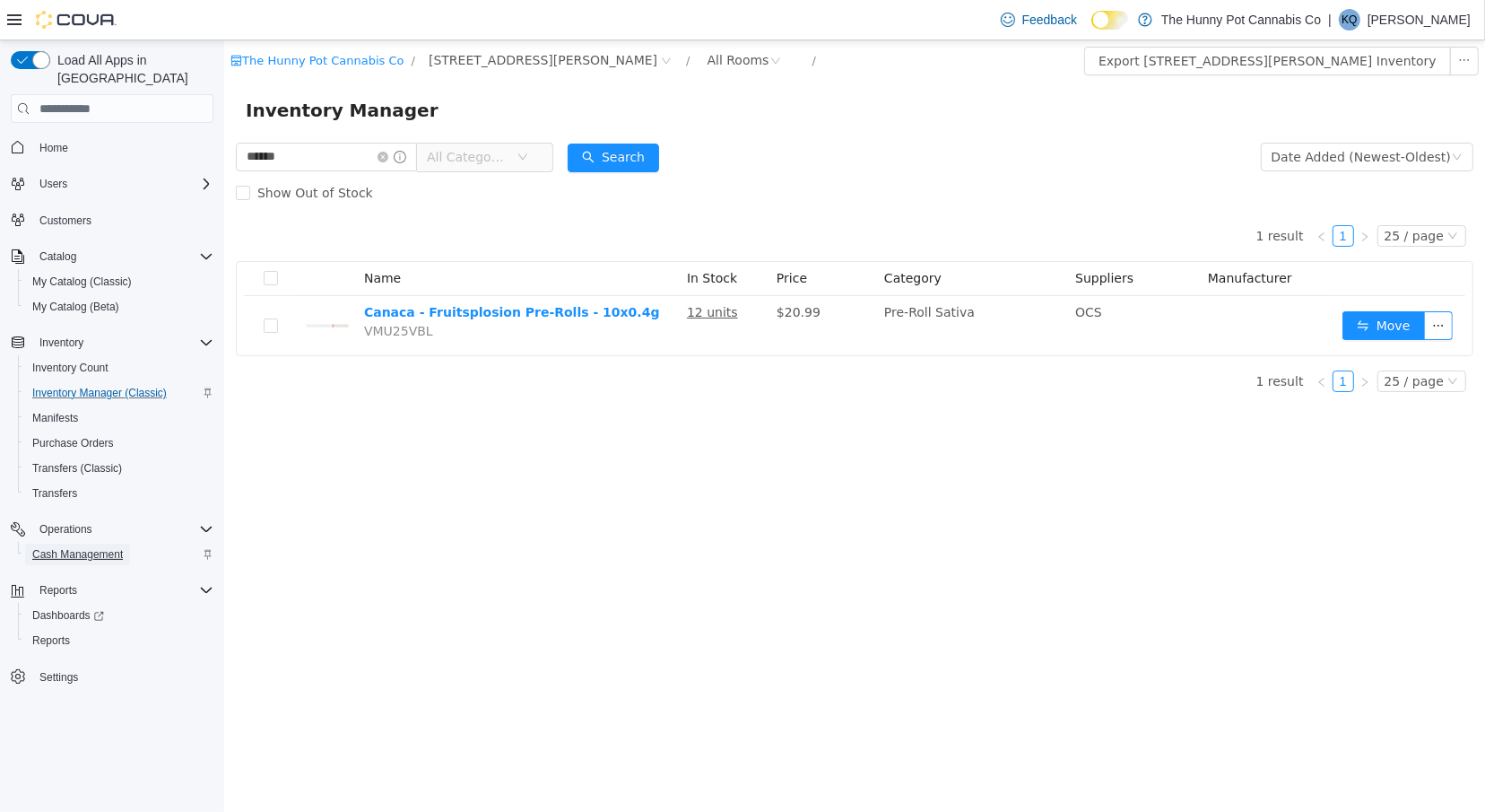
click at [97, 547] on span "Cash Management" at bounding box center [78, 554] width 91 height 14
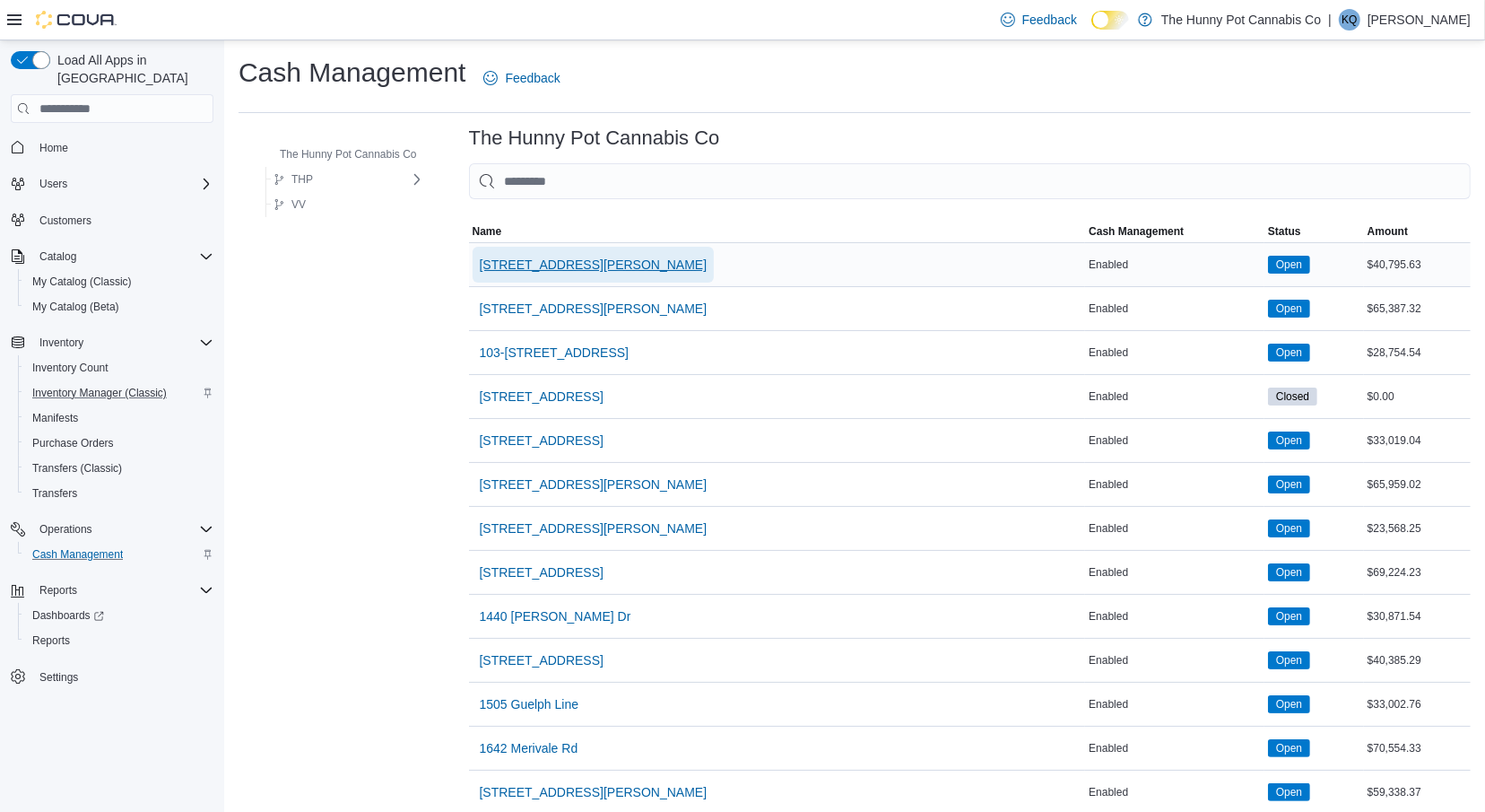
click at [581, 268] on span "[STREET_ADDRESS][PERSON_NAME]" at bounding box center [594, 264] width 228 height 18
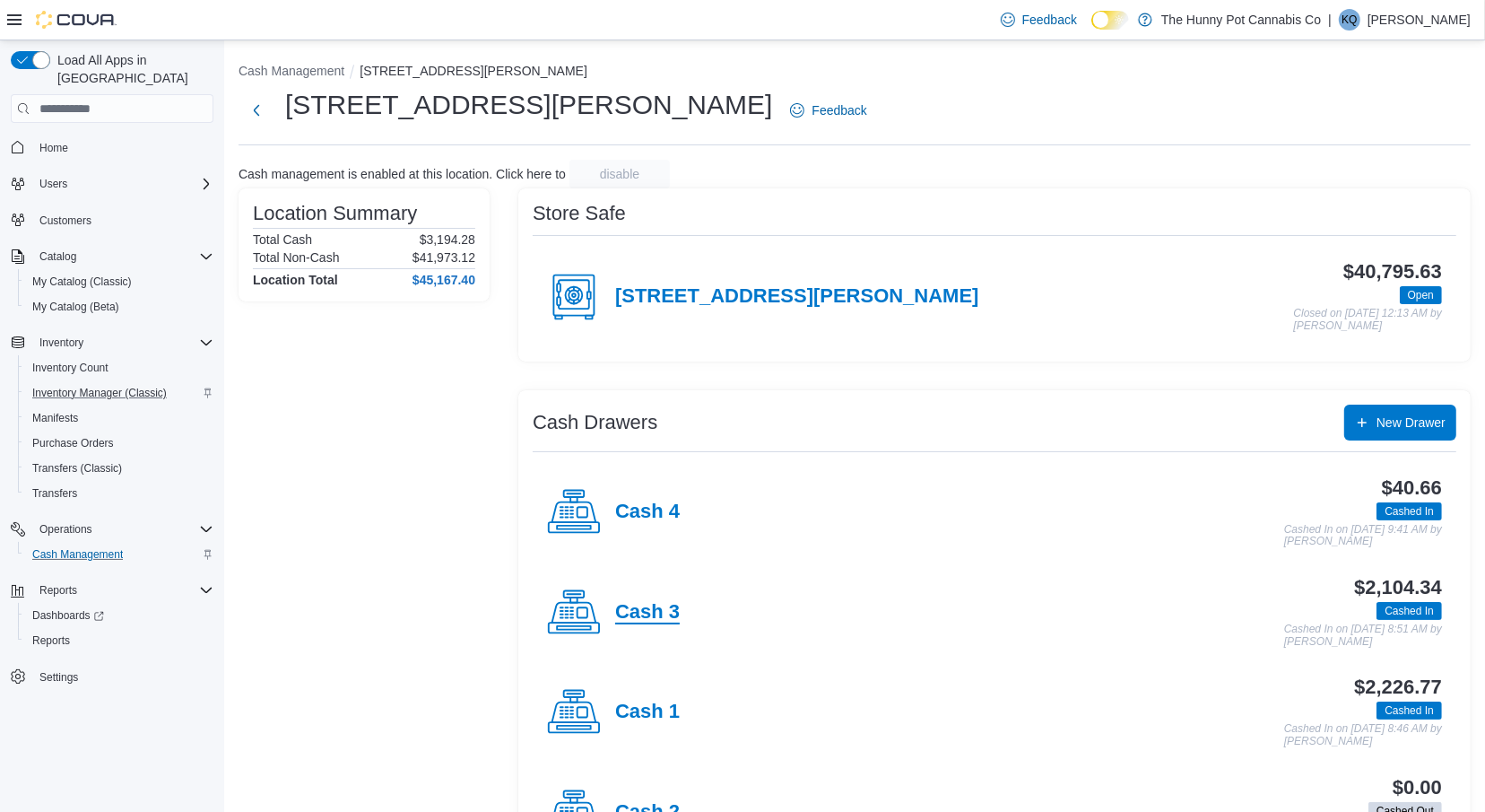
click at [650, 606] on h4 "Cash 3" at bounding box center [648, 613] width 64 height 24
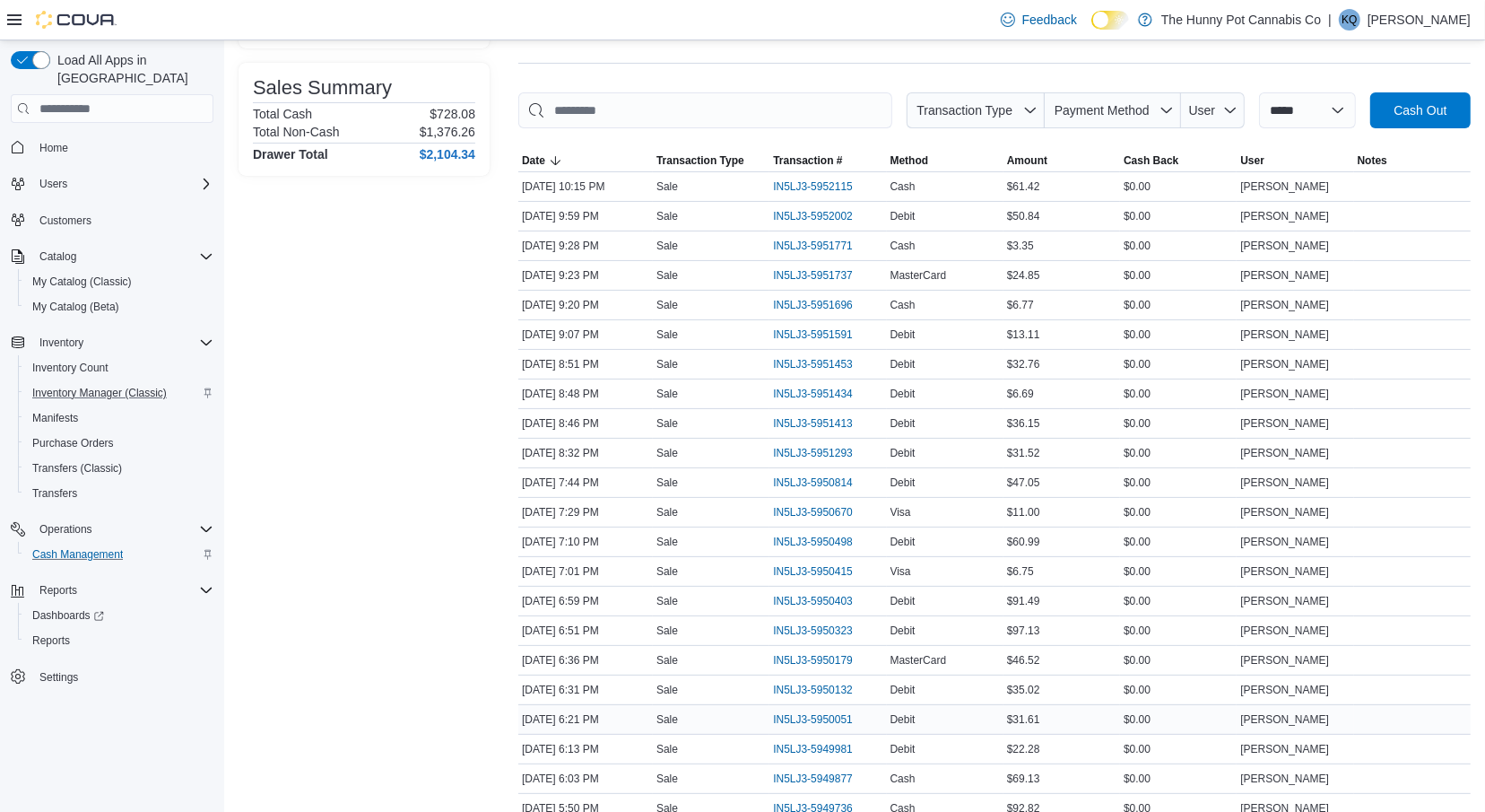
scroll to position [227, 0]
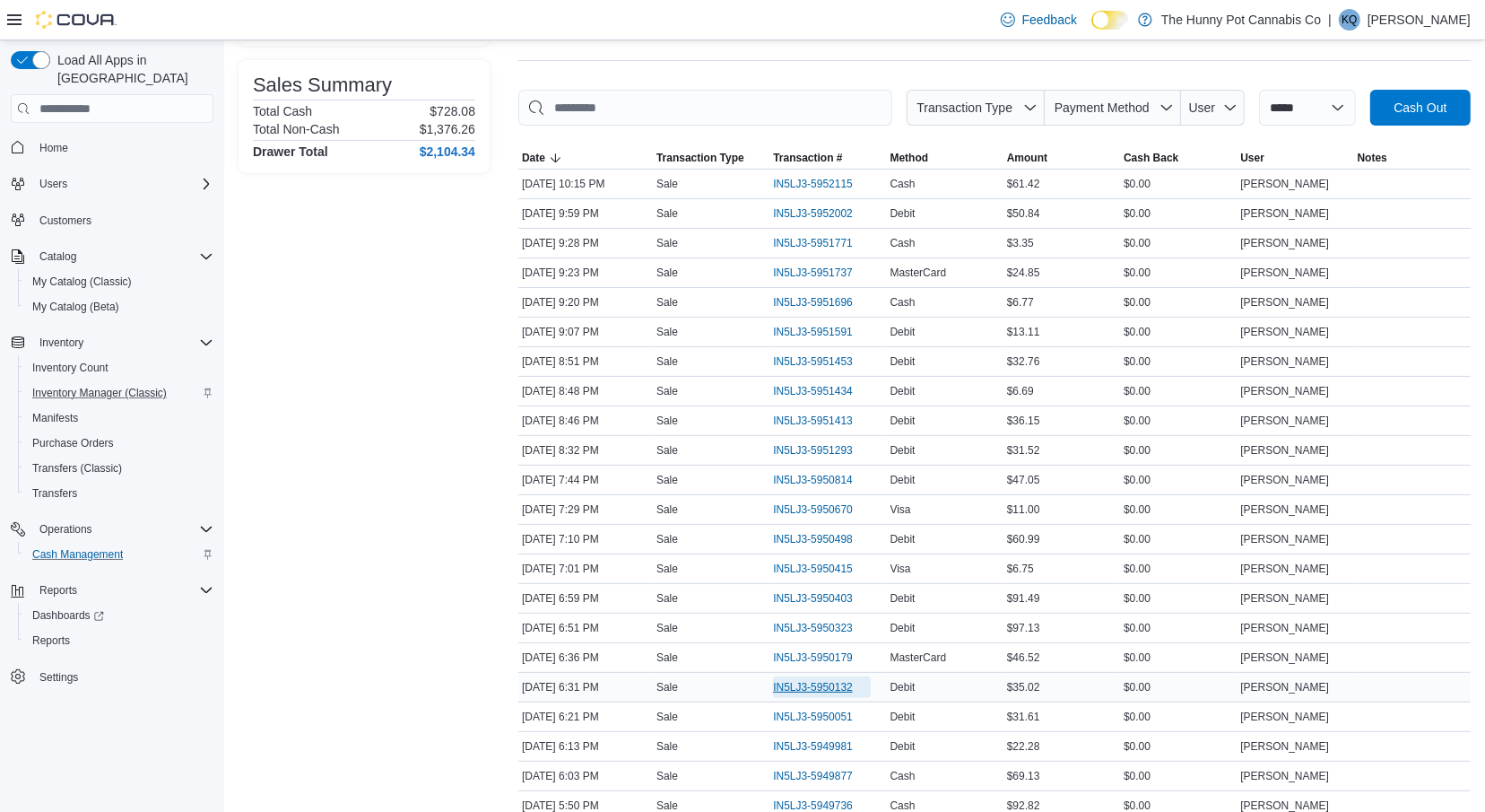
click at [810, 687] on span "IN5LJ3-5950132" at bounding box center [821, 687] width 97 height 22
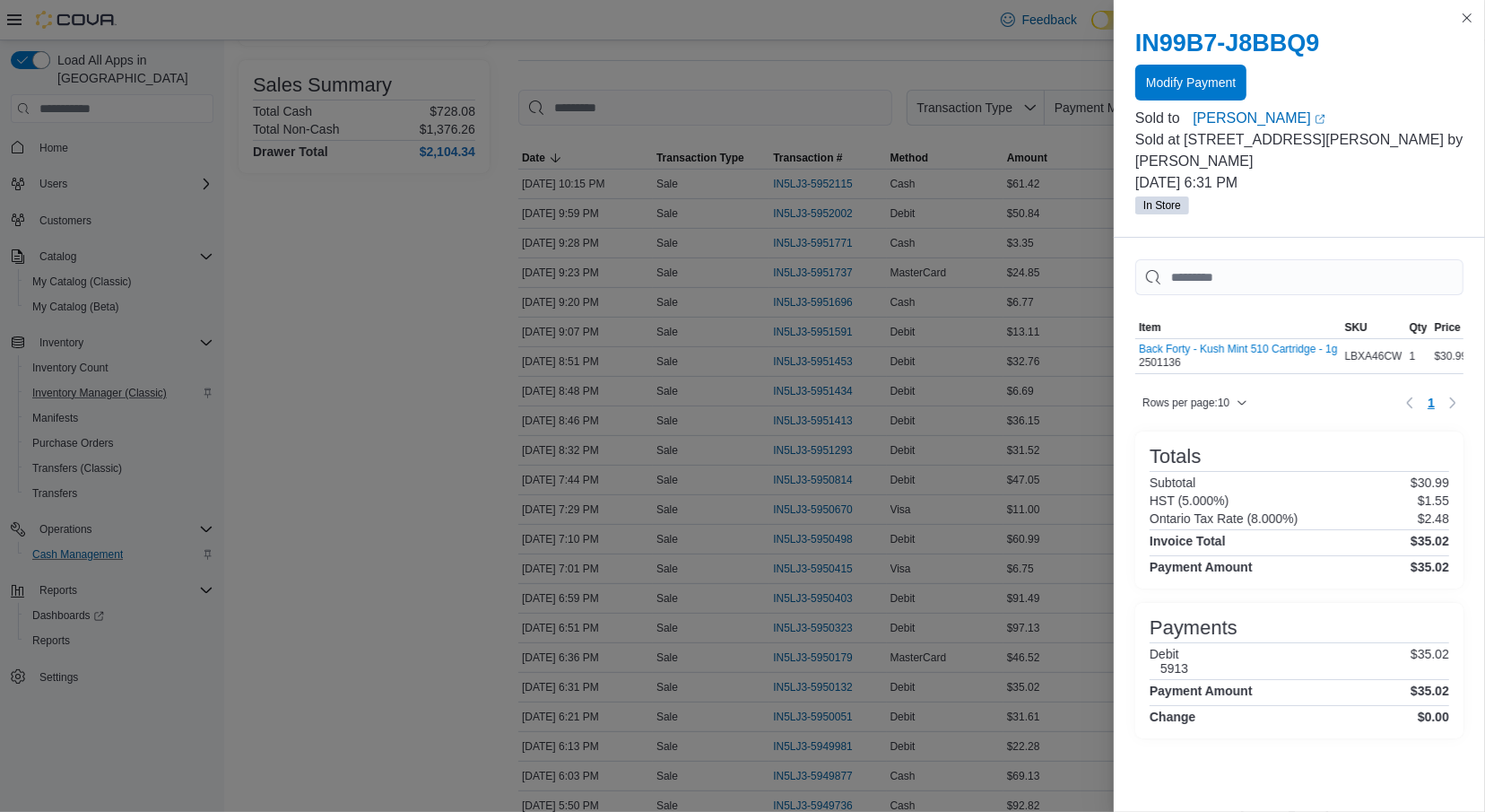
click at [1221, 100] on div at bounding box center [1299, 104] width 328 height 8
click at [1201, 82] on span "Modify Payment" at bounding box center [1191, 81] width 90 height 18
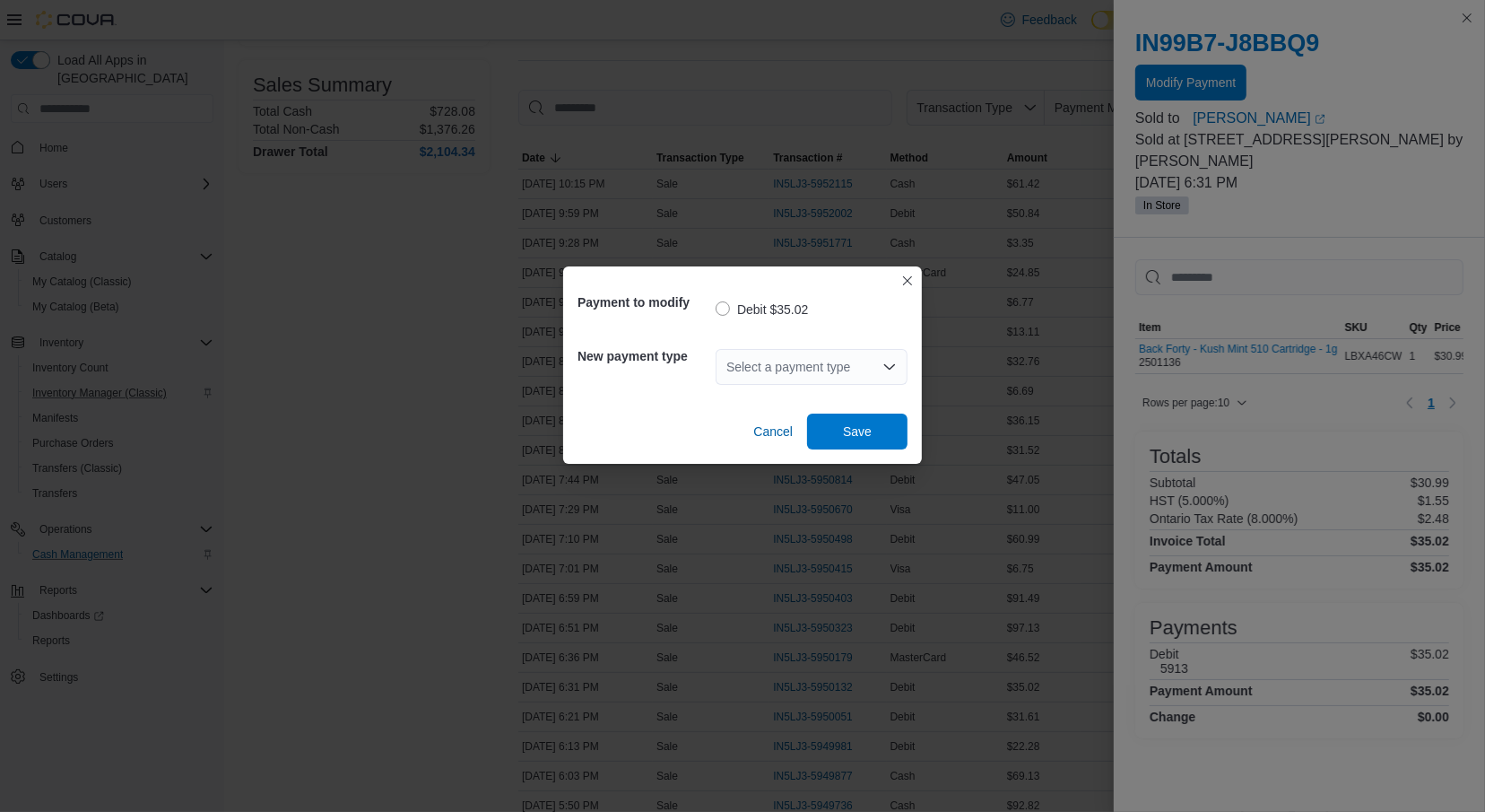
click at [812, 360] on div "Select a payment type" at bounding box center [811, 367] width 192 height 36
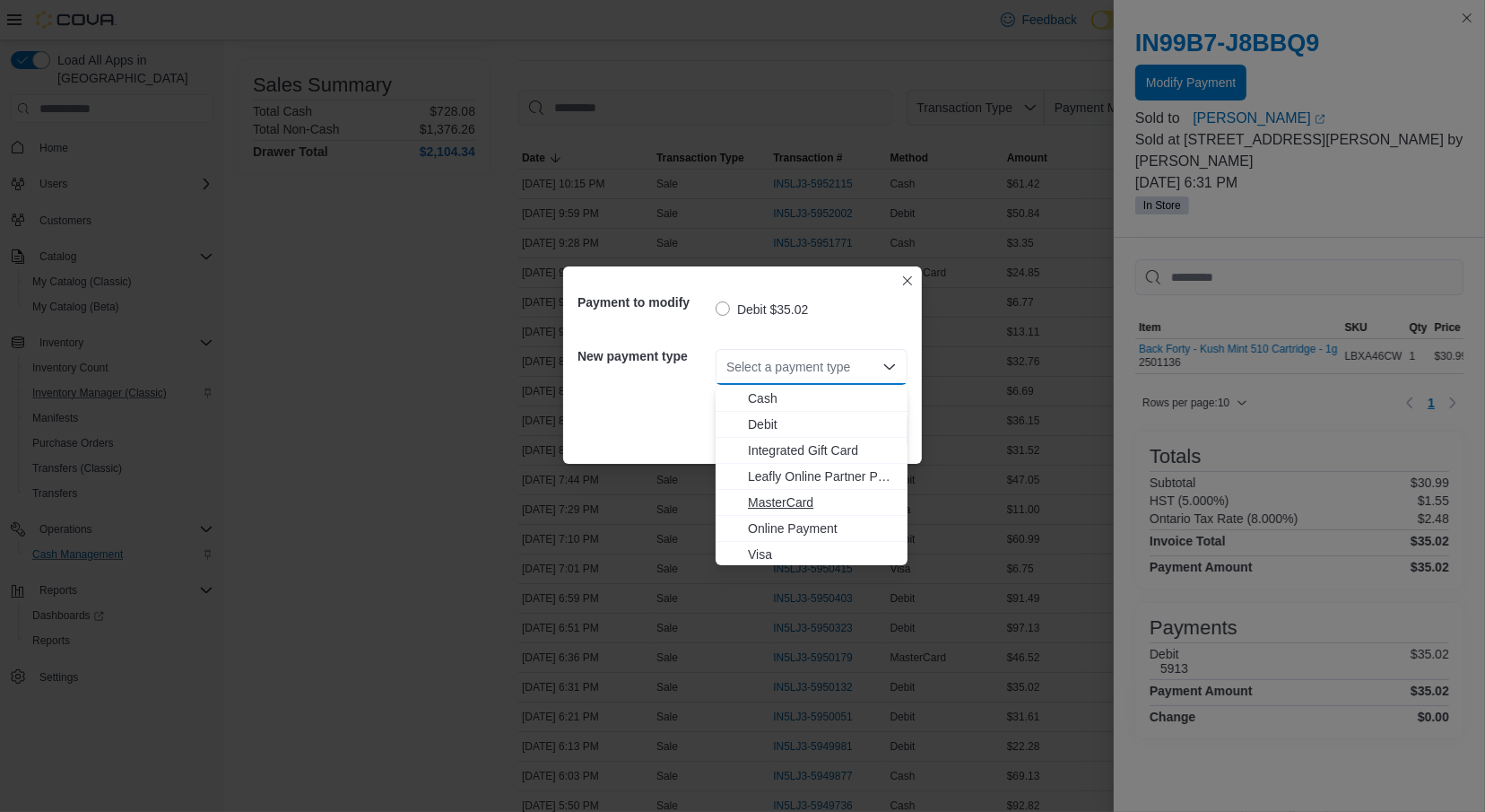
click at [803, 509] on span "MasterCard" at bounding box center [822, 502] width 149 height 18
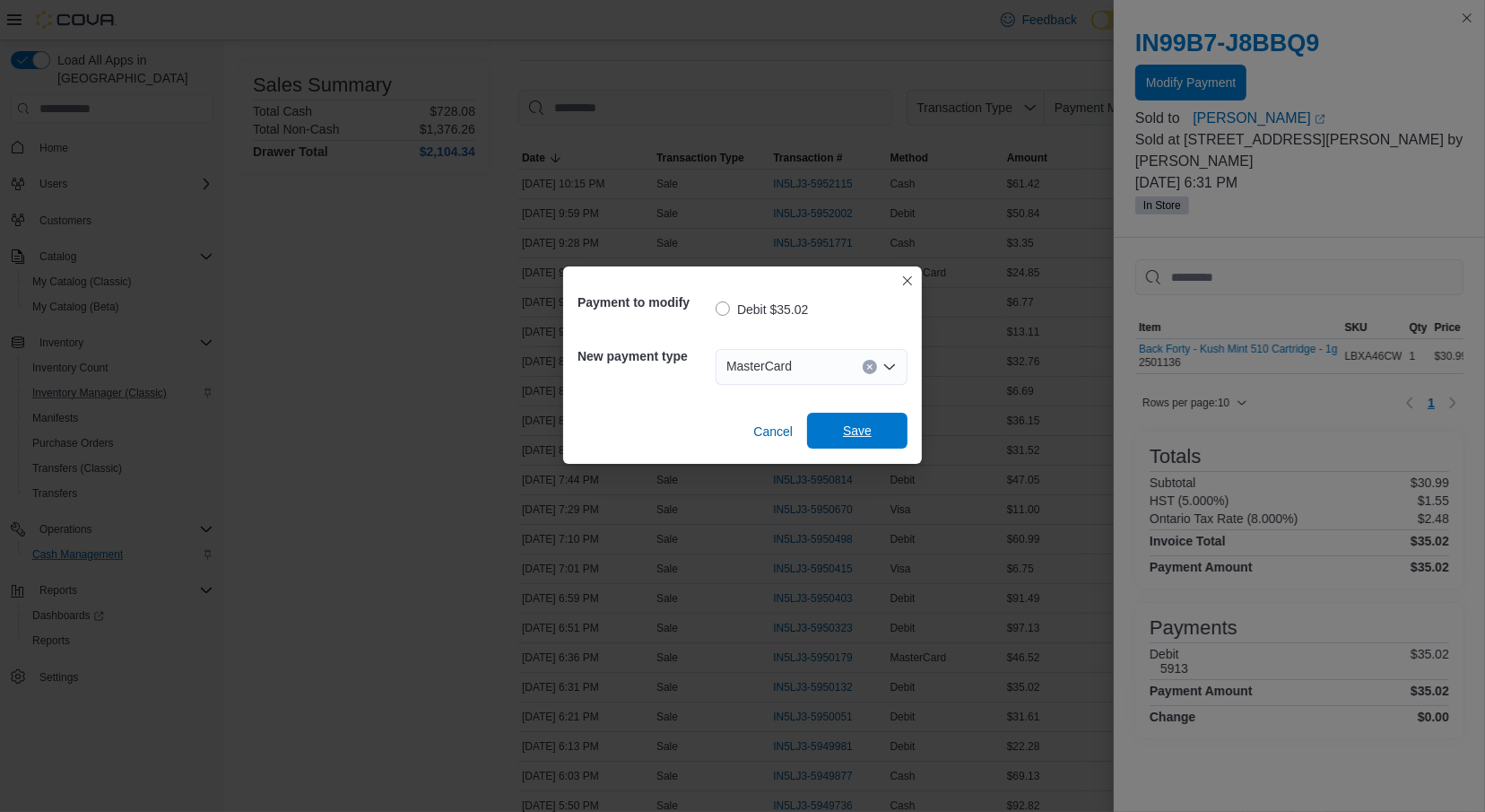
click at [853, 433] on span "Save" at bounding box center [857, 430] width 28 height 18
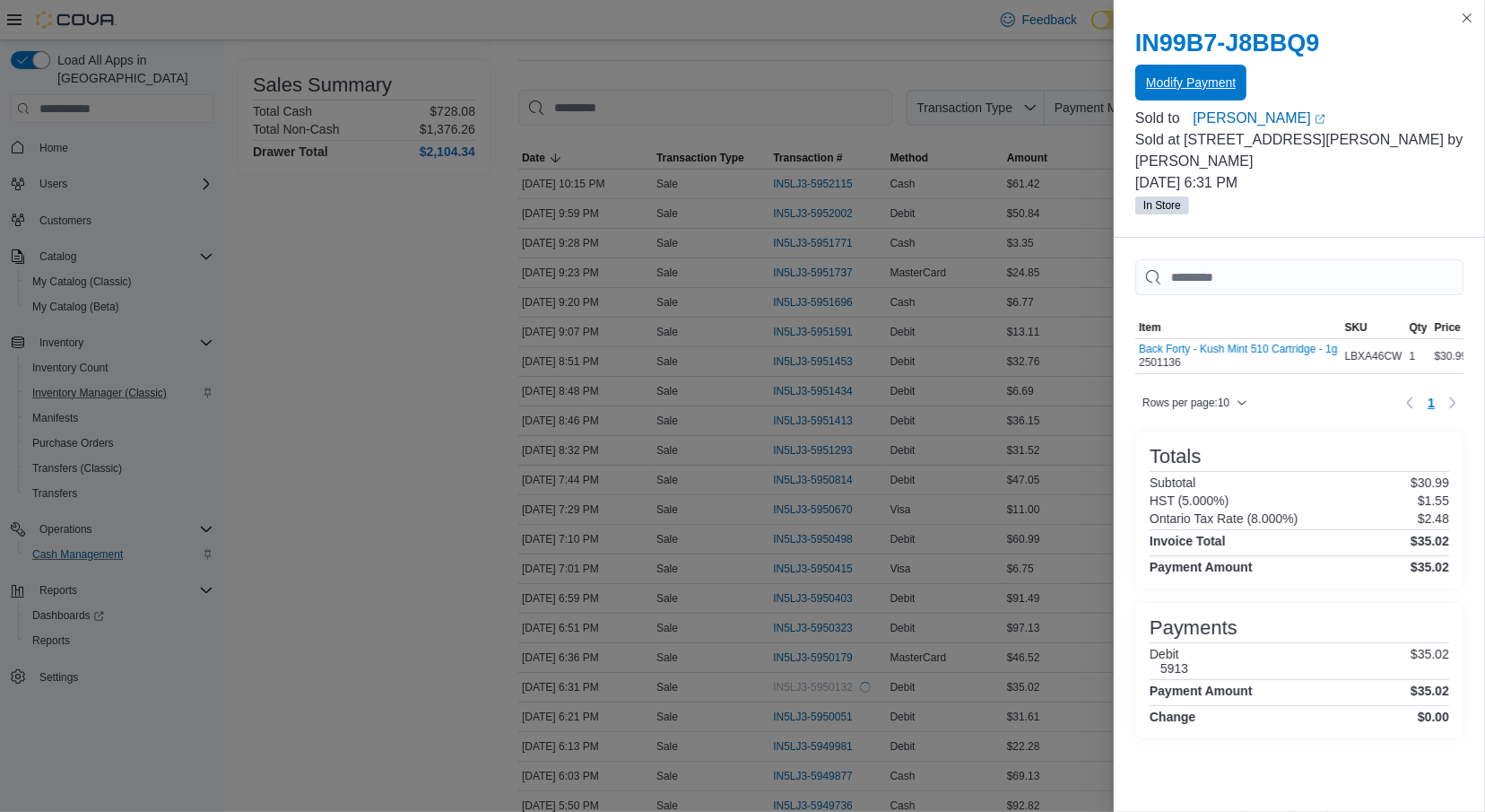
scroll to position [0, 0]
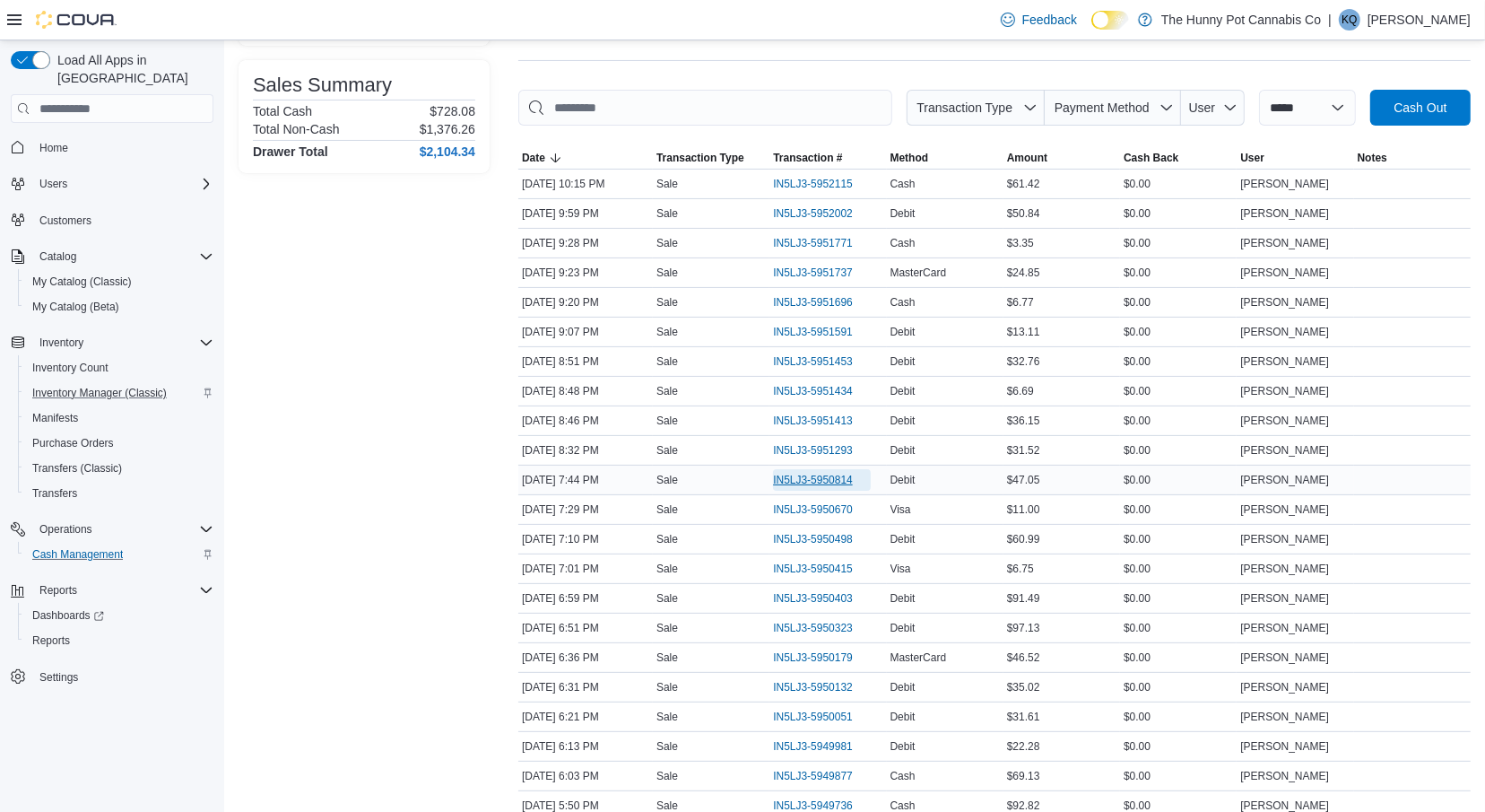
click at [785, 478] on span "IN5LJ3-5950814" at bounding box center [813, 479] width 79 height 14
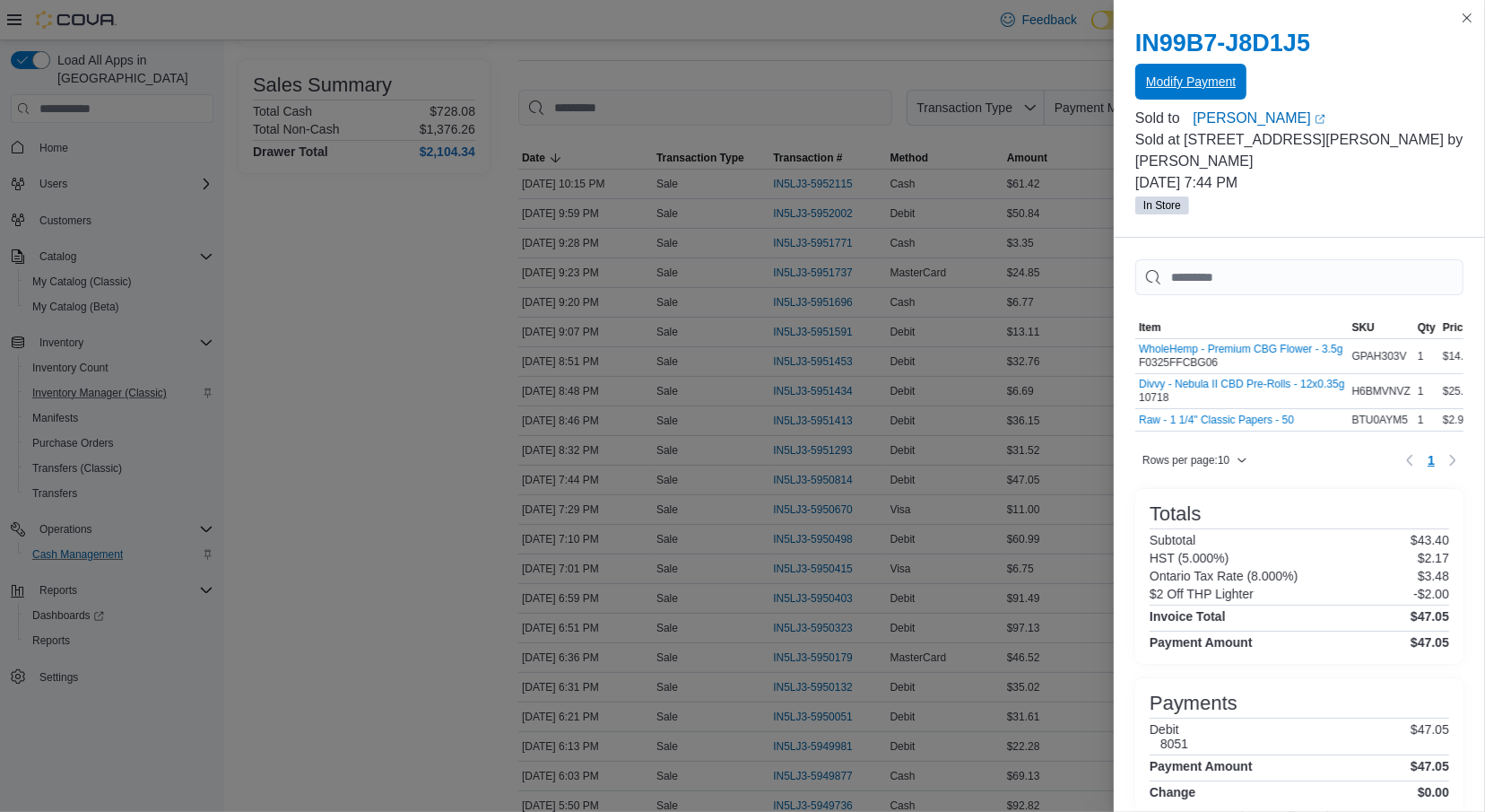
click at [1177, 84] on span "Modify Payment" at bounding box center [1191, 81] width 90 height 18
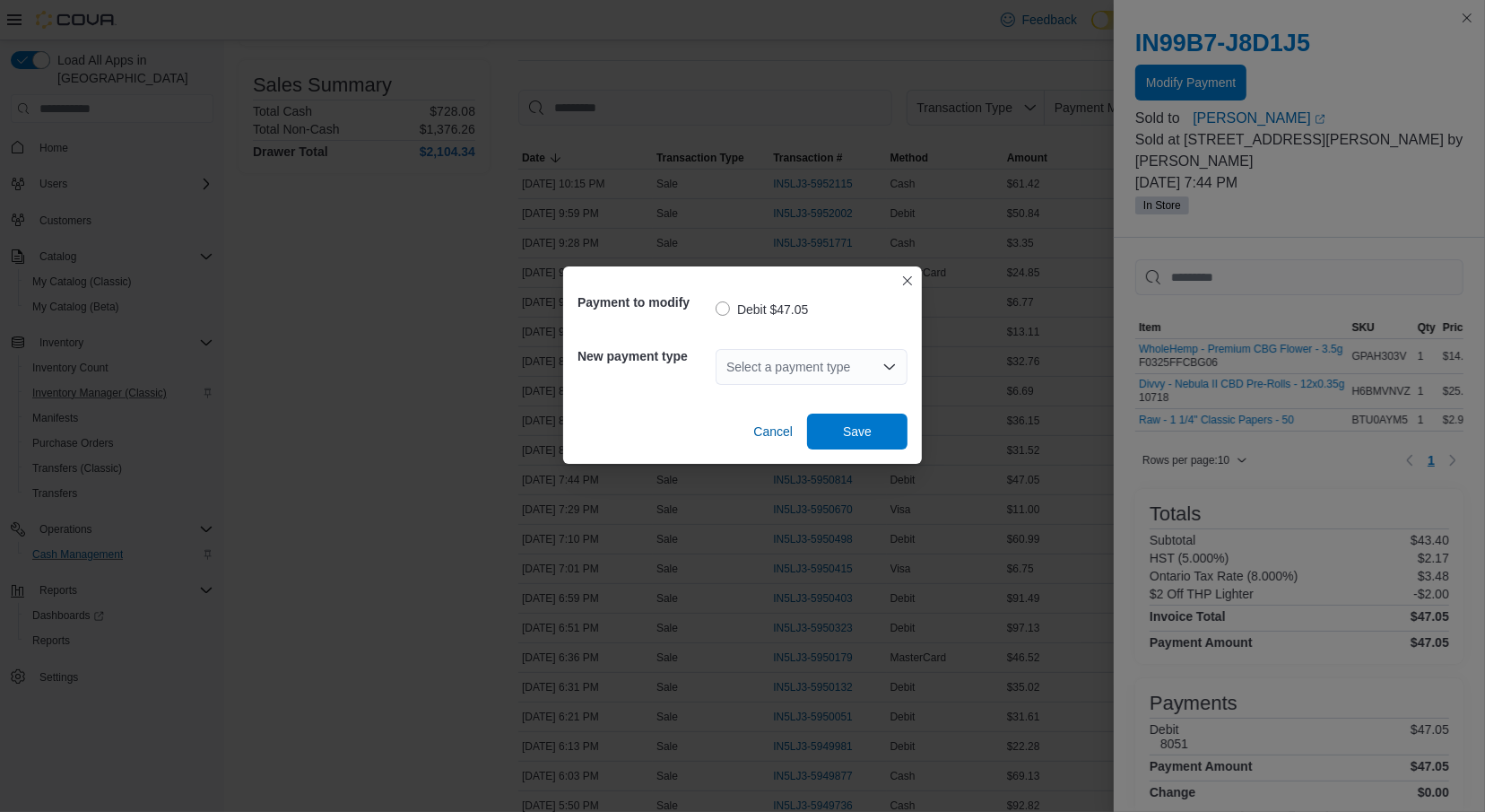
click at [755, 354] on div "Select a payment type" at bounding box center [811, 367] width 192 height 36
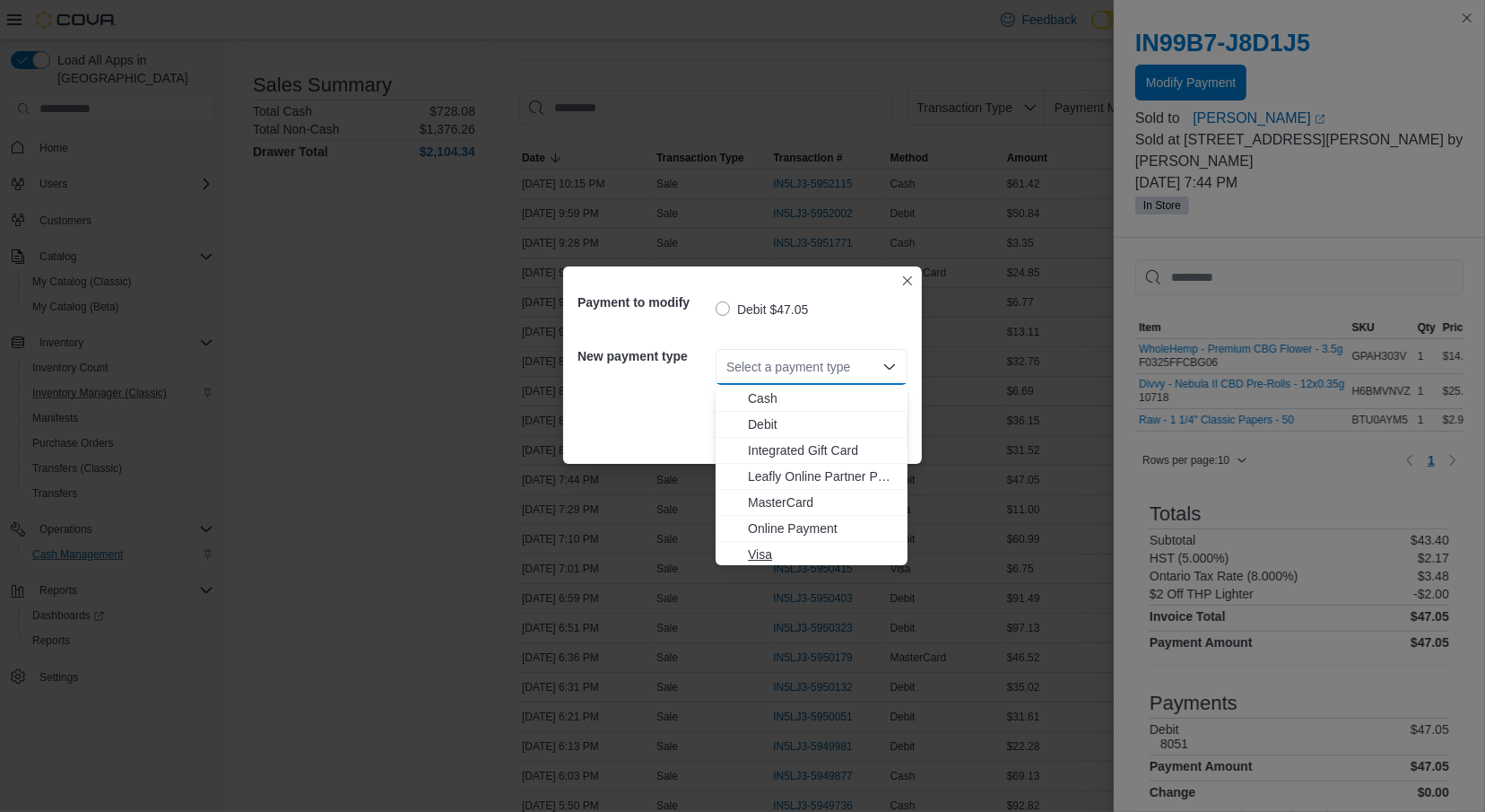
click at [750, 554] on span "Visa" at bounding box center [822, 554] width 149 height 18
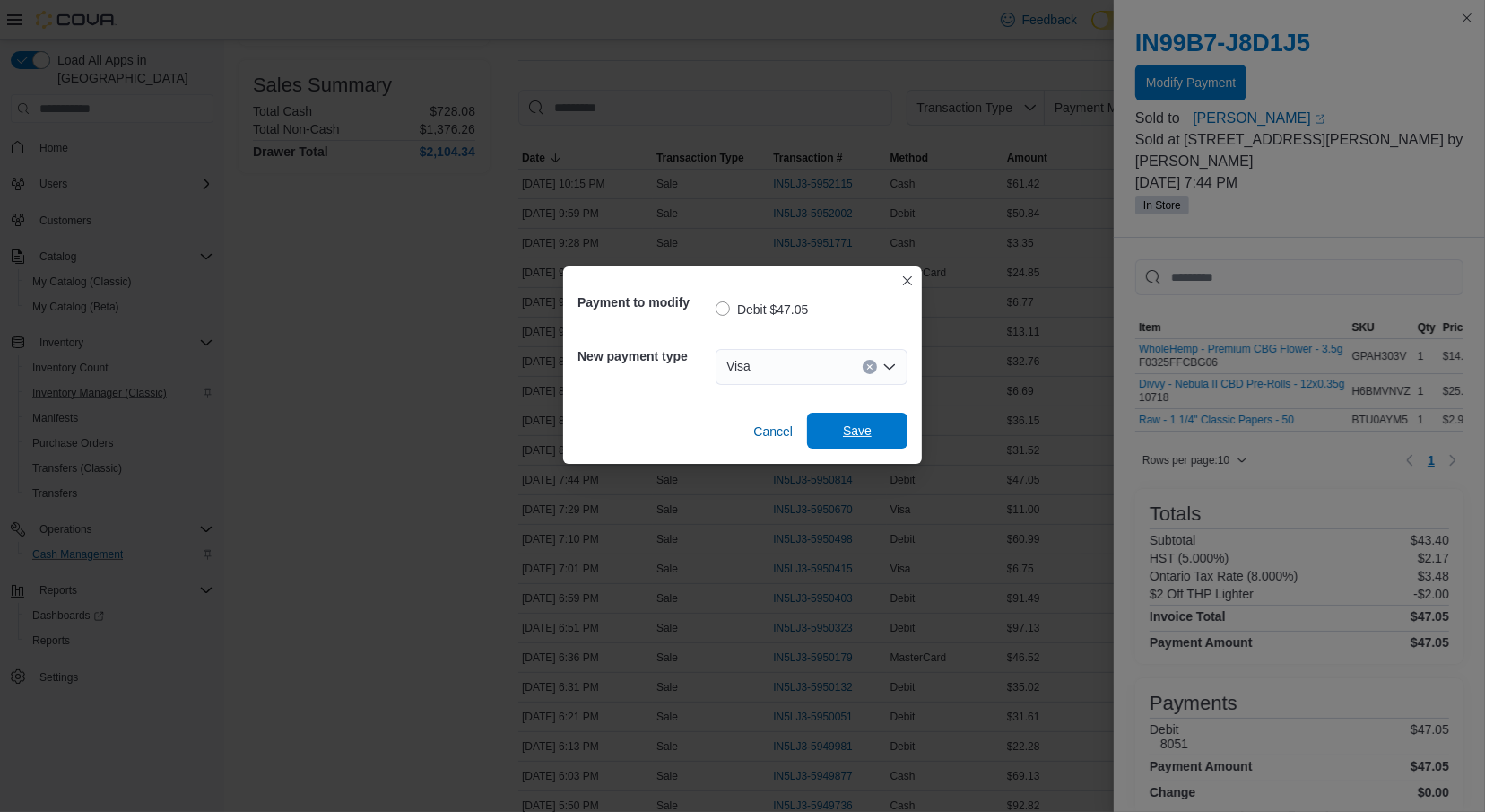
click at [820, 432] on span "Save" at bounding box center [857, 431] width 79 height 36
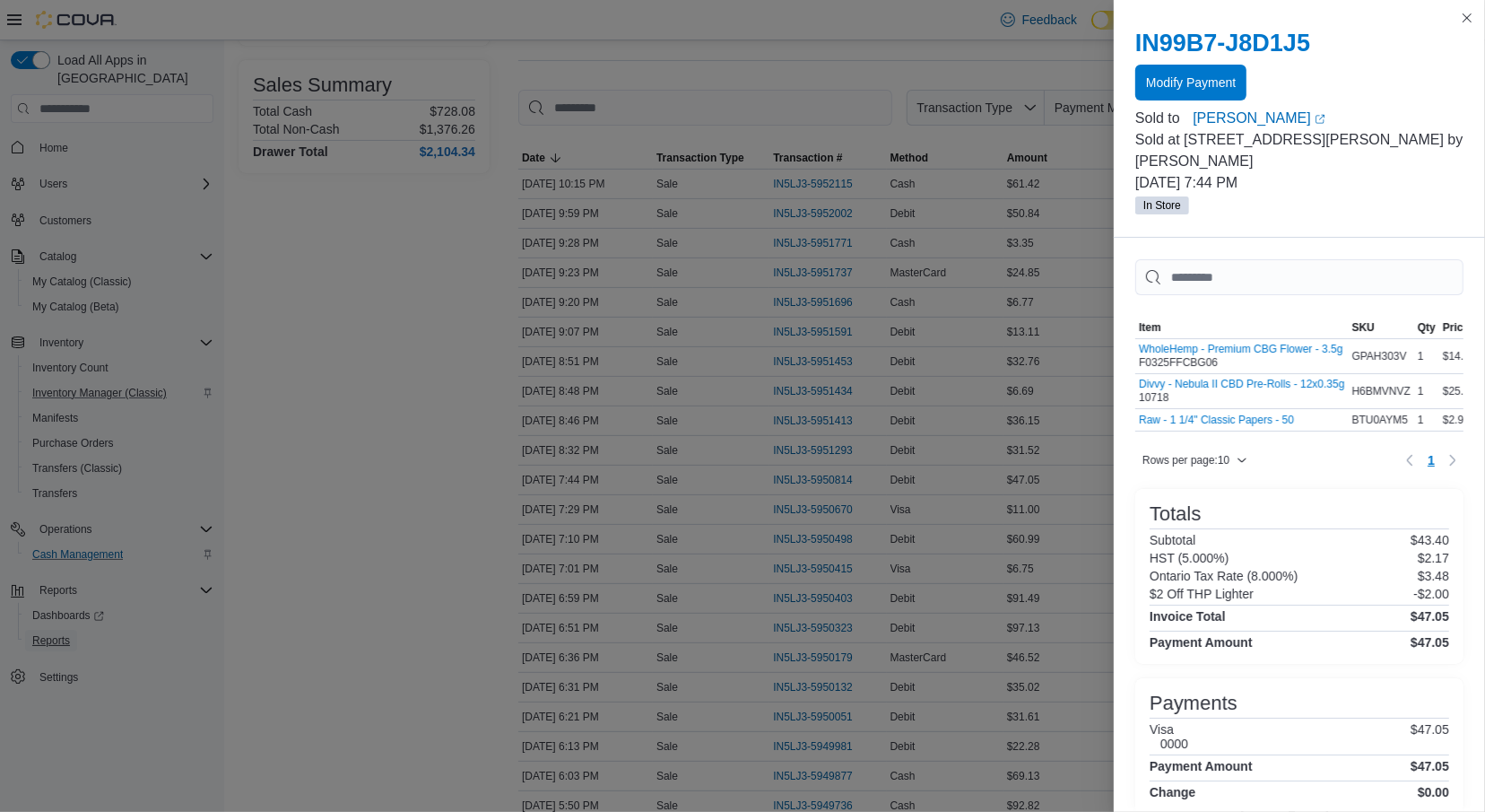
click at [48, 633] on span "Reports" at bounding box center [51, 640] width 38 height 14
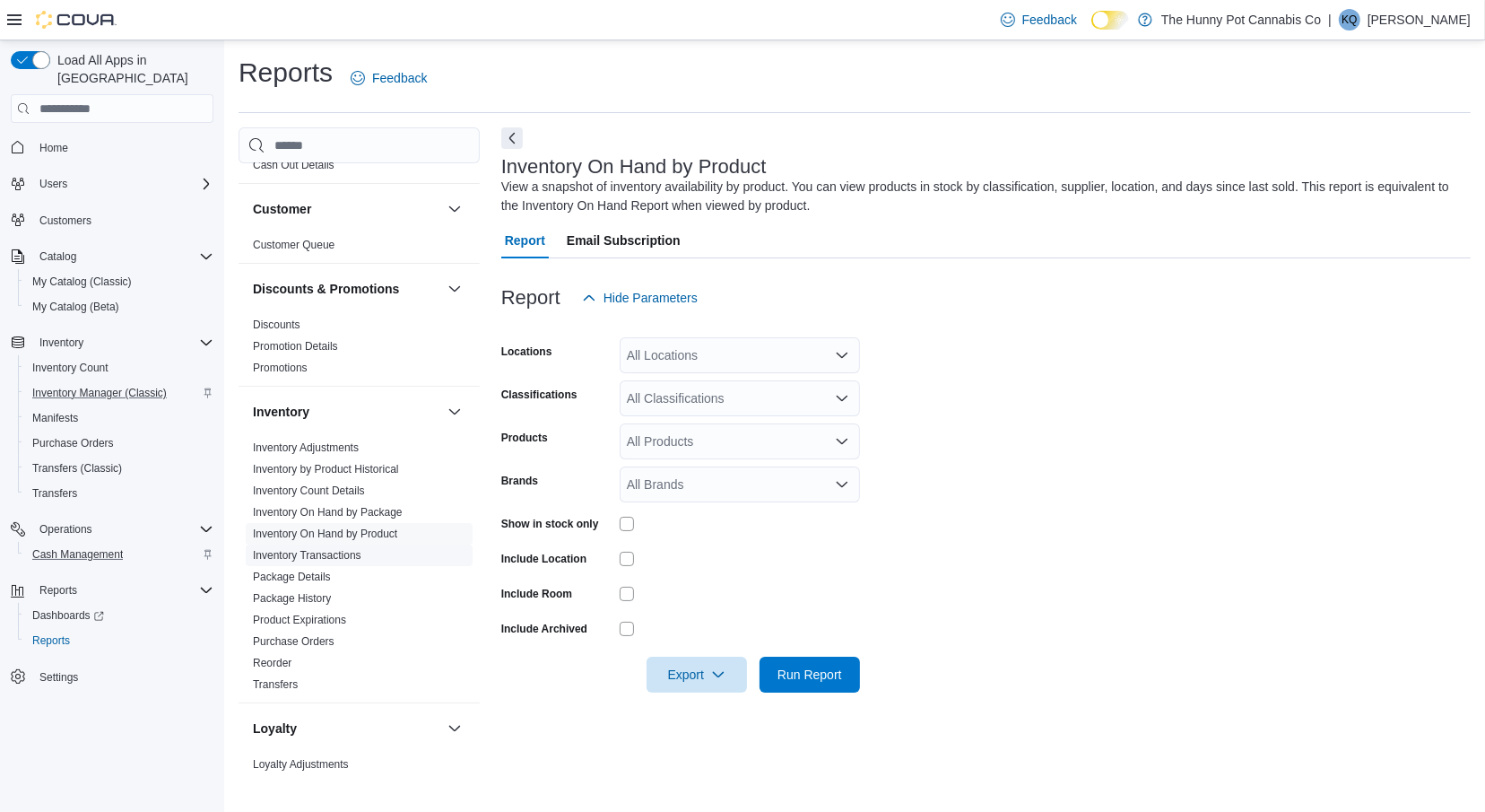
scroll to position [849, 0]
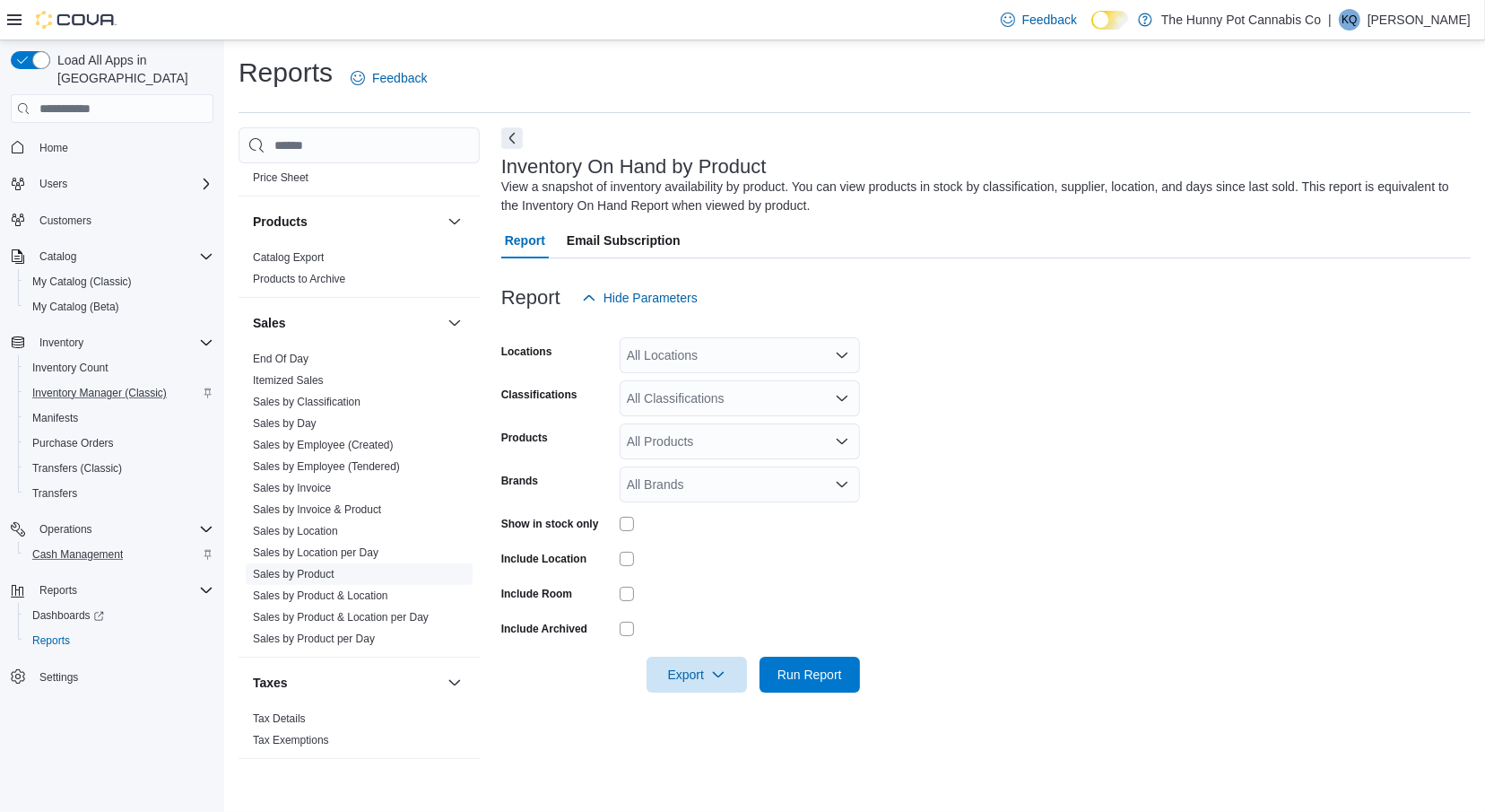
click at [321, 568] on link "Sales by Product" at bounding box center [294, 574] width 81 height 12
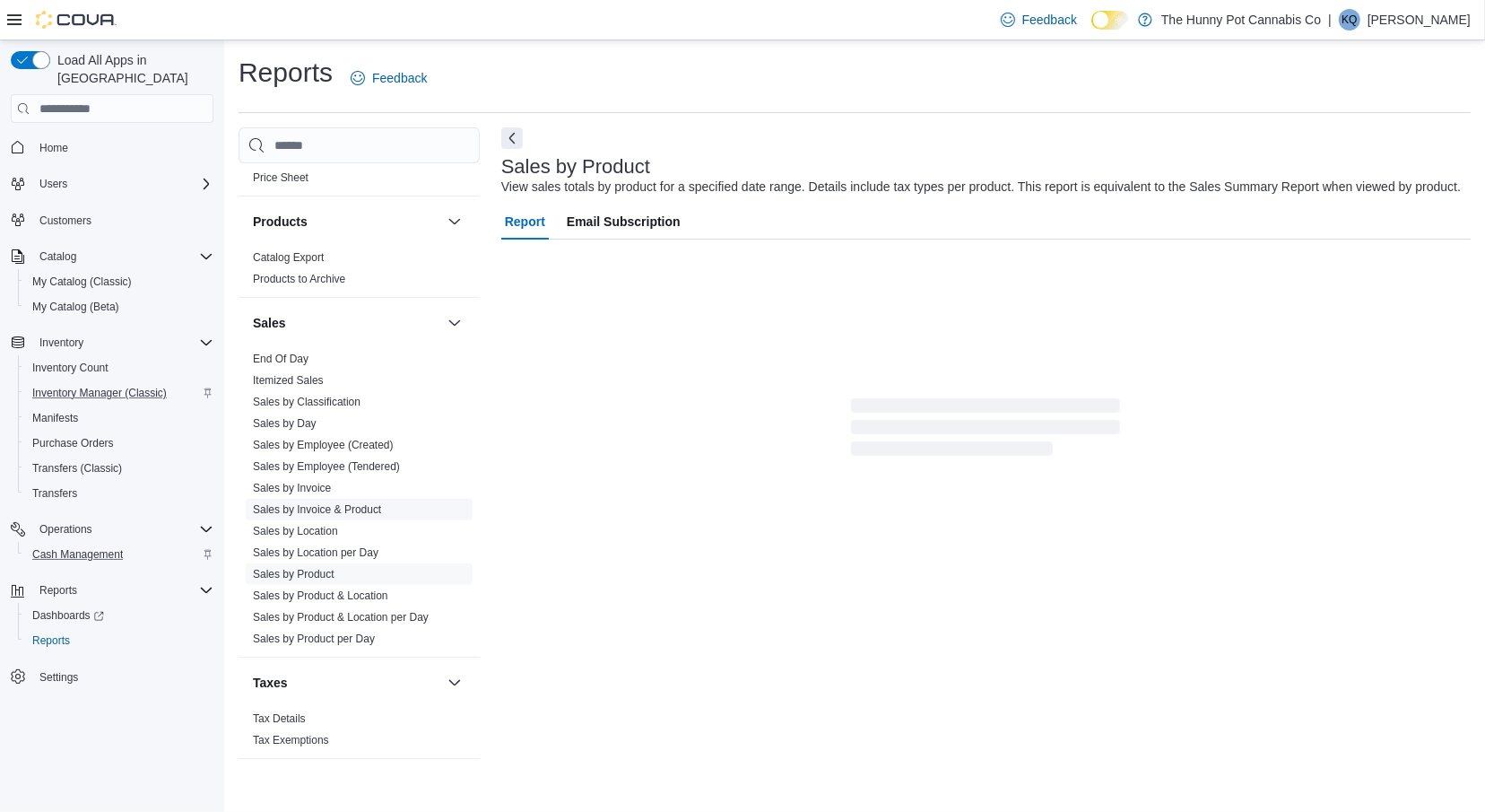
click at [290, 511] on link "Sales by Invoice & Product" at bounding box center [318, 509] width 129 height 12
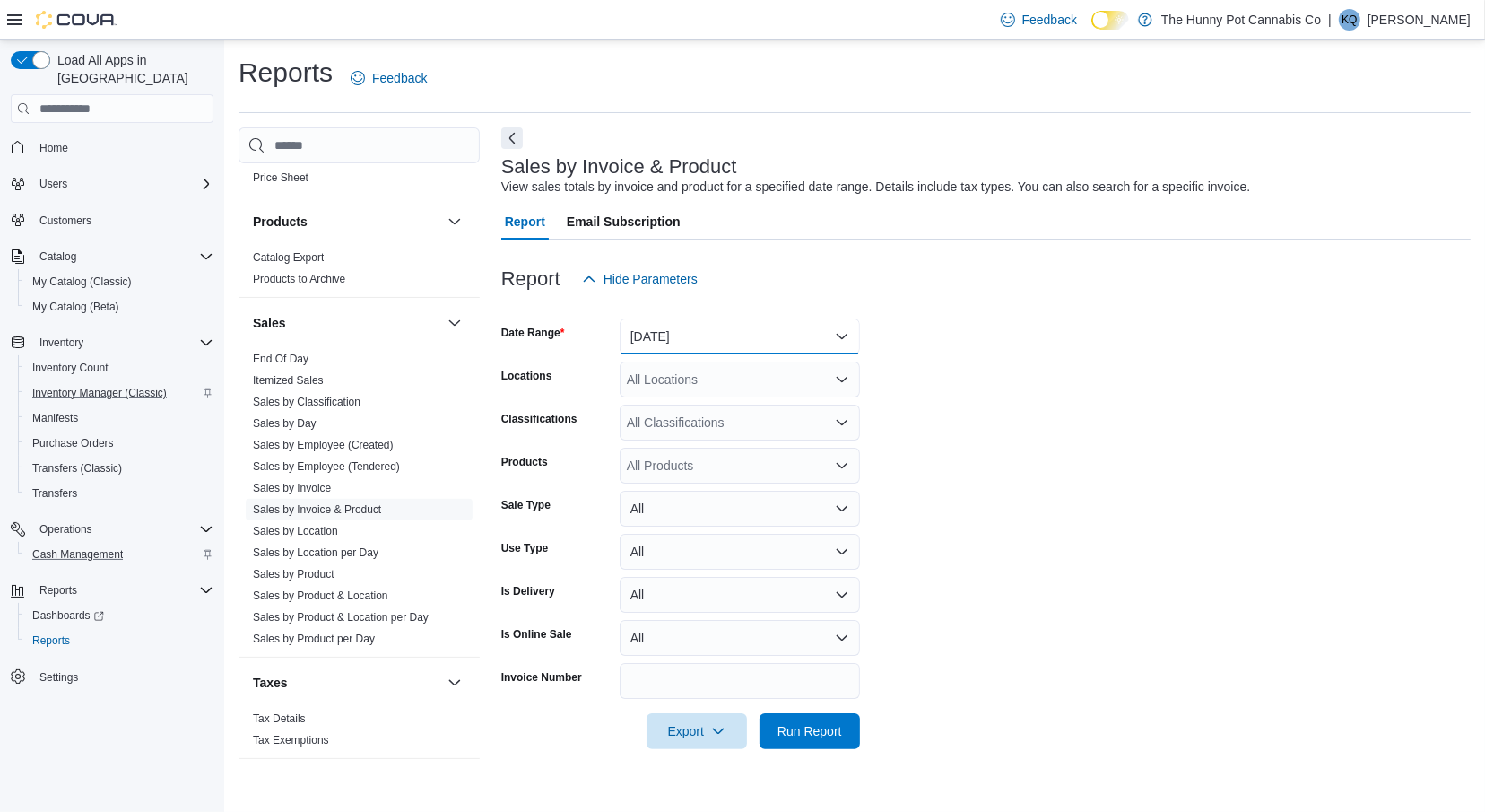
click at [785, 336] on button "[DATE]" at bounding box center [740, 337] width 240 height 36
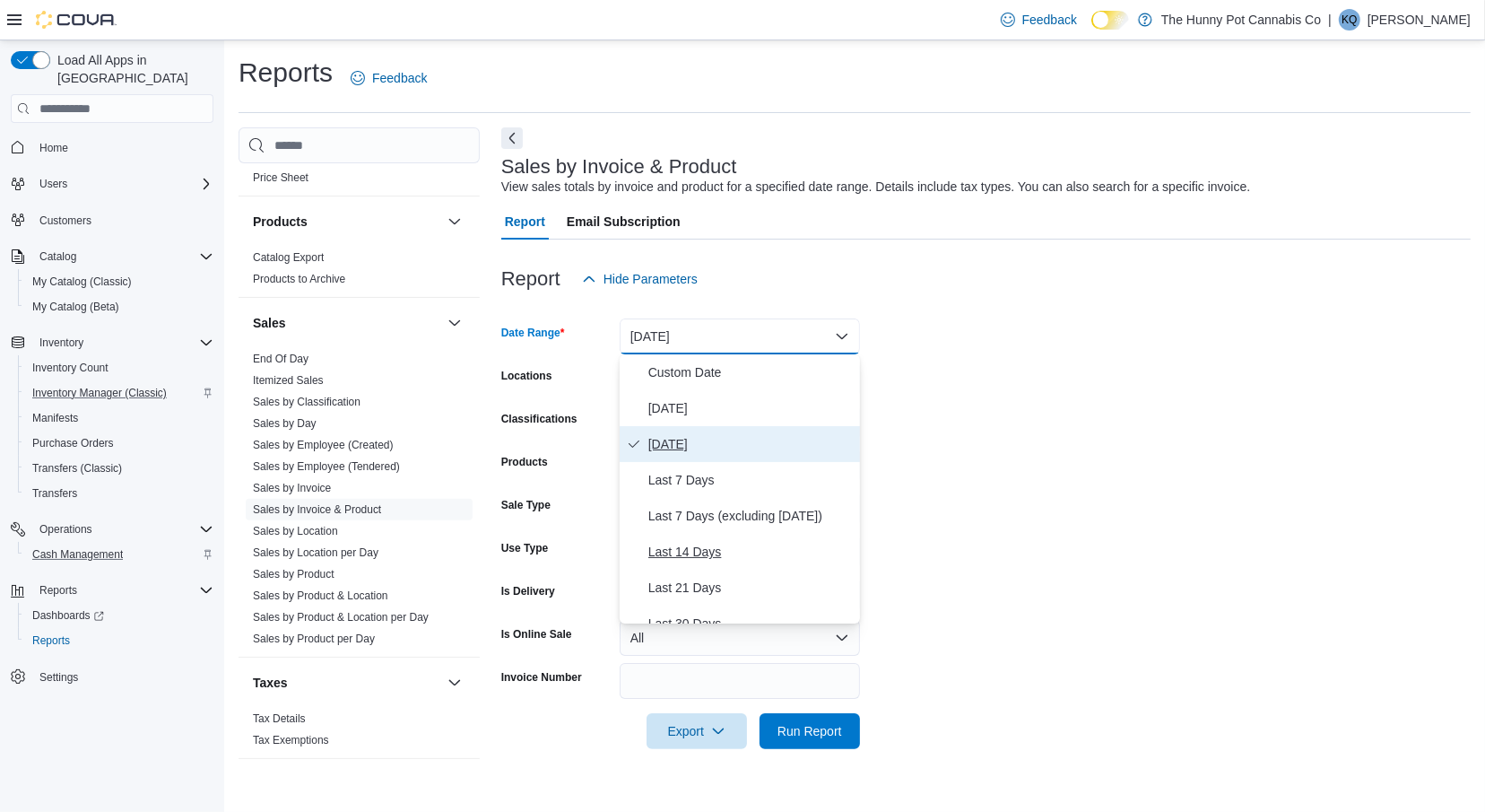
scroll to position [269, 0]
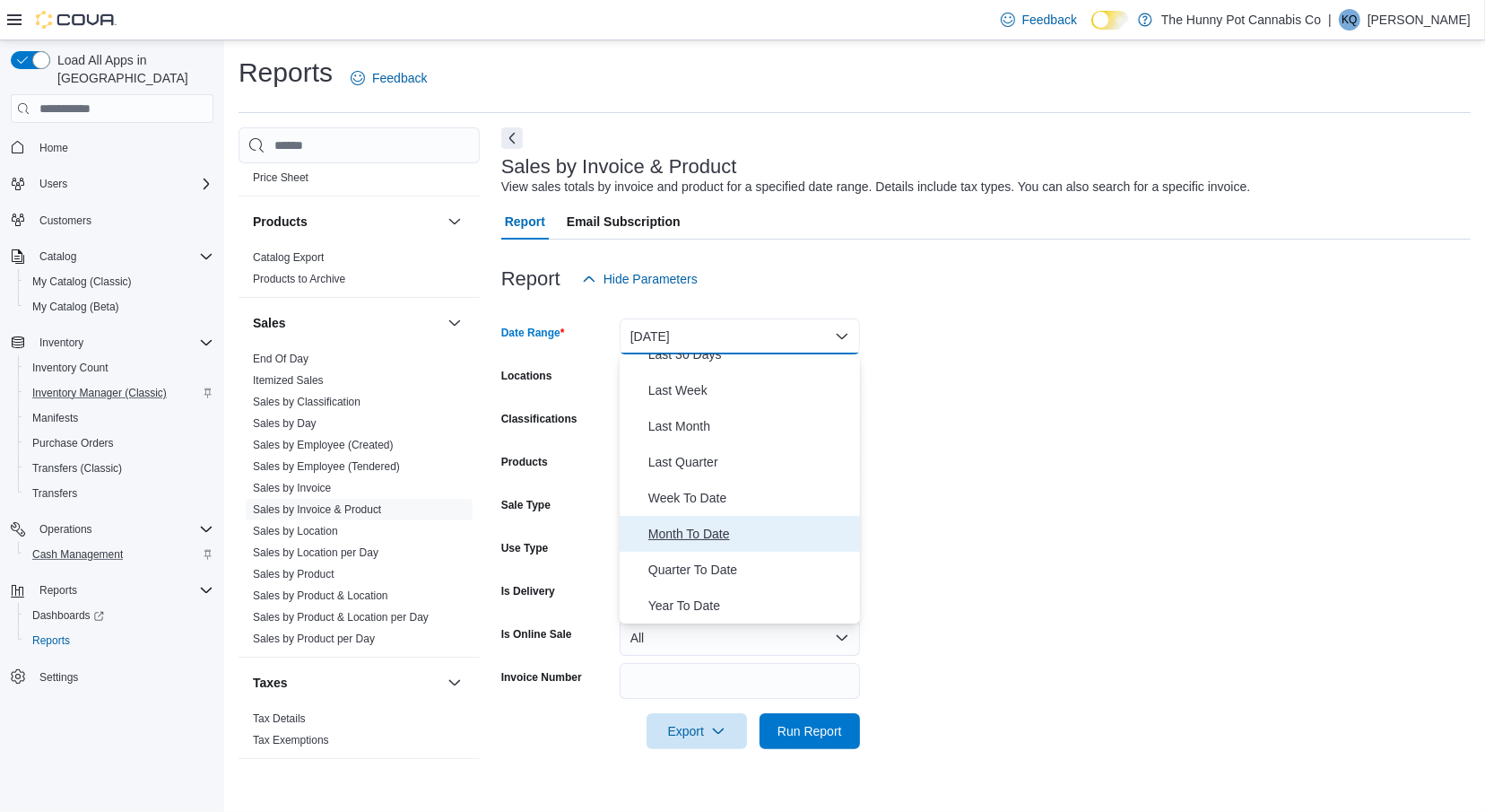
click at [689, 524] on span "Month To Date" at bounding box center [751, 533] width 204 height 22
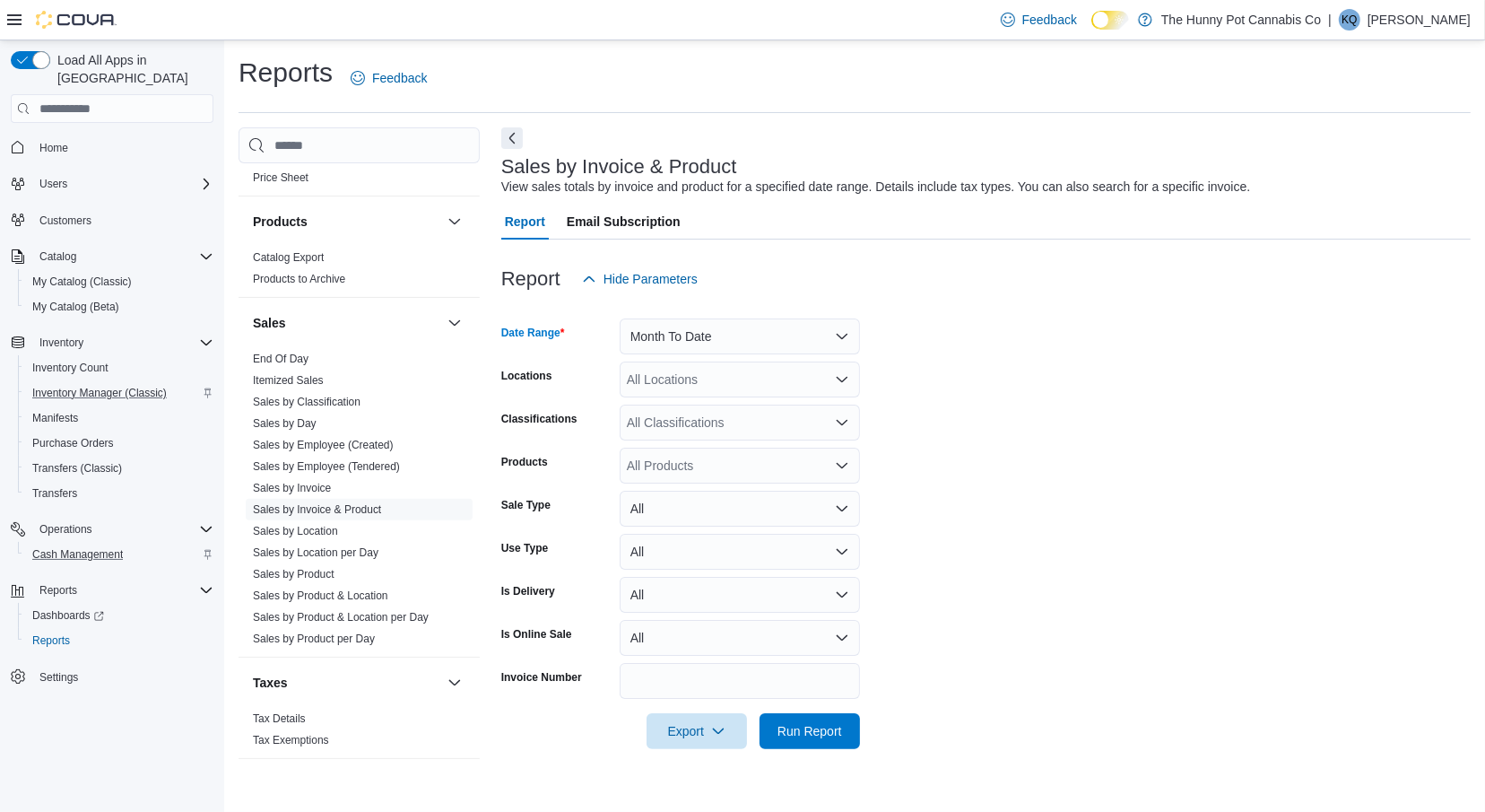
click at [719, 377] on div "All Locations" at bounding box center [740, 379] width 240 height 36
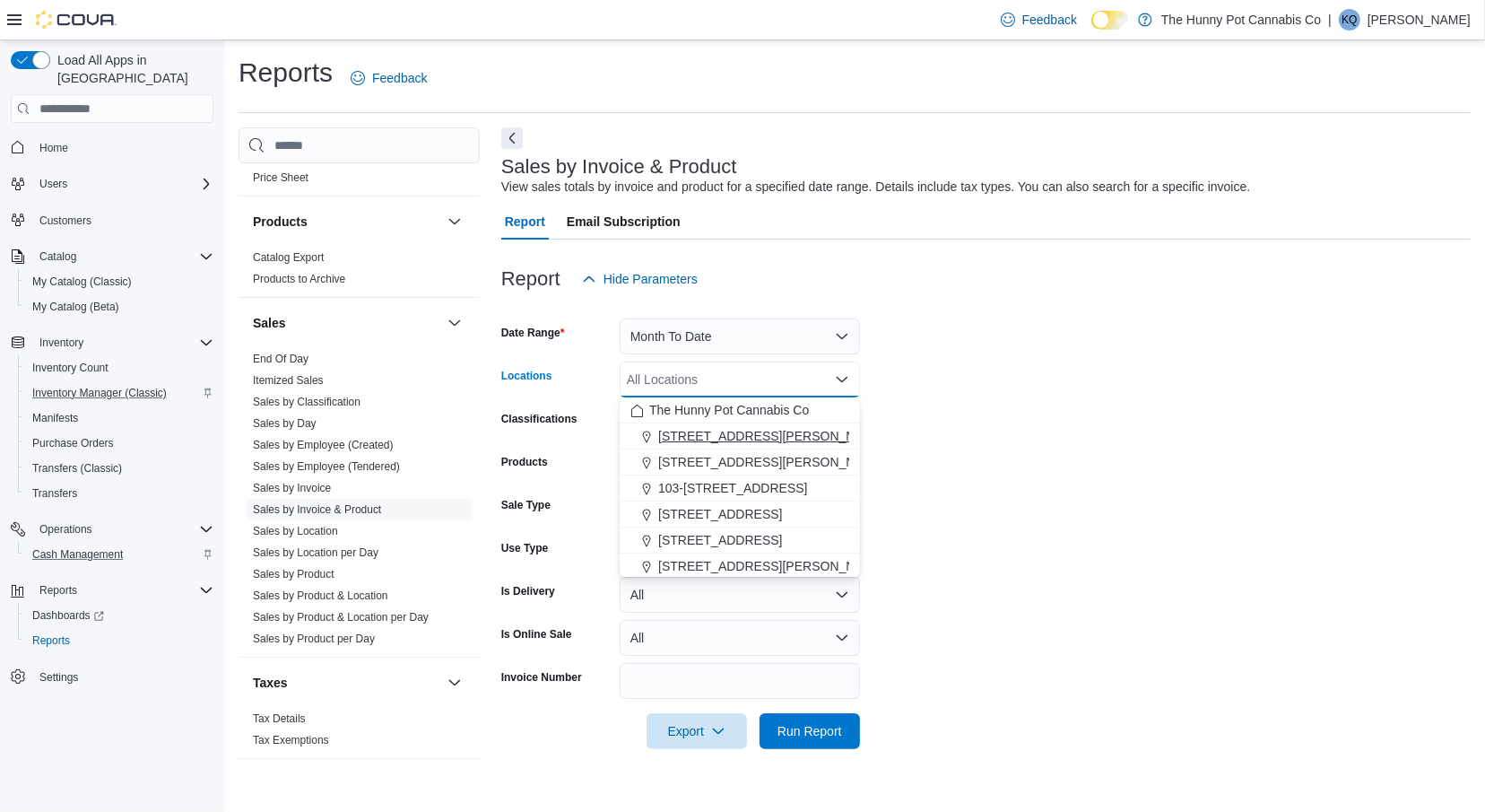
click at [711, 441] on span "[STREET_ADDRESS][PERSON_NAME]" at bounding box center [772, 436] width 228 height 18
click at [991, 423] on form "Date Range Month To Date Locations [STREET_ADDRESS][PERSON_NAME] Combo box. Sel…" at bounding box center [986, 523] width 970 height 452
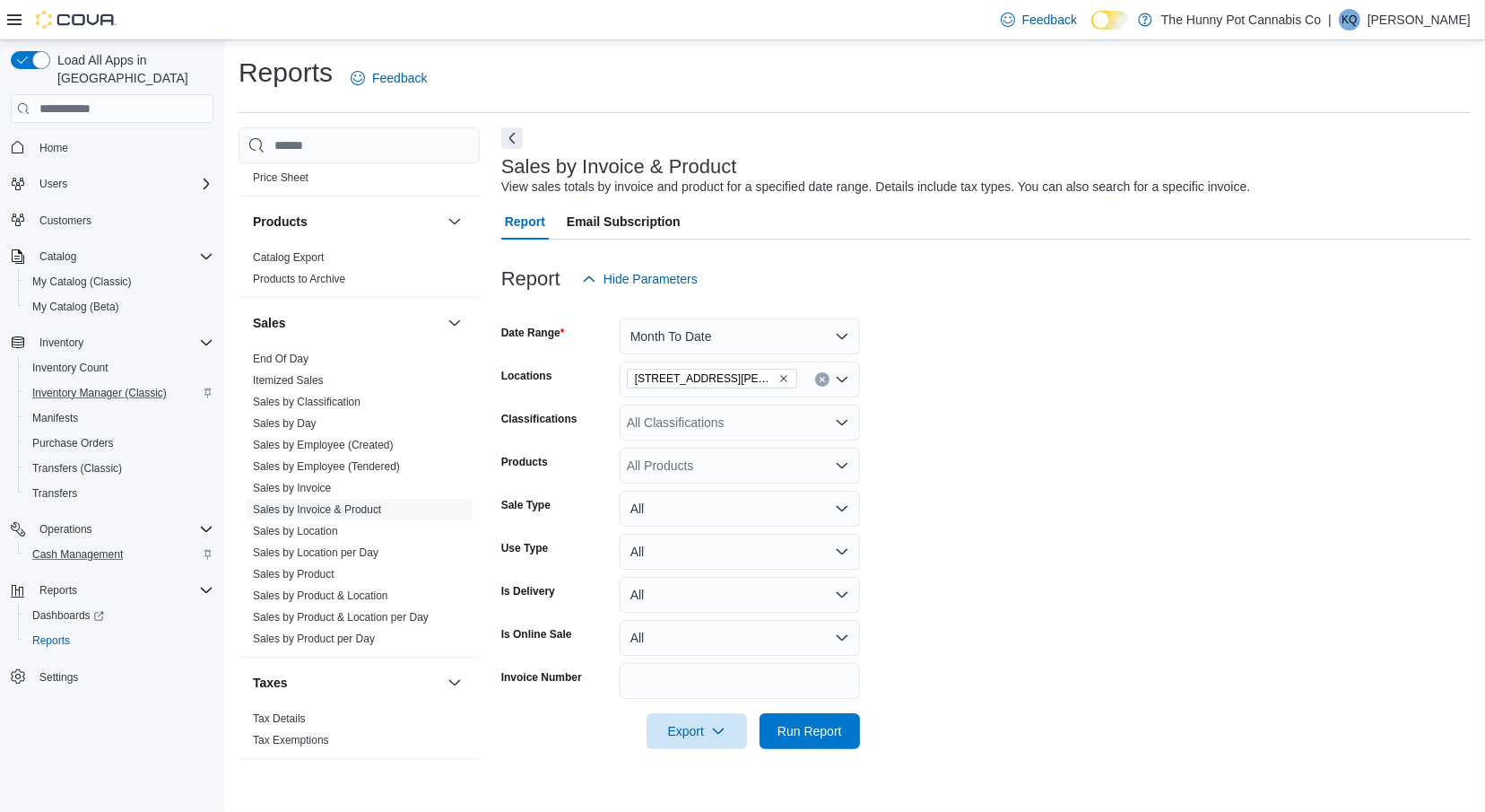
click at [750, 464] on div "All Products" at bounding box center [740, 466] width 240 height 36
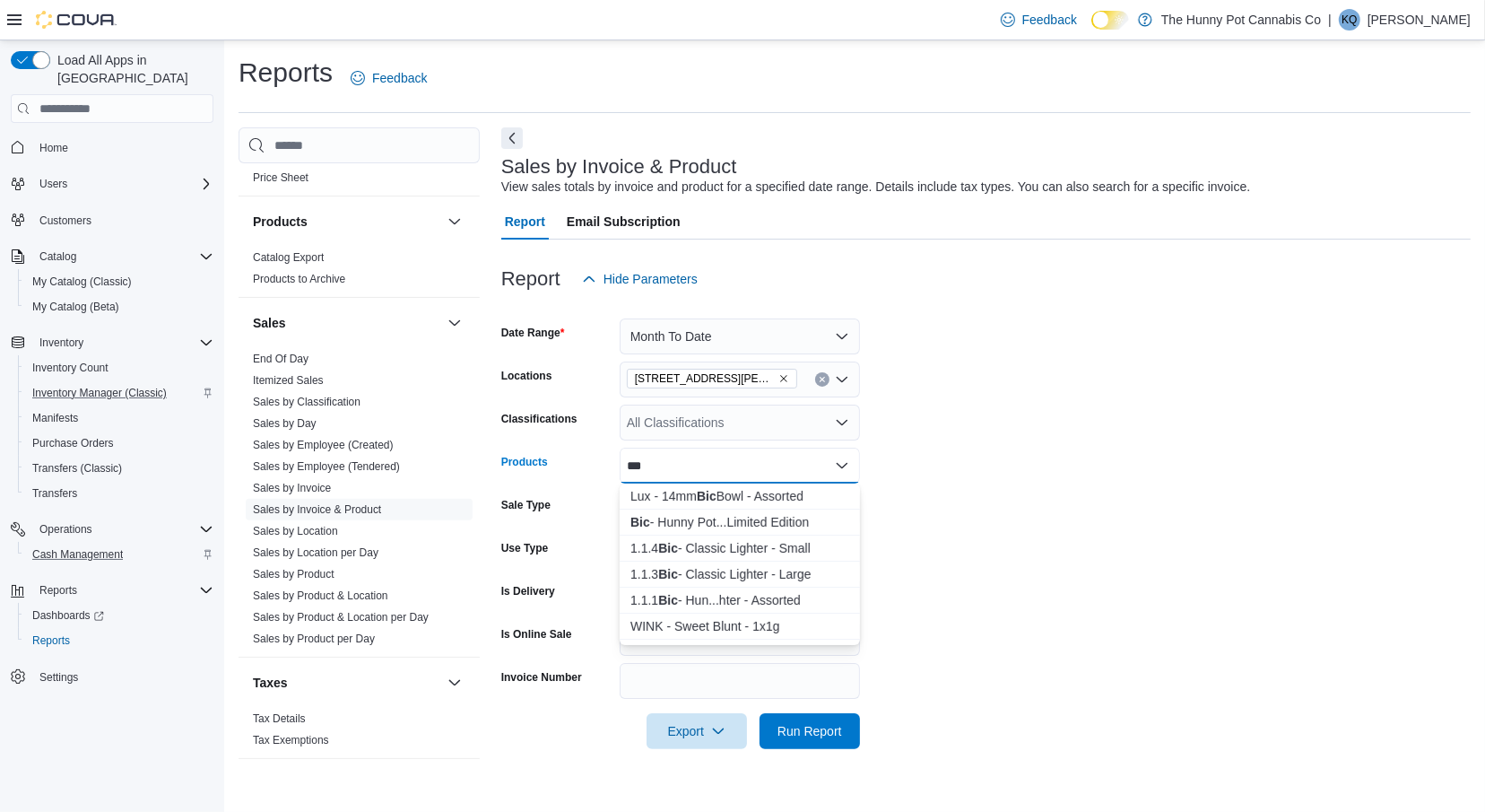
type input "***"
click at [702, 603] on div "1.1.1 Bic - Hun...hter - Assorted" at bounding box center [740, 599] width 219 height 18
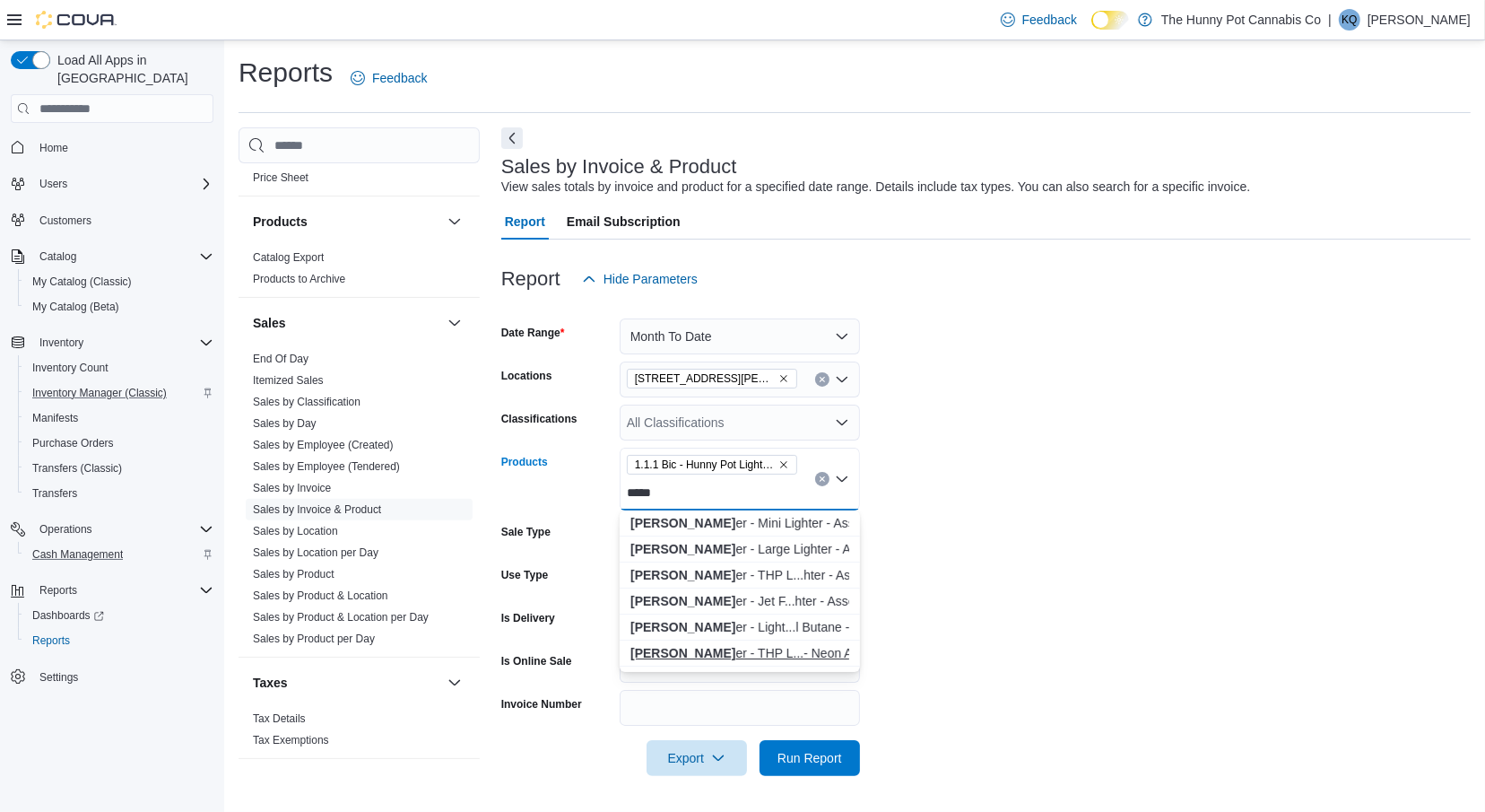
type input "*****"
click at [705, 651] on div "[PERSON_NAME] - THP L...- Neon Assorted" at bounding box center [740, 652] width 219 height 18
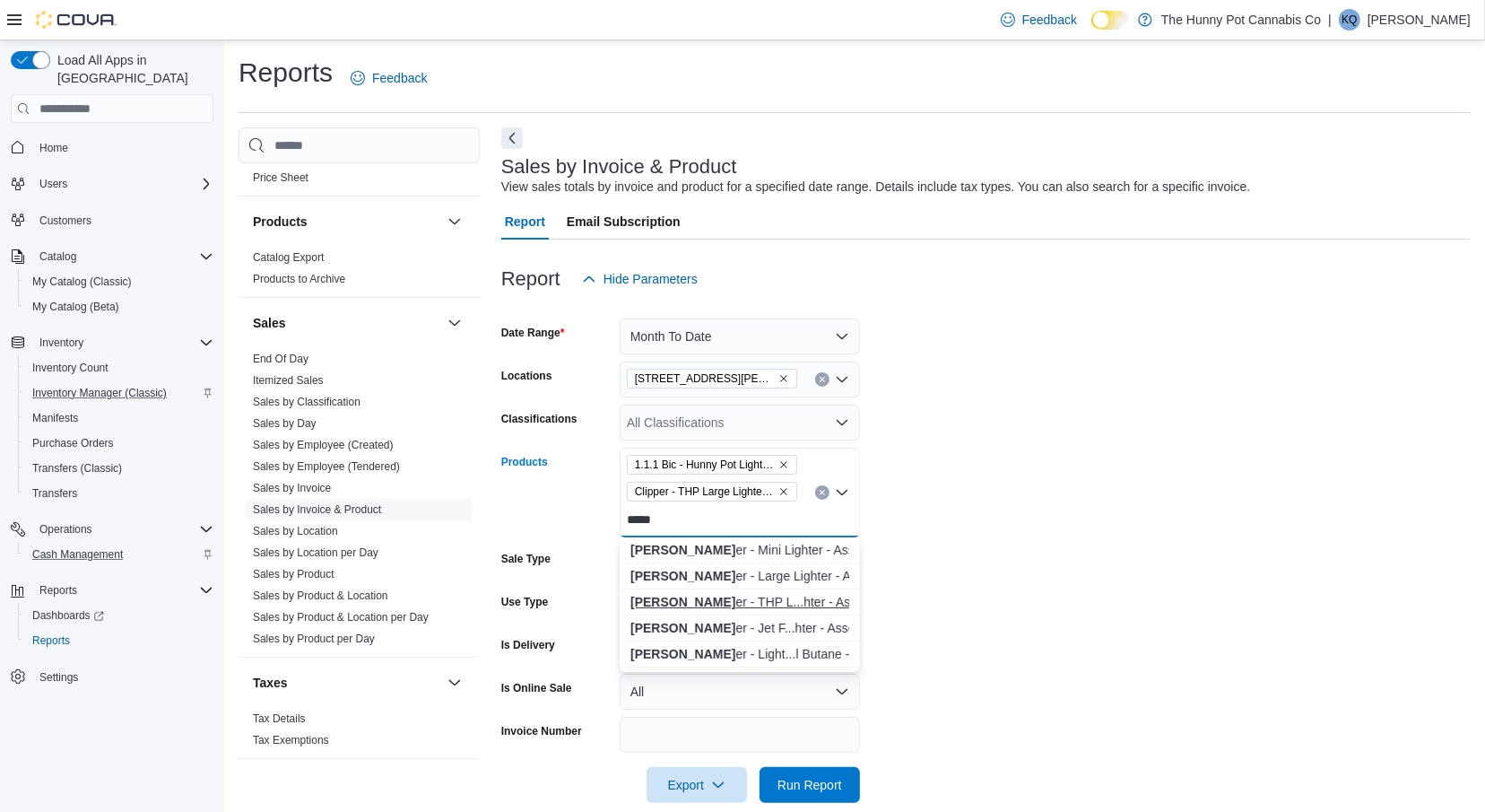
type input "*****"
click at [739, 608] on div "[PERSON_NAME] - THP L...hter - Assorted" at bounding box center [740, 601] width 219 height 18
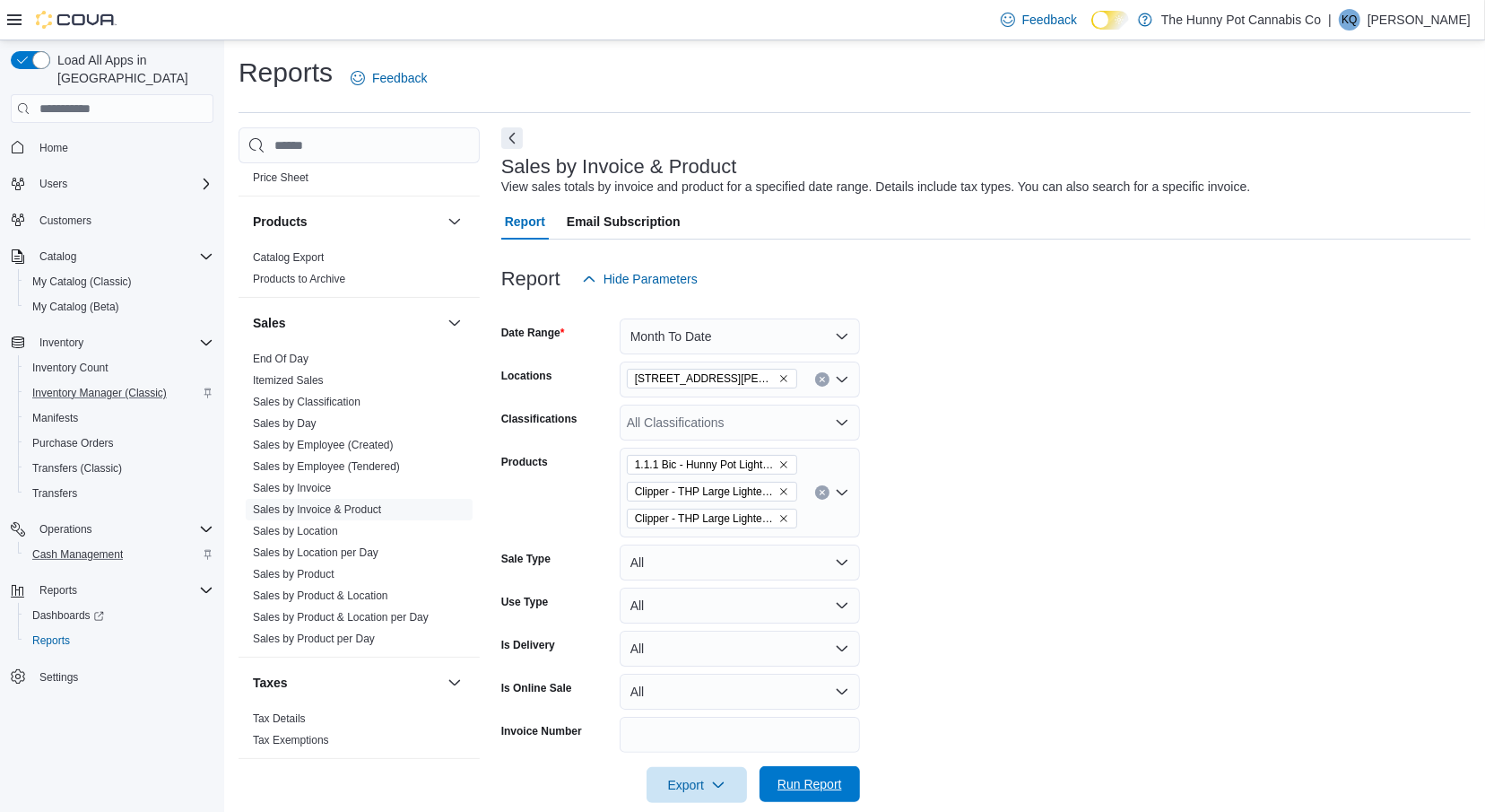
click at [797, 802] on span "Run Report" at bounding box center [810, 784] width 79 height 36
click at [511, 144] on button "Next" at bounding box center [511, 137] width 22 height 22
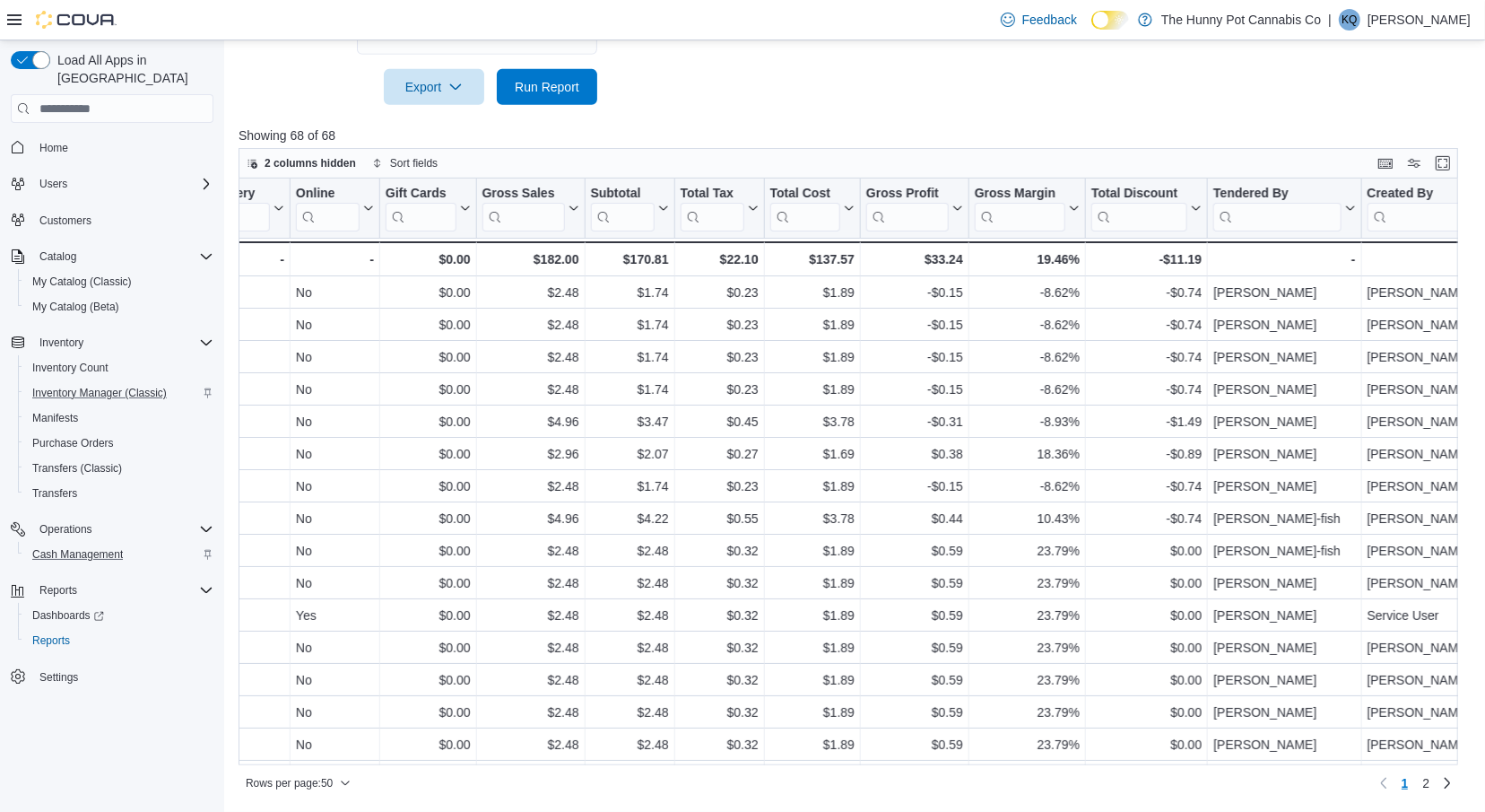
scroll to position [0, 1352]
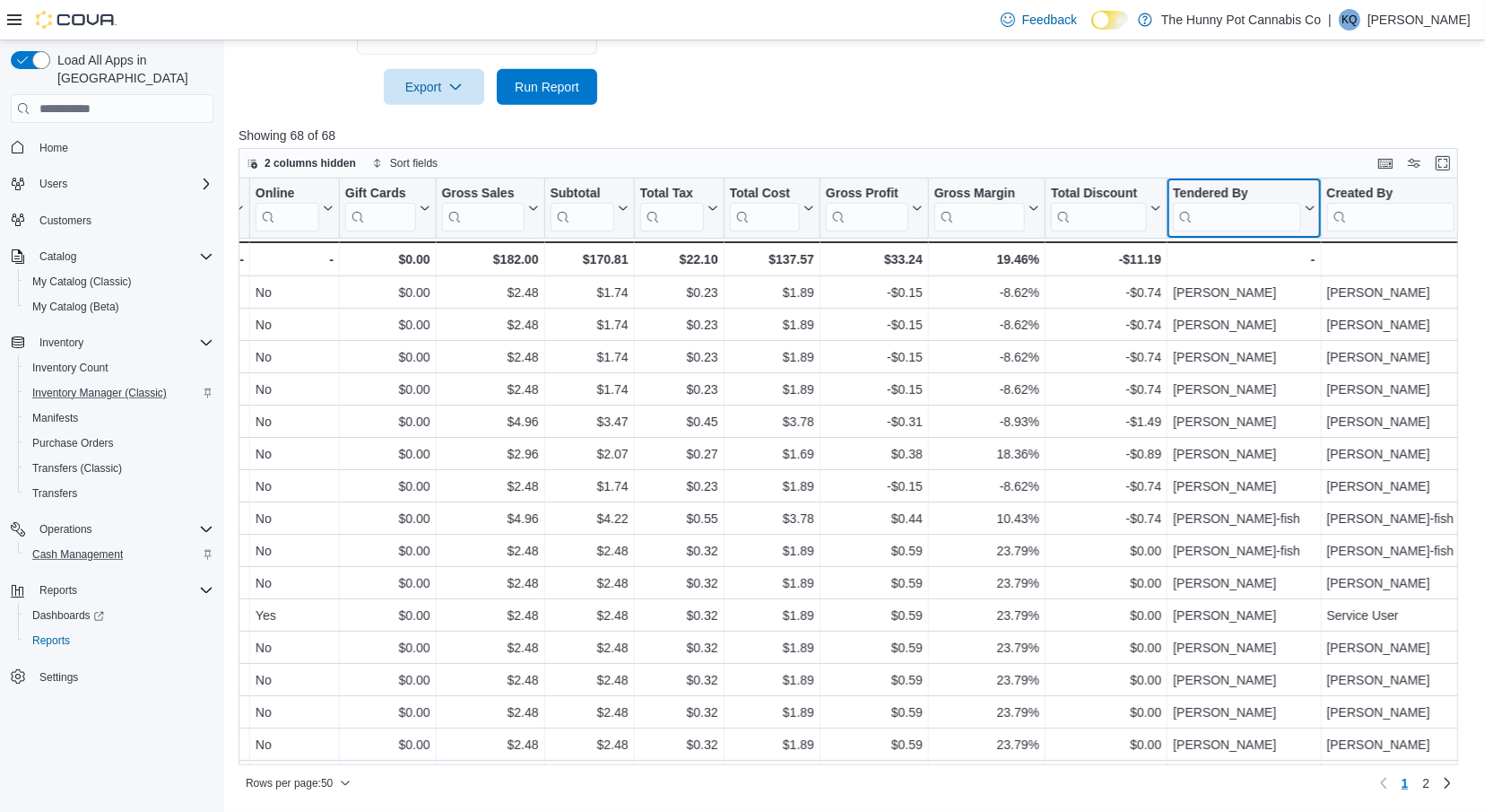
click at [1233, 217] on input "search" at bounding box center [1236, 216] width 128 height 28
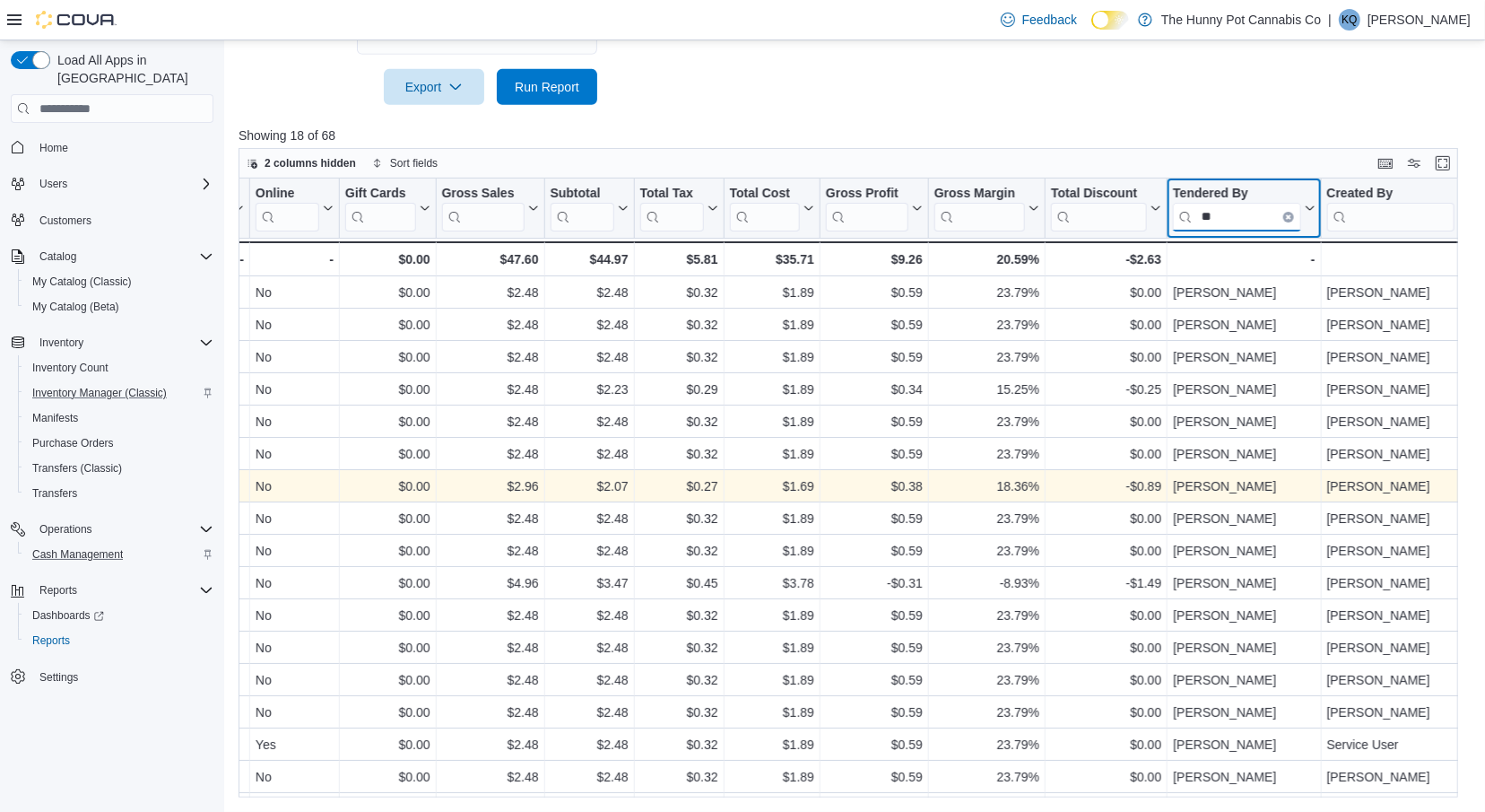
type input "*"
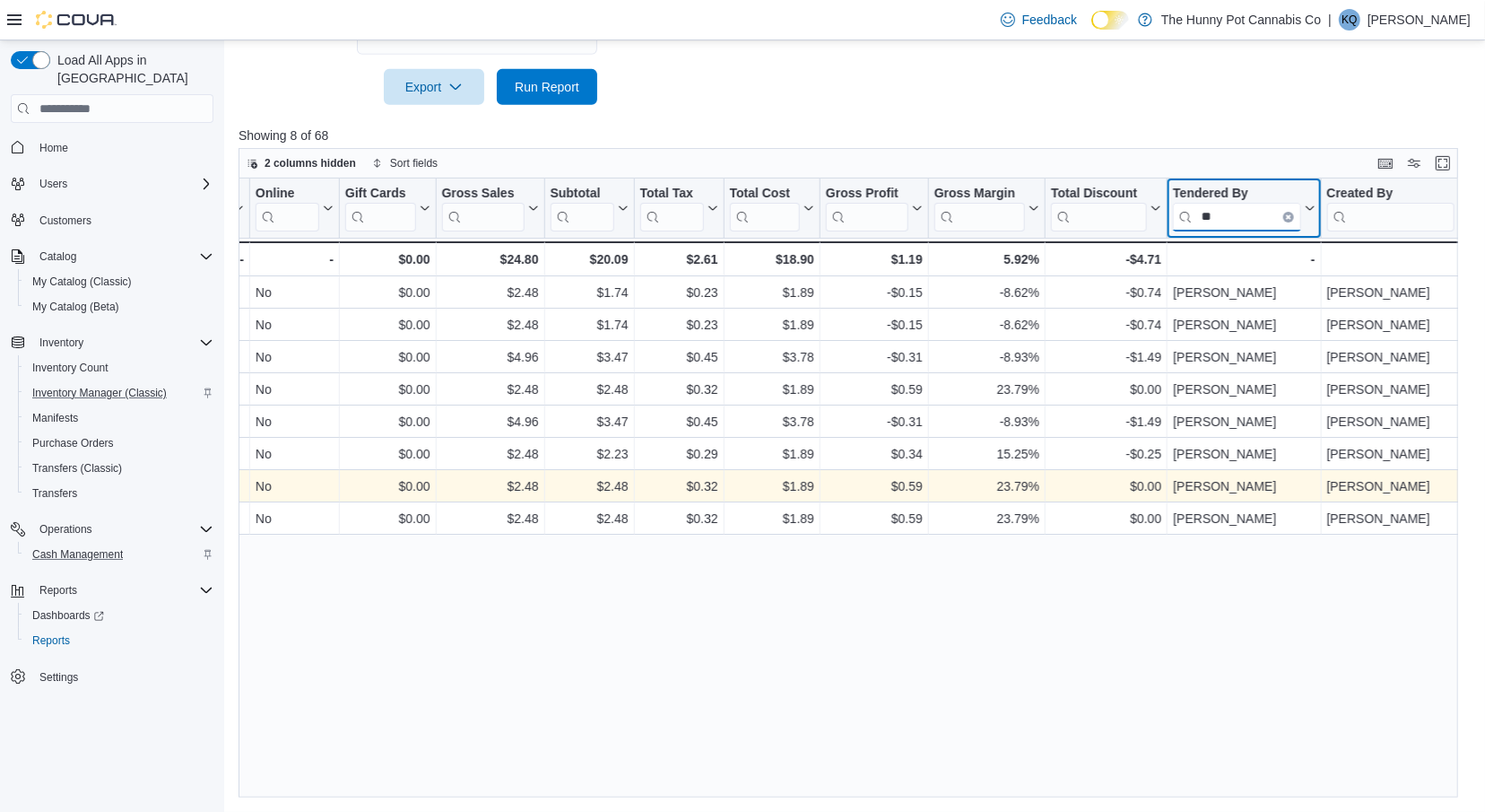
type input "*"
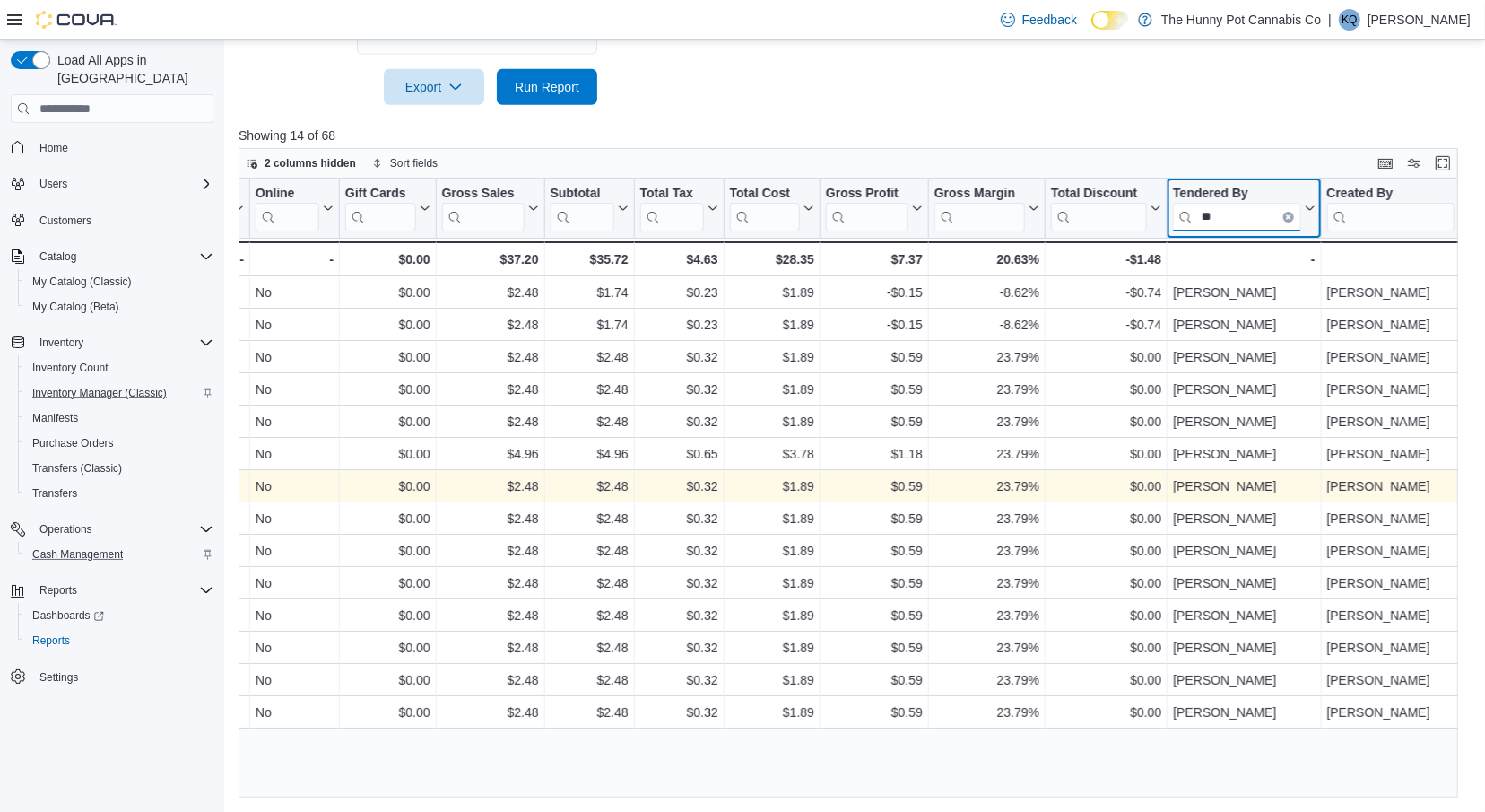
type input "*"
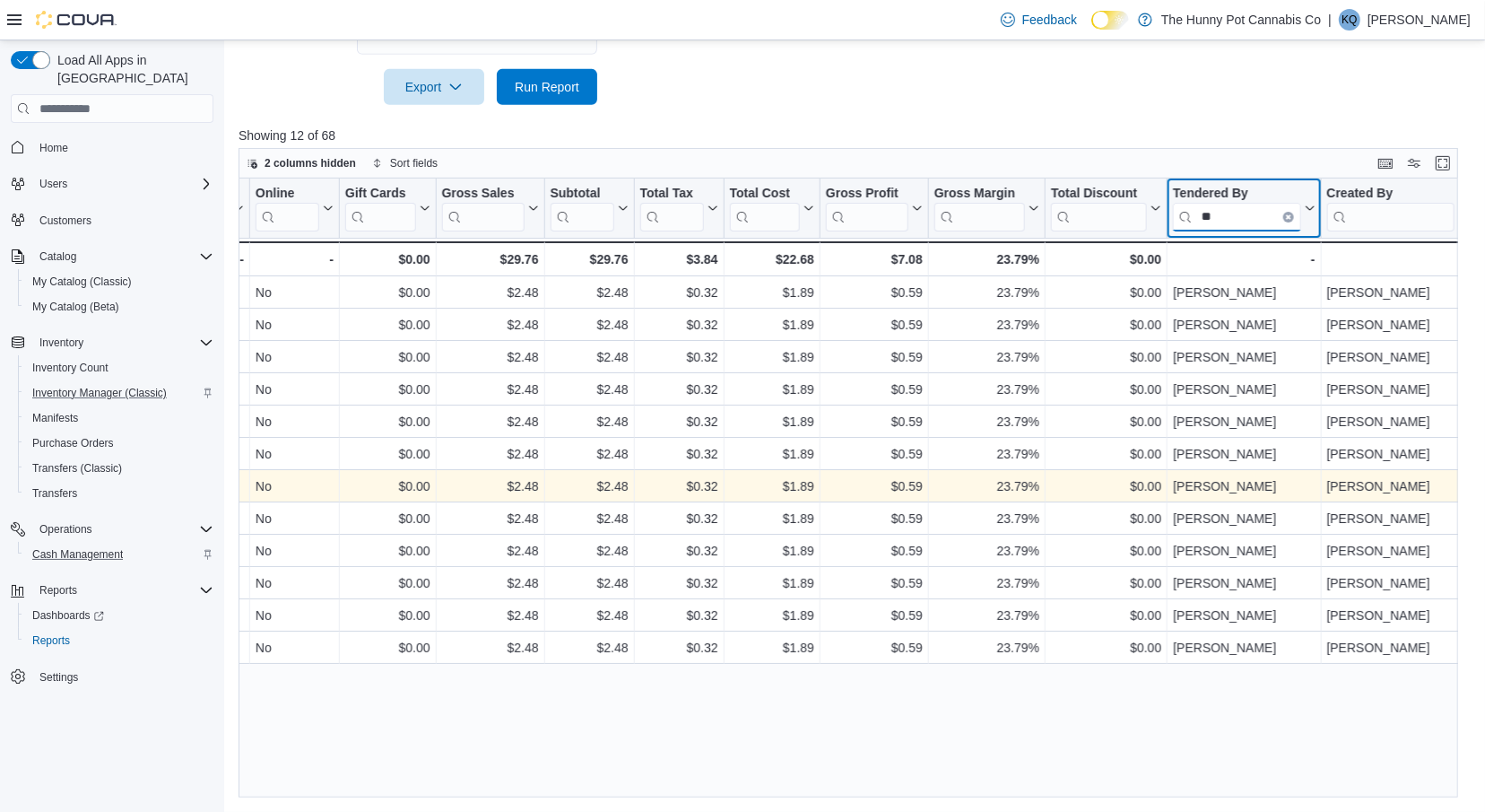
type input "*"
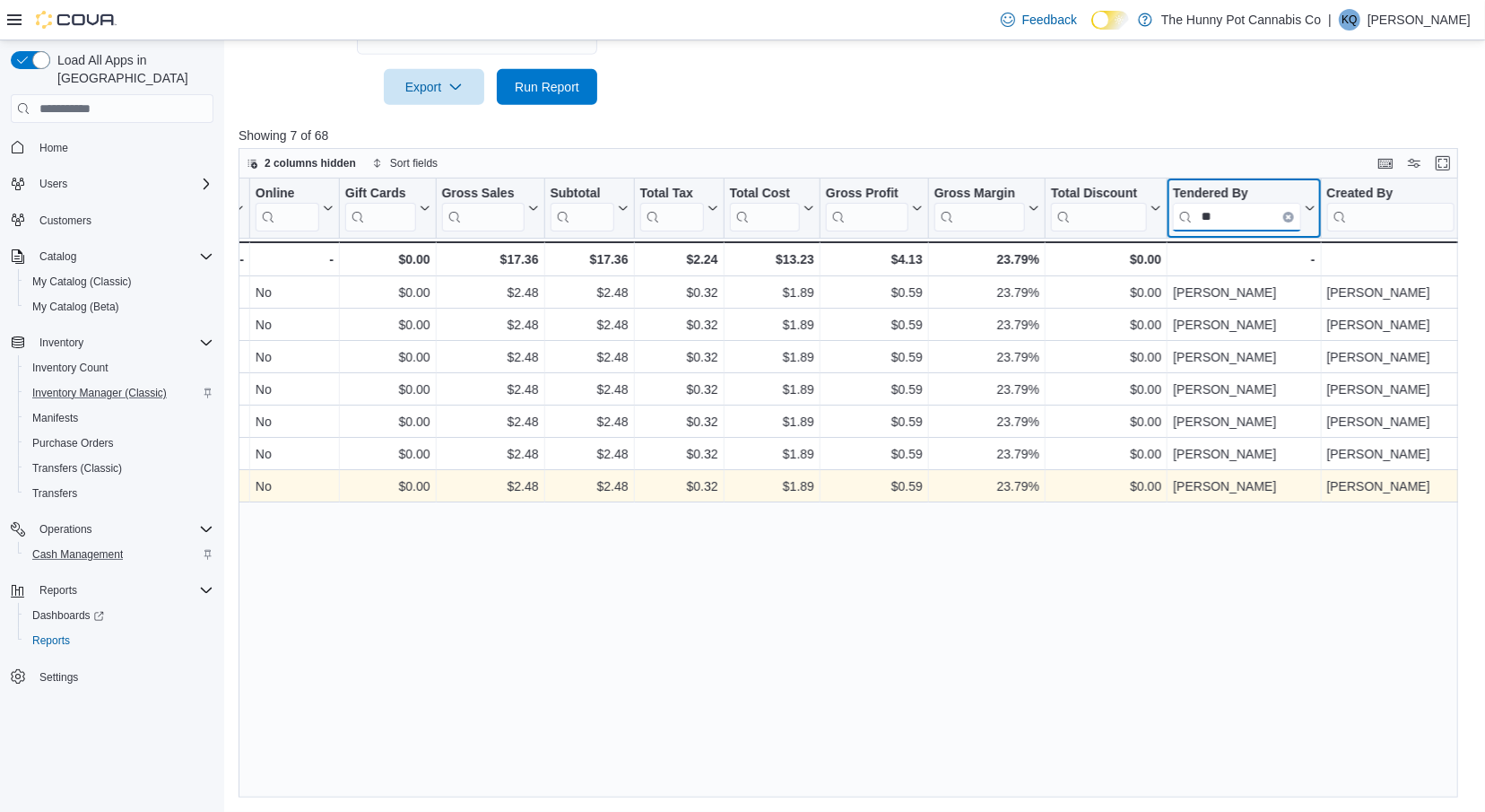
type input "*"
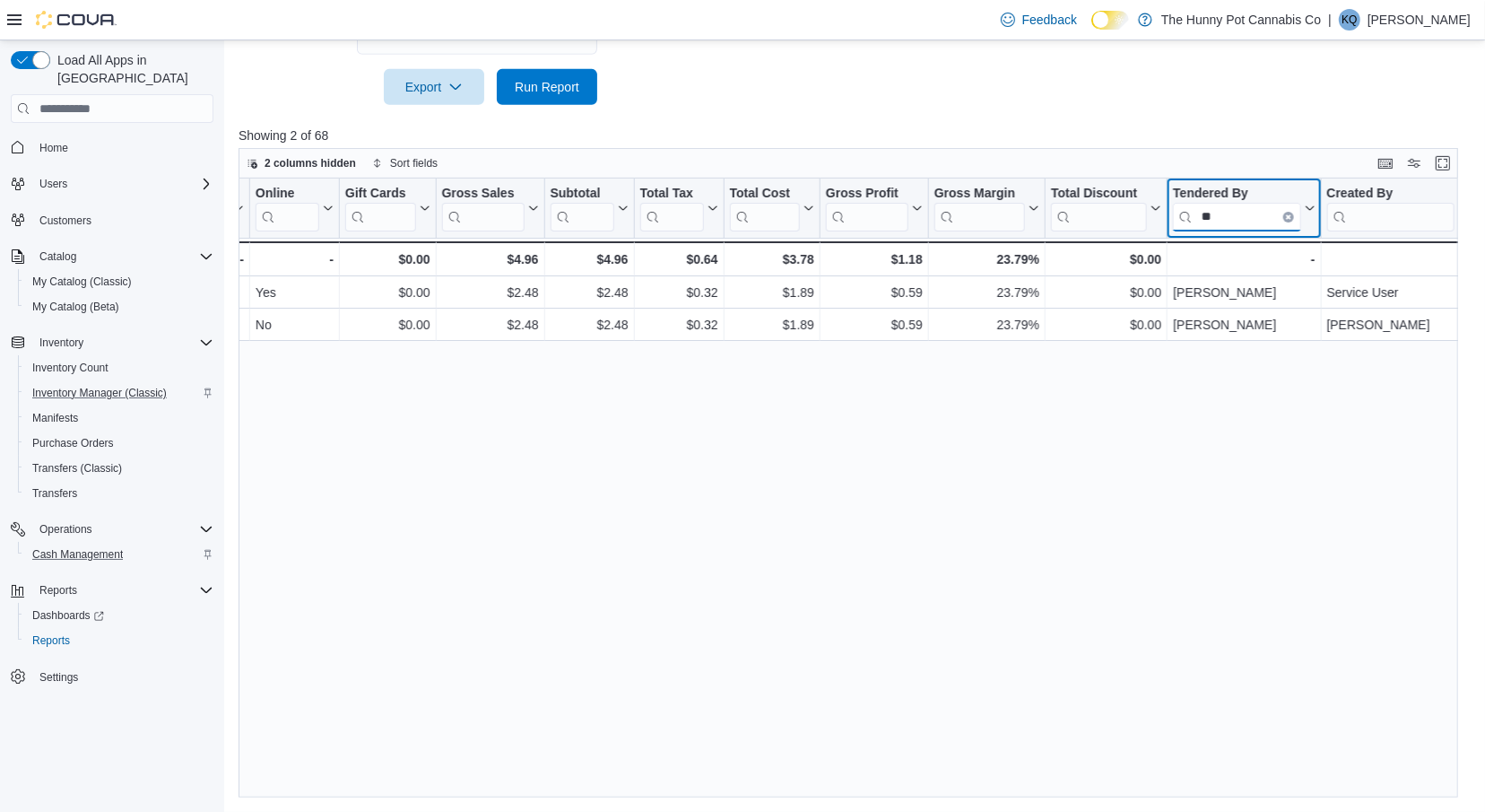
type input "*"
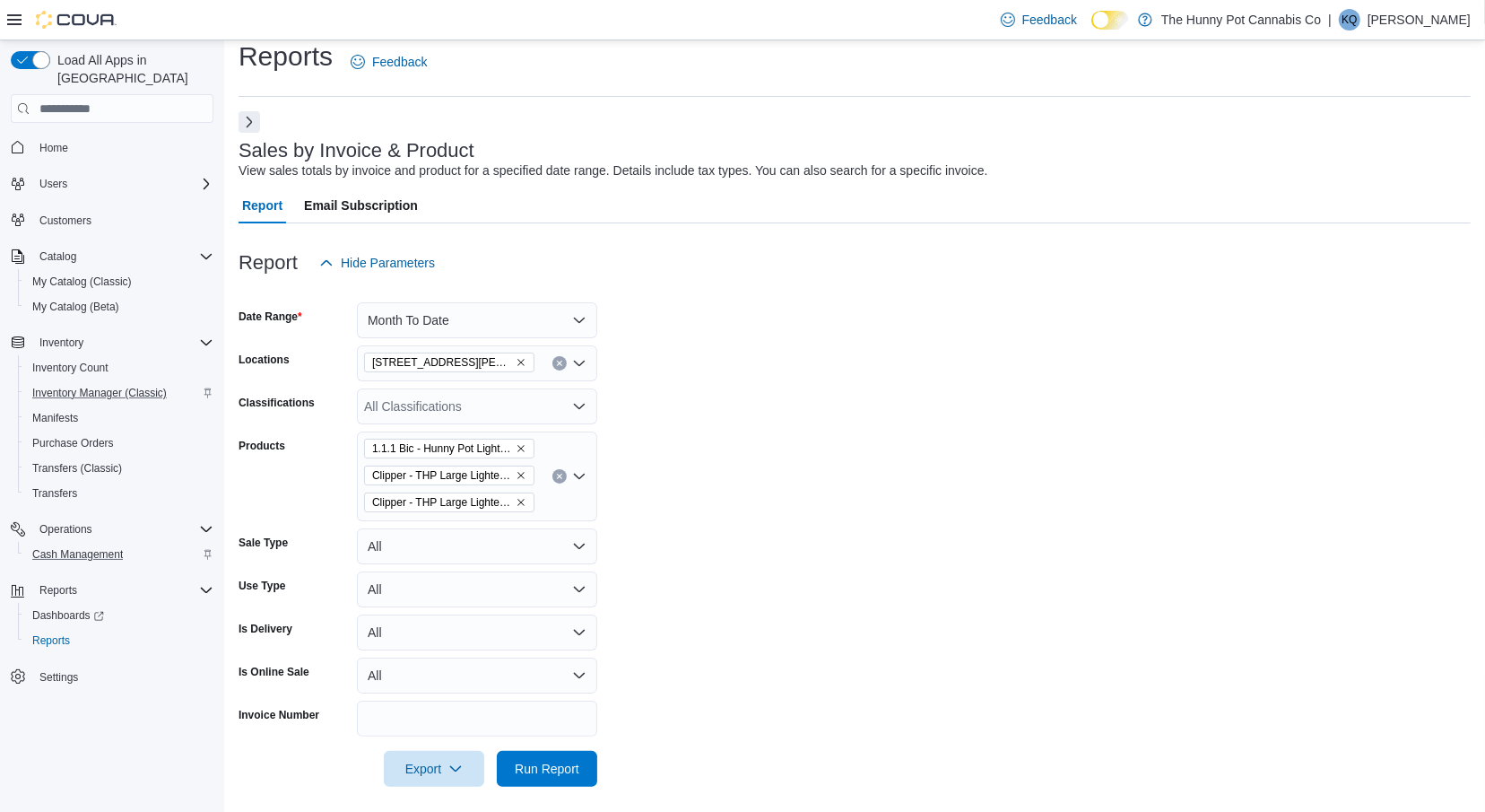
scroll to position [0, 0]
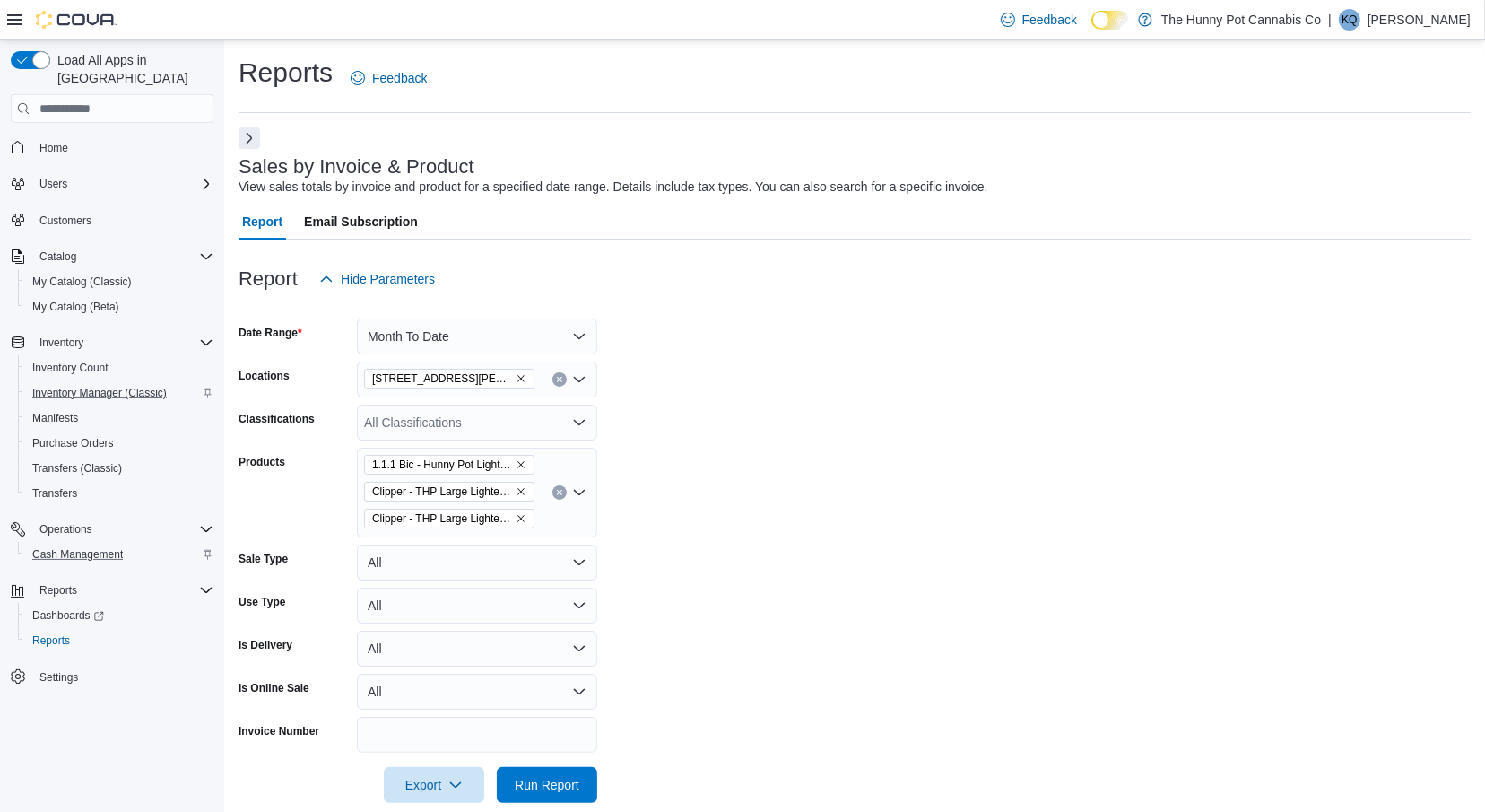
click at [561, 491] on icon "Clear input" at bounding box center [559, 492] width 5 height 5
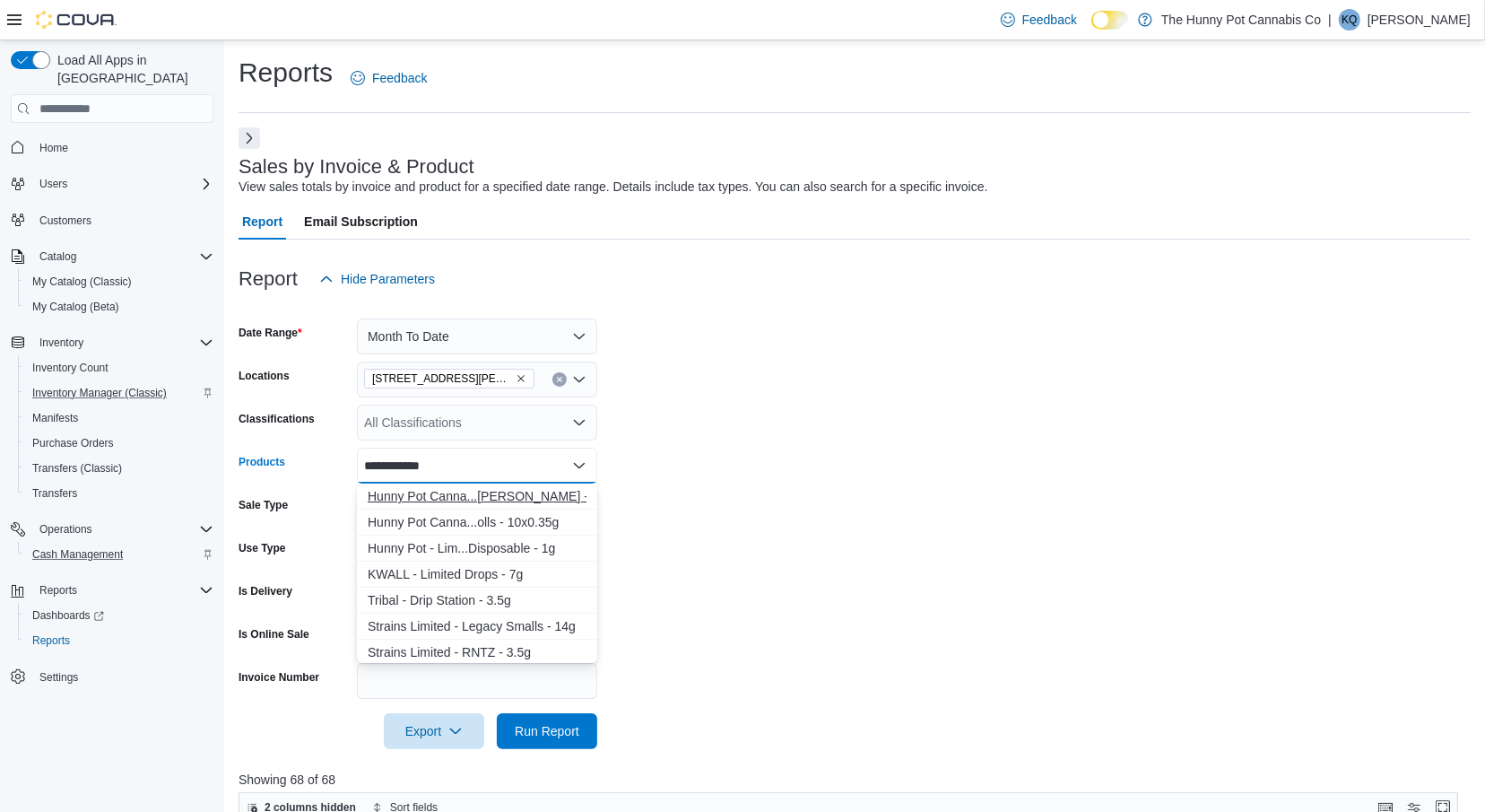
type input "**********"
click at [568, 498] on div "Hunny Pot Canna...[PERSON_NAME] - 3.5g" at bounding box center [477, 495] width 219 height 18
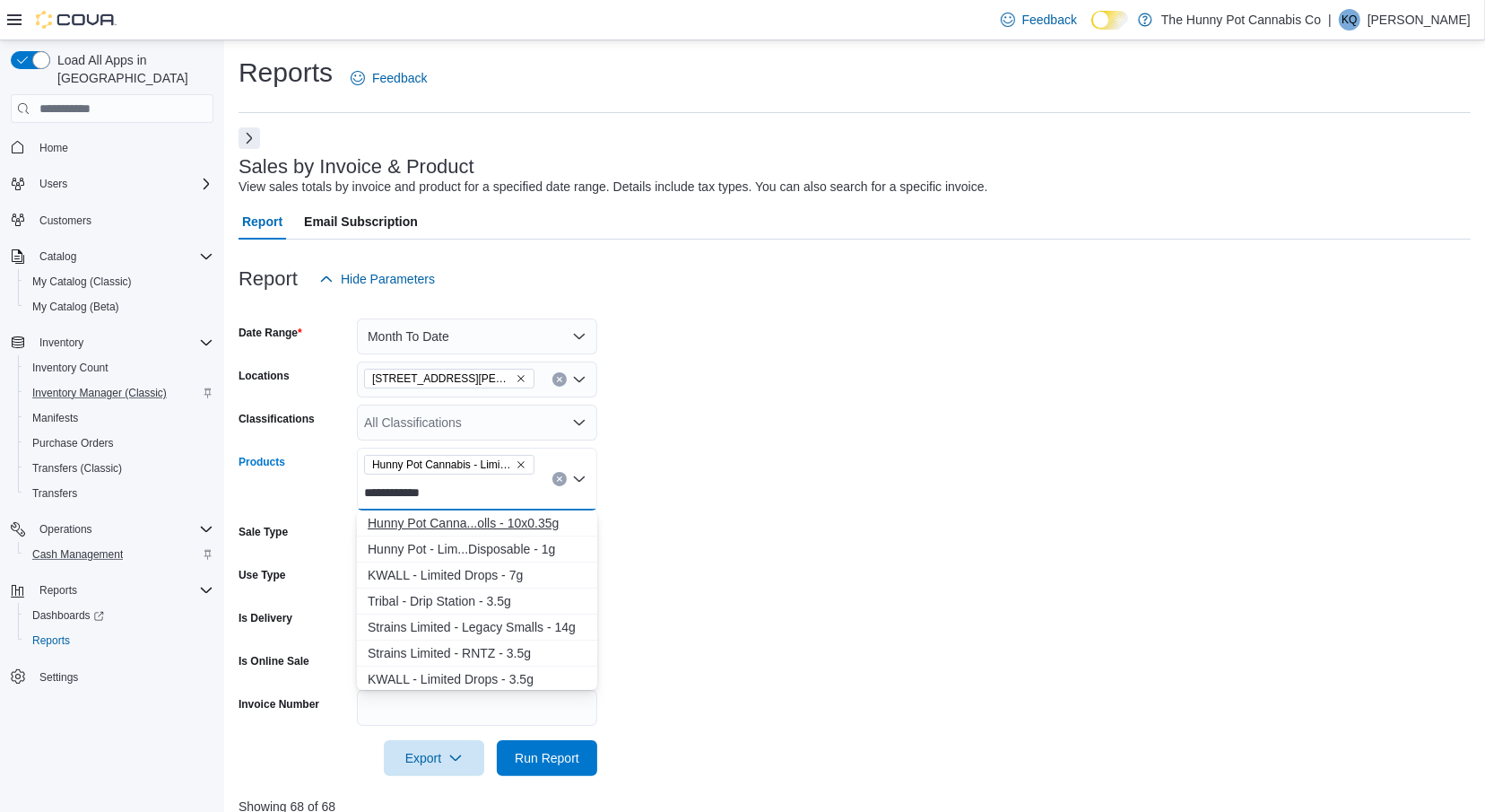
type input "**********"
click at [558, 528] on div "Hunny Pot Canna...olls - 10x0.35g" at bounding box center [477, 523] width 219 height 18
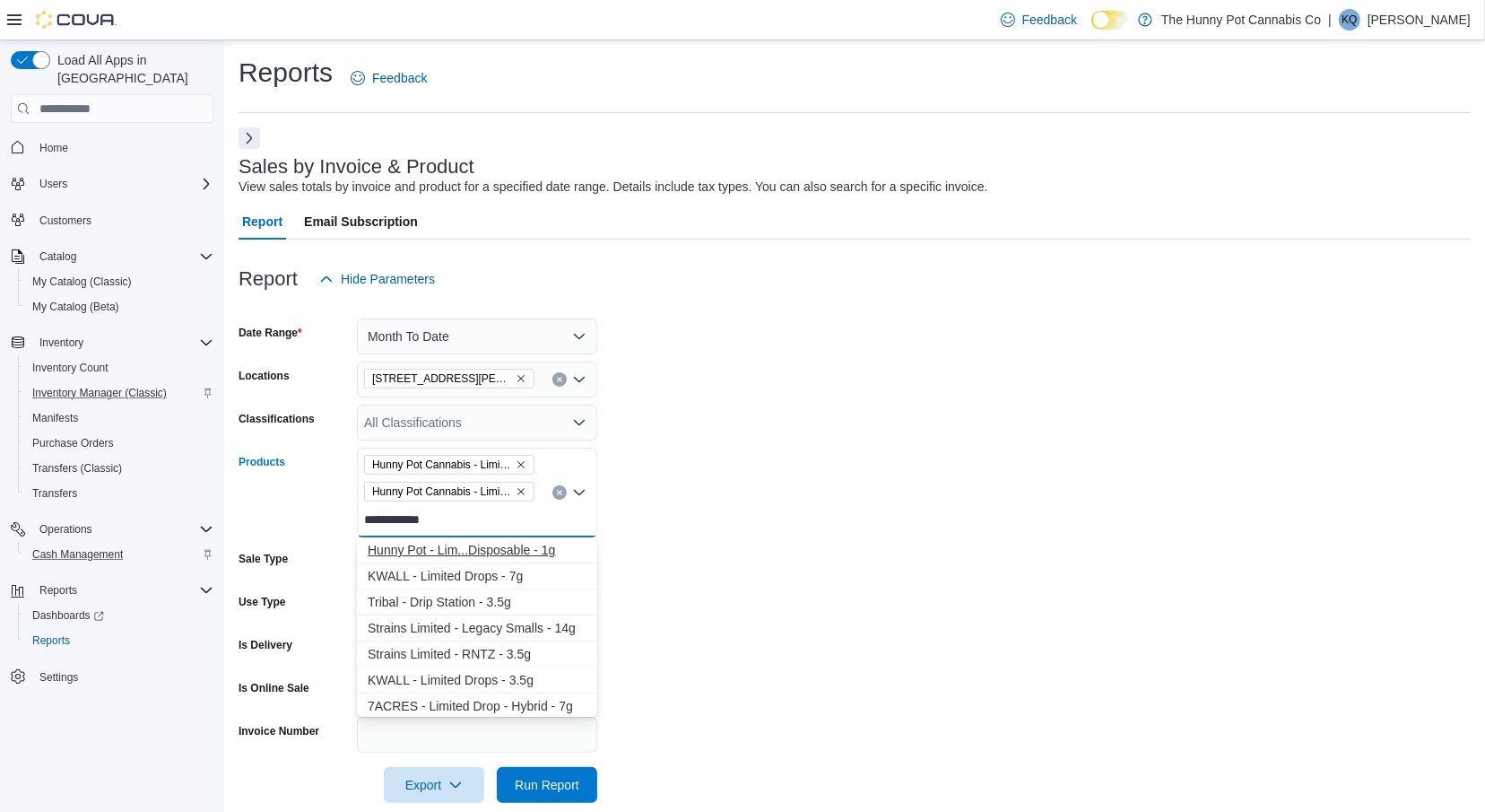
type input "**********"
click at [572, 549] on div "Hunny Pot - Lim...Disposable - 1g" at bounding box center [477, 549] width 219 height 18
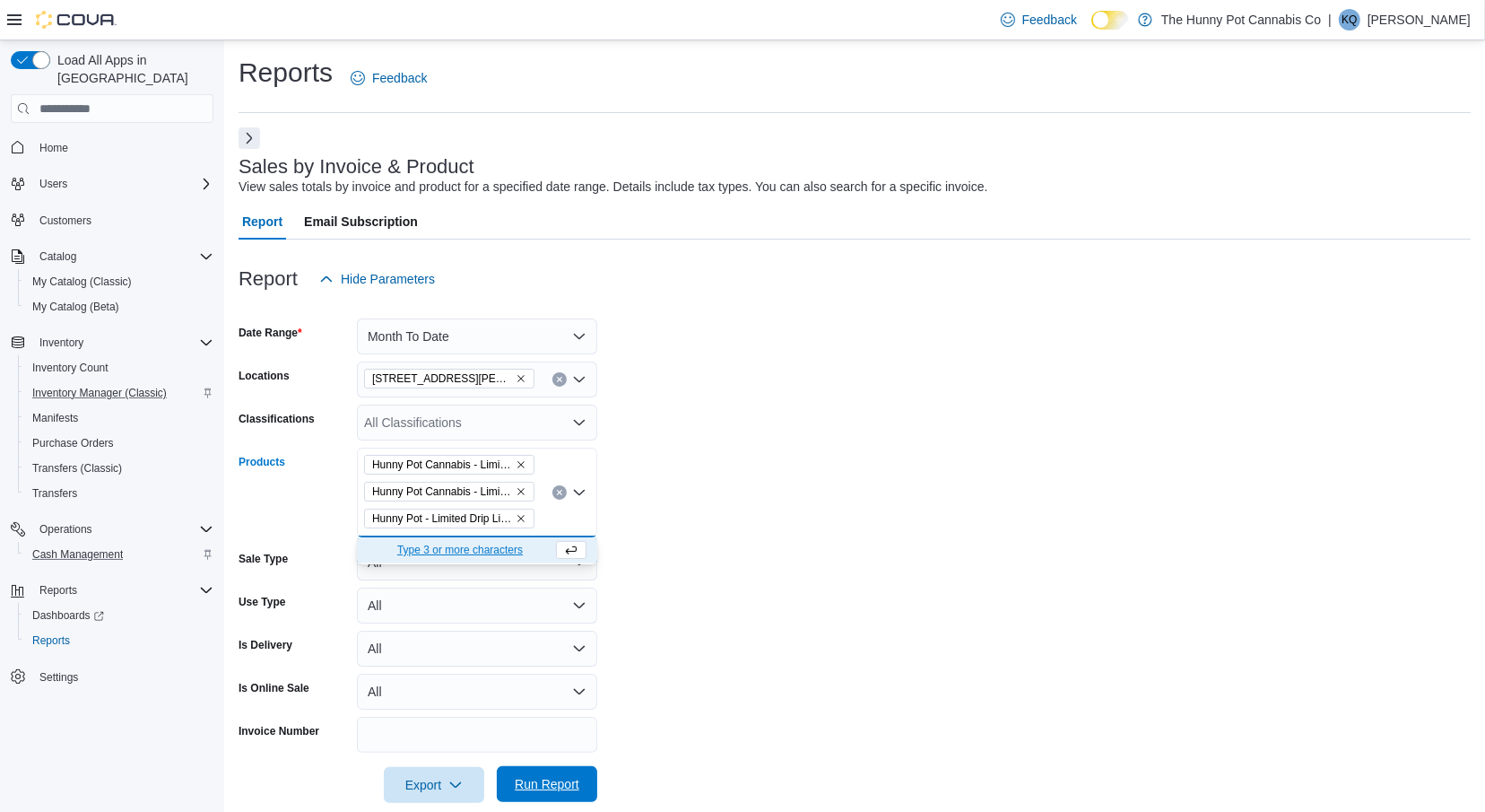
click at [553, 789] on span "Run Report" at bounding box center [547, 784] width 64 height 18
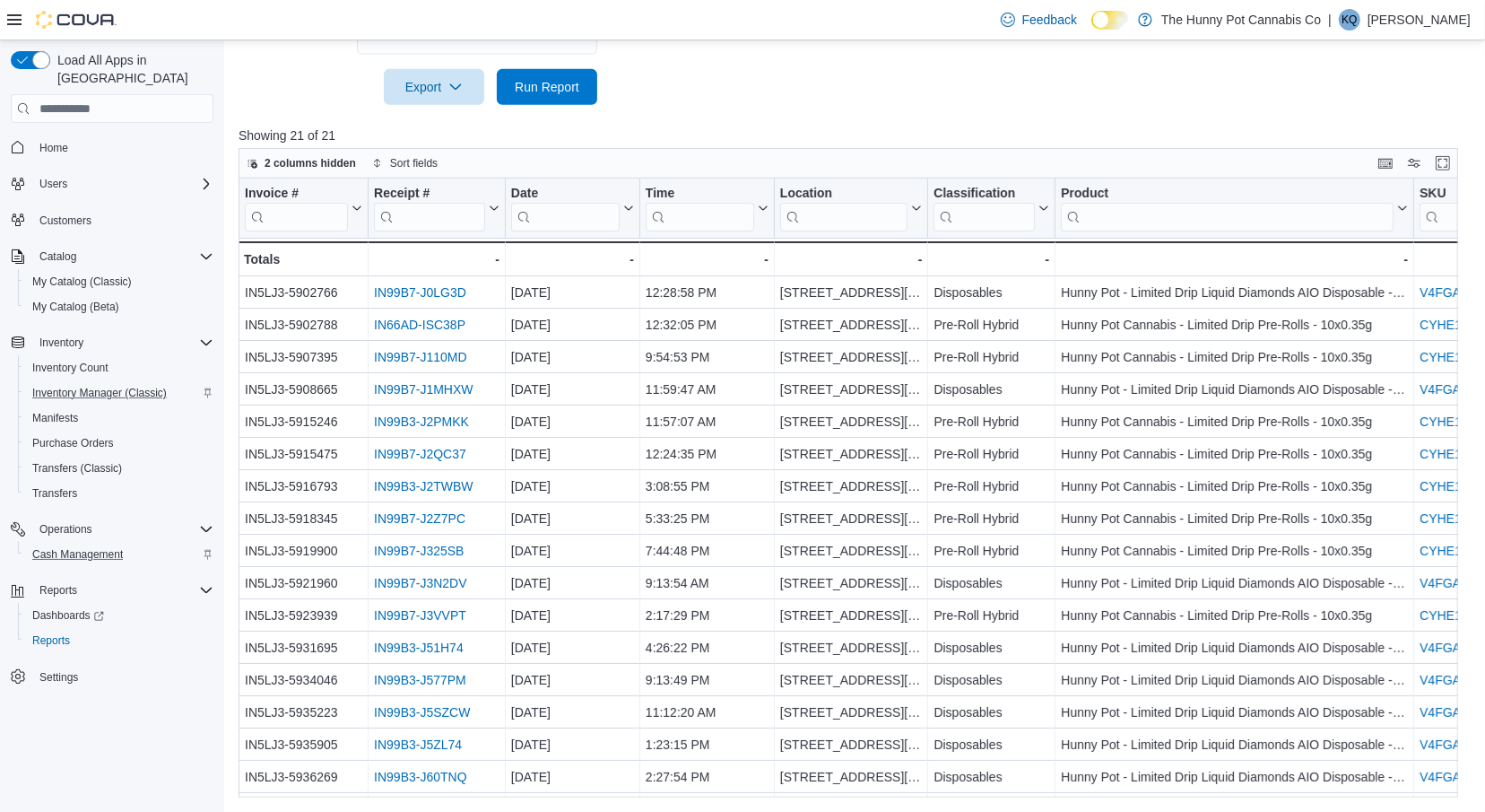
scroll to position [698, 0]
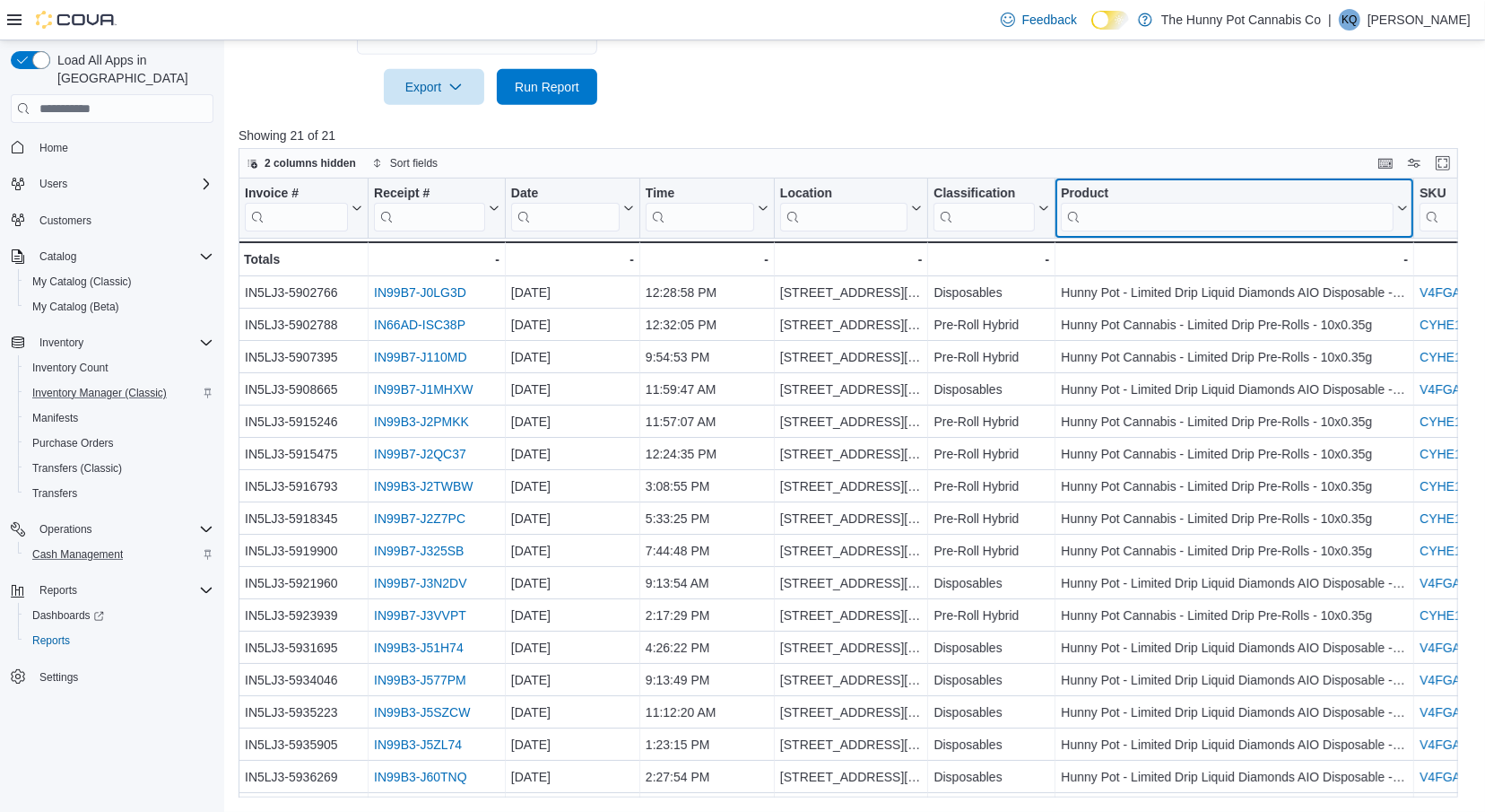
click at [1178, 215] on input "search" at bounding box center [1228, 216] width 333 height 28
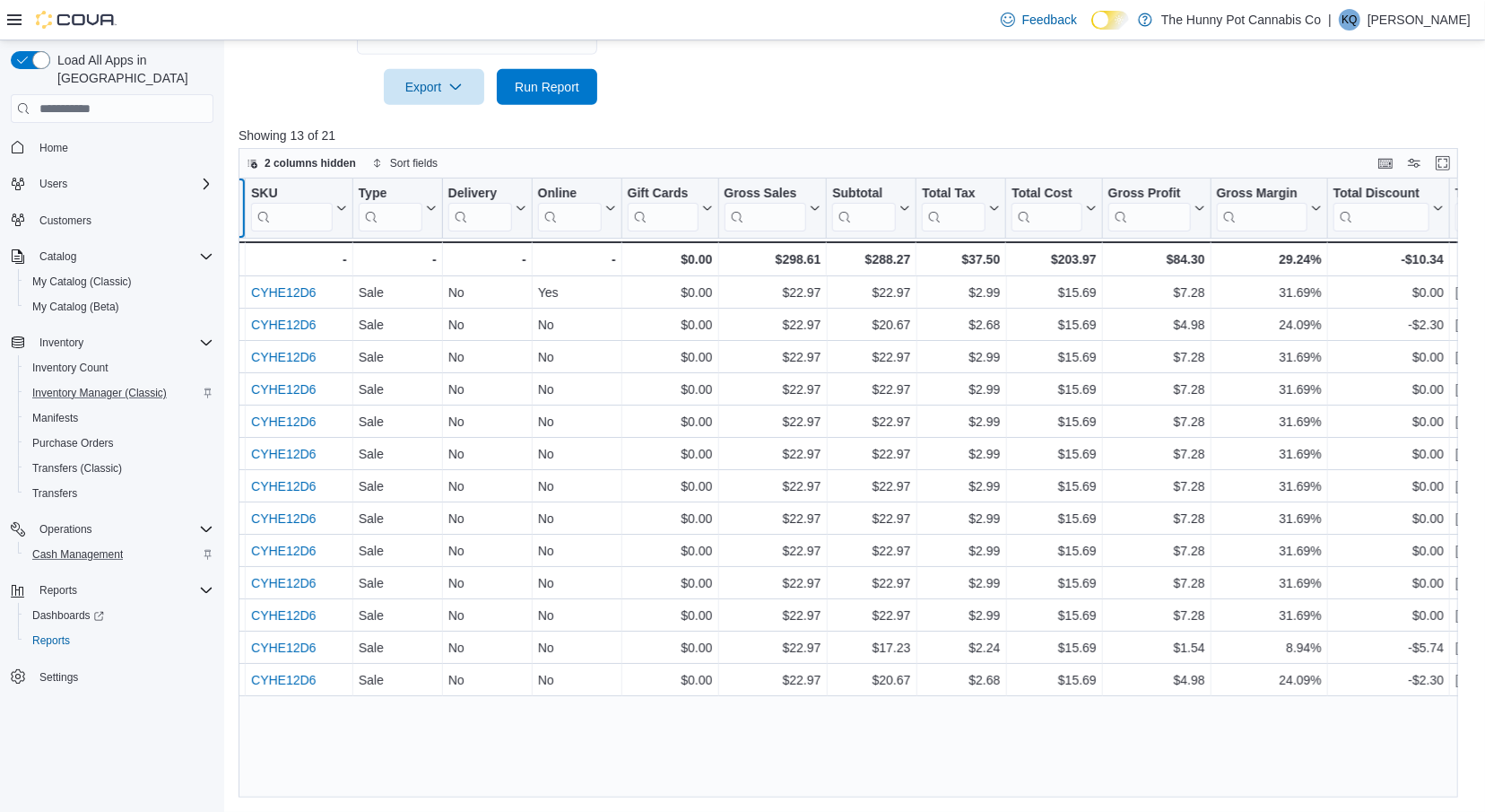
scroll to position [0, 833]
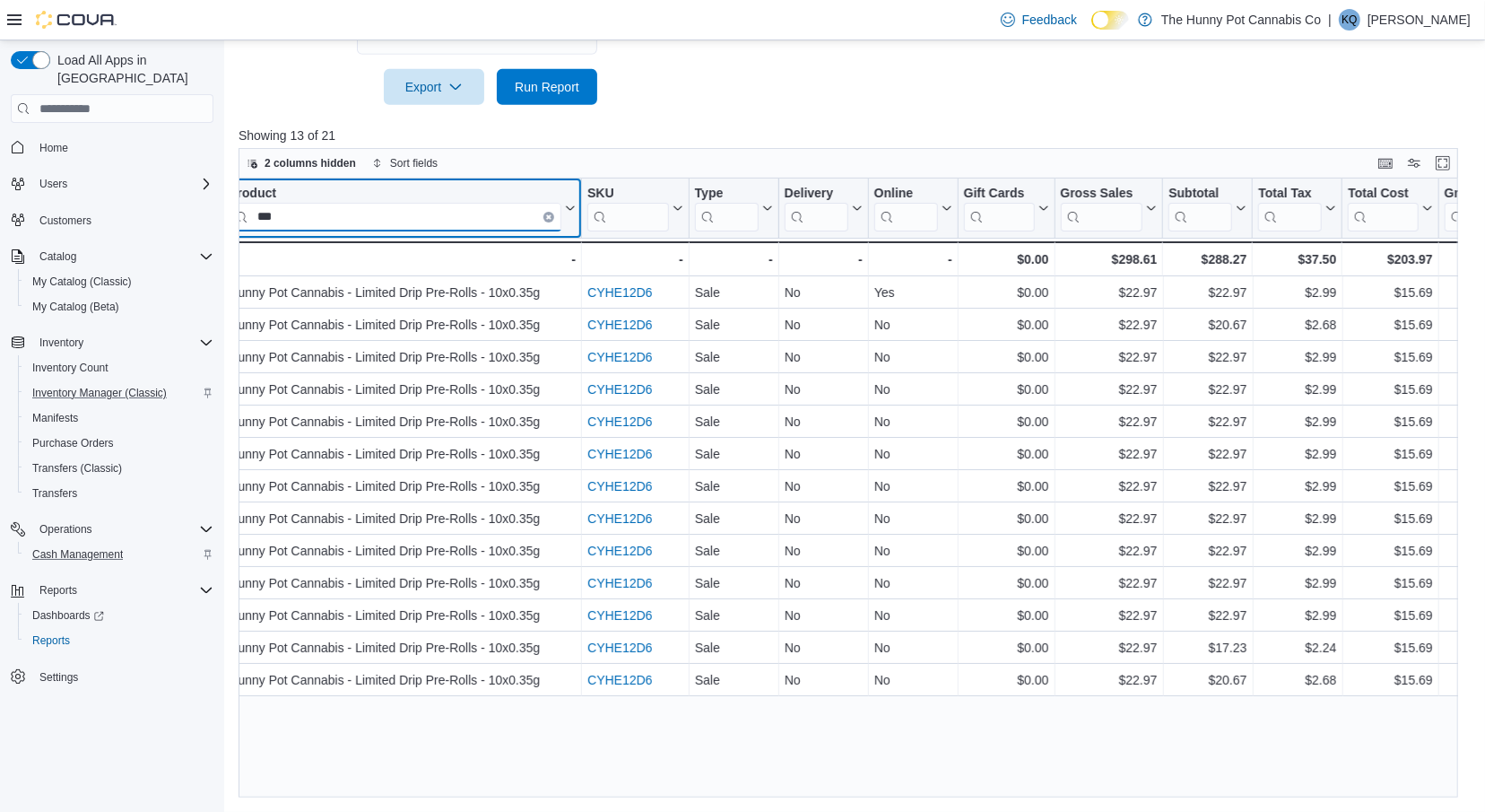
click at [448, 218] on input "***" at bounding box center [395, 216] width 333 height 28
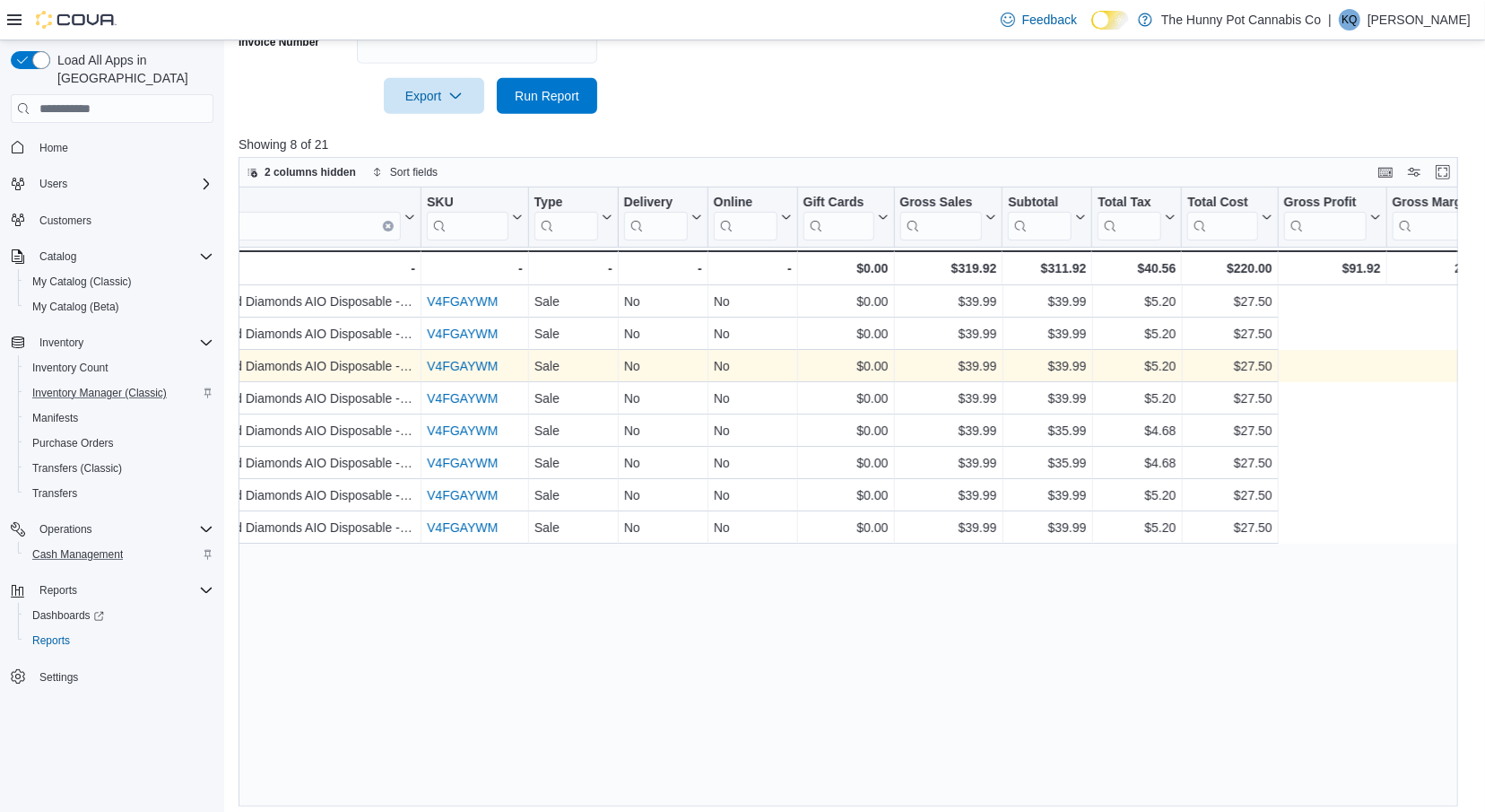
scroll to position [0, 616]
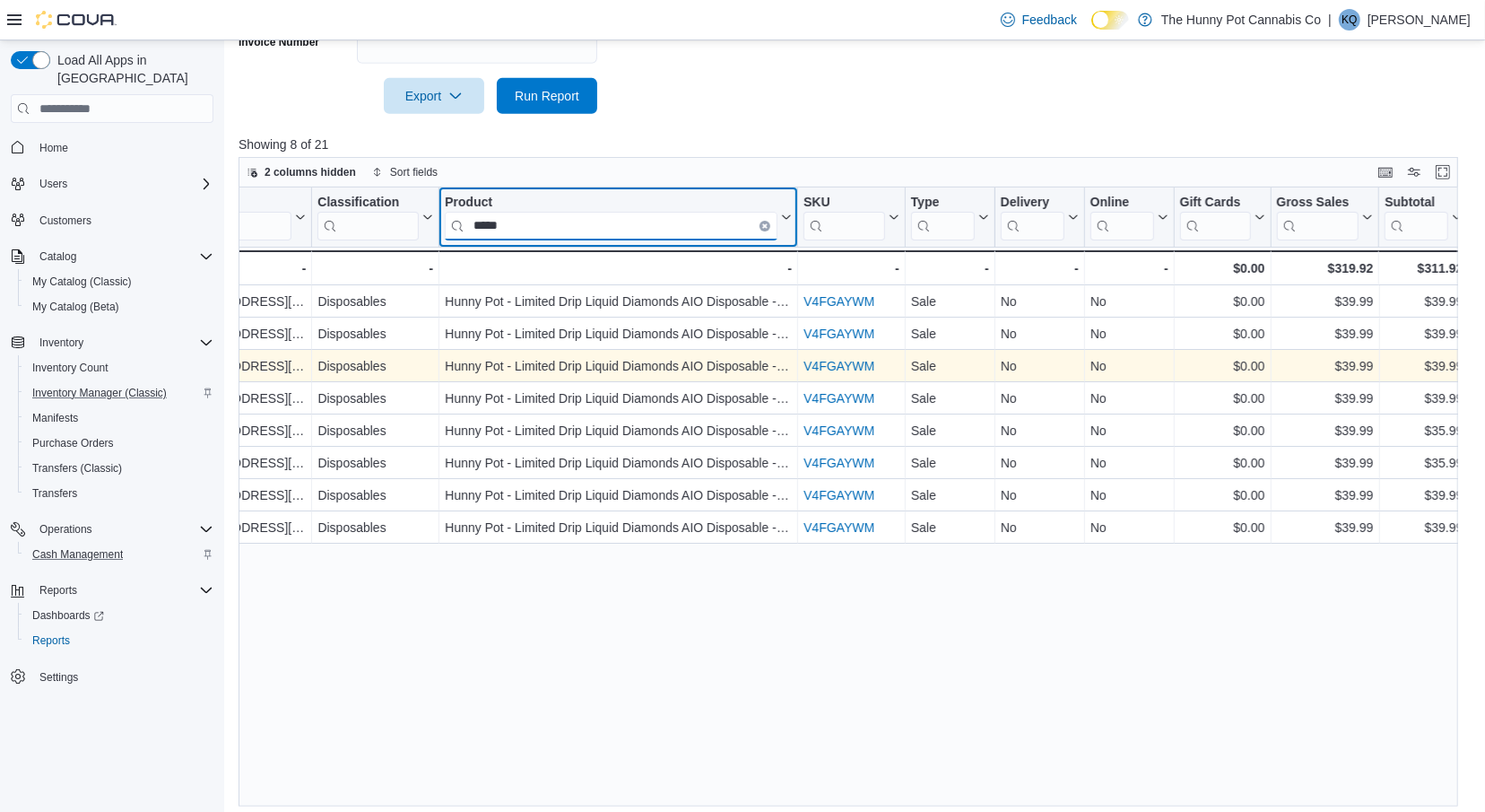
click at [509, 233] on input "*****" at bounding box center [612, 226] width 333 height 28
type input "***"
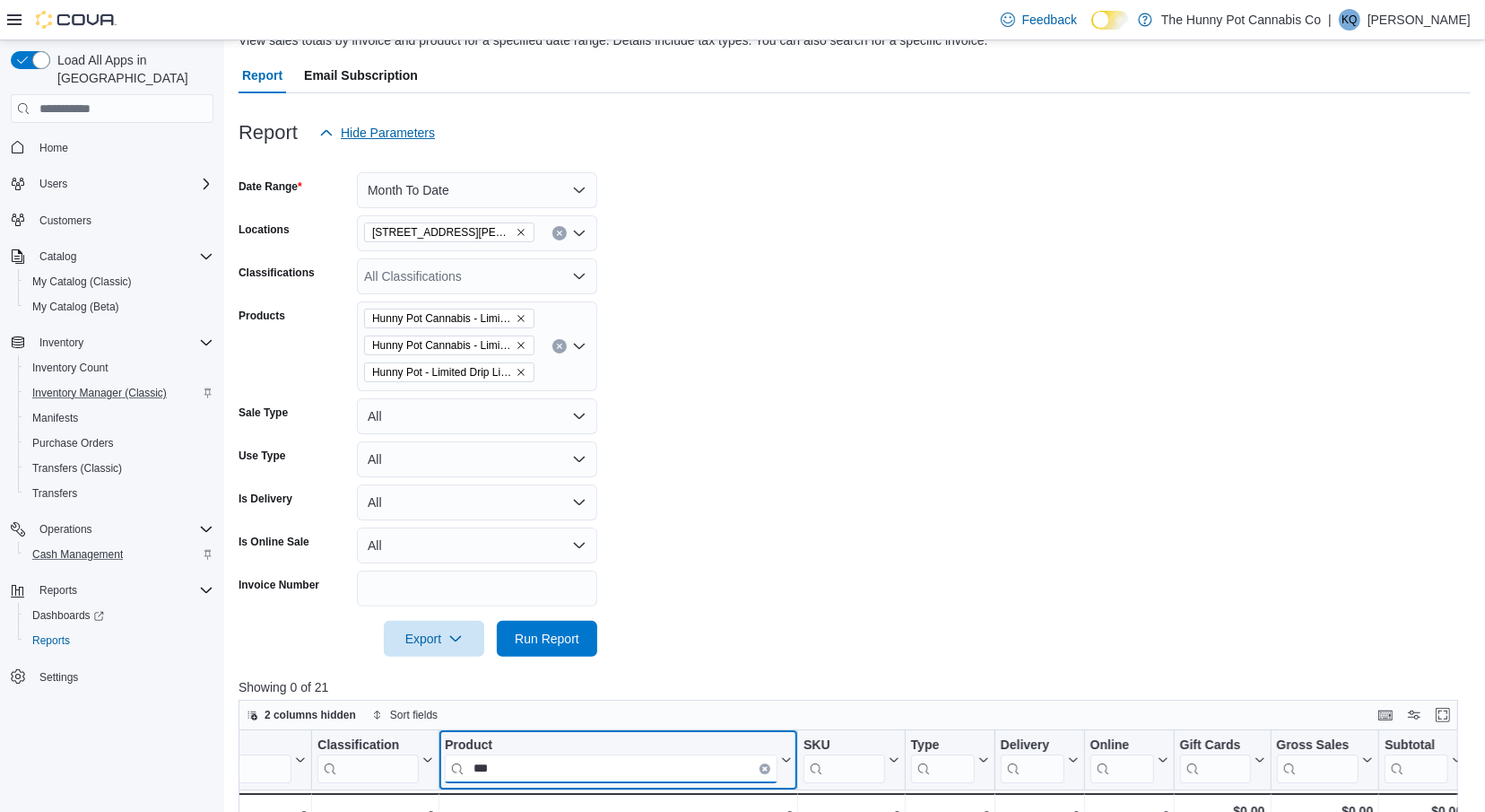
scroll to position [0, 0]
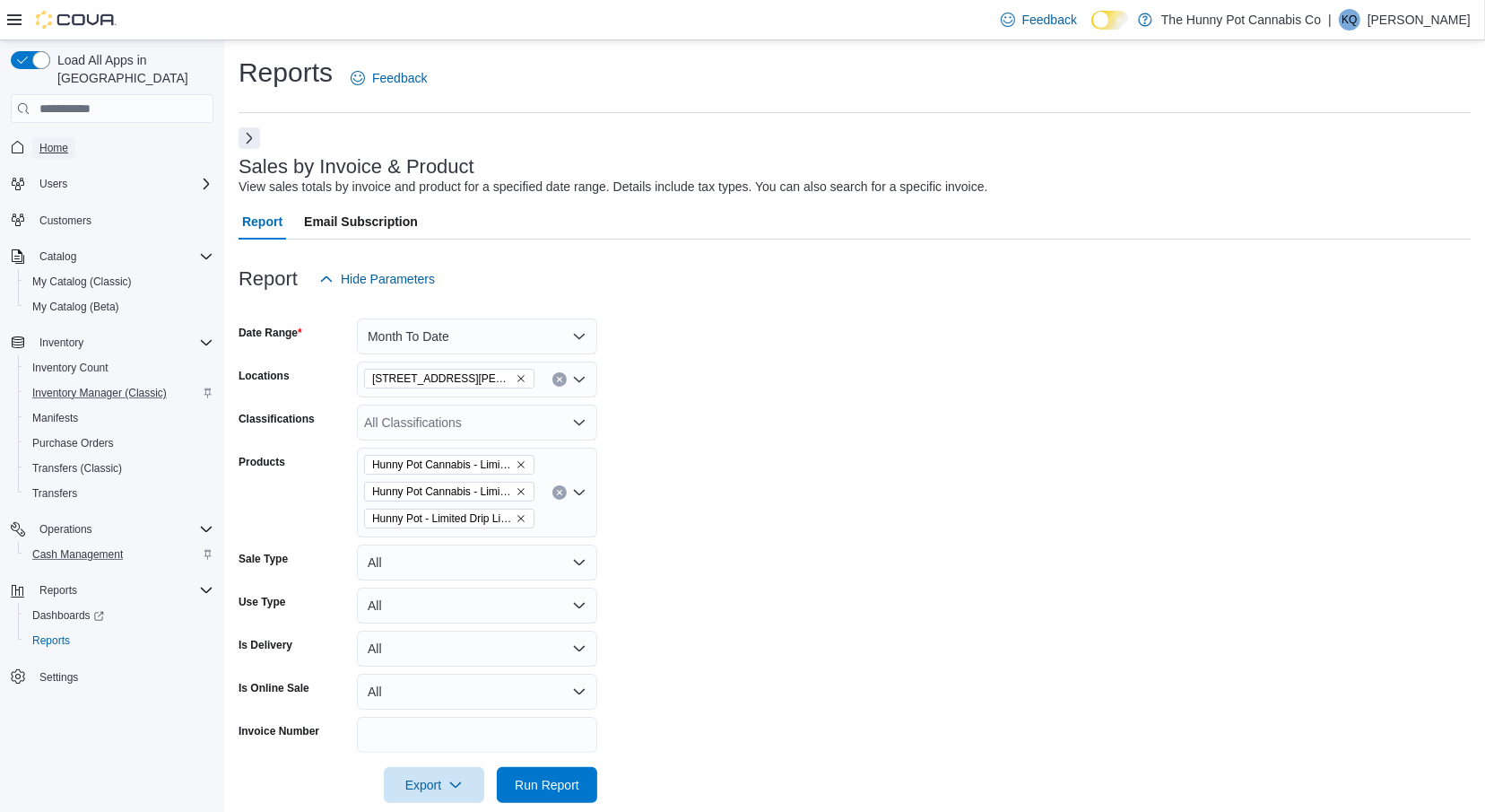
click at [51, 141] on span "Home" at bounding box center [54, 147] width 28 height 14
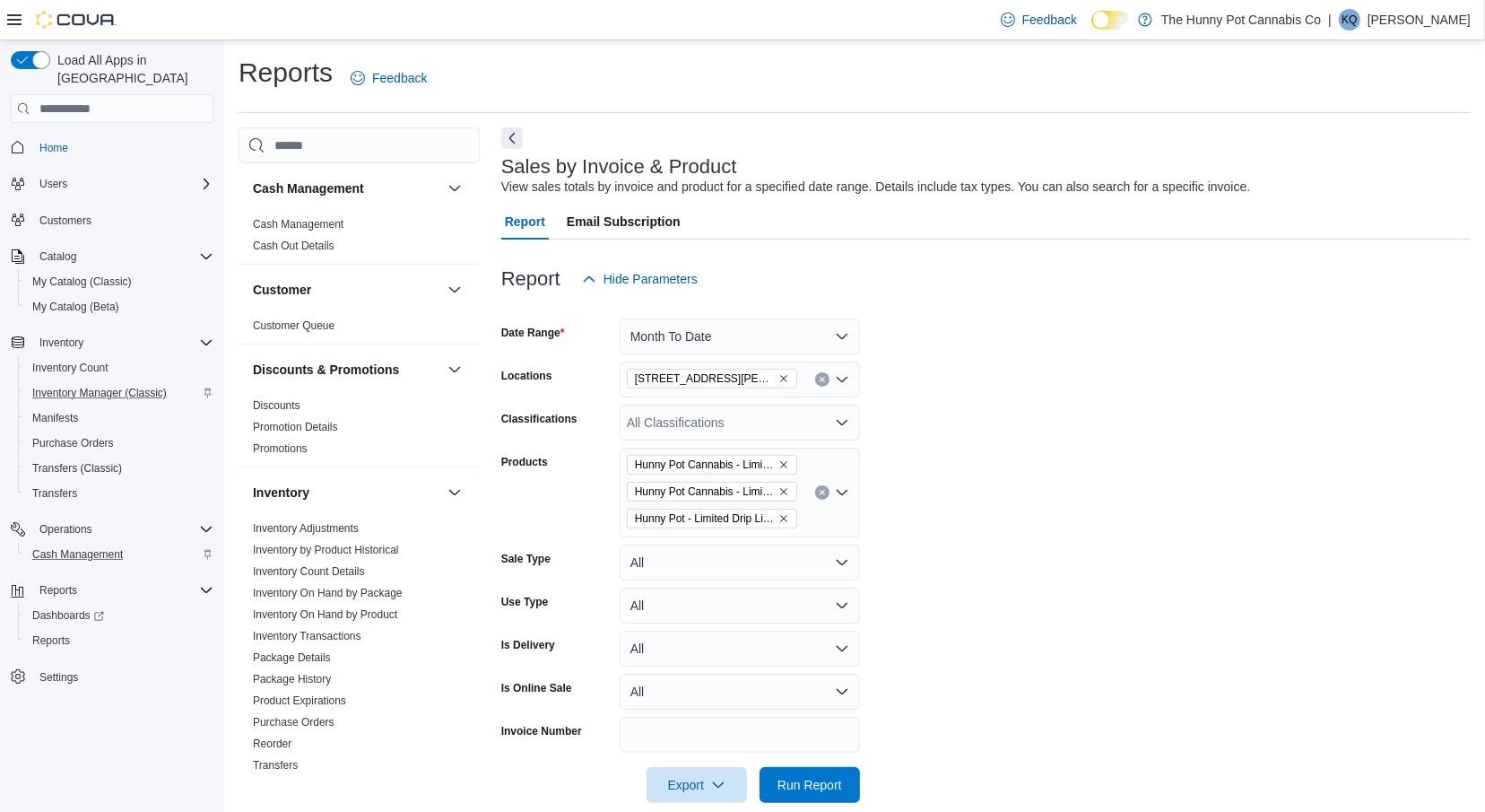
click at [1025, 506] on form "Date Range Month To Date Locations 100 [PERSON_NAME] Pkwy Classifications All C…" at bounding box center [986, 549] width 970 height 506
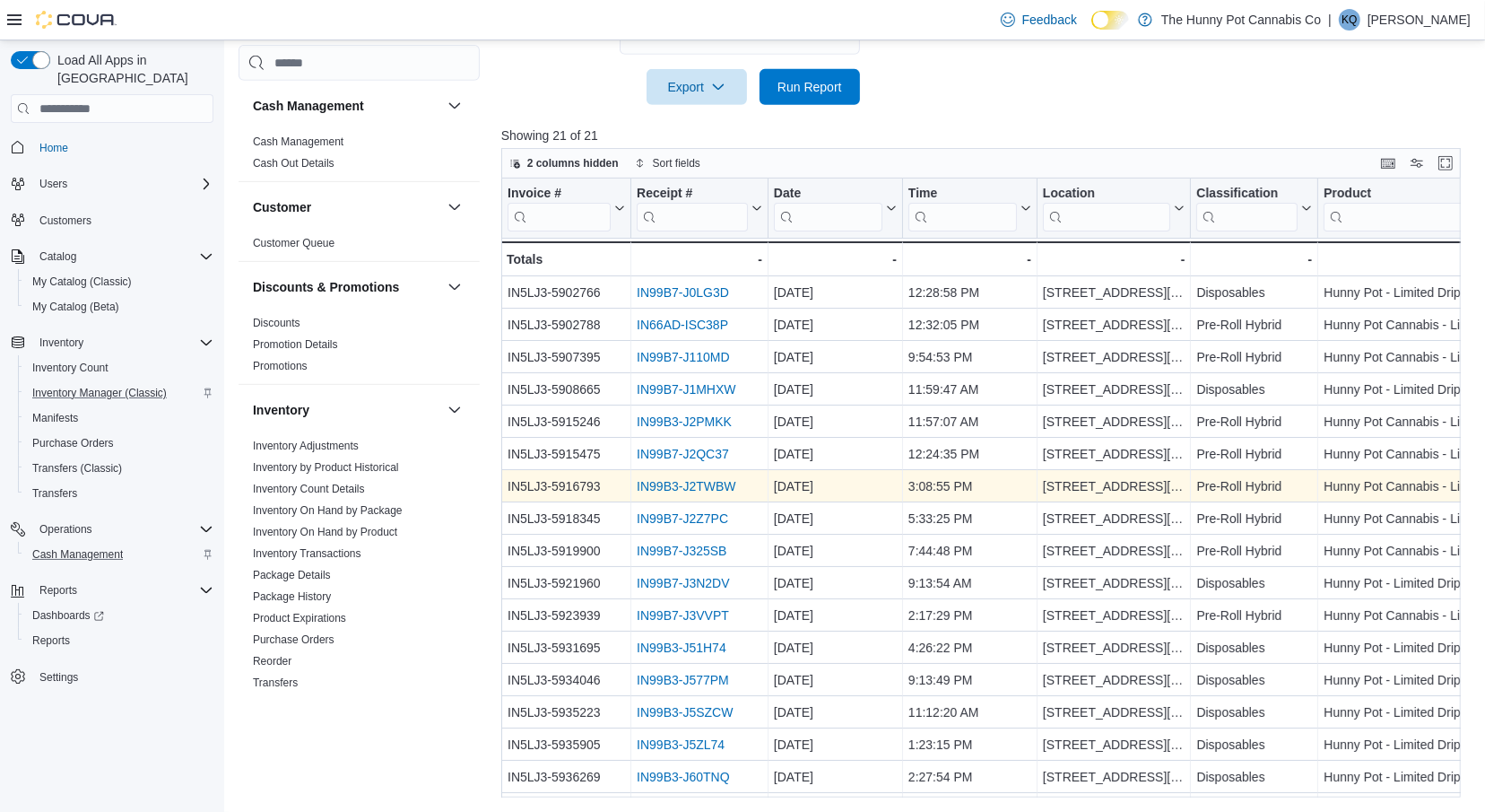
scroll to position [0, 485]
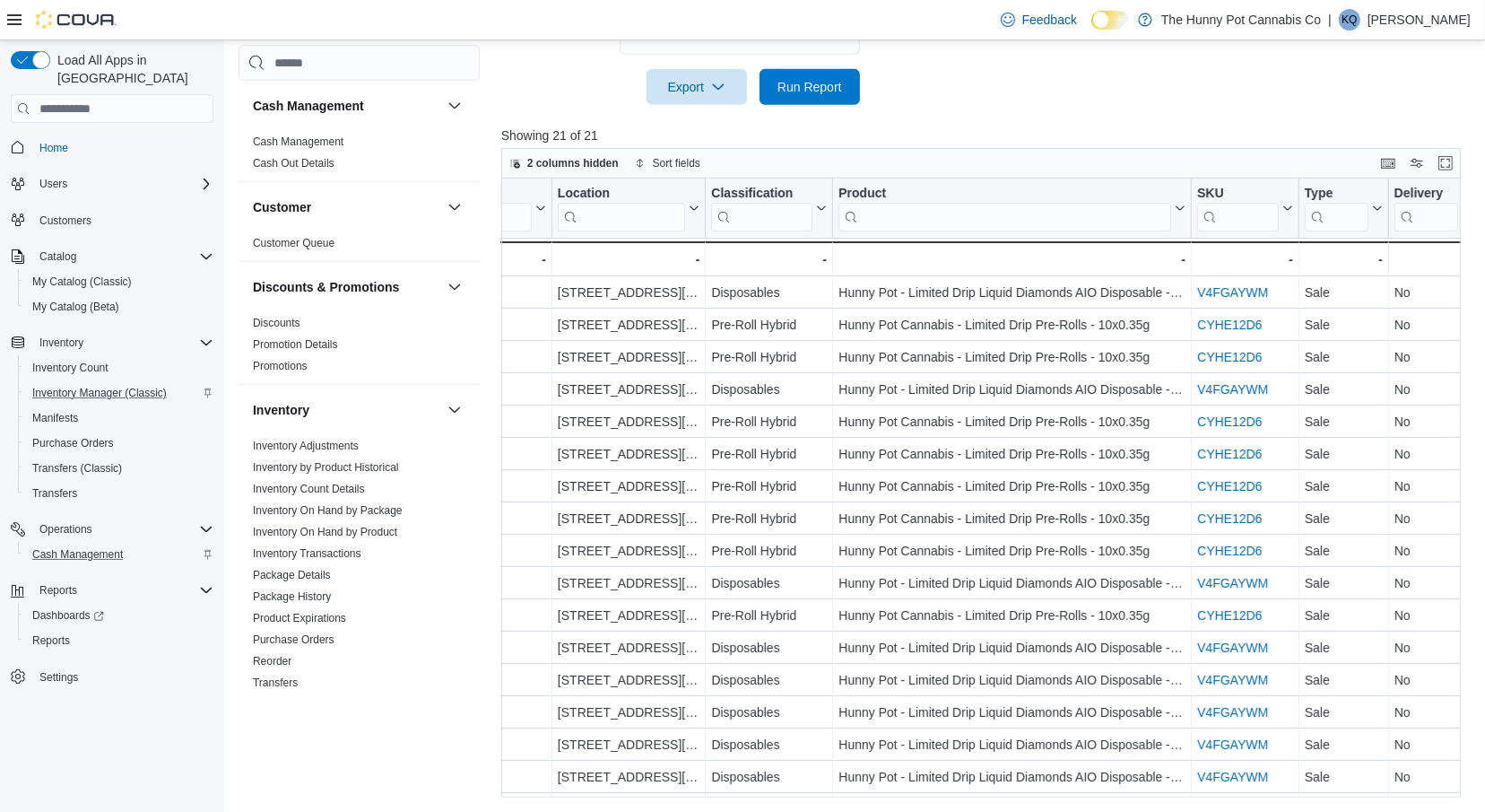
click at [1129, 229] on input "search" at bounding box center [1005, 216] width 333 height 28
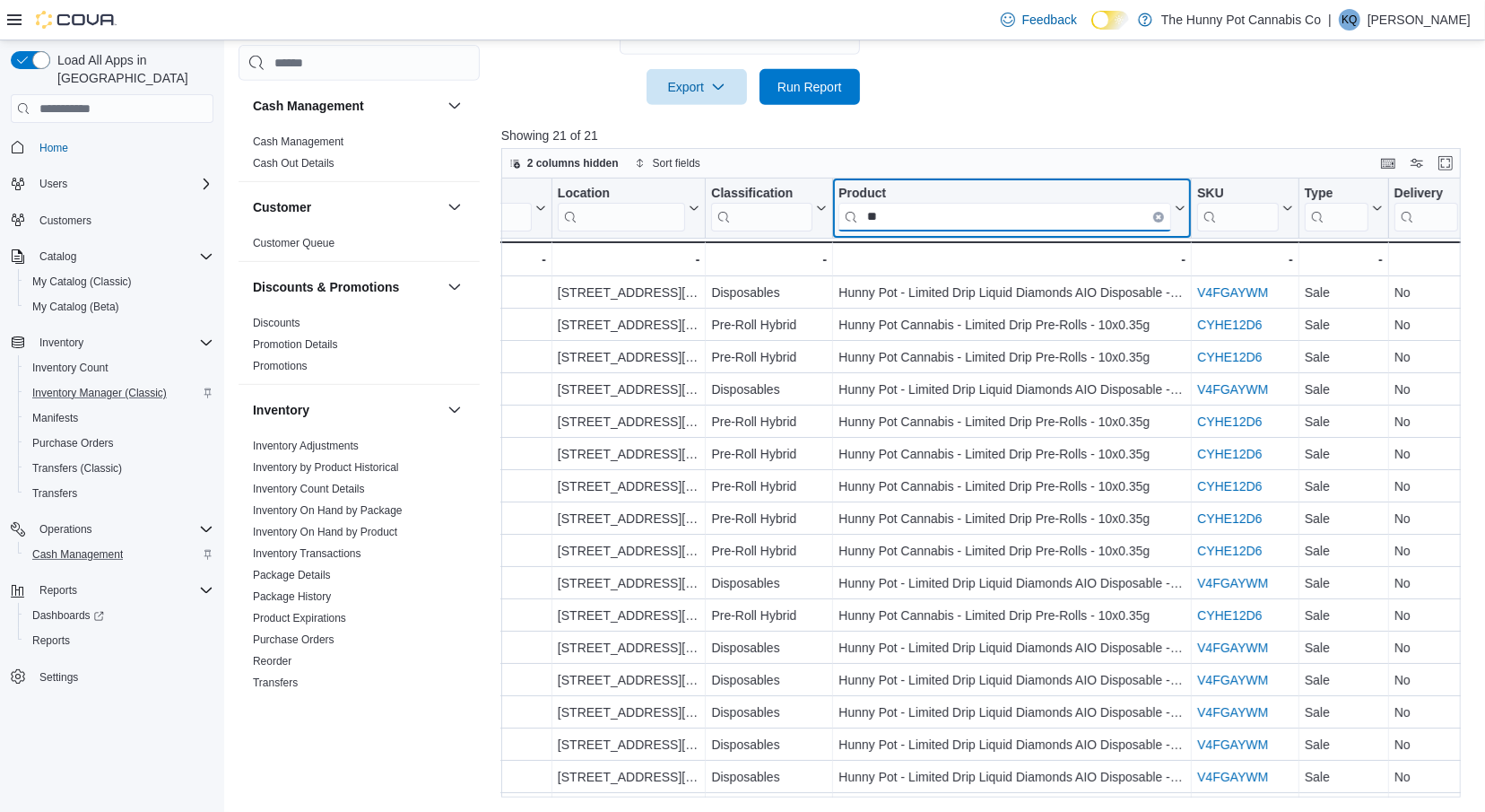
type input "***"
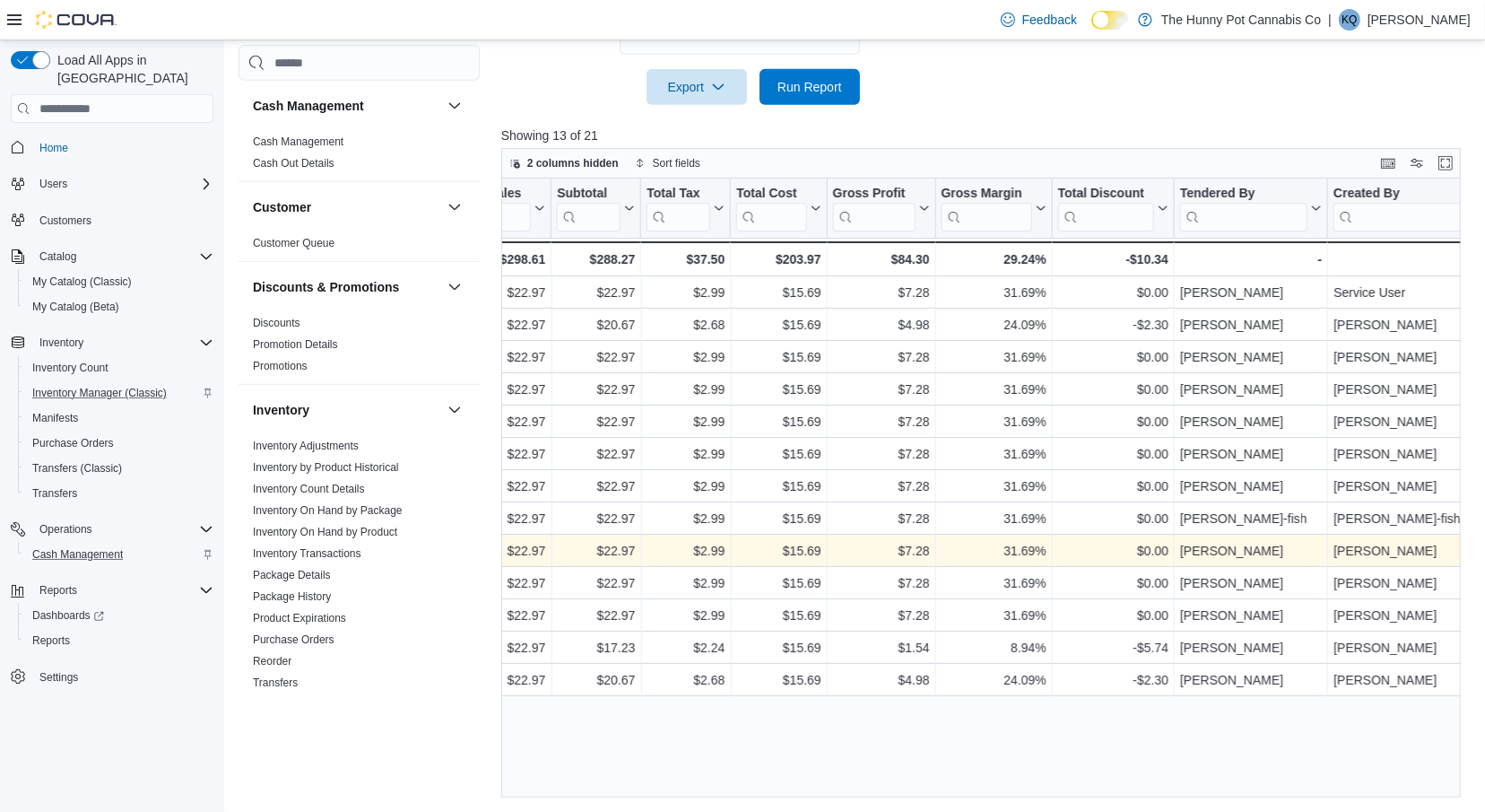
scroll to position [0, 1718]
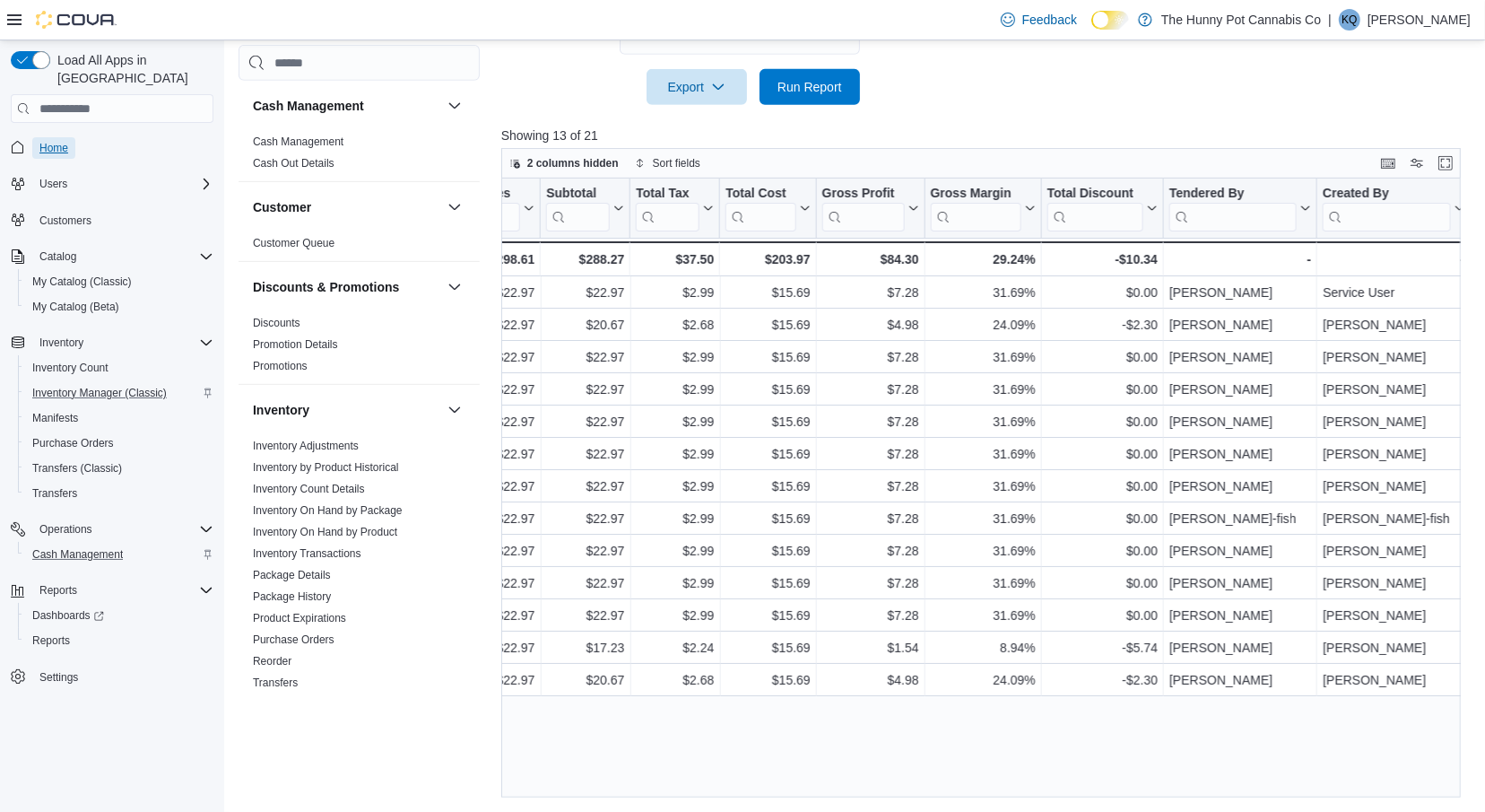
click at [48, 141] on span "Home" at bounding box center [54, 147] width 28 height 14
